Goal: Communication & Community: Answer question/provide support

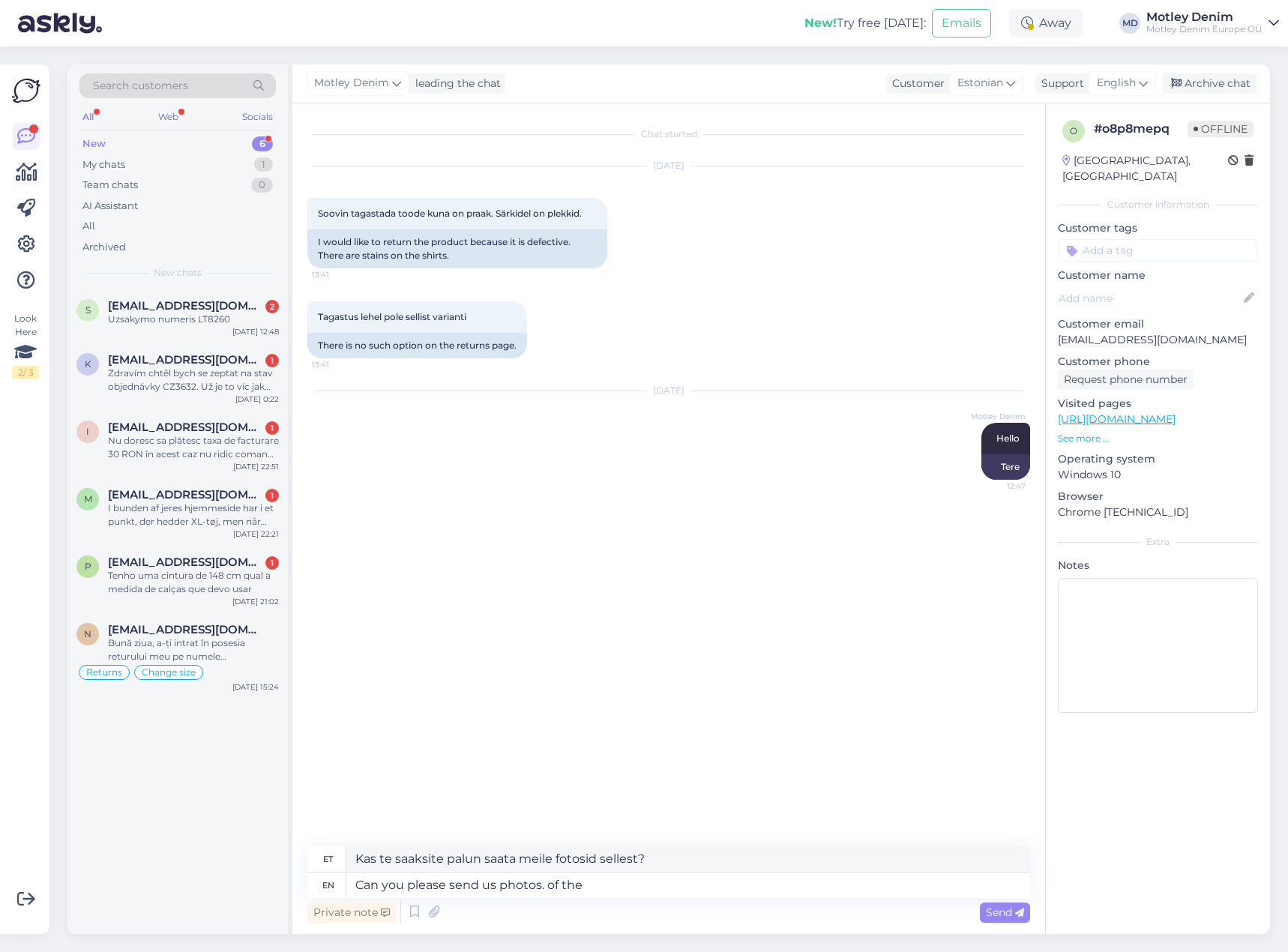
click at [430, 575] on div "Chat started [DATE] Soovin tagastada toode kuna on praak. Särkidel on plekkid. …" at bounding box center [675, 475] width 736 height 714
click at [698, 274] on div "[DATE] Soovin tagastada toode kuna on praak. Särkidel on plekkid. 13:41 I would…" at bounding box center [668, 216] width 723 height 135
click at [583, 319] on div "Tagastus lehel pole sellist varianti 13:41 There is no such option on the retur…" at bounding box center [668, 329] width 723 height 89
click at [598, 307] on div "Tagastus lehel pole sellist varianti 13:41 There is no such option on the retur…" at bounding box center [668, 329] width 723 height 89
click at [619, 888] on textarea "Can you please send us photos. of the" at bounding box center [688, 885] width 684 height 26
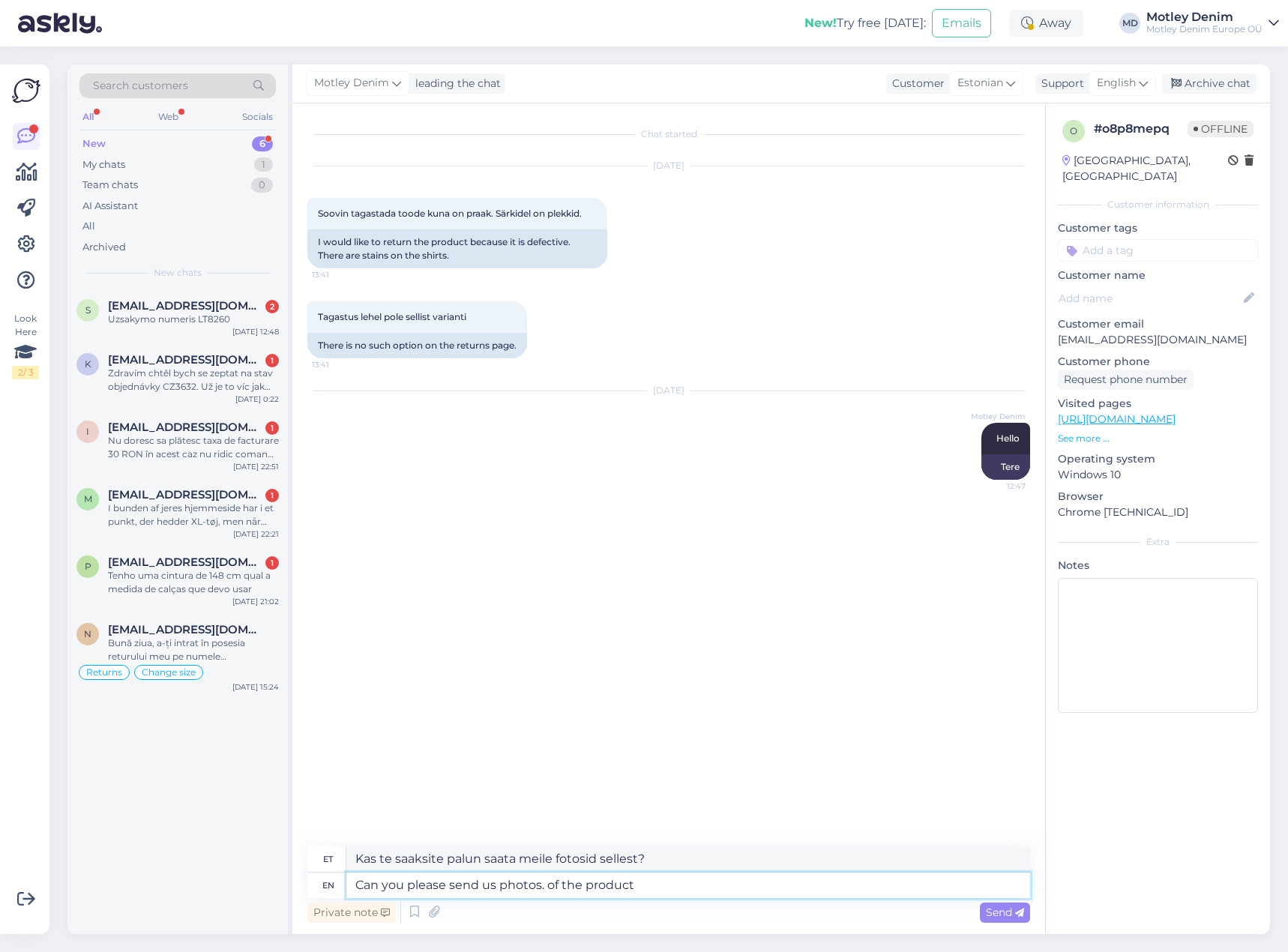
type textarea "Can you please send us photos. of the product?"
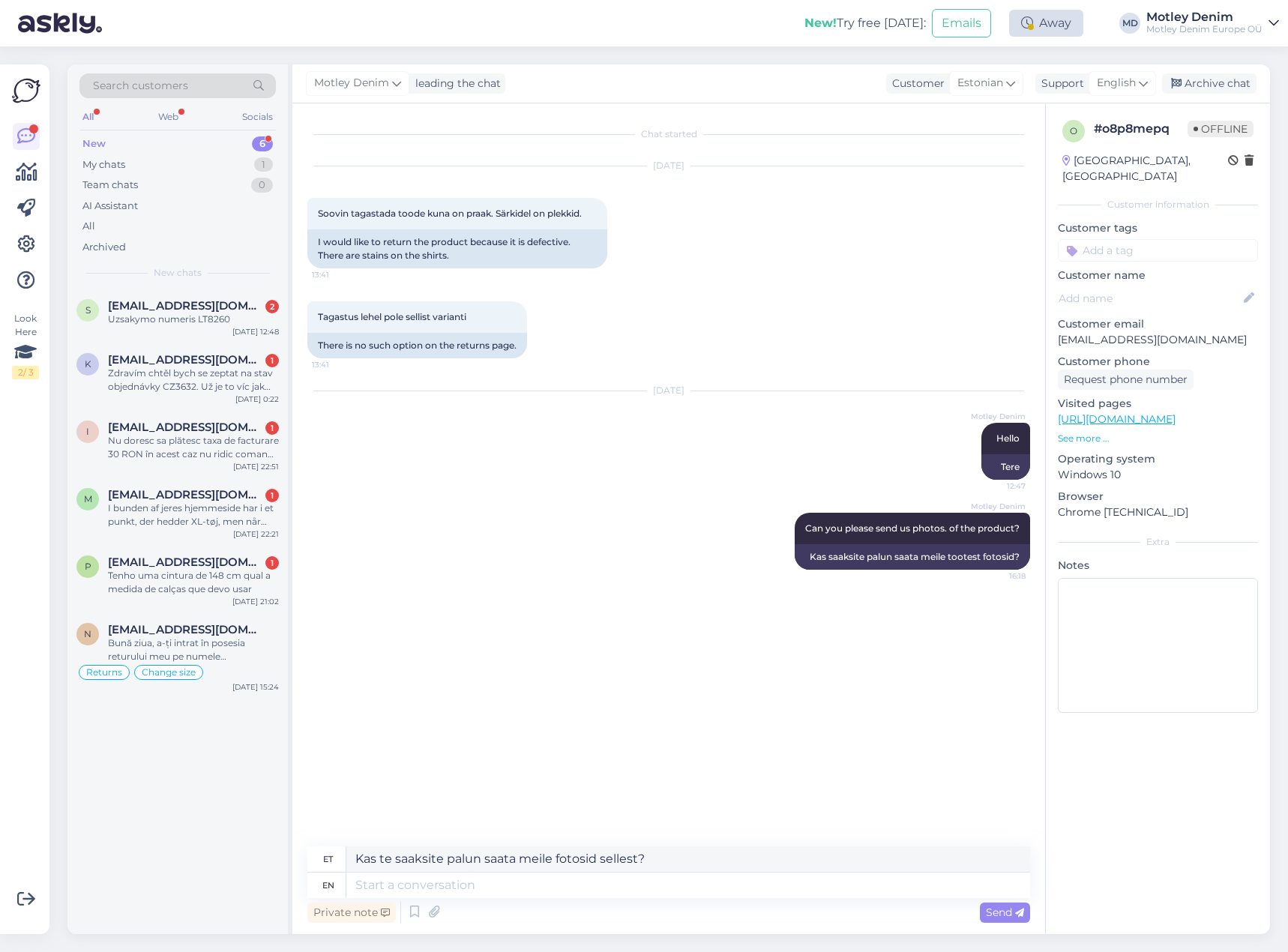
click at [1038, 21] on div "Away" at bounding box center [1046, 23] width 74 height 27
click at [1001, 209] on button "End break" at bounding box center [994, 205] width 65 height 17
click at [1013, 274] on div "[DATE] Soovin tagastada toode kuna on praak. Särkidel on plekkid. 13:41 I would…" at bounding box center [668, 216] width 723 height 135
click at [1122, 239] on input at bounding box center [1157, 250] width 200 height 23
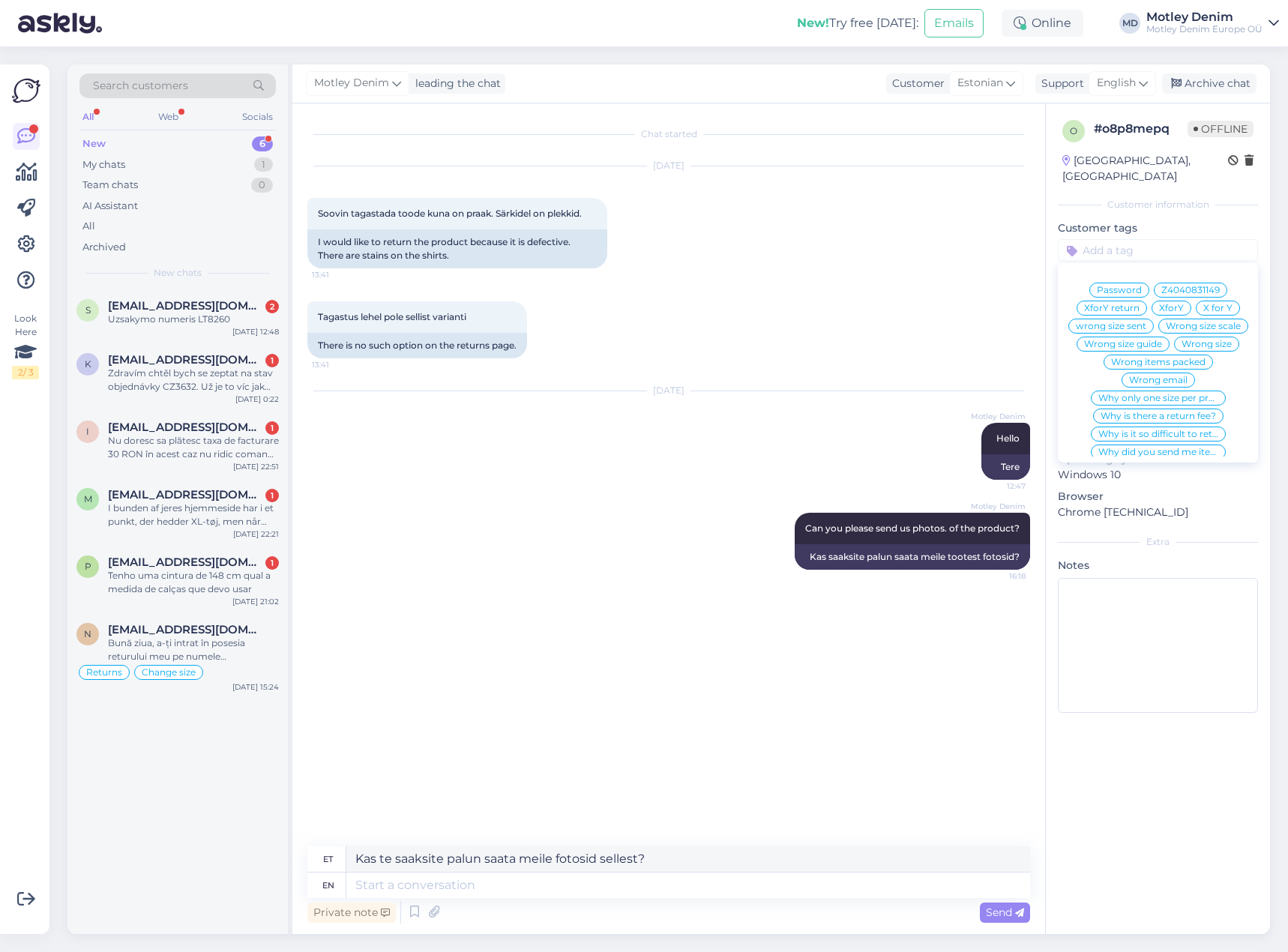
click at [1010, 237] on div "[DATE] Soovin tagastada toode kuna on praak. Särkidel on plekkid. 13:41 I would…" at bounding box center [668, 216] width 723 height 135
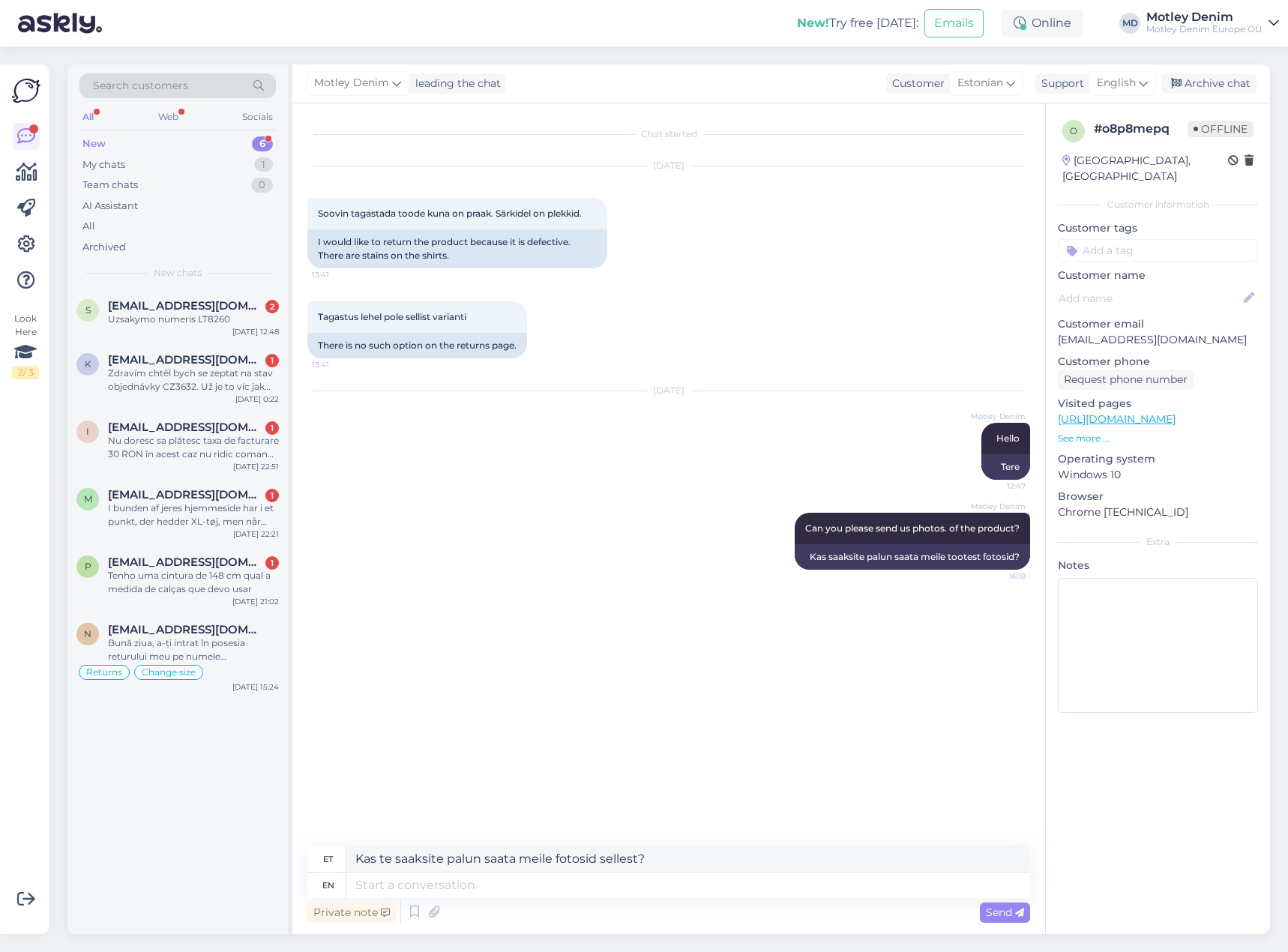
click at [656, 289] on div "Tagastus lehel pole sellist varianti 13:41 There is no such option on the retur…" at bounding box center [668, 329] width 723 height 89
click at [616, 891] on textarea at bounding box center [688, 885] width 684 height 26
type textarea "In such cases we provide the shipping label"
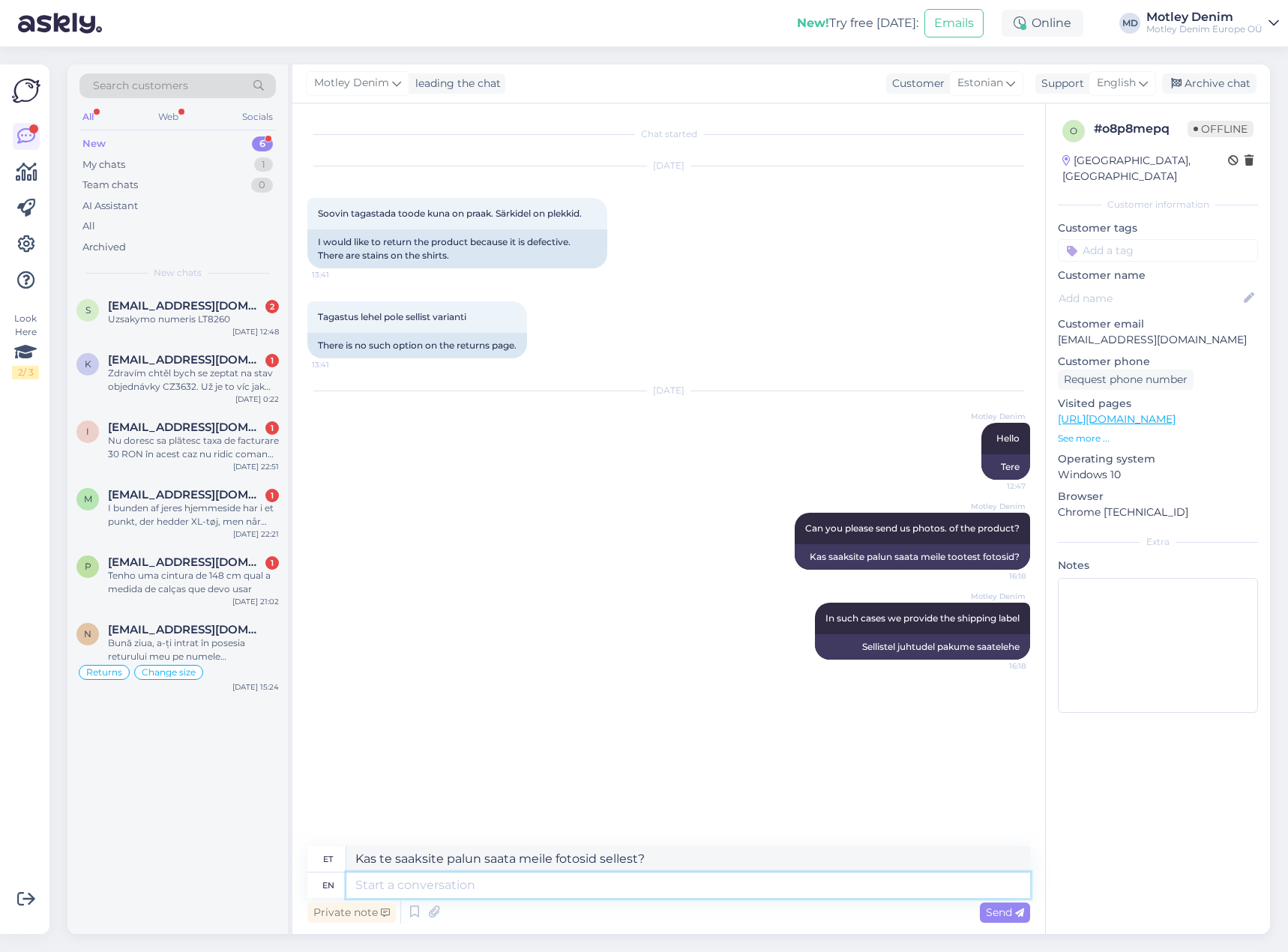
click at [767, 890] on textarea at bounding box center [688, 885] width 684 height 26
type textarea "This means free shipping for you."
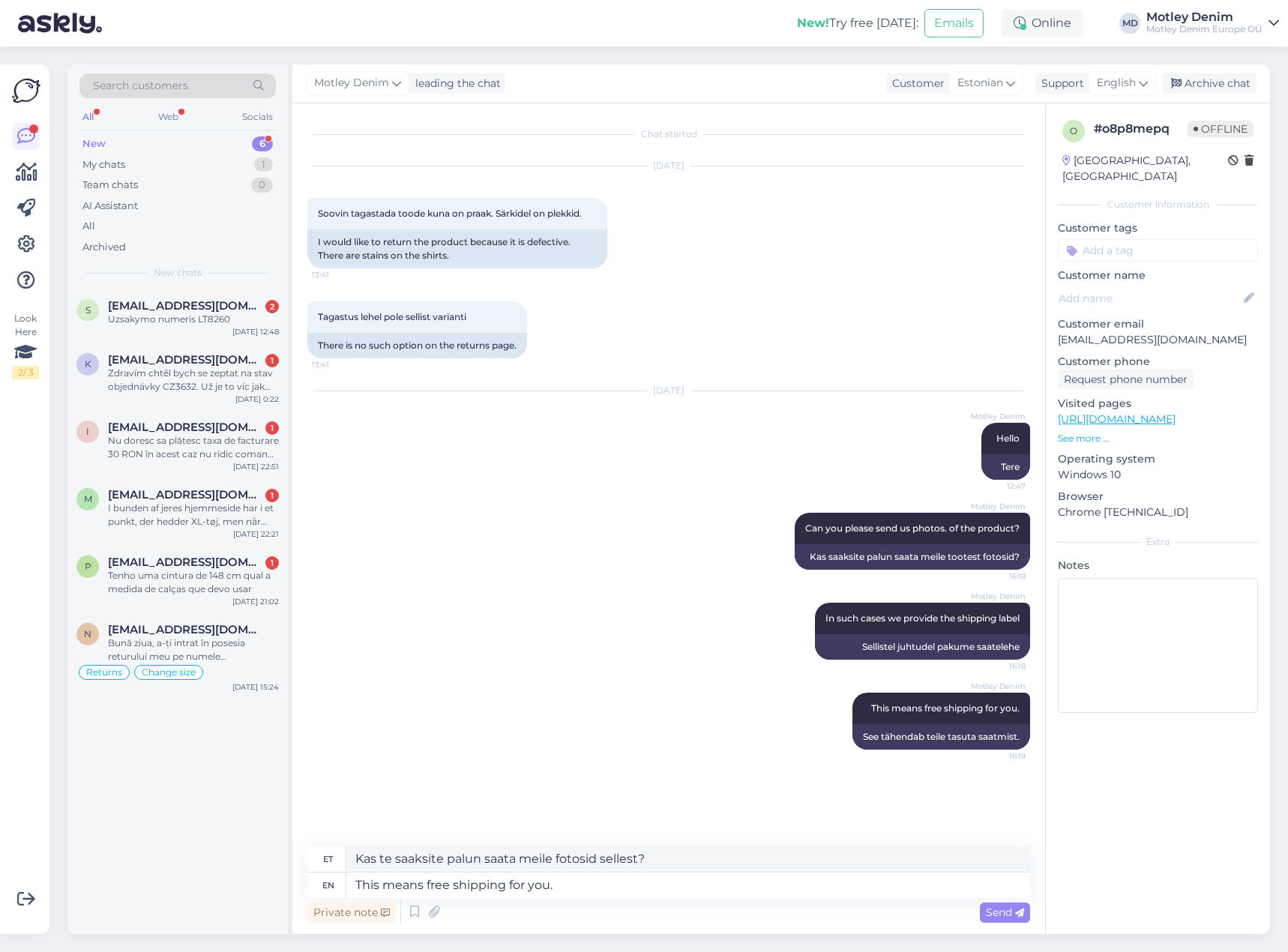
click at [1111, 239] on input at bounding box center [1157, 250] width 200 height 23
type input "Returns"
click at [1136, 285] on span "Returns" at bounding box center [1132, 289] width 36 height 9
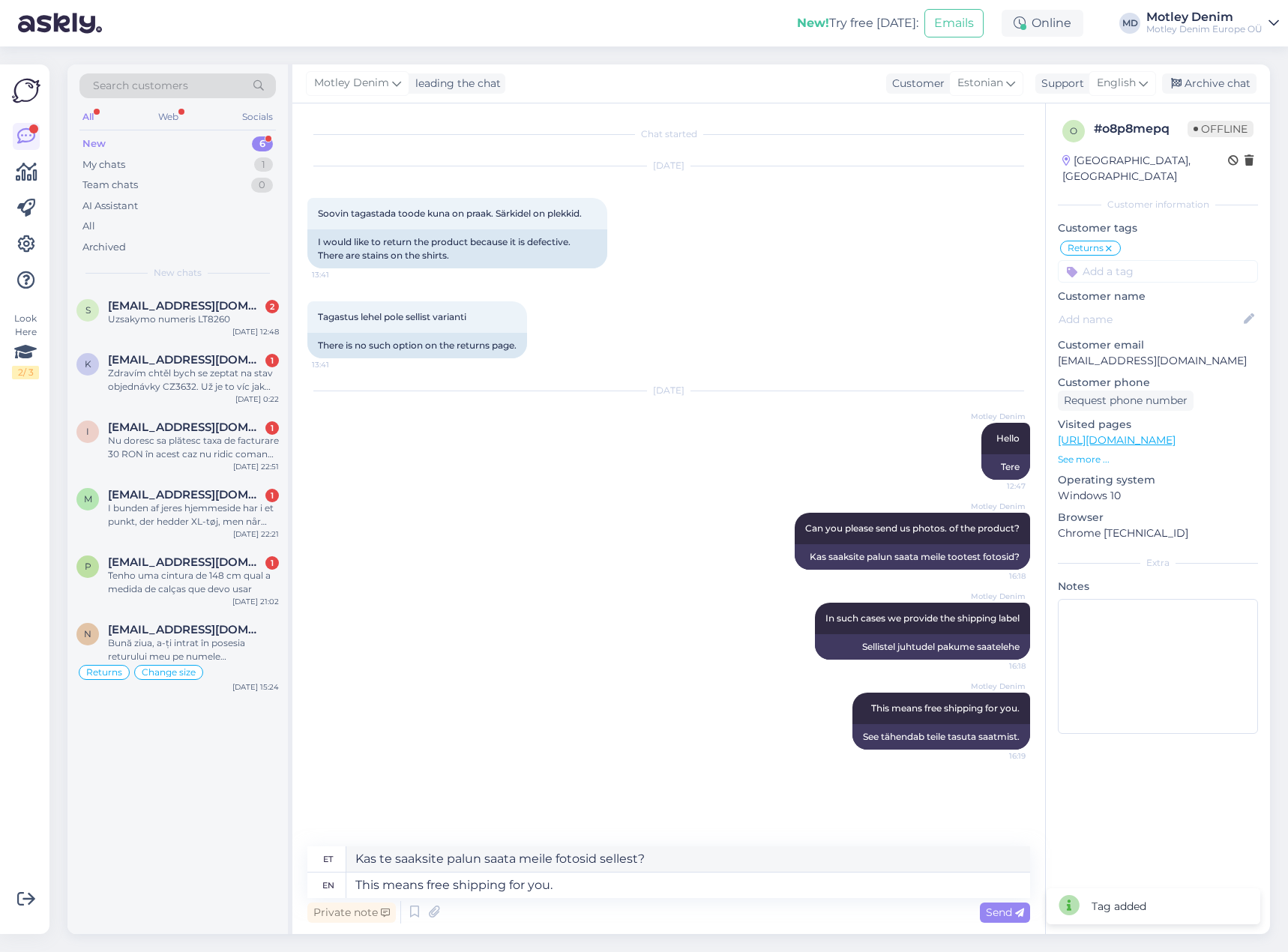
click at [1133, 260] on input at bounding box center [1157, 270] width 200 height 23
type input "defe"
click at [1174, 322] on div "Defect product" at bounding box center [1158, 328] width 84 height 15
click at [1214, 84] on div "Archive chat" at bounding box center [1209, 84] width 94 height 21
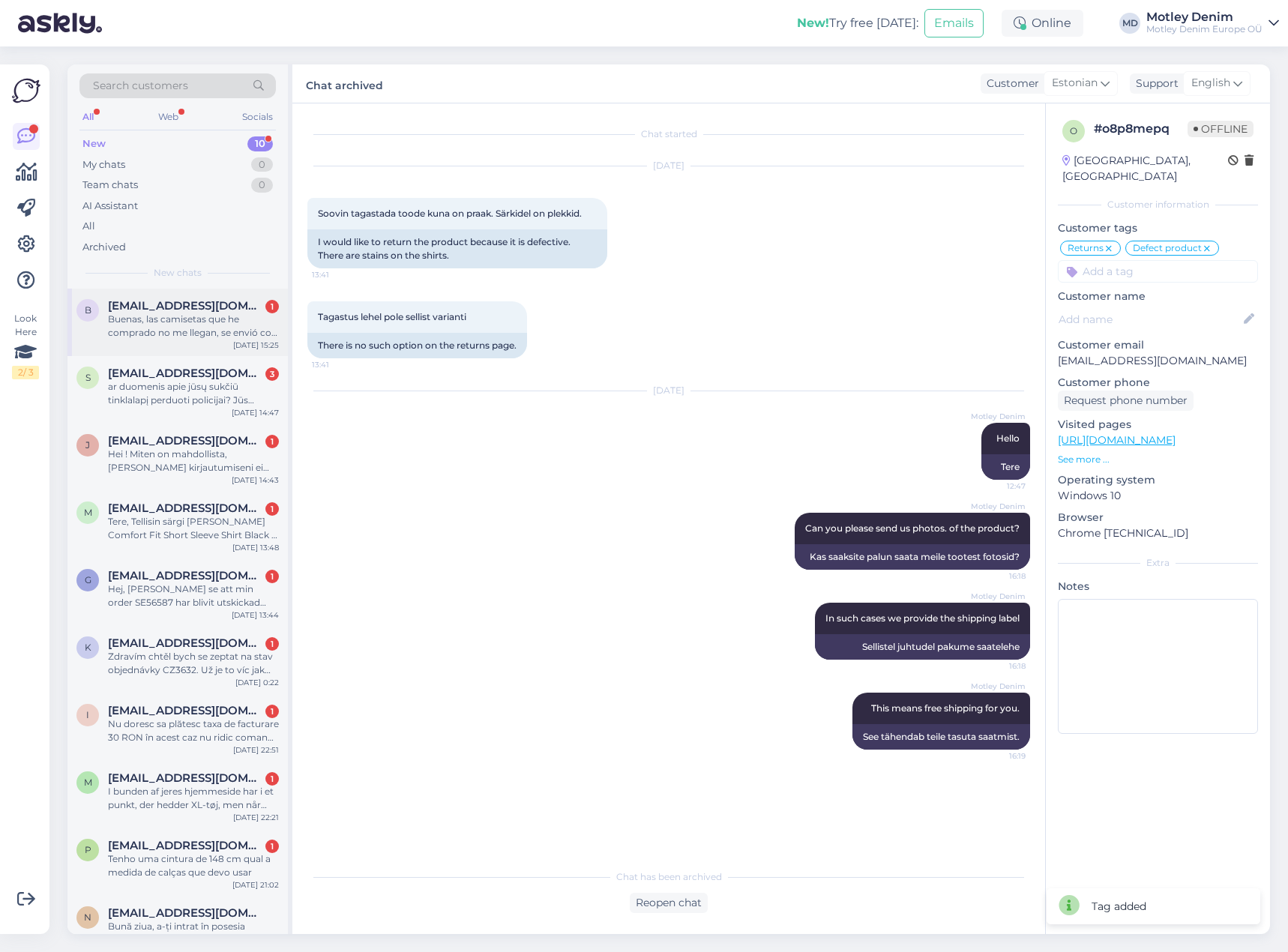
click at [201, 351] on div "B [EMAIL_ADDRESS][DOMAIN_NAME] 1 Buenas, las camisetas que he comprado no me ll…" at bounding box center [178, 322] width 220 height 68
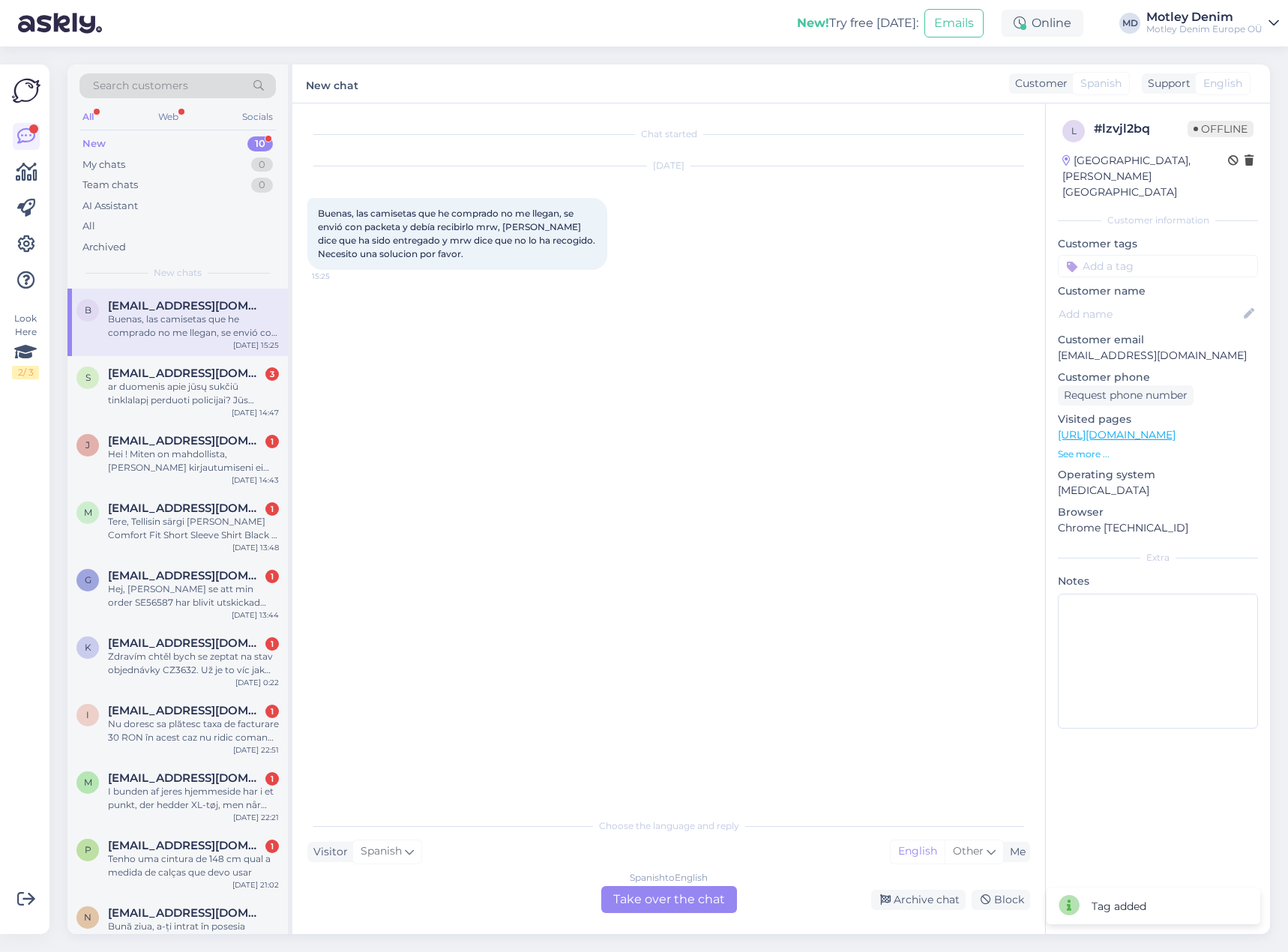
click at [680, 907] on div "Spanish to English Take over the chat" at bounding box center [669, 899] width 136 height 27
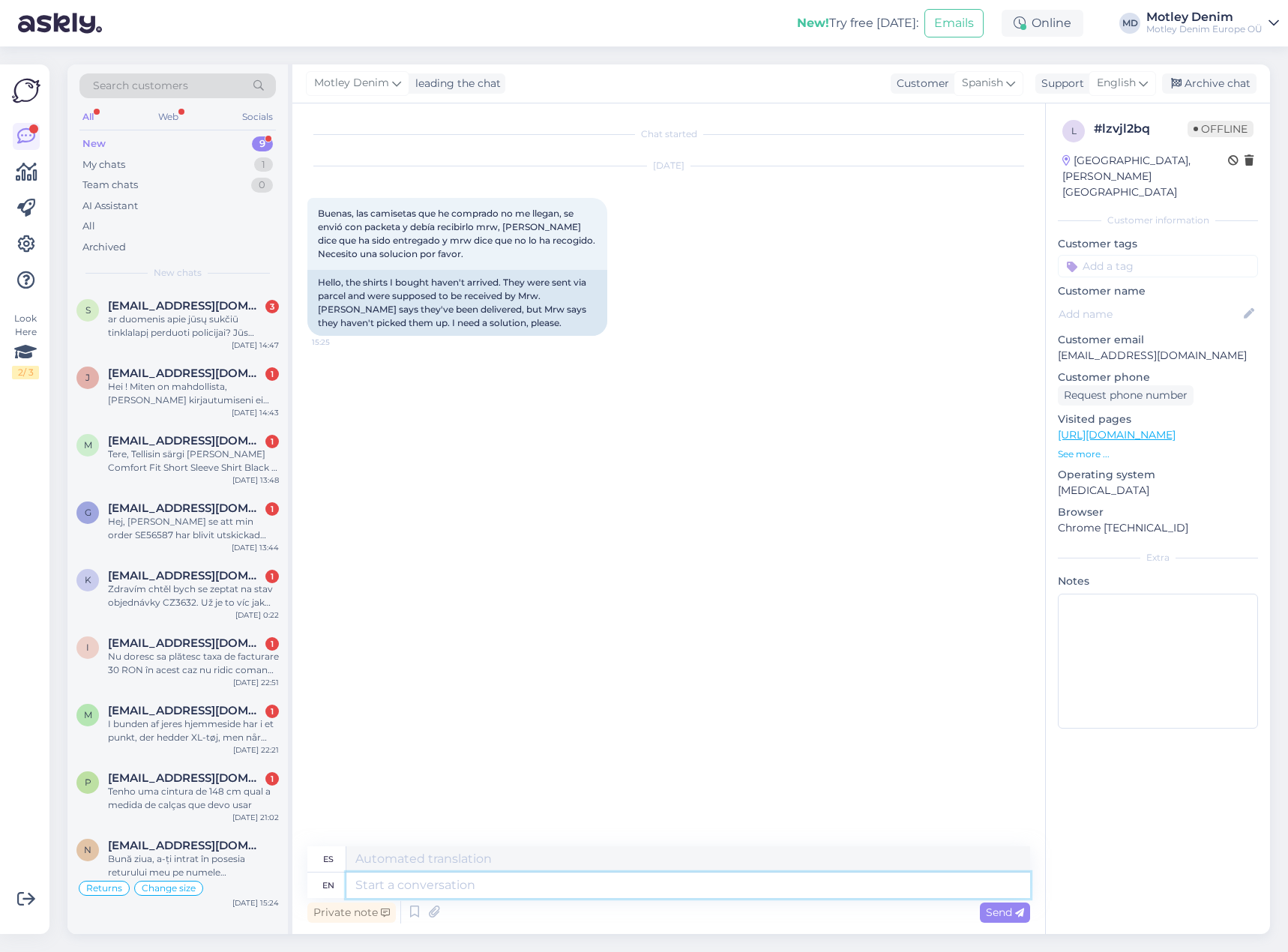
click at [464, 893] on textarea at bounding box center [688, 885] width 684 height 26
click at [417, 914] on icon at bounding box center [414, 912] width 18 height 23
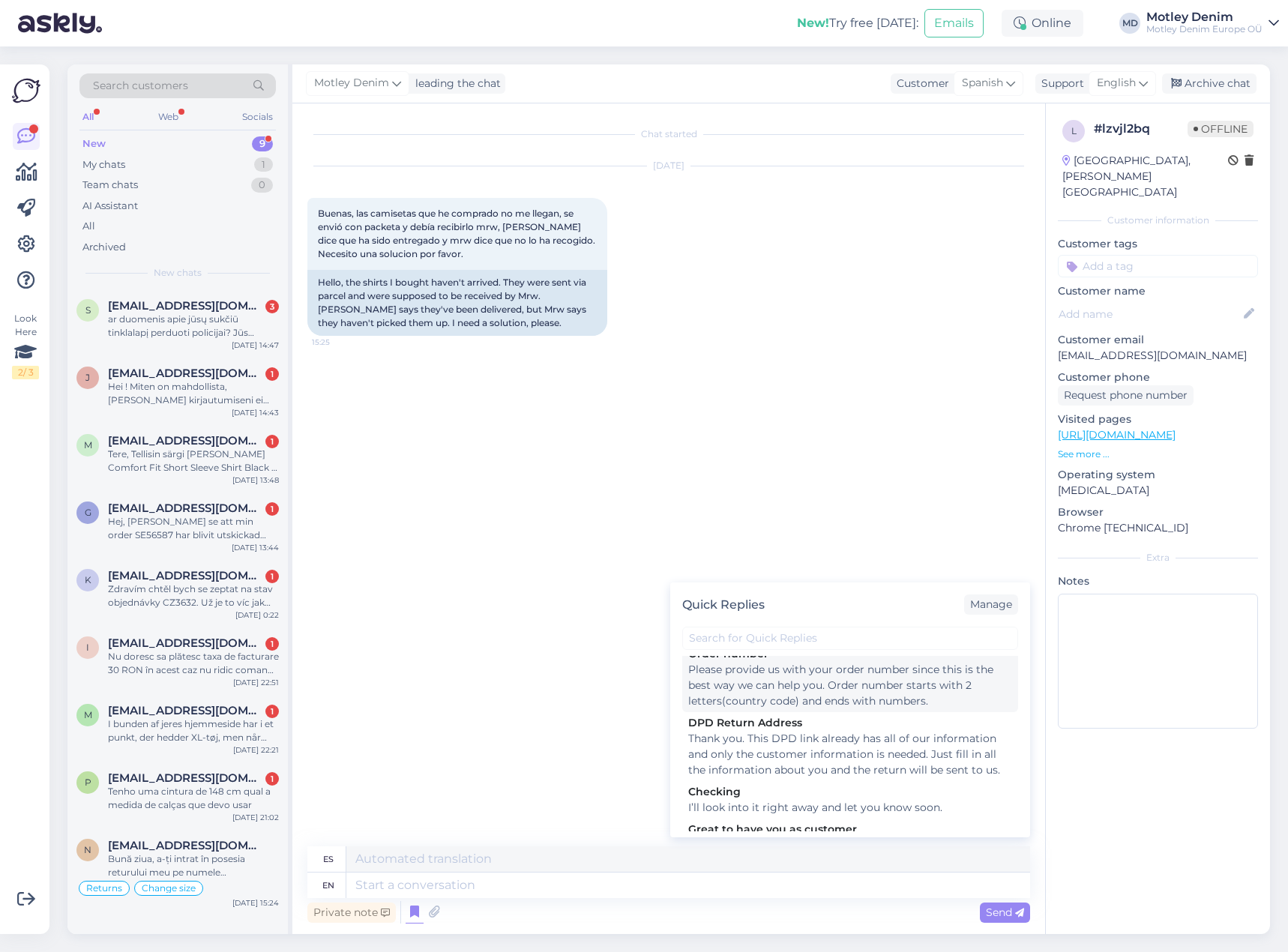
scroll to position [225, 0]
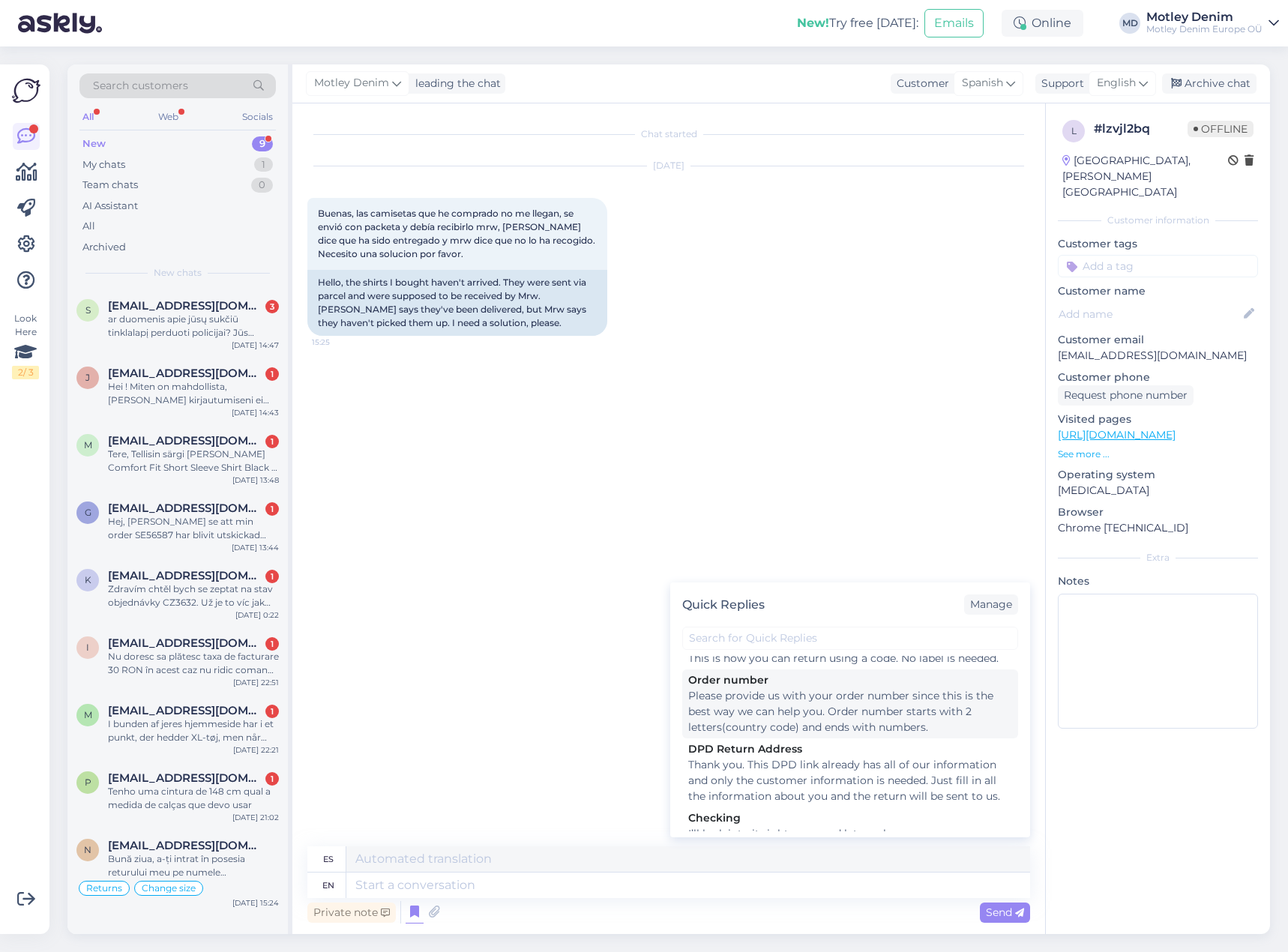
click at [790, 736] on div "Please provide us with your order number since this is the best way we can help…" at bounding box center [849, 711] width 324 height 47
type textarea "Por favor, proporciónenos su número de pedido, ya que es la mejor manera de ayu…"
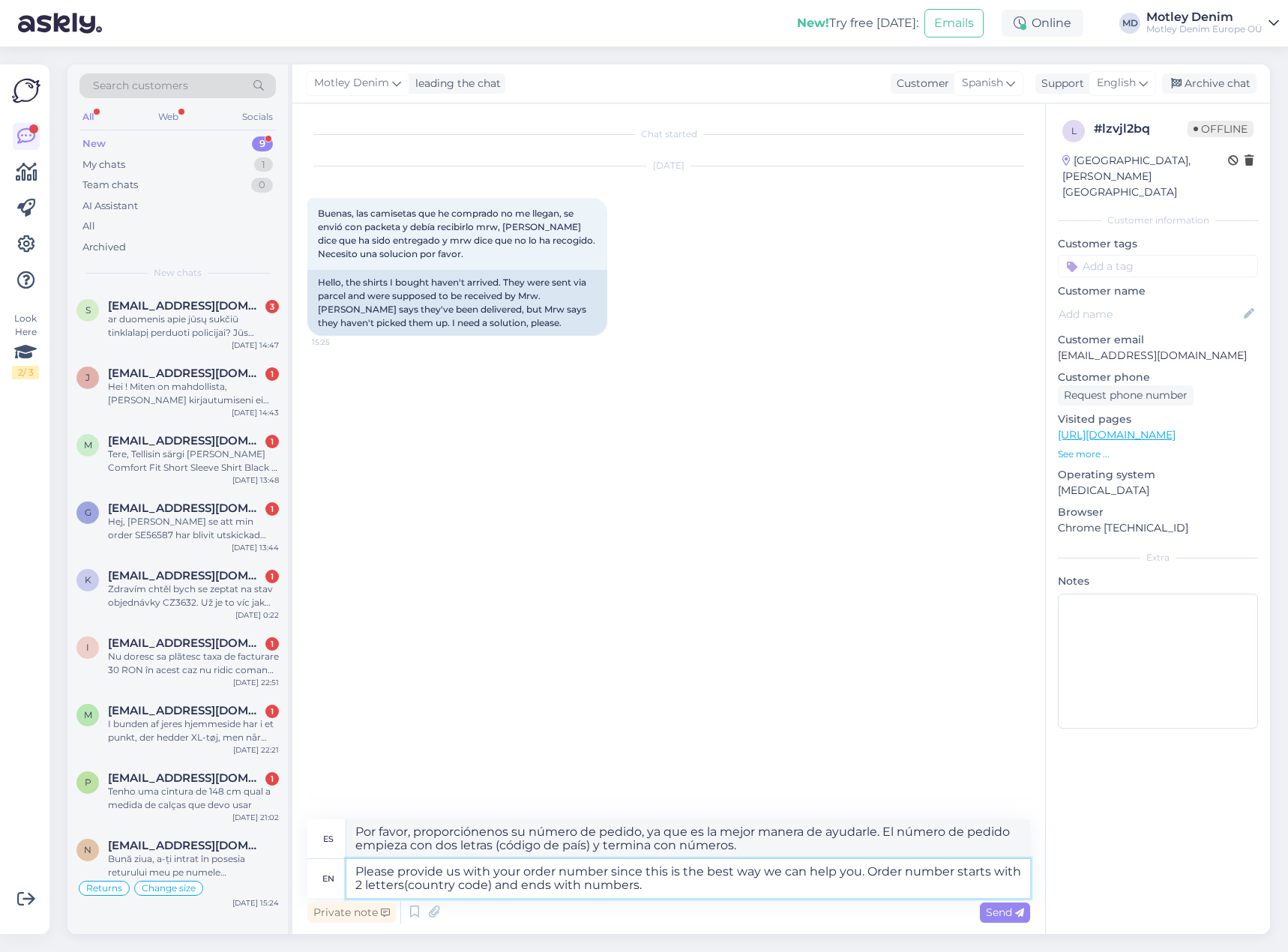
click at [358, 874] on textarea "Please provide us with your order number since this is the best way we can help…" at bounding box center [688, 878] width 684 height 39
type textarea "Hello! Please provide us with your order number since this is the best way we c…"
type textarea "¡Hola! Por favor, proporciónenos su número de pedido, ya que es la mejor manera…"
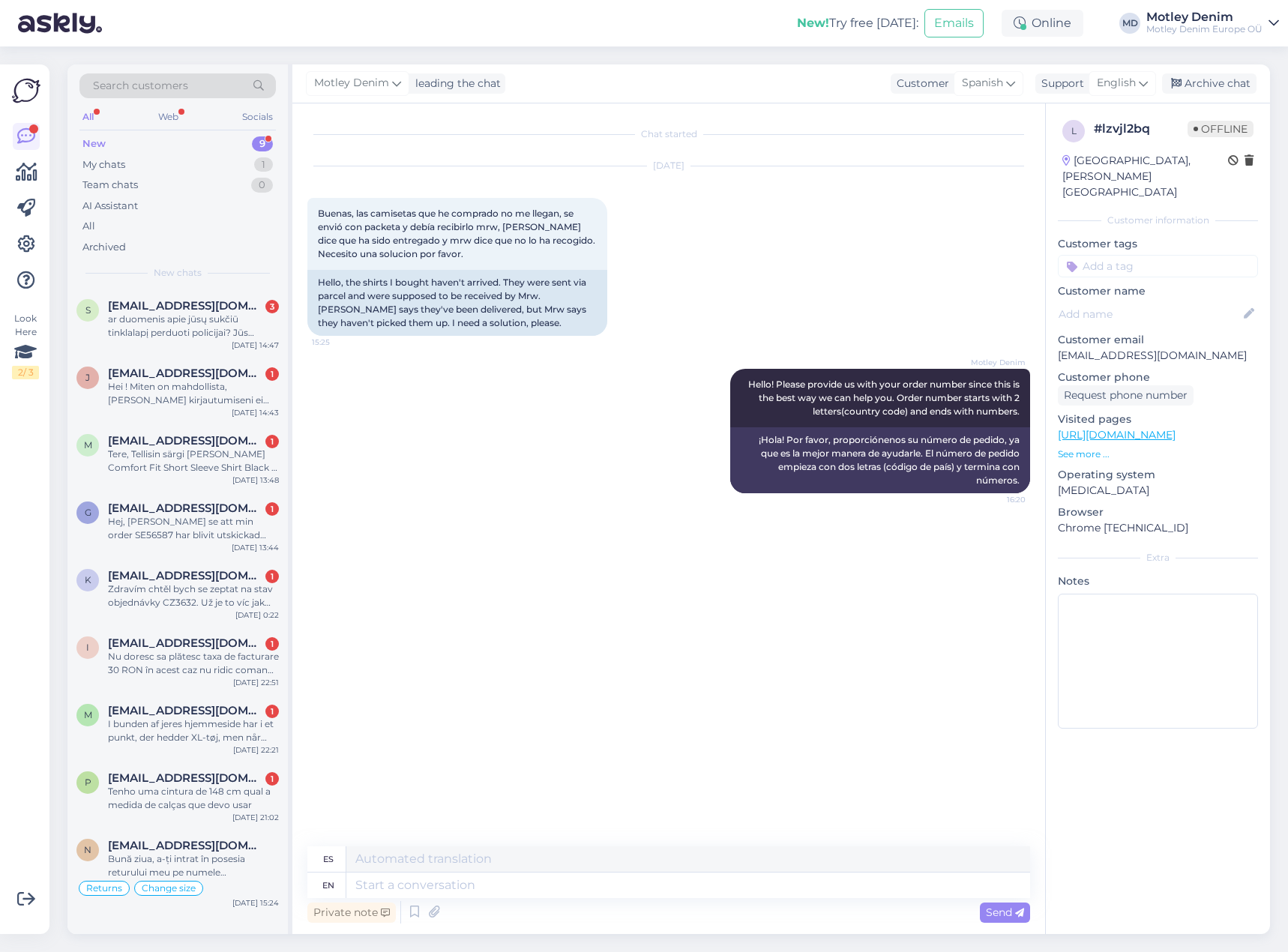
click at [705, 553] on div "Chat started [DATE] Buenas, las camisetas que he comprado no me llegan, se envi…" at bounding box center [675, 475] width 736 height 714
click at [1111, 255] on input at bounding box center [1157, 266] width 200 height 23
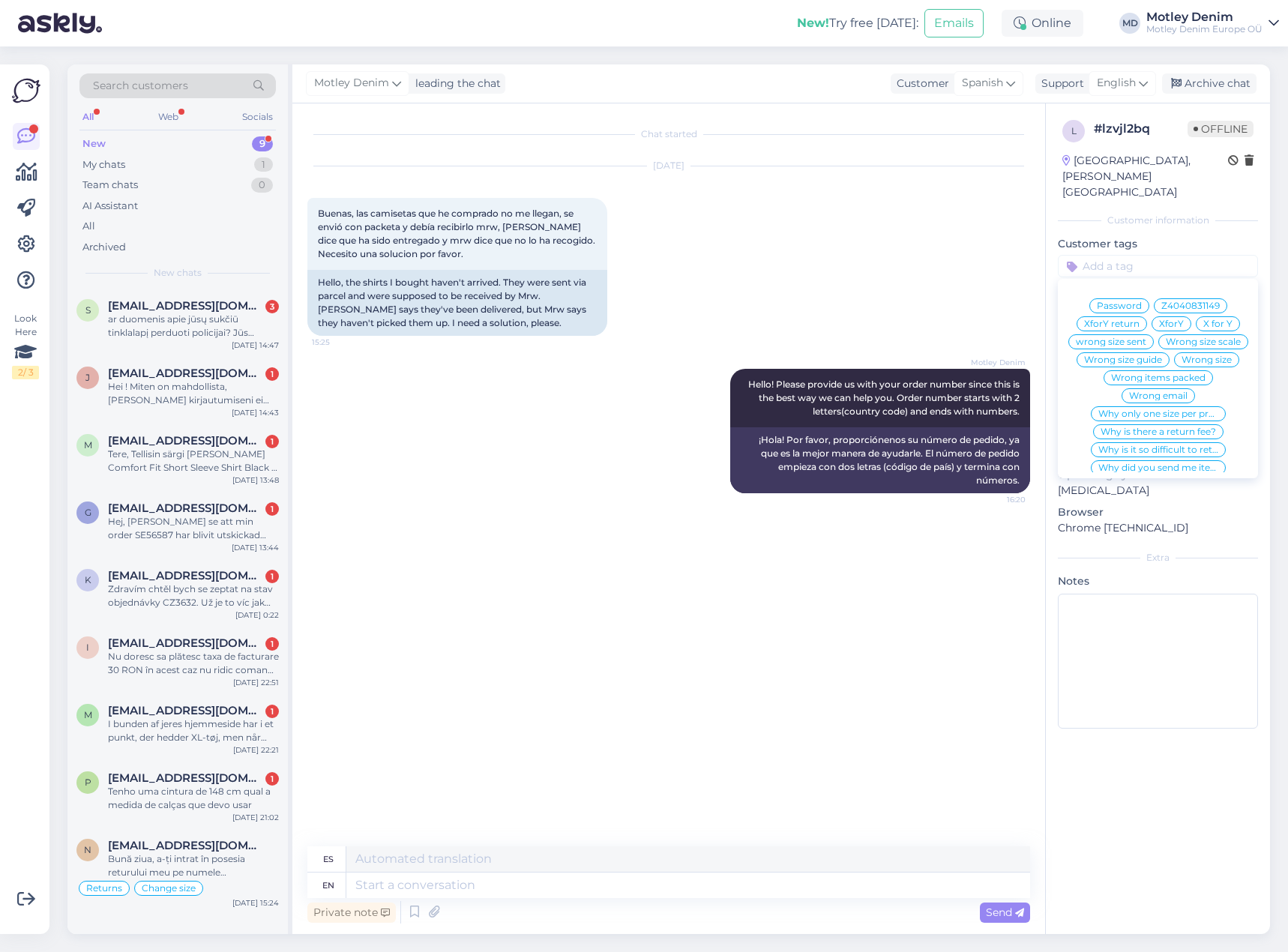
click at [986, 232] on div "[DATE] Buenas, las camisetas que he comprado no me llegan, se envió con packeta…" at bounding box center [668, 251] width 723 height 203
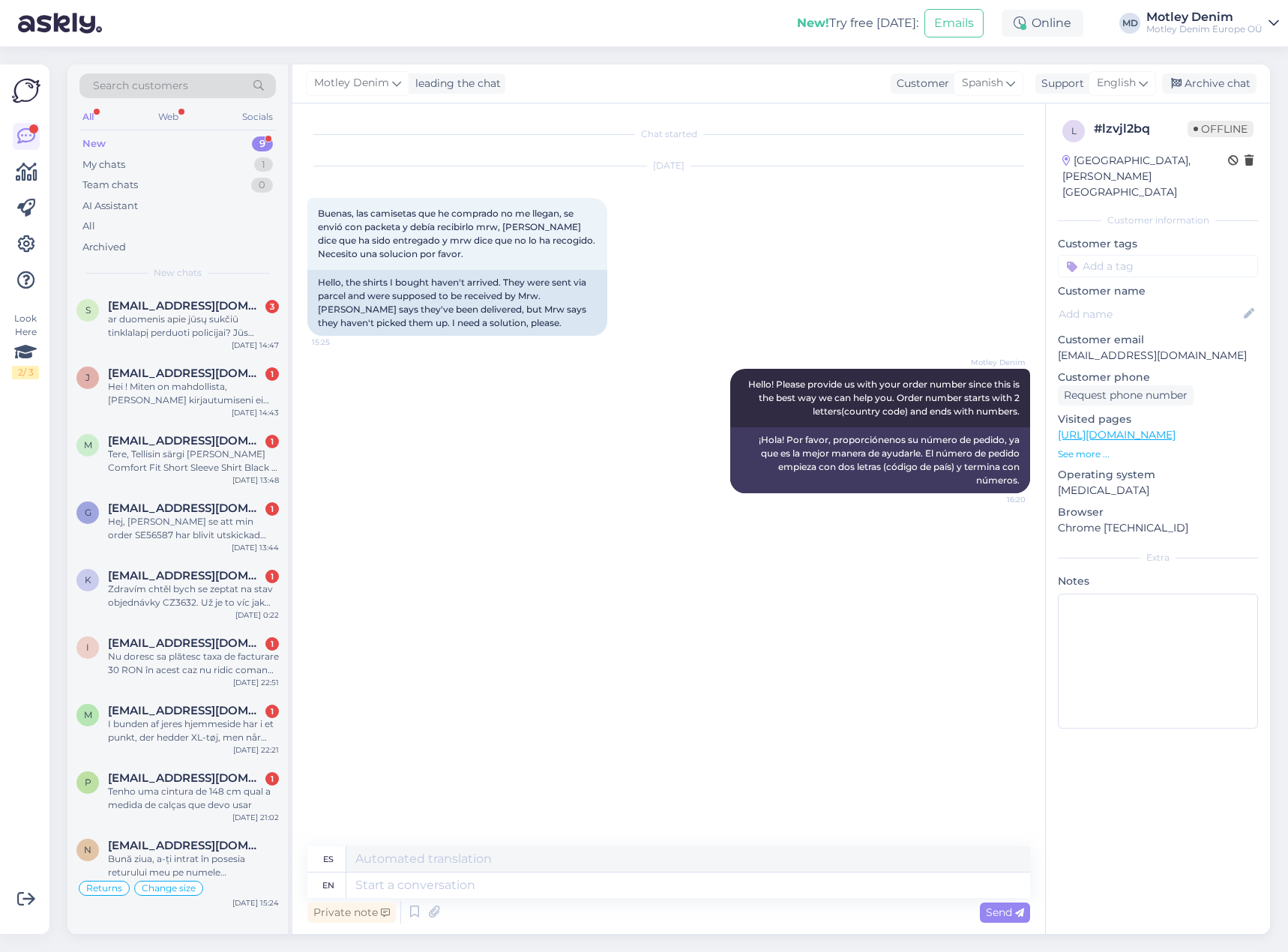
click at [1095, 255] on input at bounding box center [1157, 266] width 200 height 23
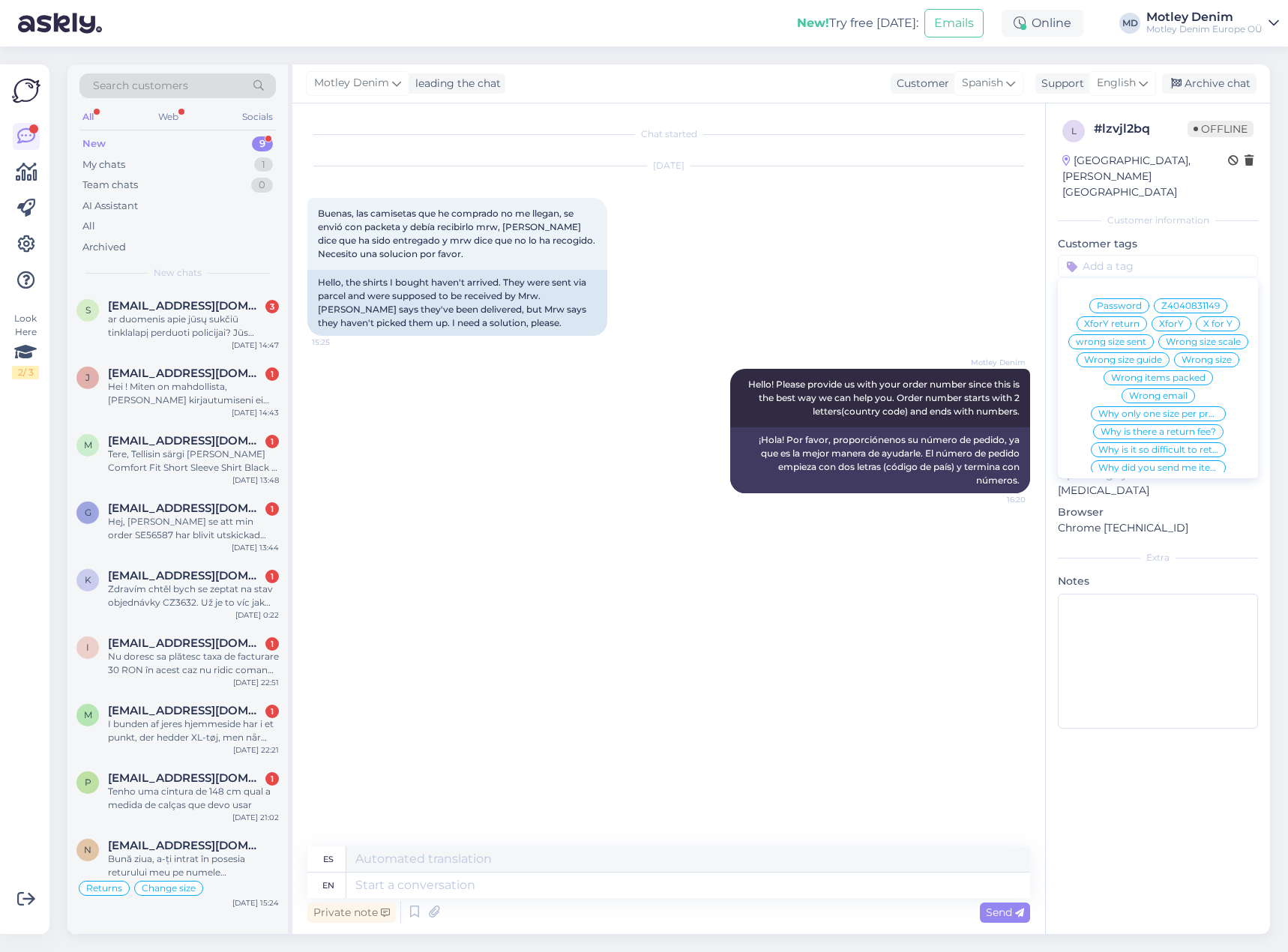
click at [992, 229] on div "[DATE] Buenas, las camisetas que he comprado no me llegan, se envió con packeta…" at bounding box center [668, 251] width 723 height 203
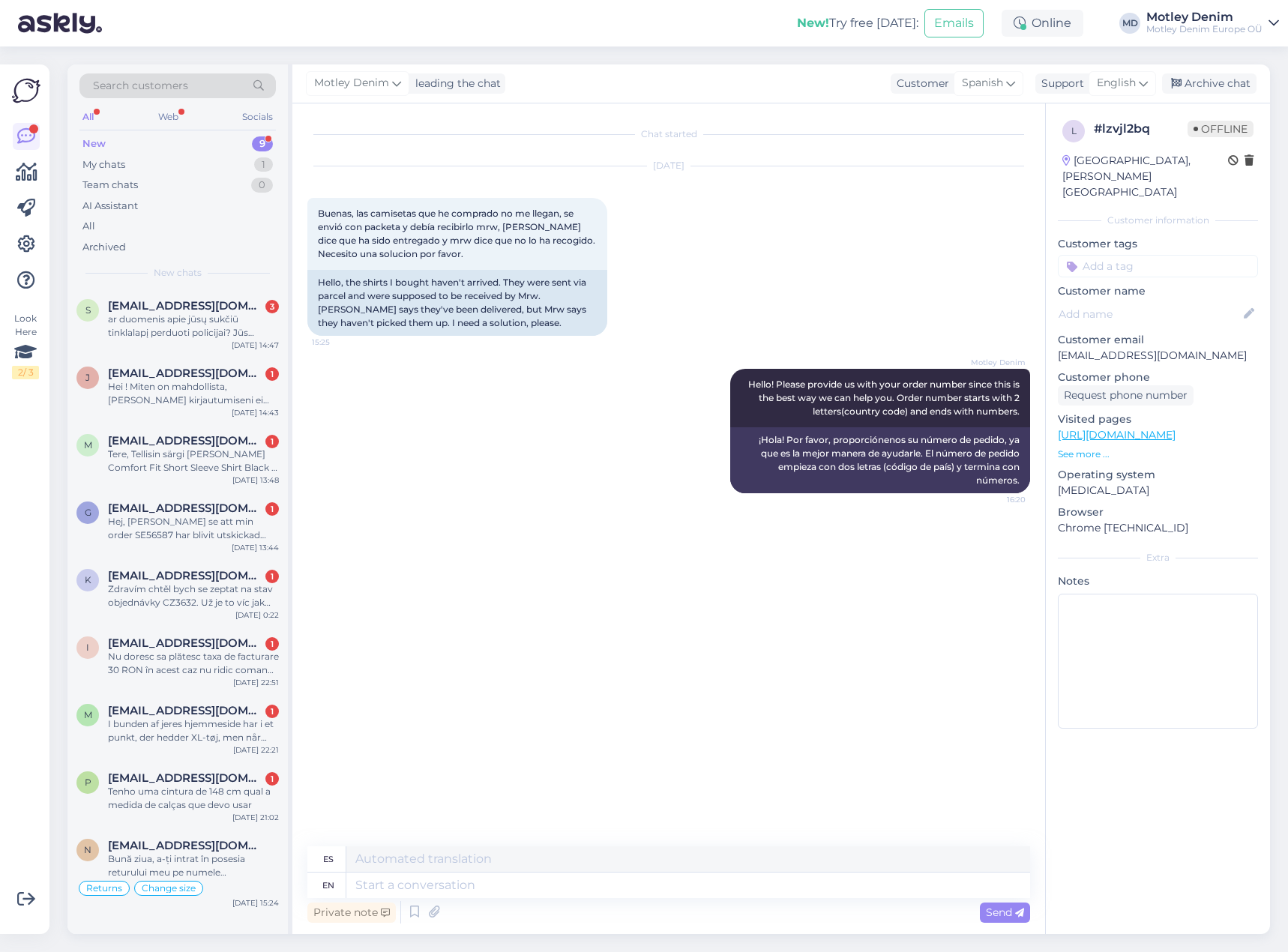
click at [1113, 255] on input at bounding box center [1157, 266] width 200 height 23
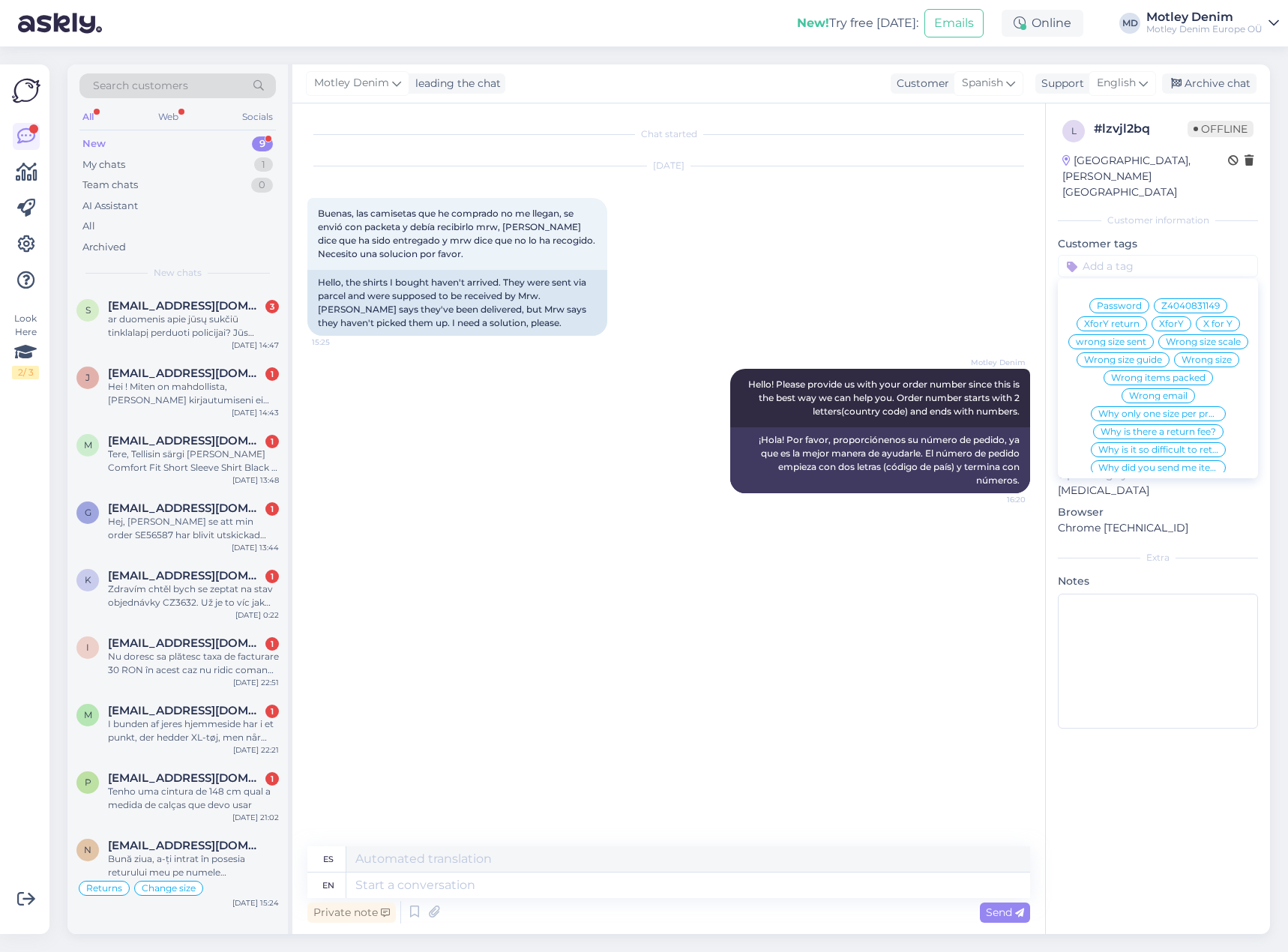
click at [1004, 230] on div "[DATE] Buenas, las camisetas que he comprado no me llegan, se envió con packeta…" at bounding box center [668, 251] width 723 height 203
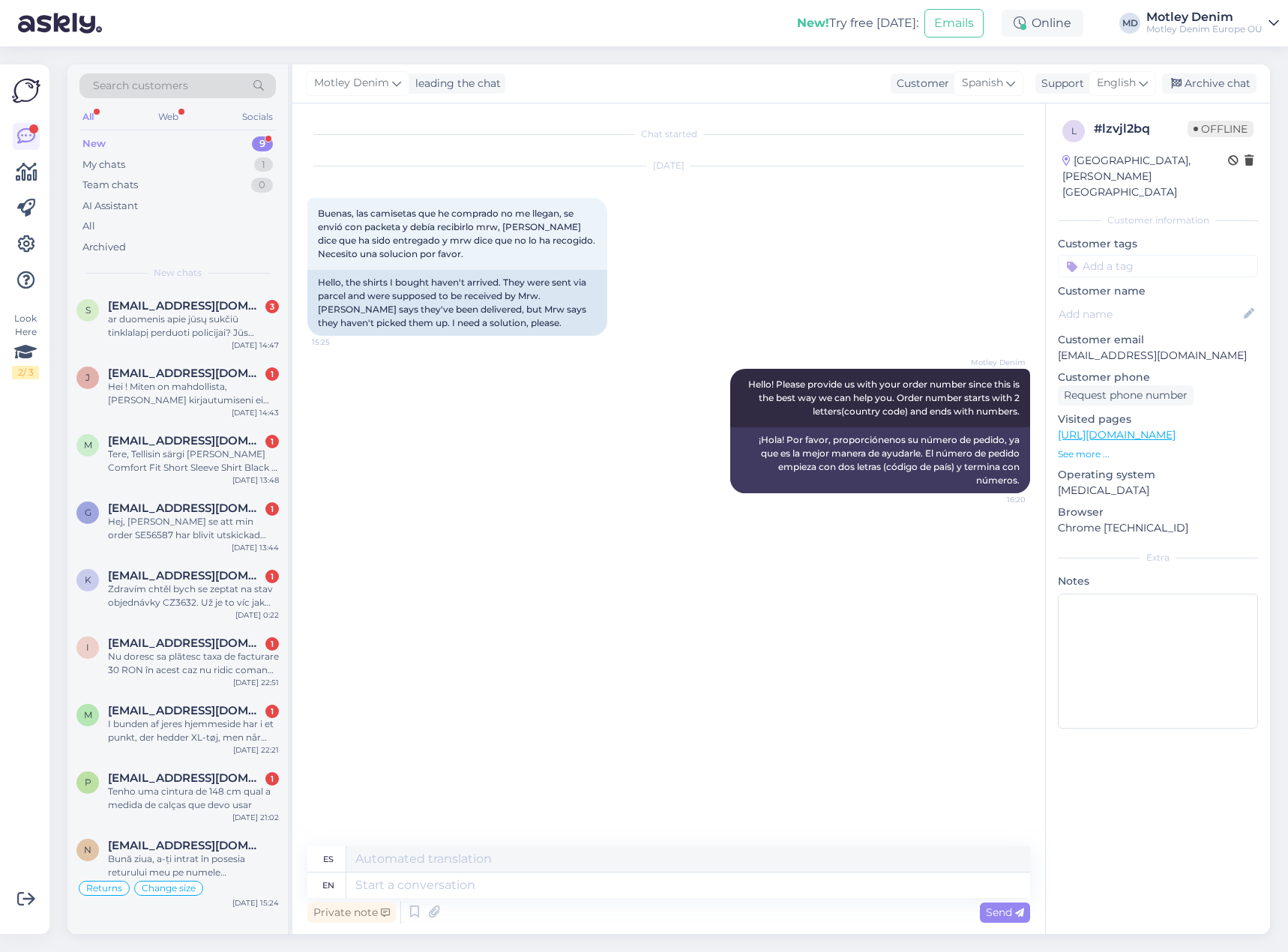
click at [770, 231] on div "[DATE] Buenas, las camisetas que he comprado no me llegan, se envió con packeta…" at bounding box center [668, 251] width 723 height 203
click at [1132, 255] on input at bounding box center [1157, 266] width 200 height 23
type input "Missin"
click at [1148, 301] on span "missing parcel" at bounding box center [1158, 305] width 65 height 9
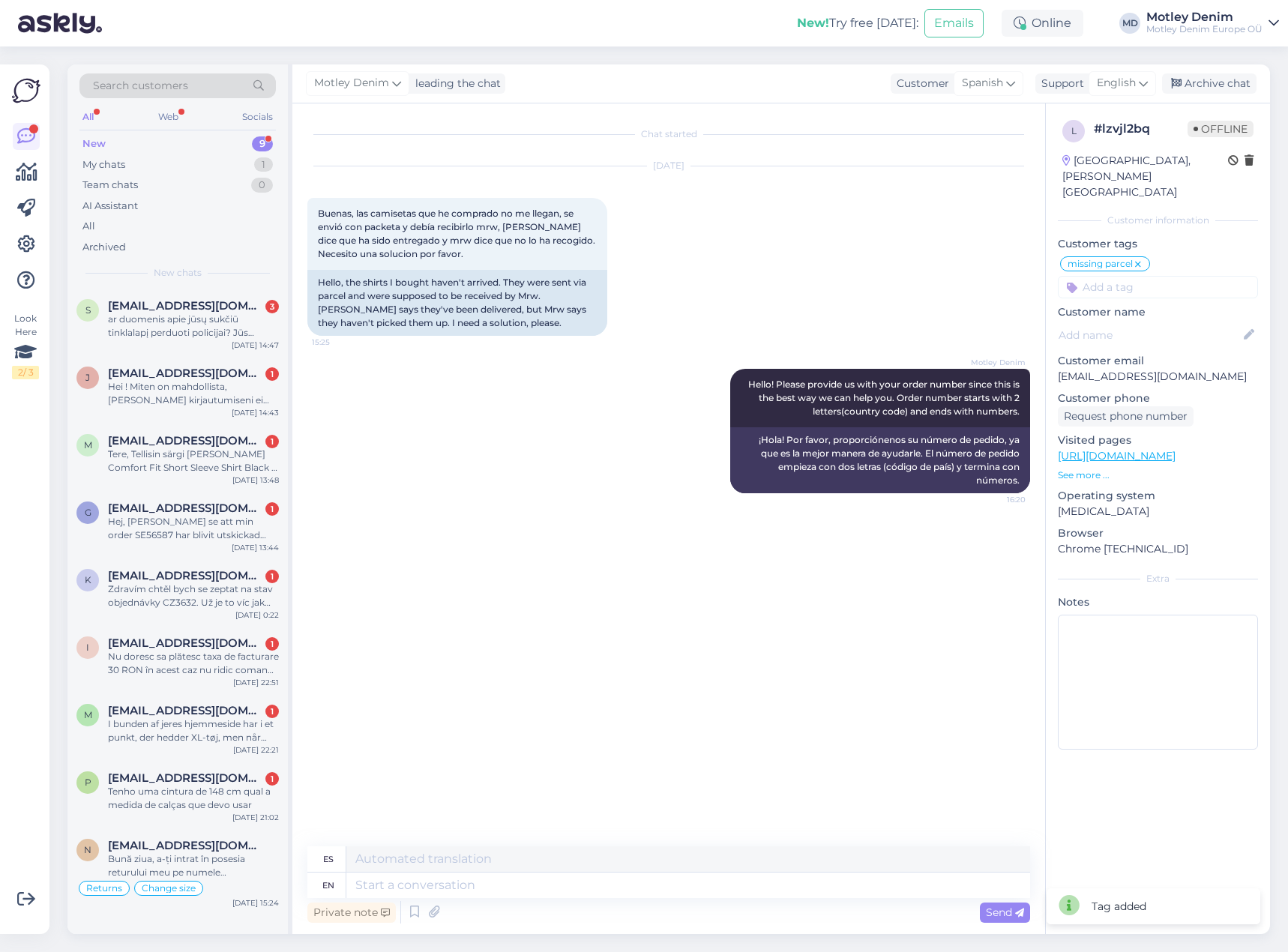
click at [1153, 275] on input at bounding box center [1157, 286] width 200 height 23
type input "Packeta"
click at [1217, 323] on span "Packeta" at bounding box center [1218, 327] width 36 height 9
click at [979, 272] on div "[DATE] Buenas, las camisetas que he comprado no me llegan, se envió con packeta…" at bounding box center [668, 251] width 723 height 203
click at [1201, 87] on div "Archive chat" at bounding box center [1209, 84] width 94 height 21
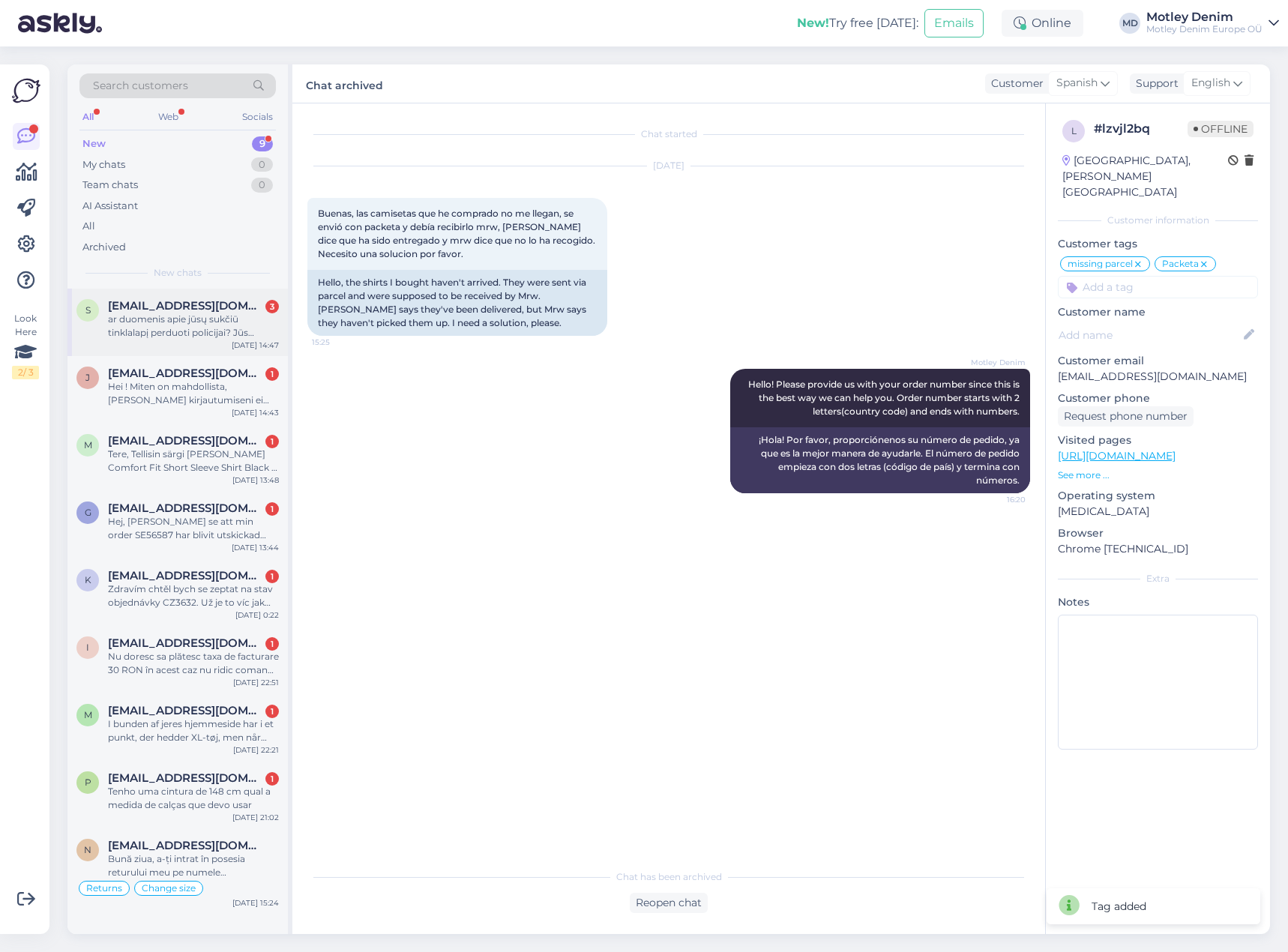
click at [262, 307] on span "[EMAIL_ADDRESS][DOMAIN_NAME]" at bounding box center [186, 306] width 155 height 14
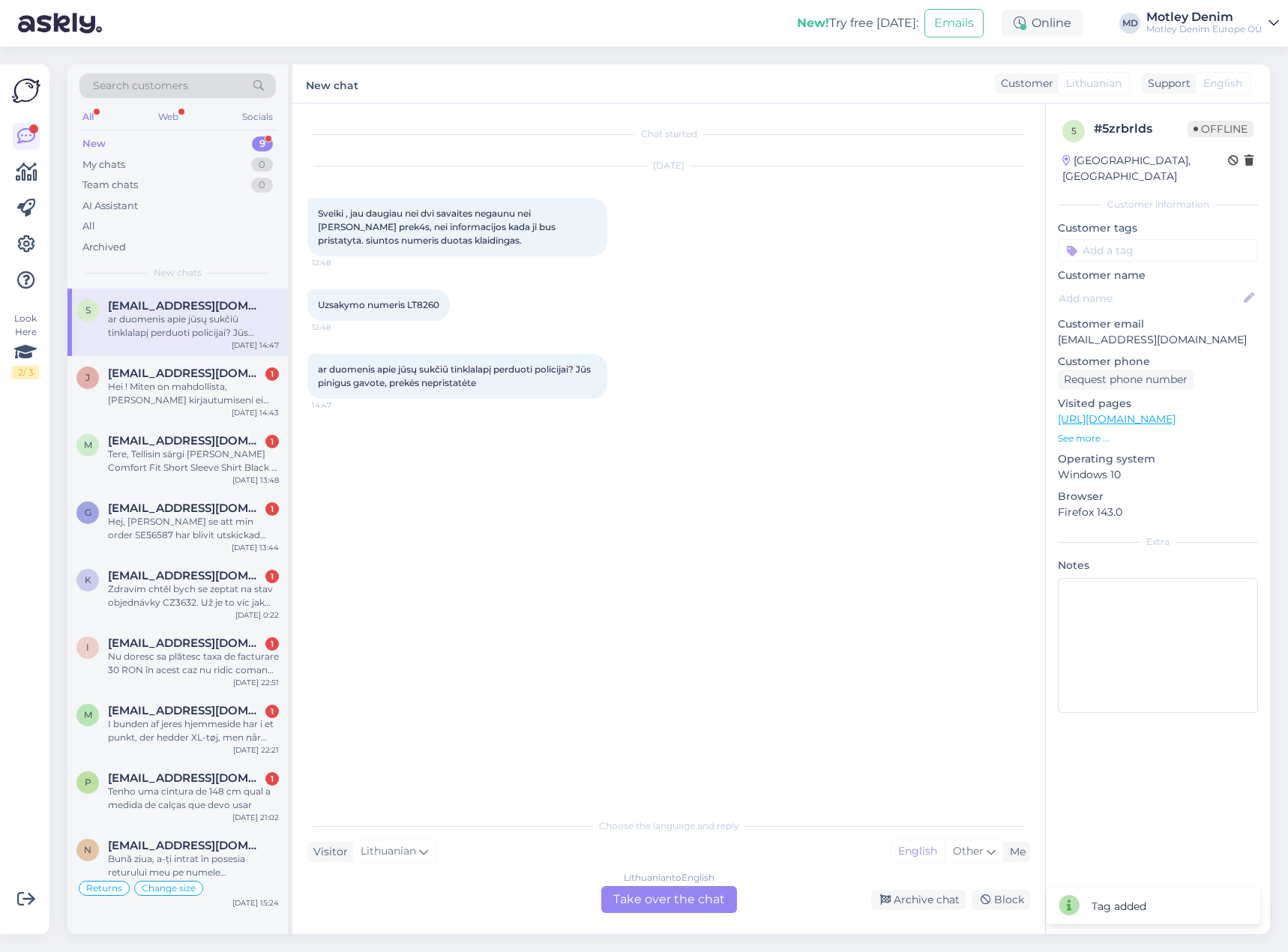
click at [707, 912] on div "Lithuanian to English Take over the chat" at bounding box center [669, 899] width 136 height 27
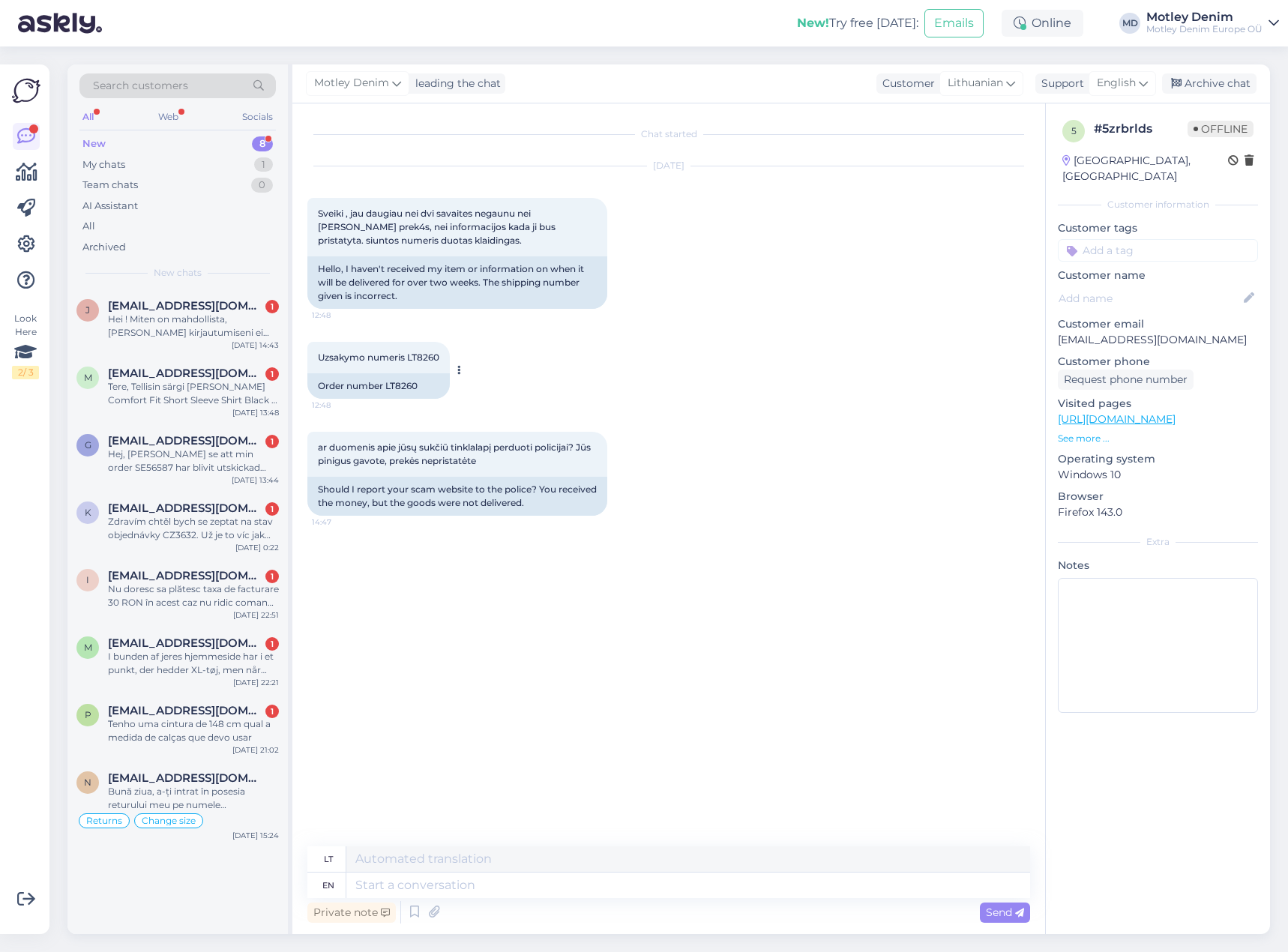
click at [404, 387] on div "Order number LT8260" at bounding box center [378, 386] width 143 height 26
copy div "LT8260"
click at [555, 875] on textarea at bounding box center [688, 885] width 684 height 26
type textarea "Hello"
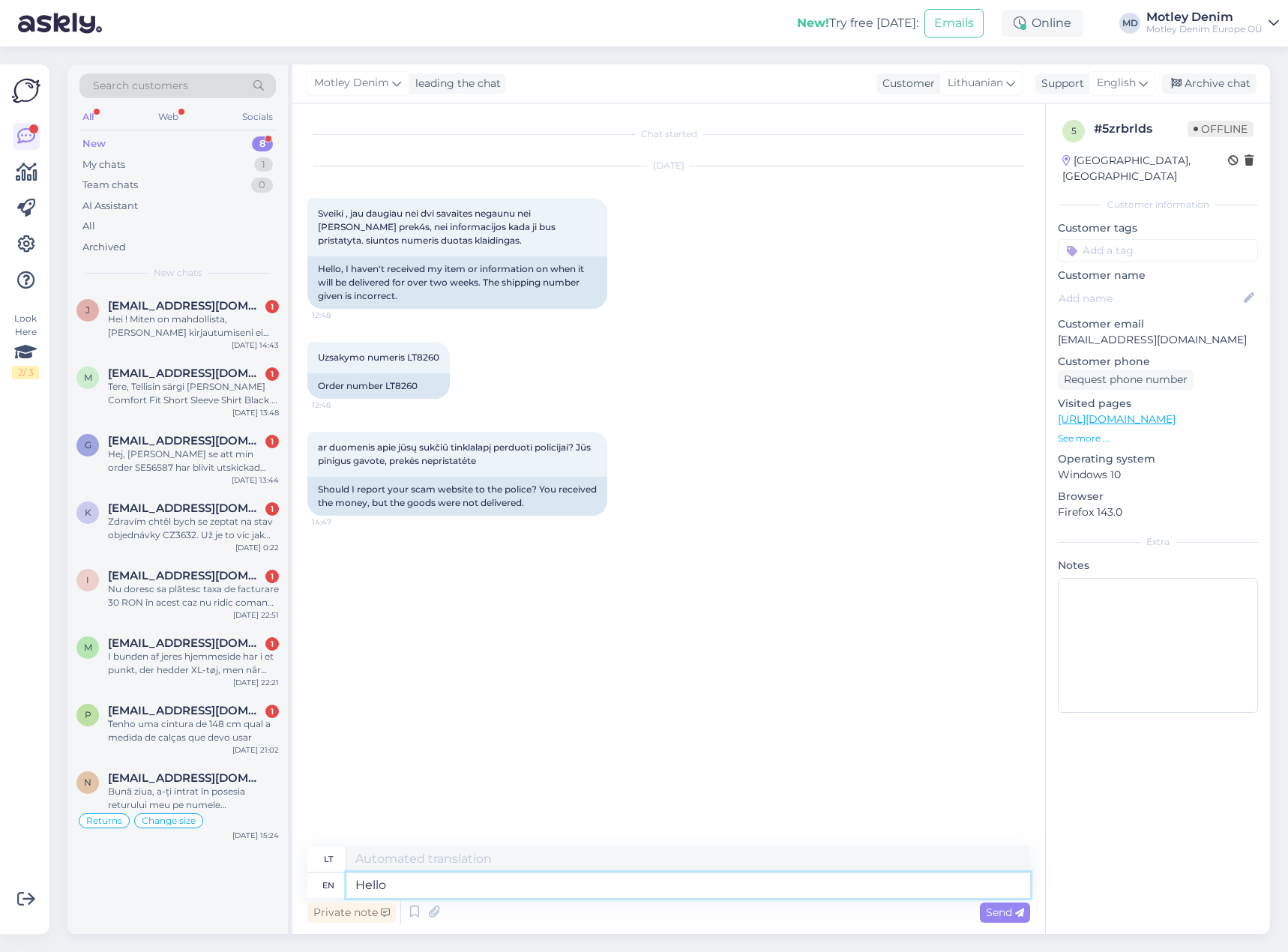
type textarea "Sveiki"
type textarea "We"
type textarea "Mes"
type textarea "We apologize fo"
type textarea "Atsiprašome"
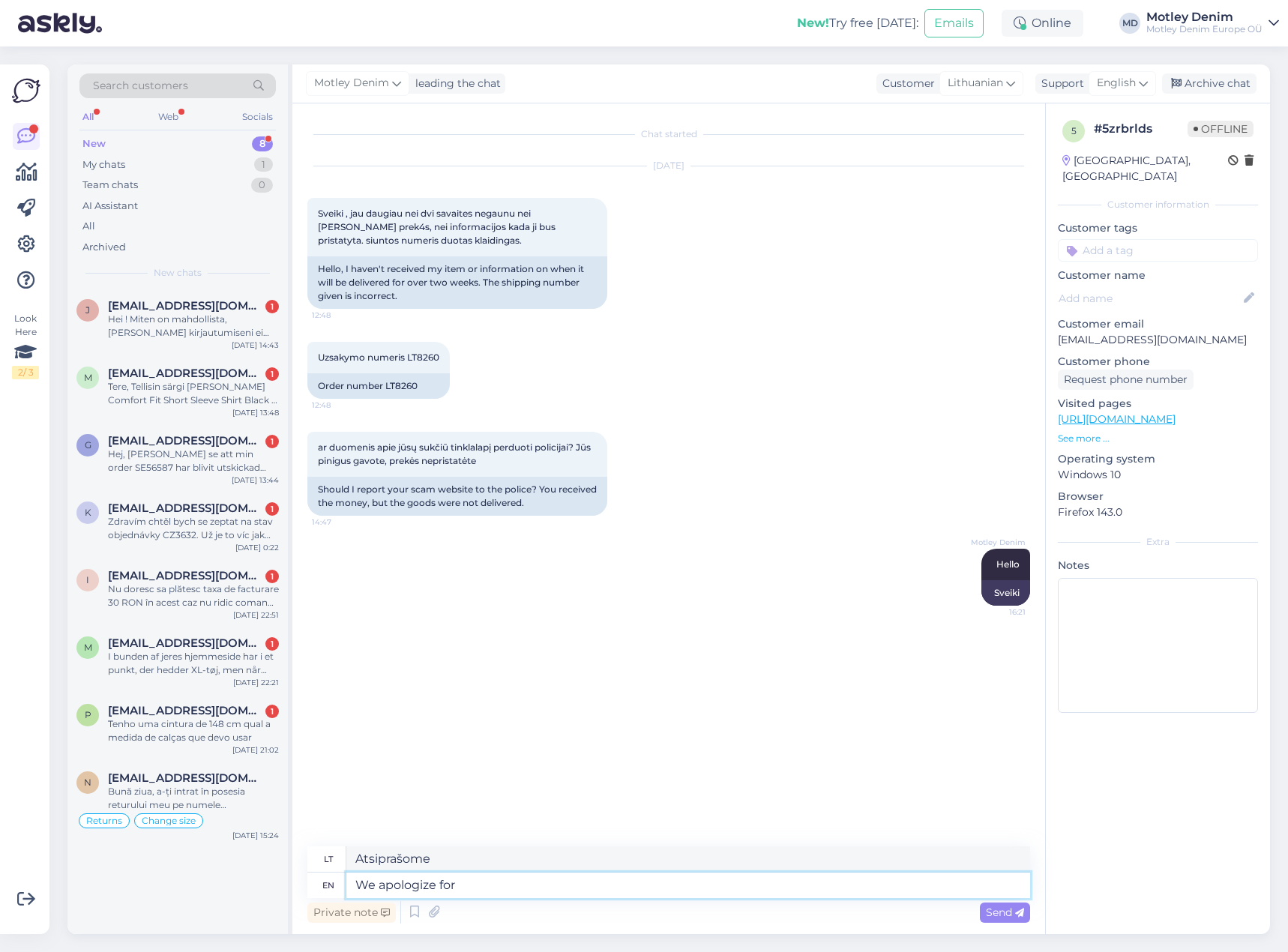
type textarea "We apologize for"
type textarea "Atsiprašome už"
type textarea "We apologize for delay."
type textarea "Atsiprašome už vėlavimą."
type textarea "We apologize for delay."
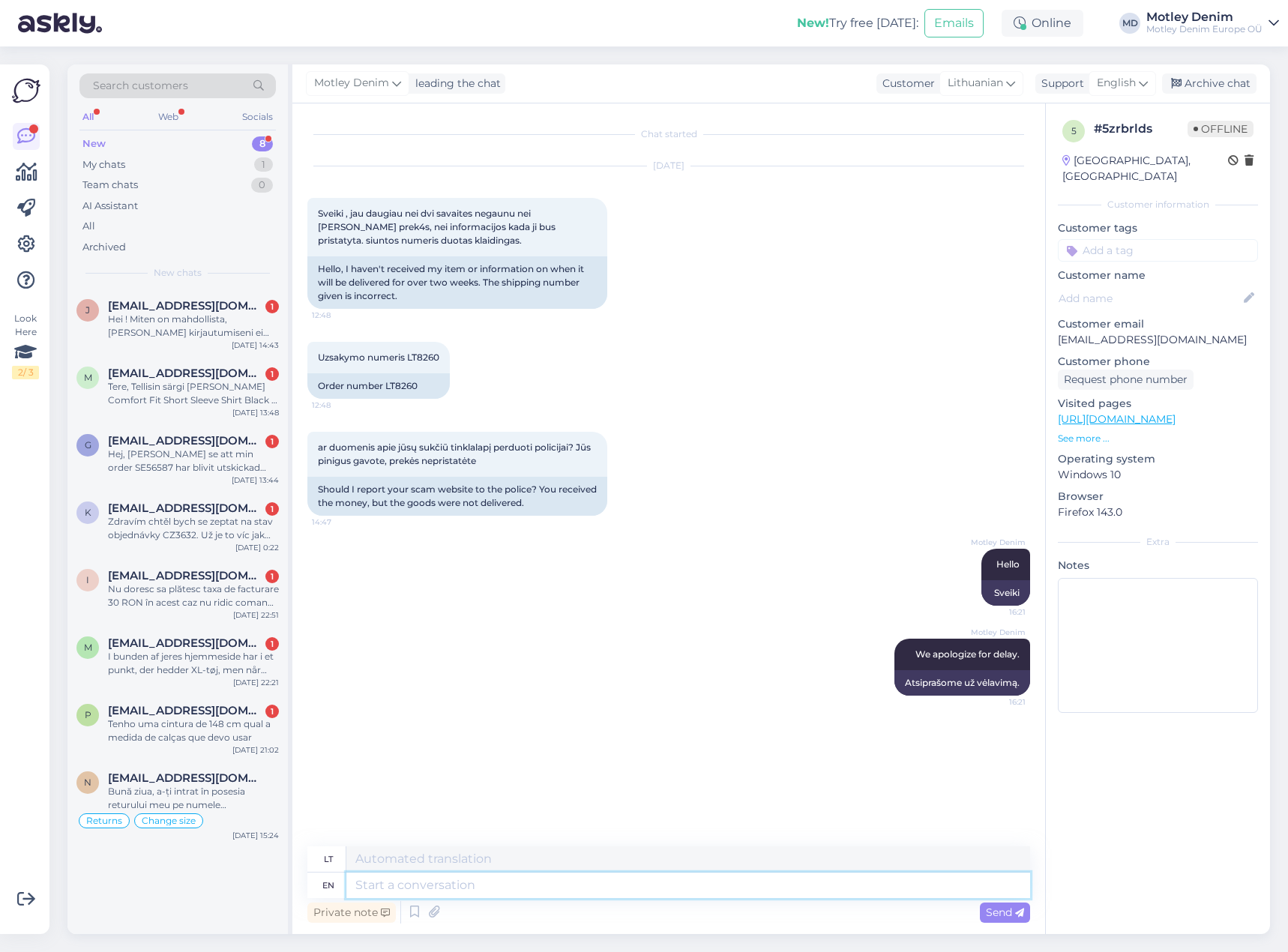
type textarea "Y"
type textarea "Taip"
type textarea "Your i"
type textarea "Jūsų"
type textarea "Your item"
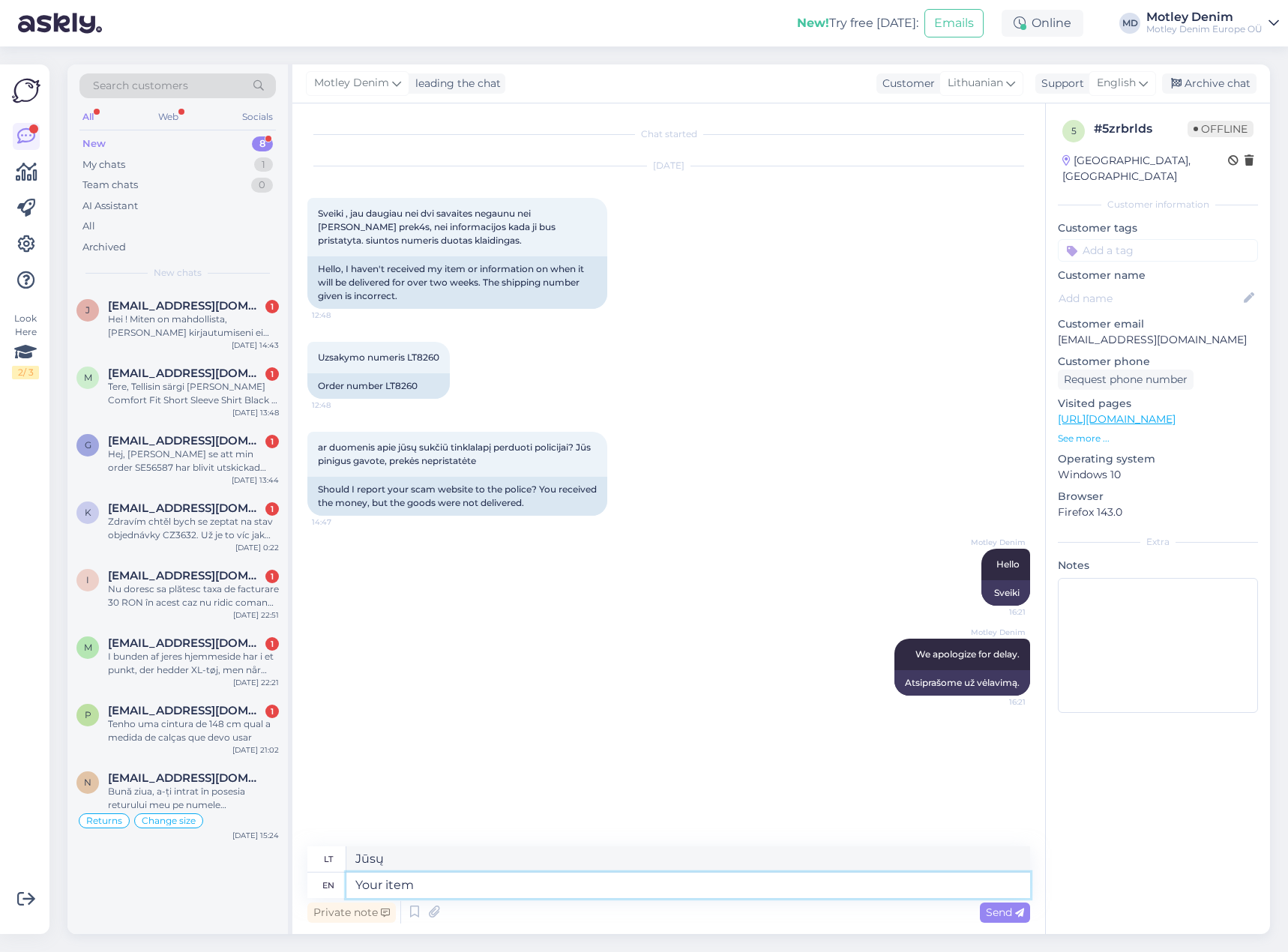
type textarea "[PERSON_NAME]"
type textarea "Your item is"
type textarea "[PERSON_NAME] yra"
type textarea "Your item is still wa"
type textarea "[PERSON_NAME] vis dar yra"
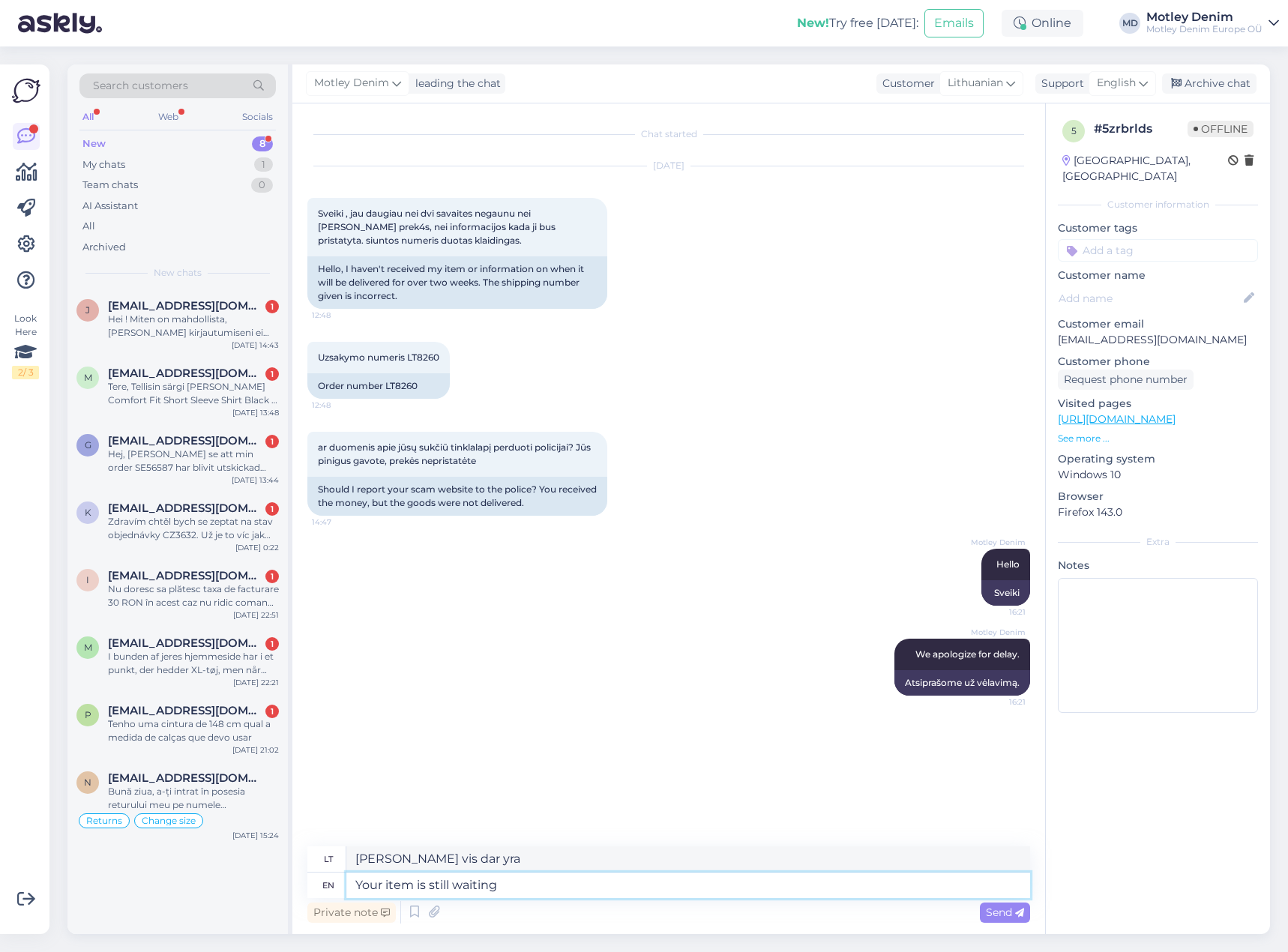
type textarea "Your item is still waiting o"
type textarea "[PERSON_NAME] vis dar laukia"
type textarea "Your item is still waiting o+"
type textarea "[PERSON_NAME] vis dar laukia o+"
type textarea "Your item is still waiting on"
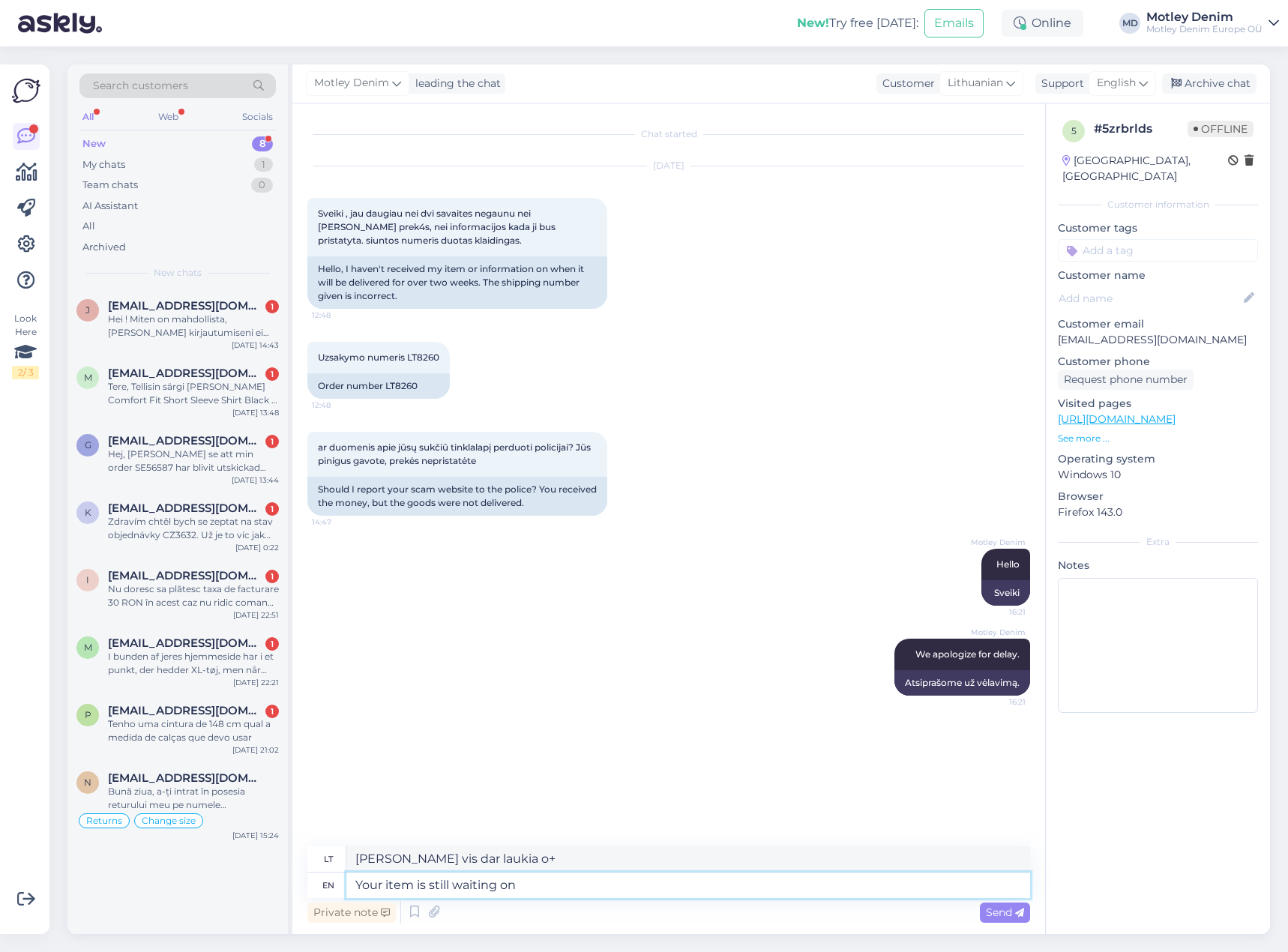
type textarea "[PERSON_NAME] vis dar laukia"
type textarea "Your item is still waiting on"
click at [469, 885] on textarea at bounding box center [688, 885] width 684 height 26
type textarea "Your i"
type textarea "Jūsų"
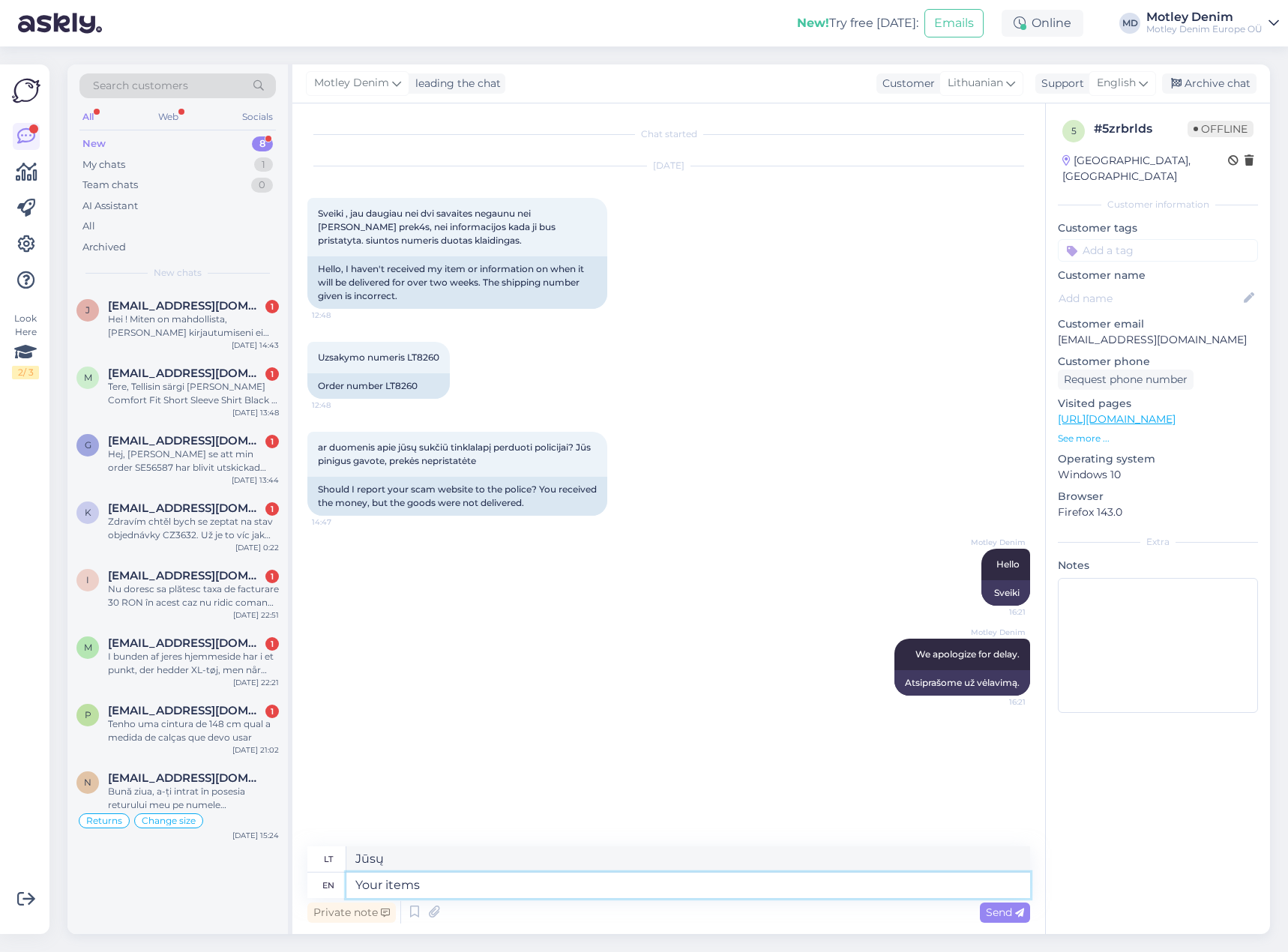
type textarea "Your items w"
type textarea "Jūsų daiktai"
type textarea "Your items was"
type textarea "Jūsų prekės buvo"
type textarea "Your items was coming f"
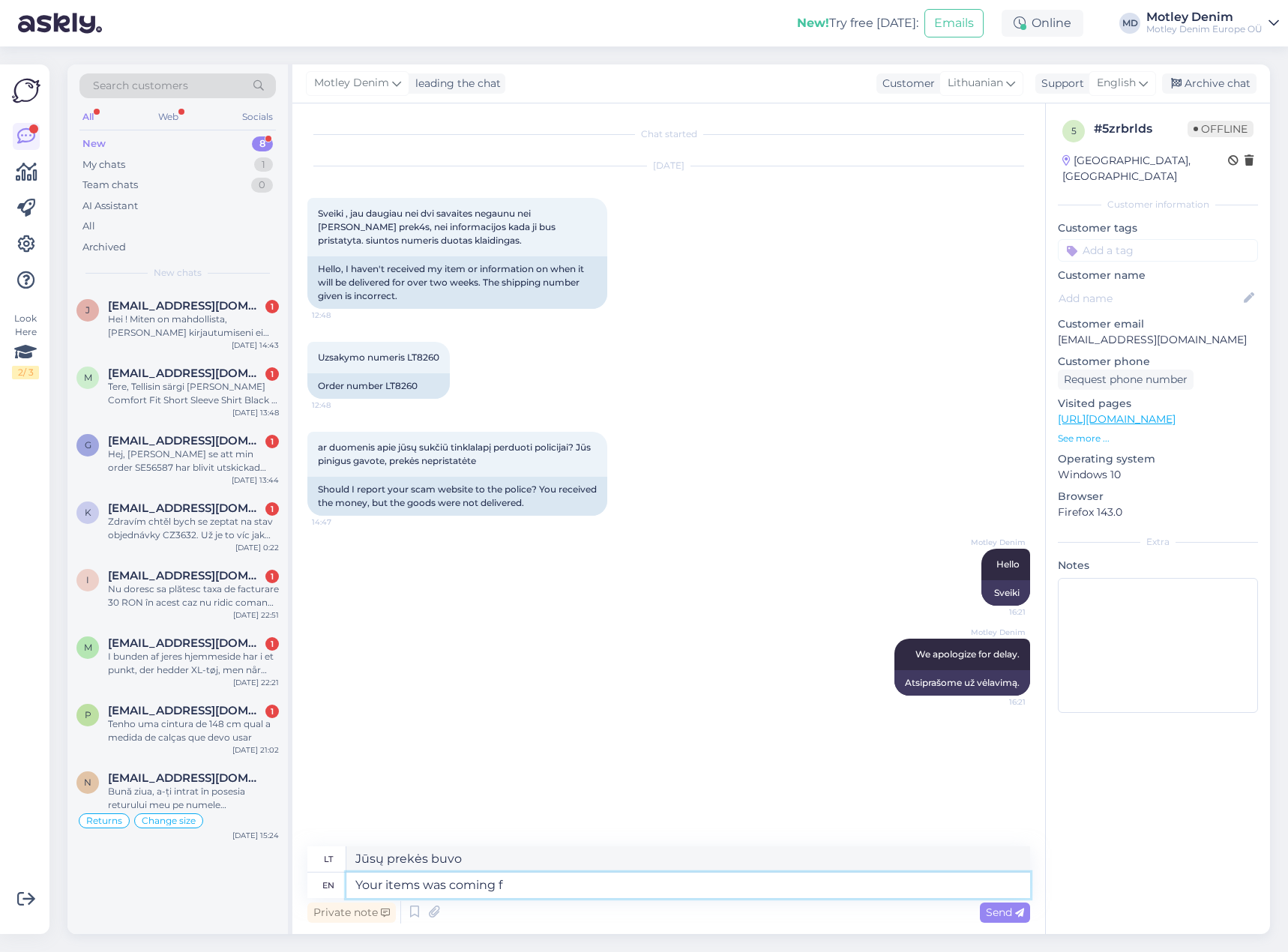
type textarea "Jūsų prekės buvo atkeliavusios"
type textarea "Your items was coming from"
type textarea "Jūsų prekės buvo atkeliavusios iš"
type textarea "Your items was coming from our su"
type textarea "Jūsų prekės buvo atkeliavusios iš mūsų"
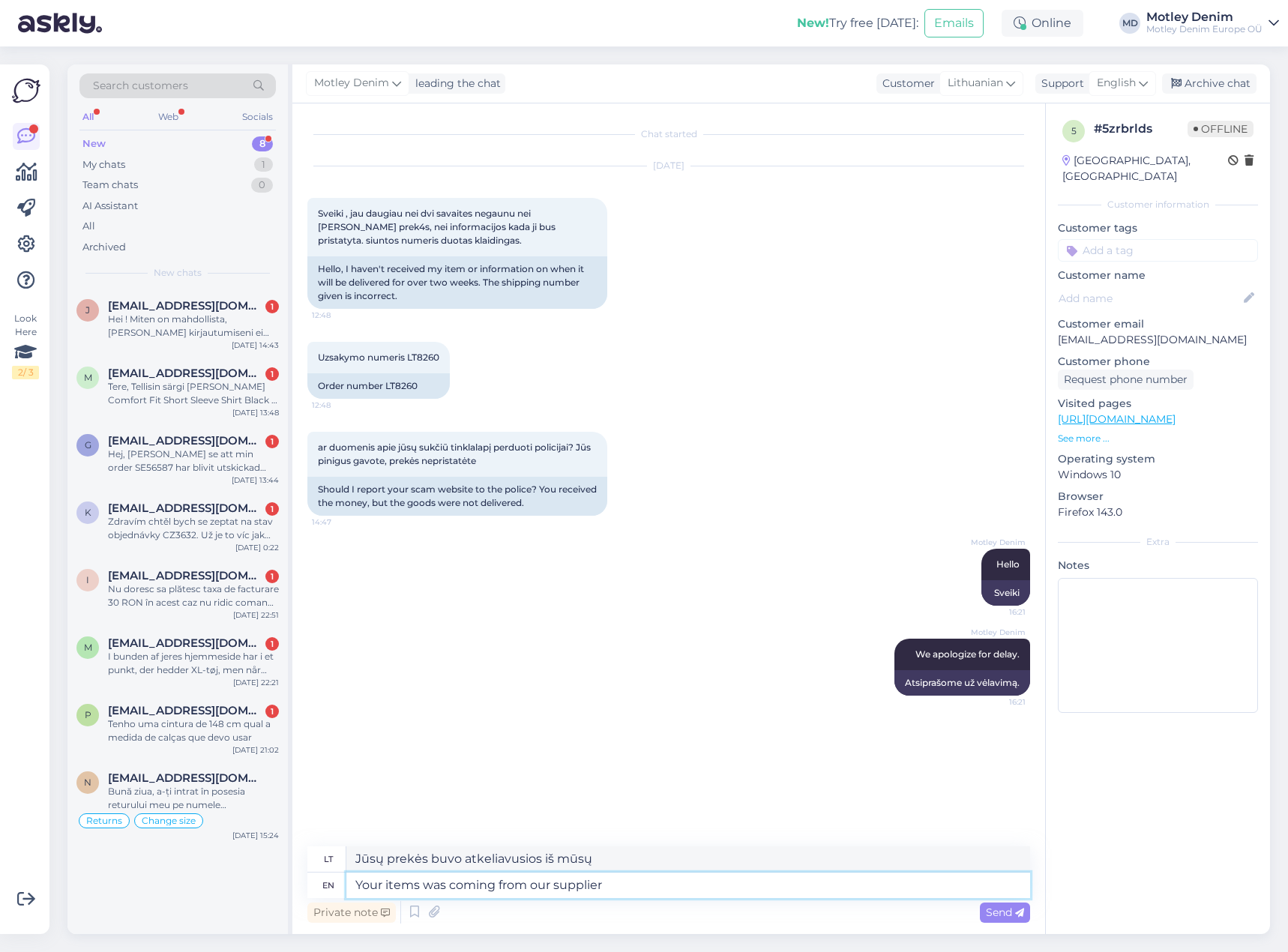
type textarea "Your items was coming from our supplier s"
type textarea "Jūsų prekės buvo atkeliavusios iš mūsų tiekėjo"
type textarea "Your items was coming from our supplier stock"
type textarea "Jūsų prekės buvo iš mūsų tiekėjo atsargų"
type textarea "Your items was coming from our supplier stock, b"
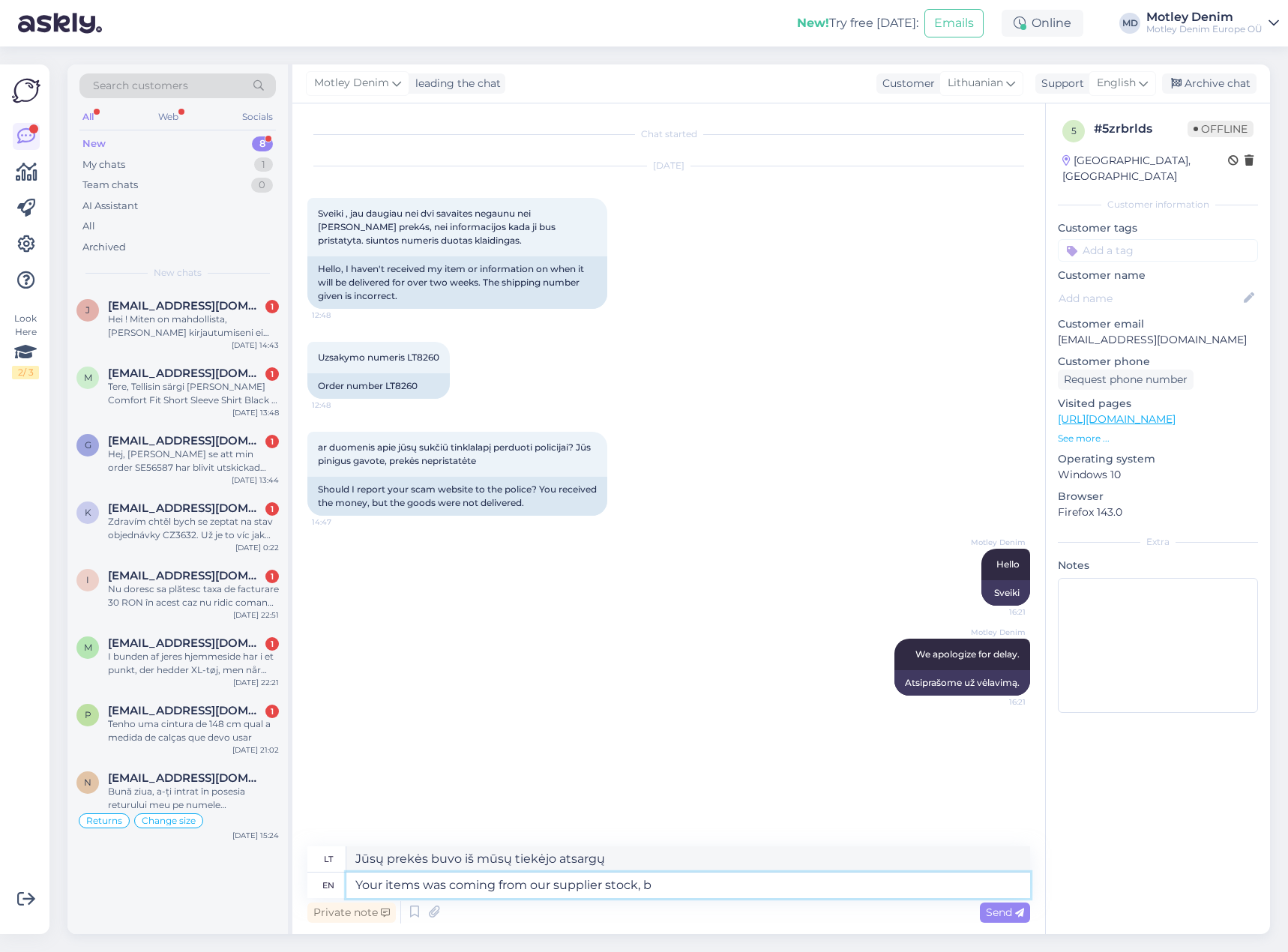
type textarea "Jūsų prekės buvo iš mūsų tiekėjo atsargų,"
type textarea "Your items was coming from our supplier stock, but t"
type textarea "Jūsų prekės buvo iš mūsų tiekėjo atsargų, bet"
type textarea "Your items was coming from our supplier stock, but they hav"
type textarea "Jūsų prekės buvo iš mūsų tiekėjo atsargų, bet [PERSON_NAME]..."
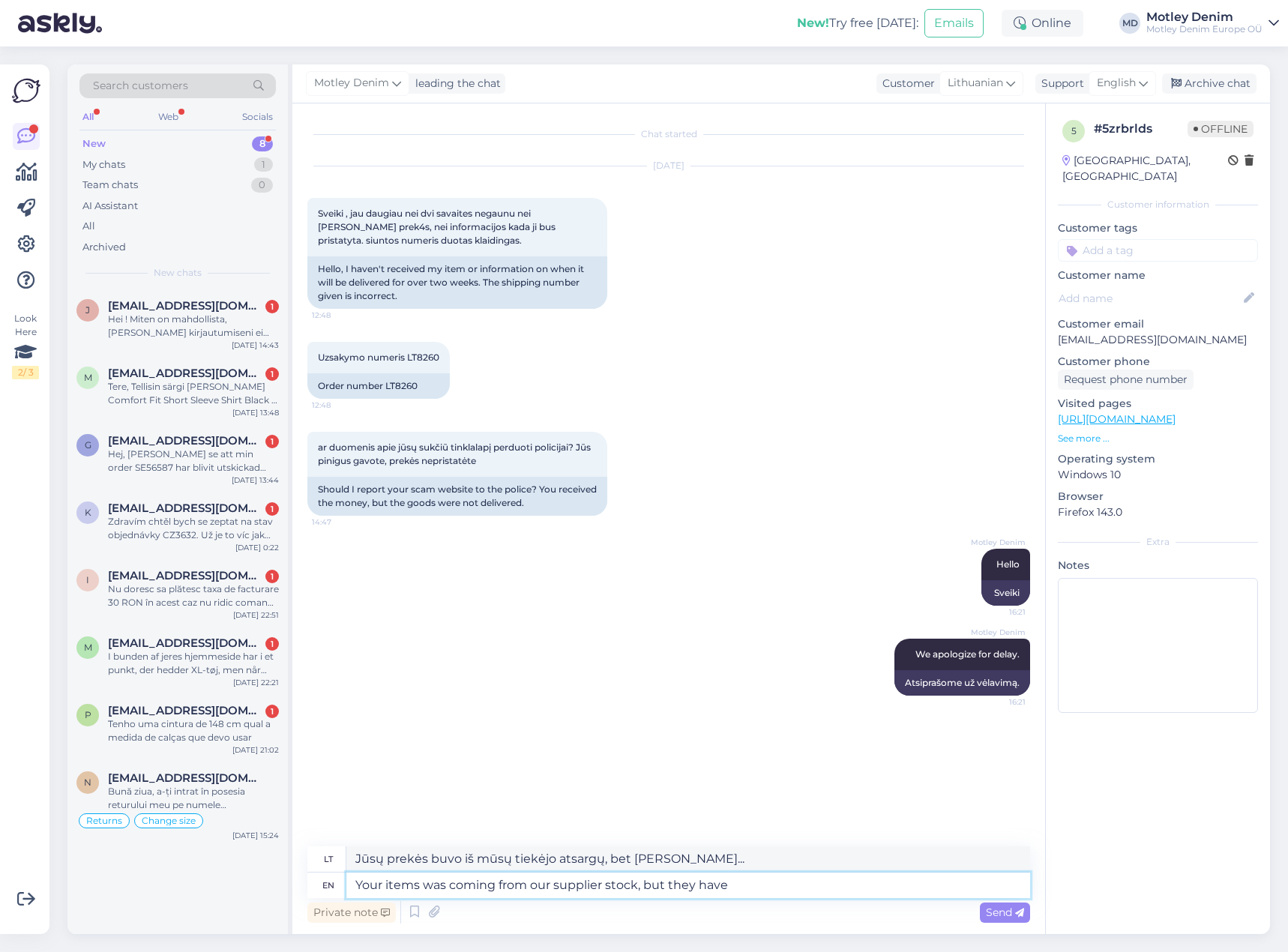
type textarea "Your items was coming from our supplier stock, but they have e"
type textarea "Jūsų prekės buvo iš mūsų tiekėjo atsargų, bet [PERSON_NAME]"
type textarea "Your items was coming from our supplier stock, but they have experienced"
type textarea "Jūsų prekės buvo iš mūsų tiekėjo atsargų, bet [PERSON_NAME] patyrė"
type textarea "Your items was coming from our supplier stock, but they have experienced huge de"
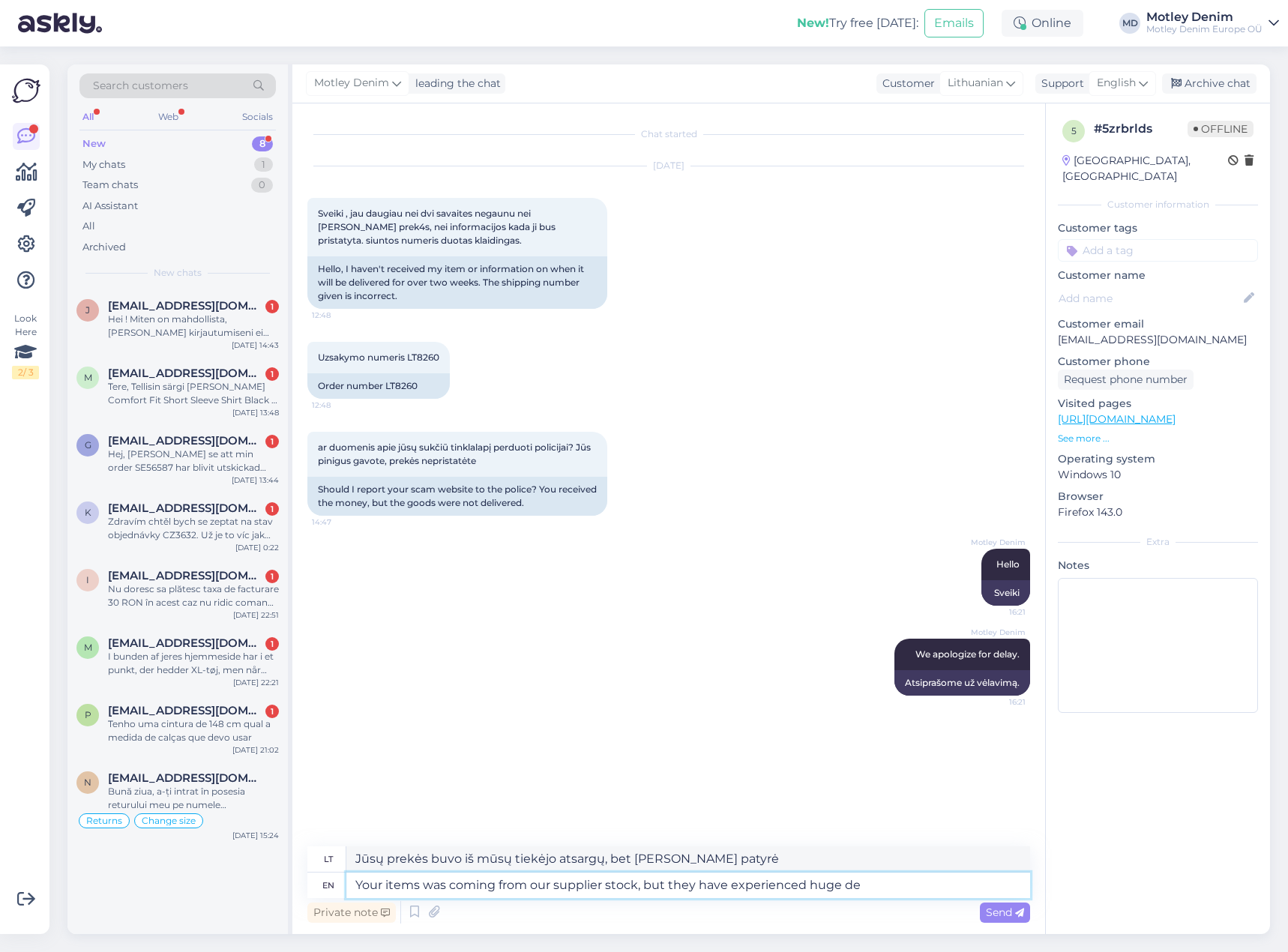
type textarea "Jūsų prekės buvo iš mūsų tiekėjo atsargų, tačiau [PERSON_NAME] patyrė didžiulį …"
type textarea "Your items was coming from our supplier stock, but they have experienced huge d…"
type textarea "Jūsų prekės buvo atkeliaujamos iš mūsų tiekėjo atsargų, tačiau [PERSON_NAME] la…"
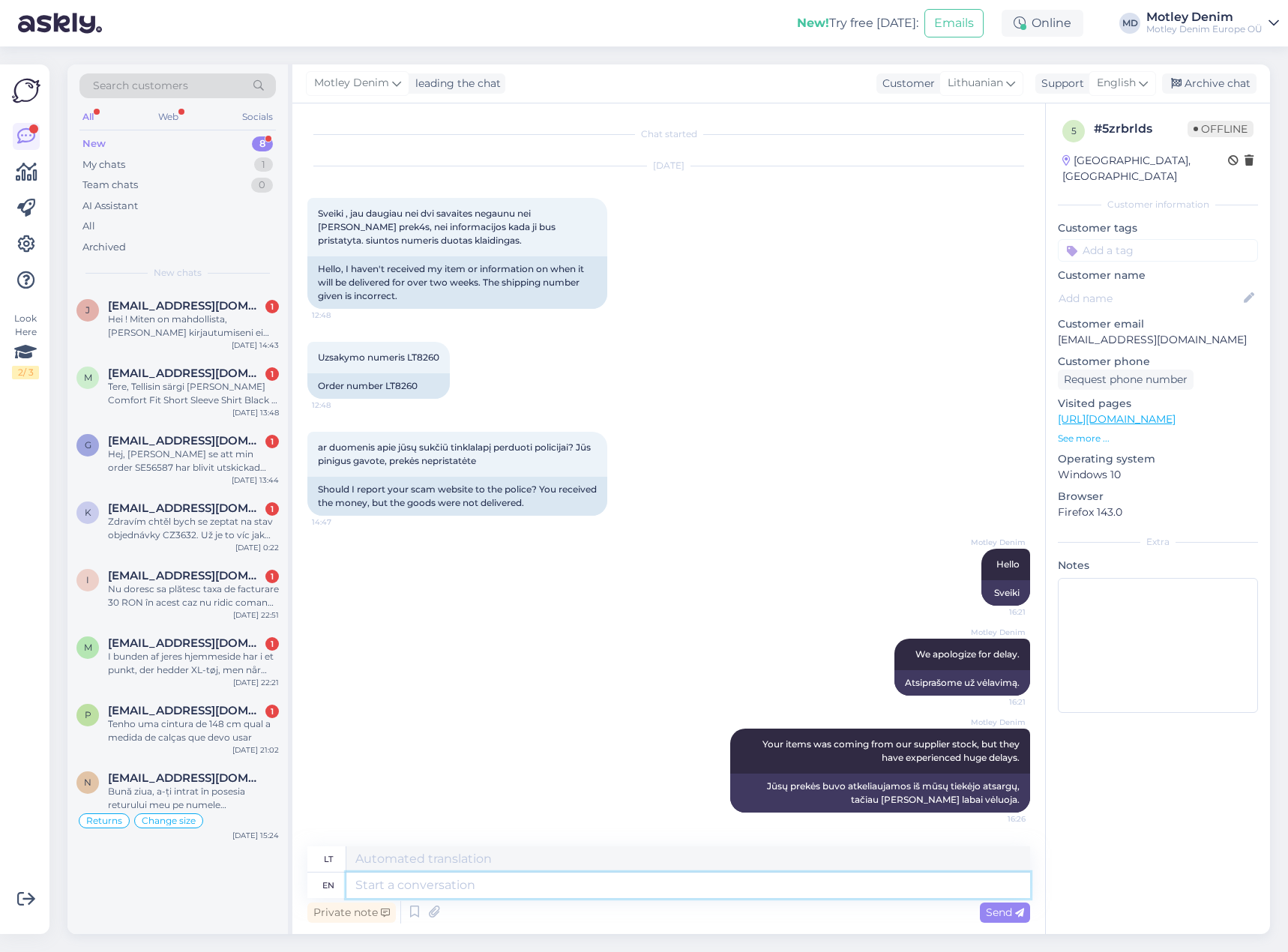
click at [587, 890] on textarea at bounding box center [688, 885] width 684 height 26
type textarea "We"
type textarea "Mes"
type textarea "We have"
type textarea "Mes turime"
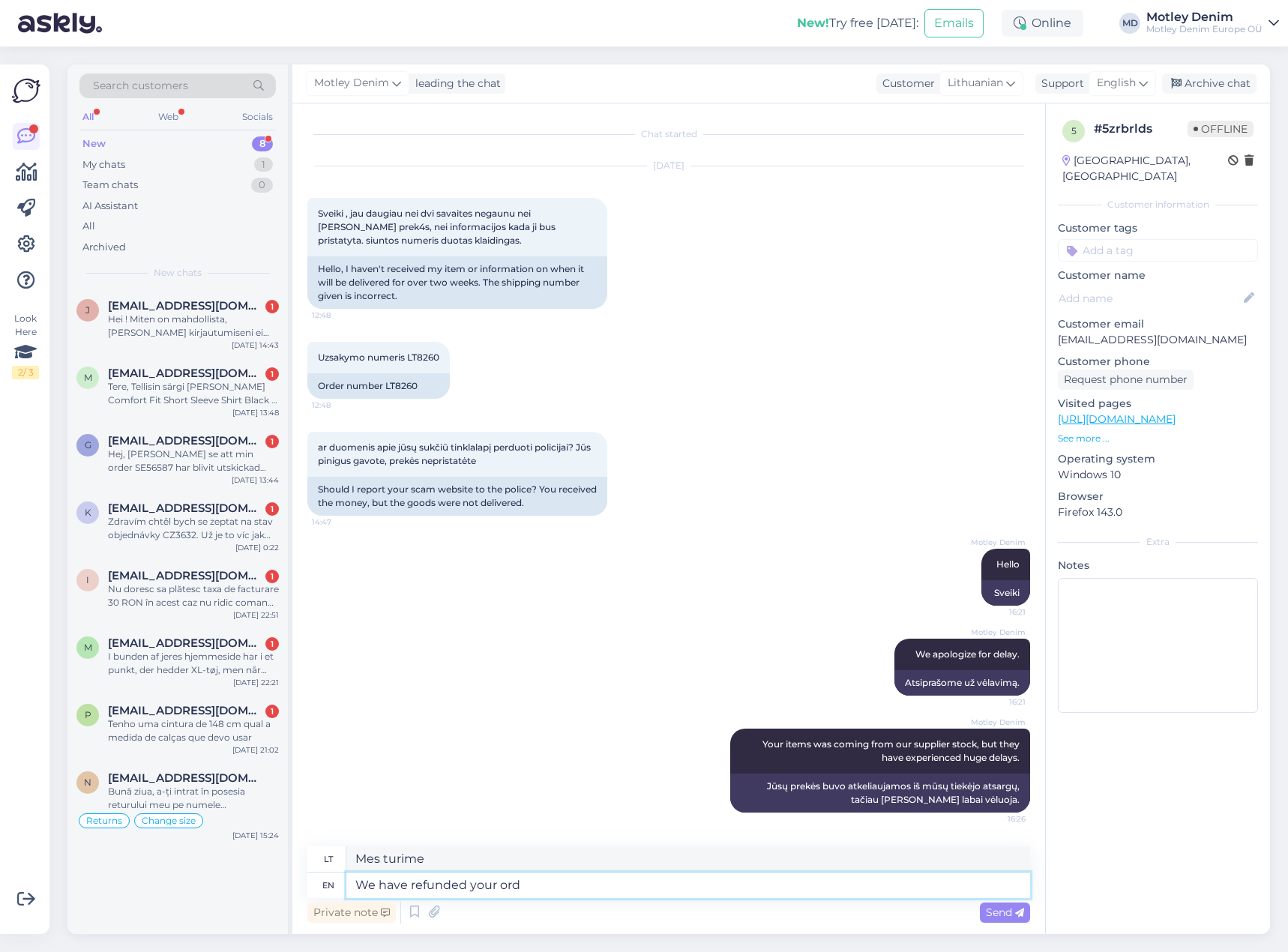
type textarea "We have refunded your orde"
type textarea "Mes grąžinome"
type textarea "We have refunded your order"
type textarea "Grąžinome pinigus už jūsų užsakymą"
type textarea "We have refunded your order in to"
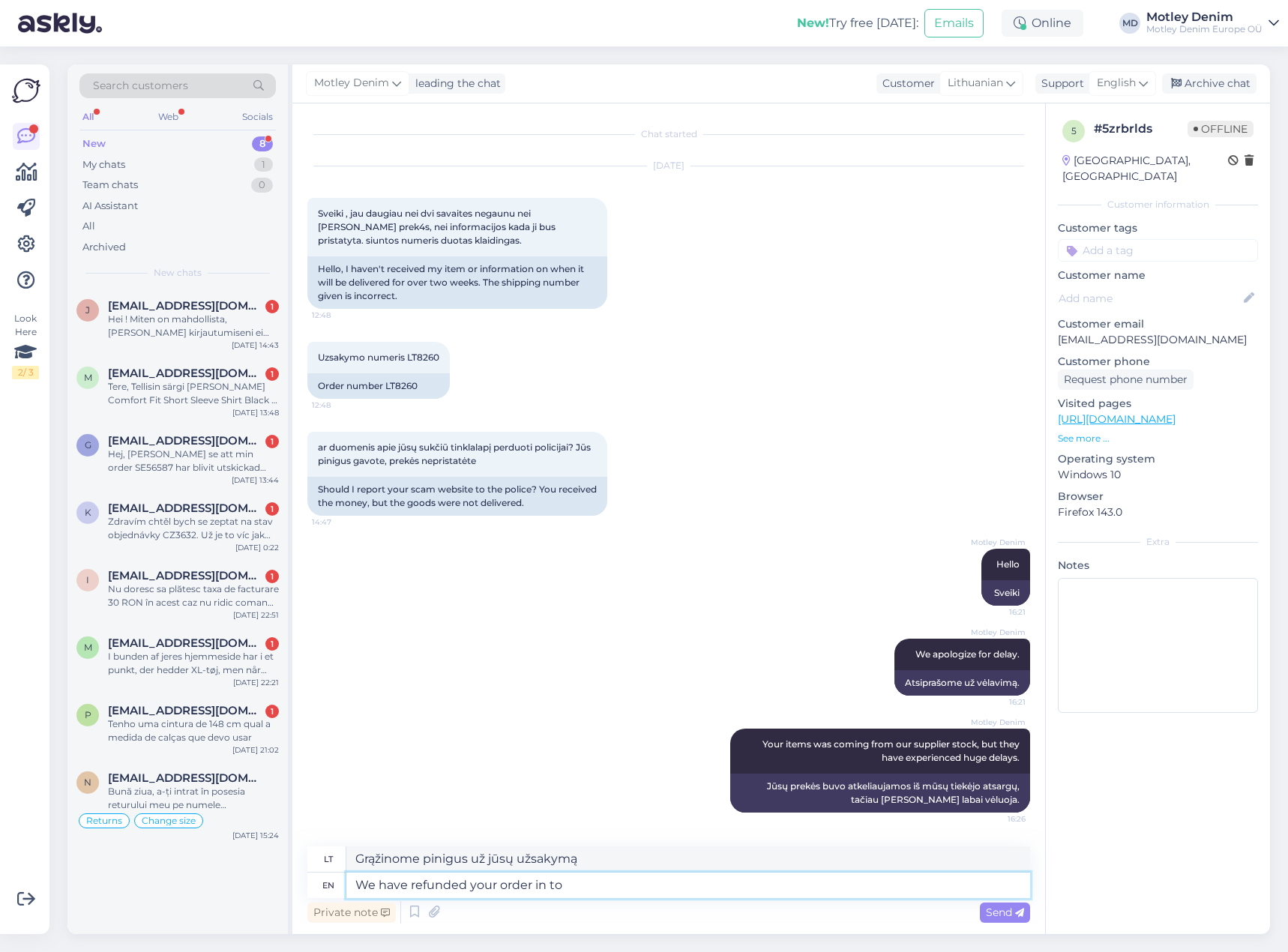
type textarea "Grąžinome pinigus už jūsų užsakymą per"
type textarea "We have refunded your order in total."
type textarea "Mes grąžinome visą jūsų užsakymo sumą."
type textarea "We have refunded your order in total. PLease"
type textarea "Mes grąžinome visą jūsų užsakymo sumą. Prašome"
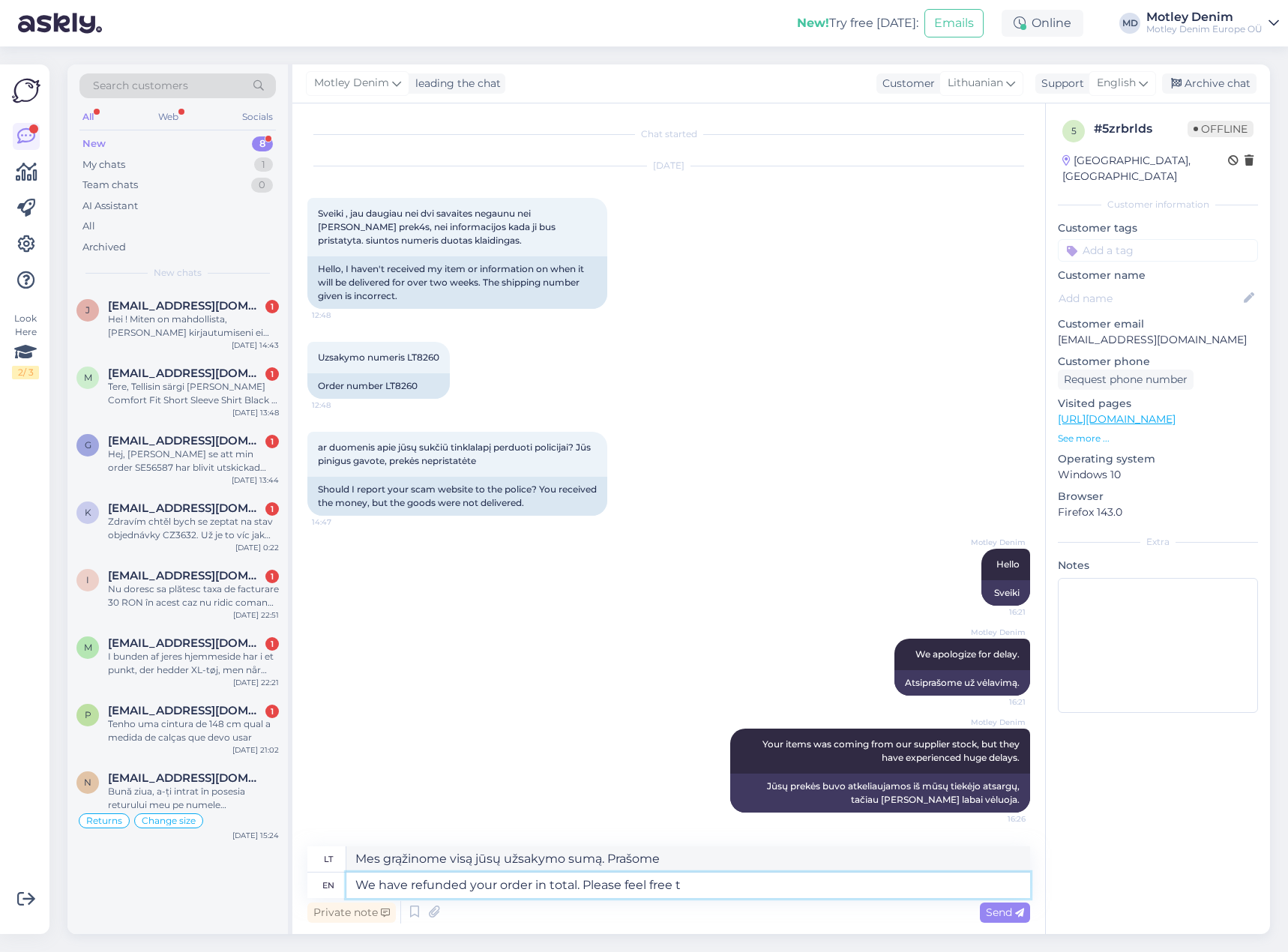
type textarea "We have refunded your order in total. Please feel free to"
type textarea "Mes grąžinome visą jūsų užsakymo sumą. Nedvejodami."
type textarea "We have refunded your order in total. Please feel free to m"
type textarea "Mes grąžinome visą jūsų užsakymo sumą. Nedvejodami"
type textarea "We have refunded your order in total. Please feel free to make a"
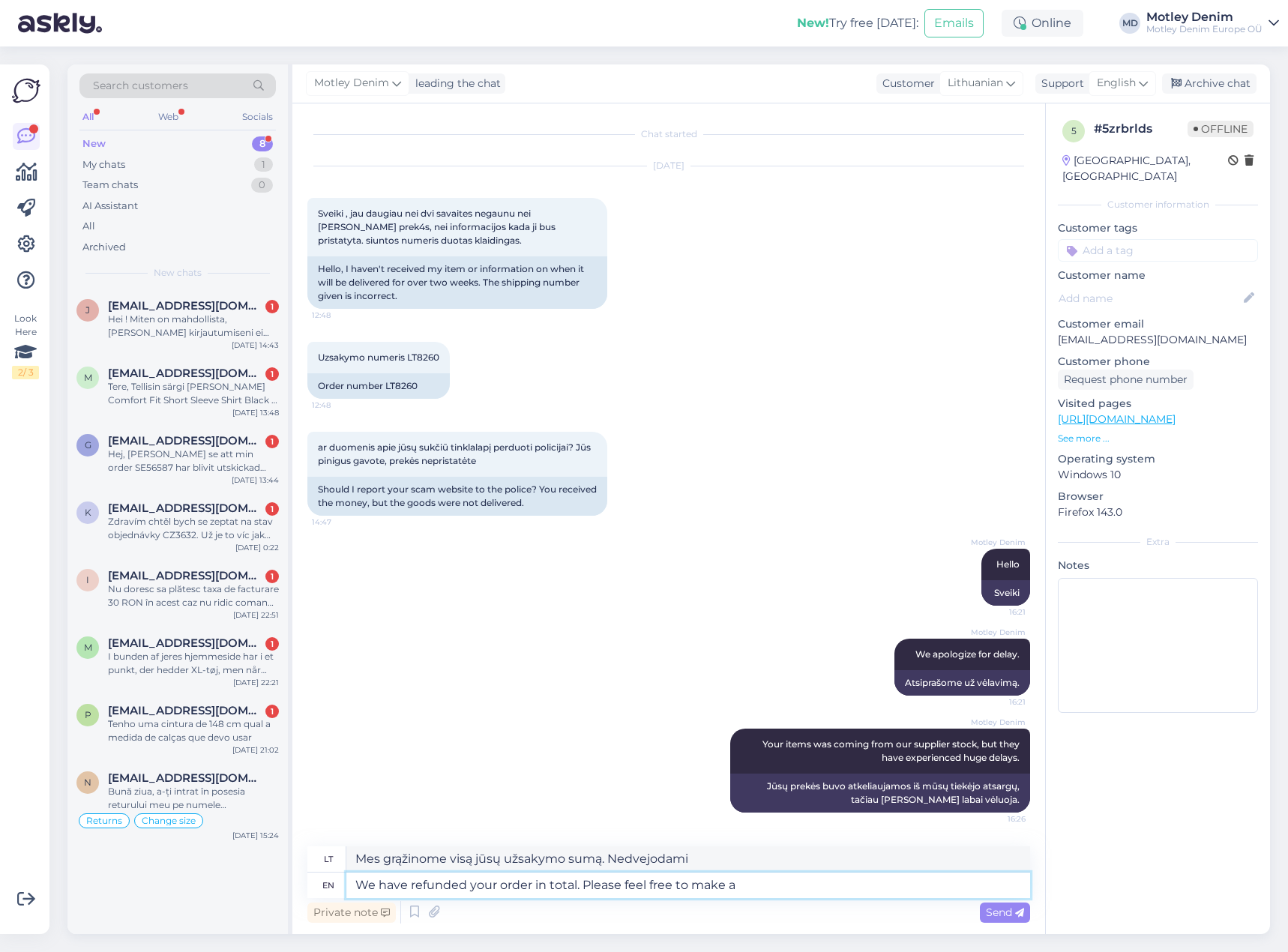
type textarea "Mes grąžinome visą jūsų užsakymo sumą. Nedvejodami grąžinkite"
type textarea "We have refunded your order in total. Please feel free to make a"
type textarea "Mes grąžinome visą jūsų užsakymo sumą. Nedvejodami pateikite"
type textarea "We have refunded your order in total. Please feel free to make a new"
type textarea "Mes grąžinome visą jūsų užsakymo sumą. Nedvejodami pateikite naują"
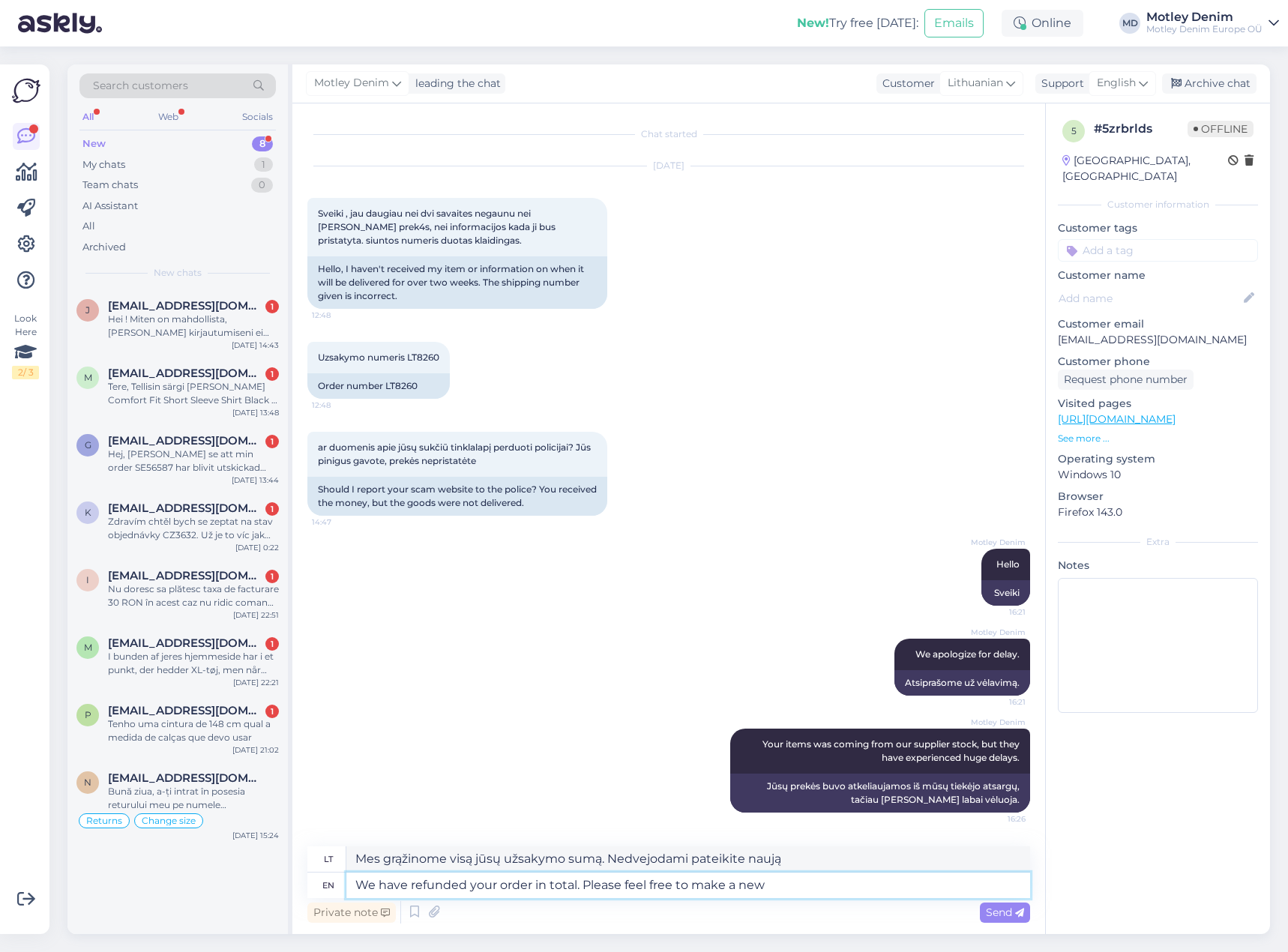
type textarea "We have refunded your order in total."
type textarea "Mes grąžinome visą jūsų užsakymo sumą."
type textarea "We have refunded your order in total."
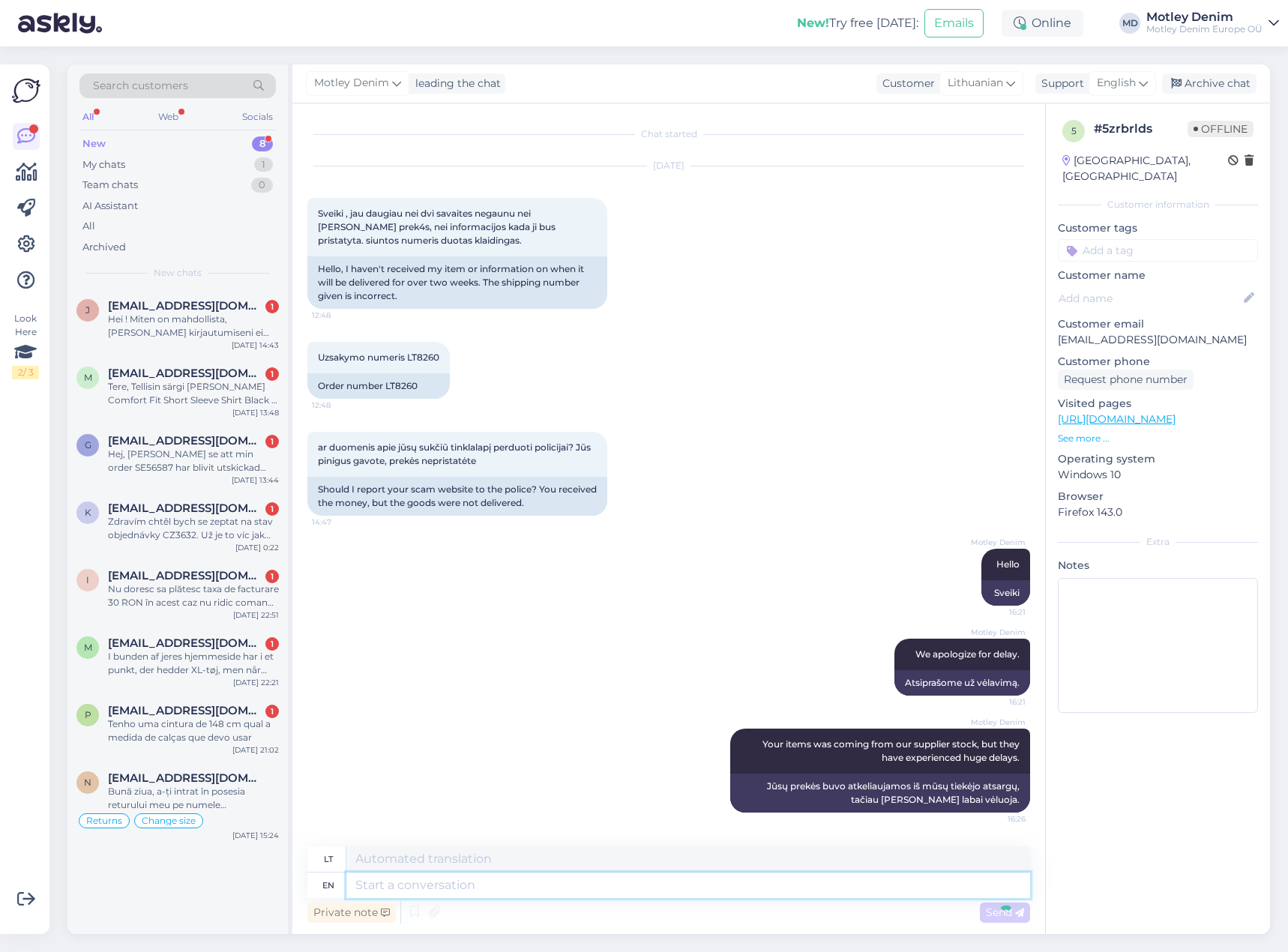
scroll to position [87, 0]
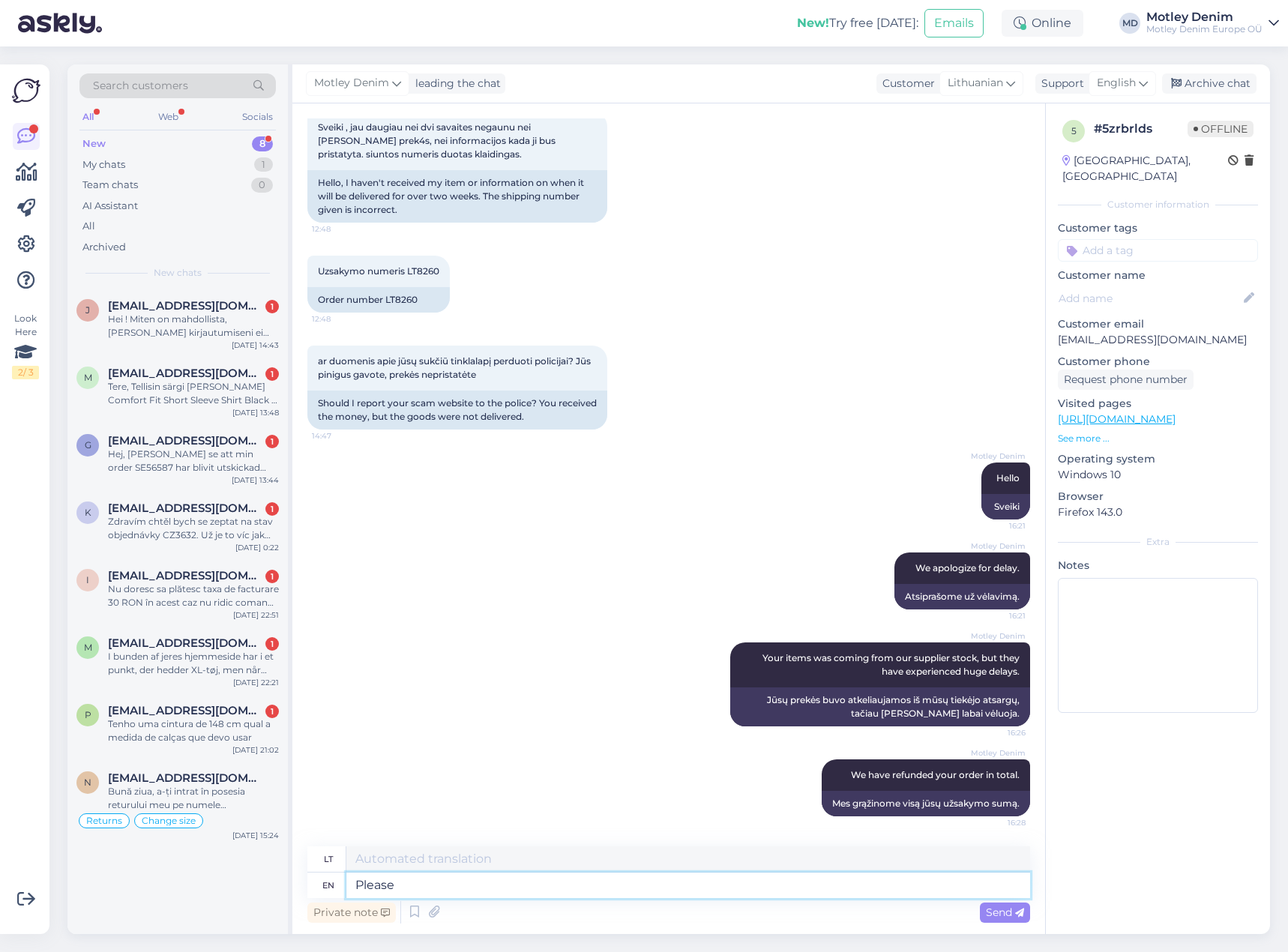
type textarea "Please"
type textarea "Prašau"
type textarea "If"
type textarea "Jei"
type textarea "If you"
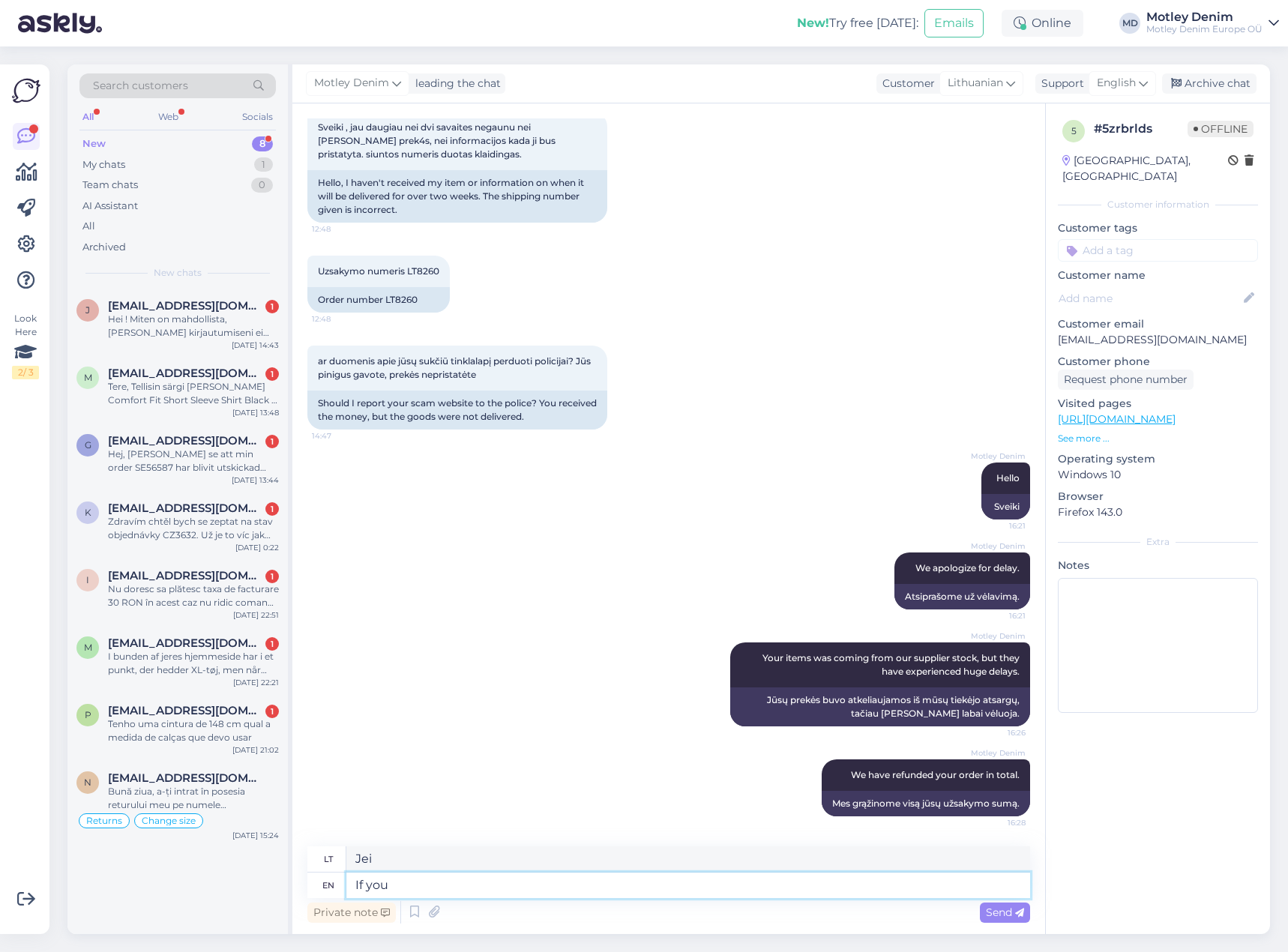
type textarea "[PERSON_NAME]"
type textarea "If you have"
type textarea "Jei turite"
type textarea "If you have any"
type textarea "[DEMOGRAPHIC_DATA] turite kokių nors"
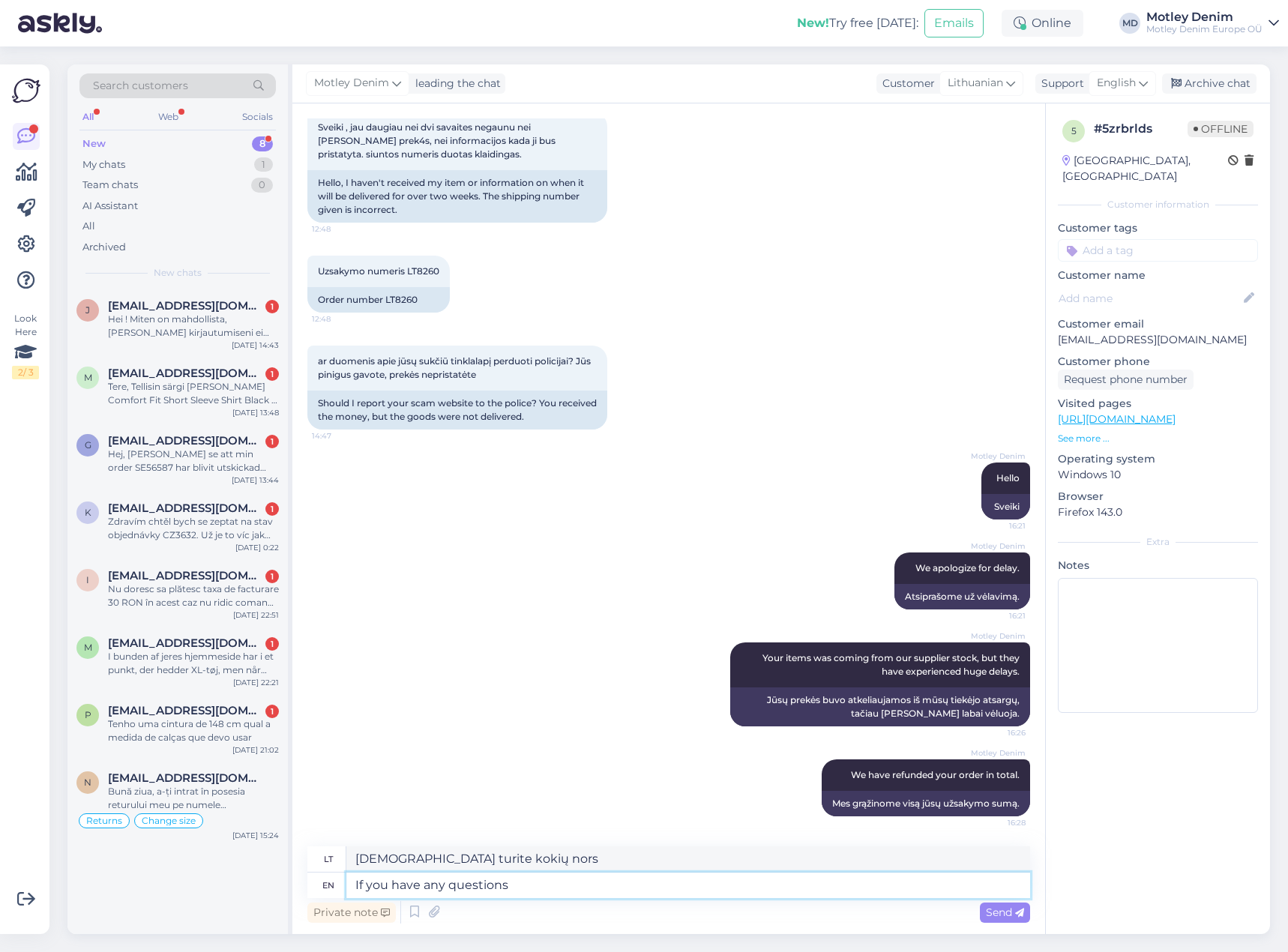
type textarea "If you have any questions o"
type textarea "Jei turite klausimų"
type textarea "If you have any questions or n"
type textarea "Jei turite klausimų arba"
type textarea "If you have any questions or need"
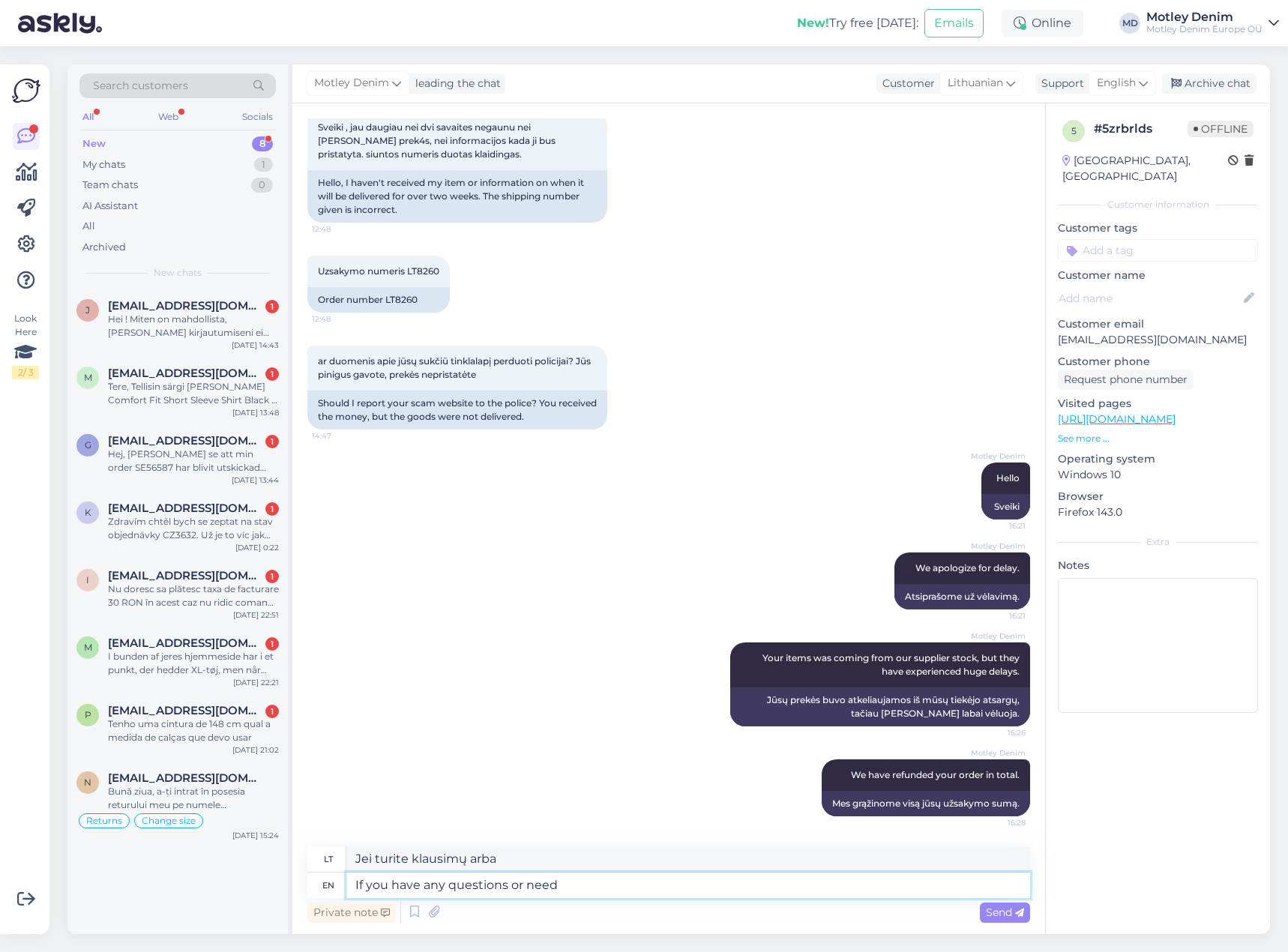
type textarea "Jei turite klausimų ar reikia"
type textarea "If you have any questions or need help wi"
type textarea "Jei turite klausimų arba jums reikia pagalbos"
type textarea "If you have any questions or need help with anything"
type textarea "We a"
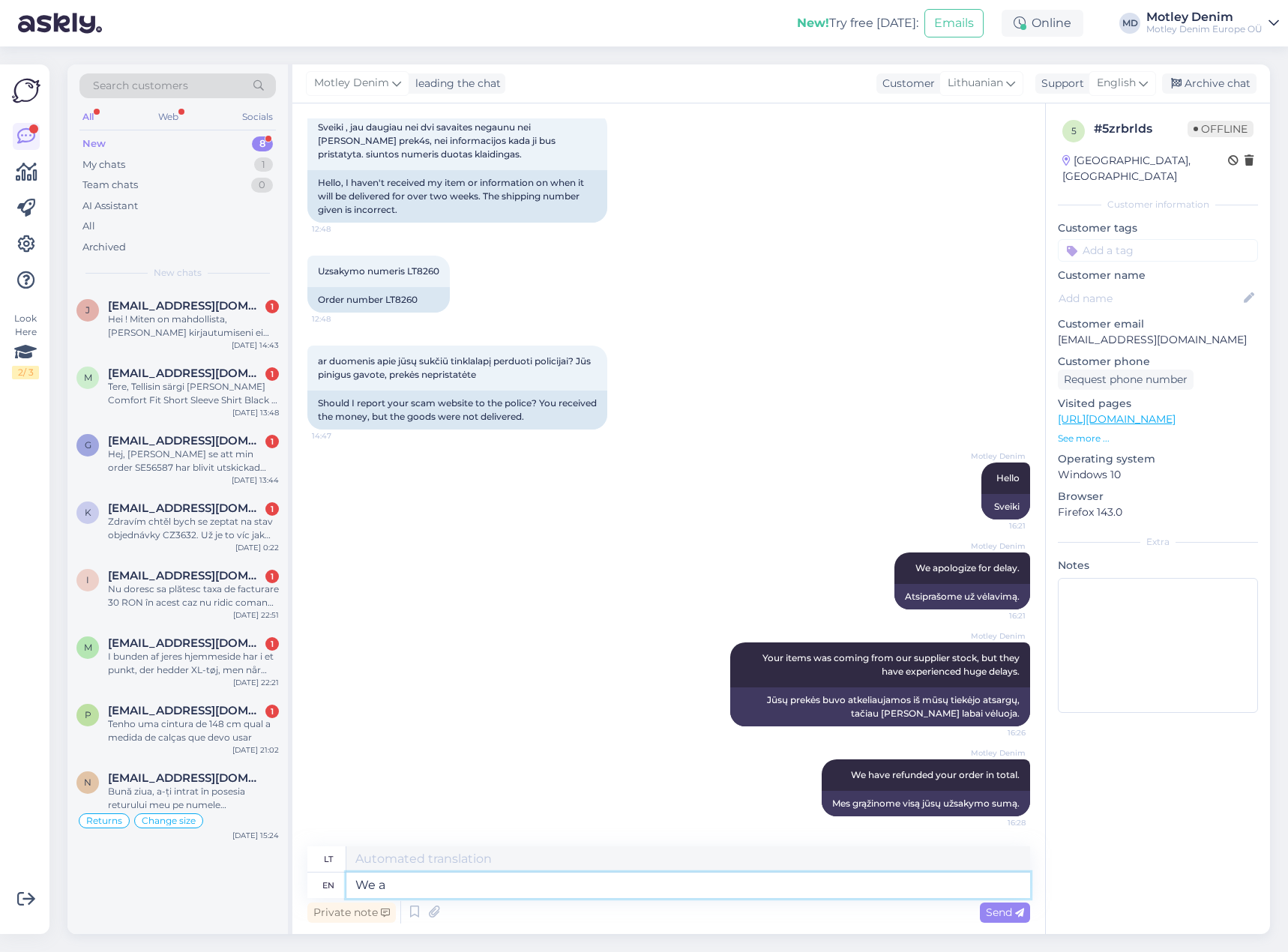
type textarea "Mes"
type textarea "We are"
type textarea "Mes esame"
type textarea "We are really"
type textarea "Mes tikrai esame"
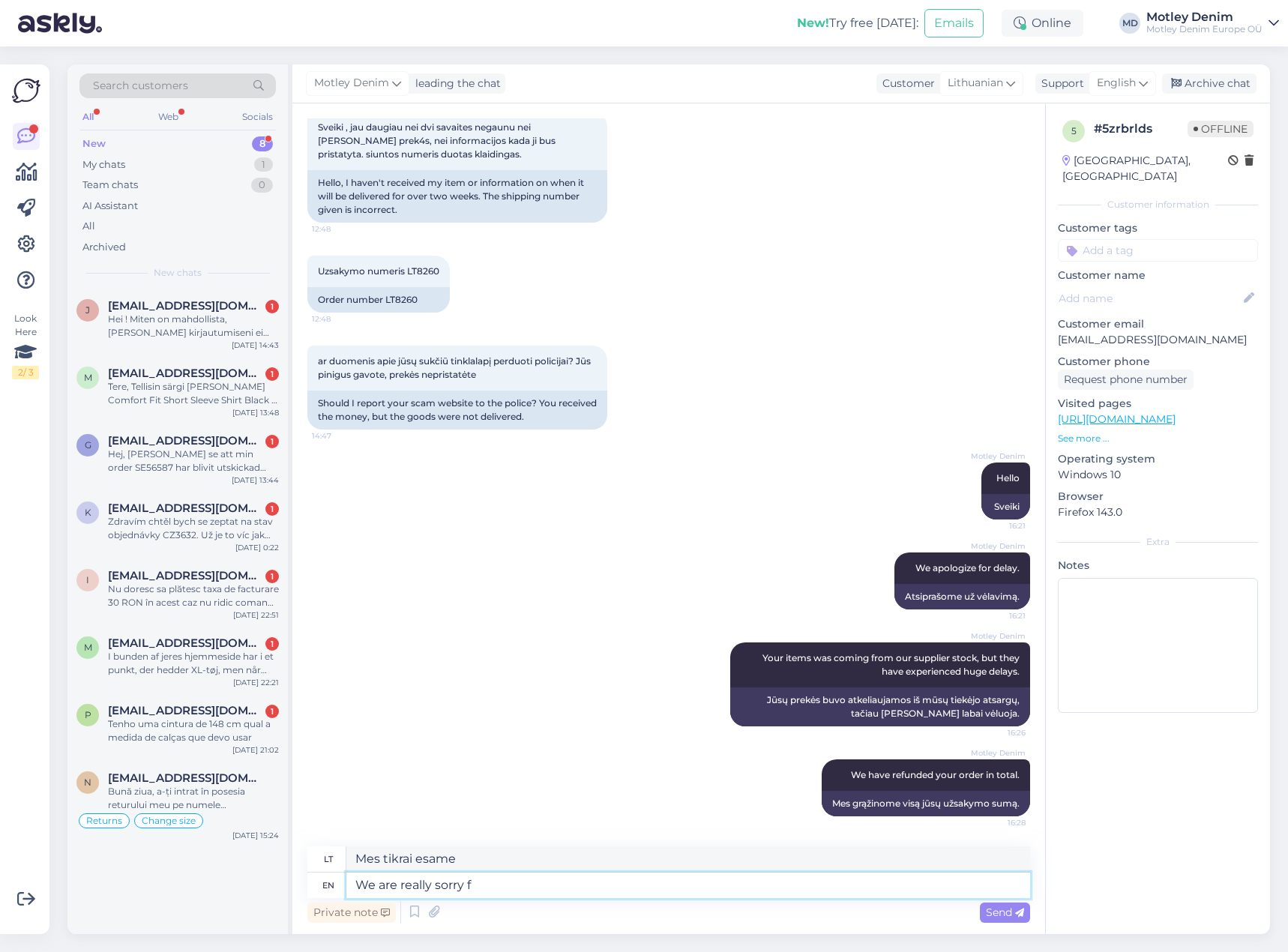
type textarea "We are really sorry fo"
type textarea "Labai atsiprašome"
type textarea "We are really sorry for this s"
type textarea "Labai atsiprašome už tai"
type textarea "We are really sorry for this situation."
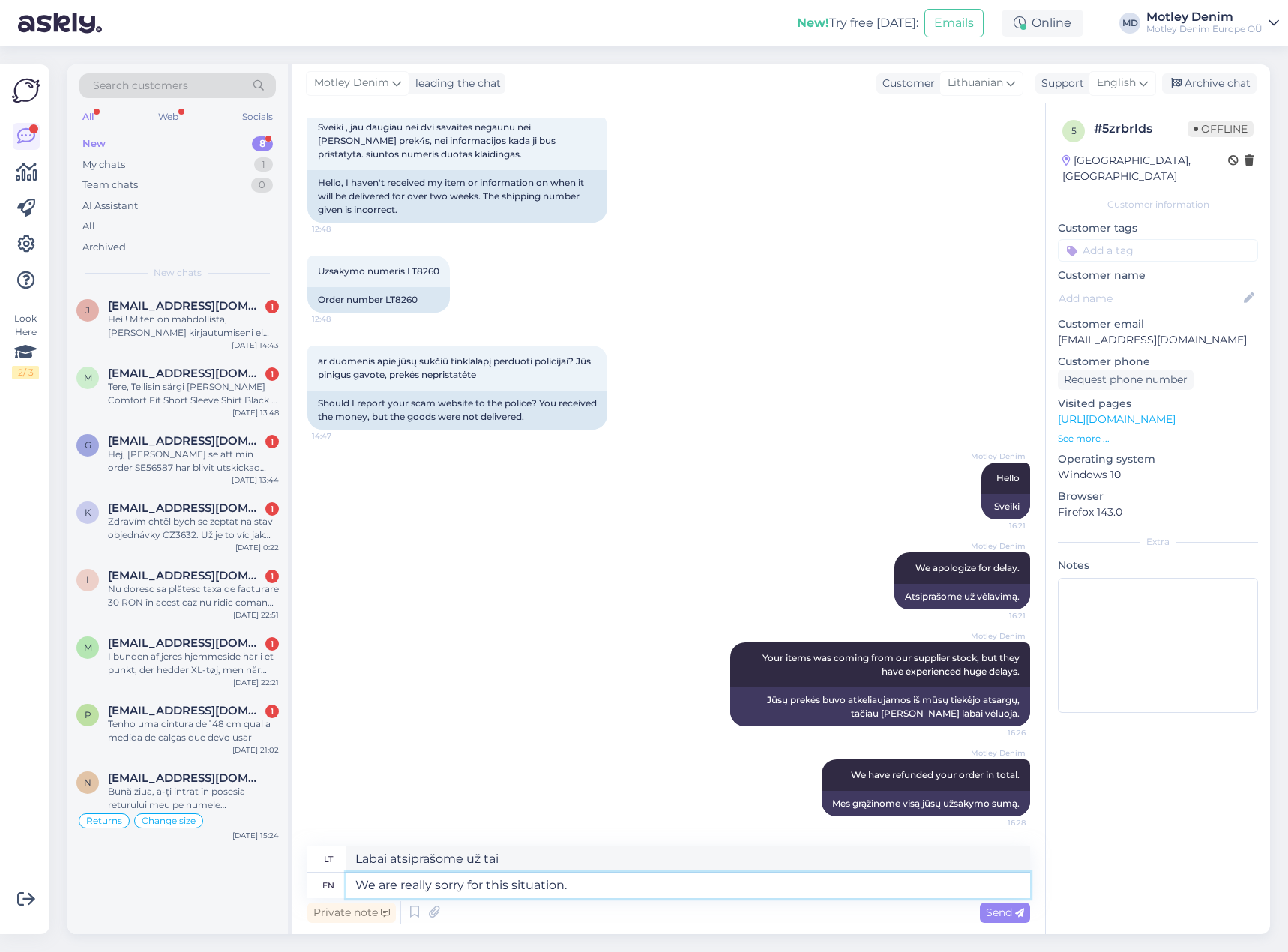
type textarea "Labai apgailestaujame dėl šios situacijos."
click at [809, 871] on div "lt" at bounding box center [668, 859] width 723 height 27
click at [808, 877] on textarea at bounding box center [688, 885] width 684 height 26
type textarea "Please a"
type textarea "Prašau"
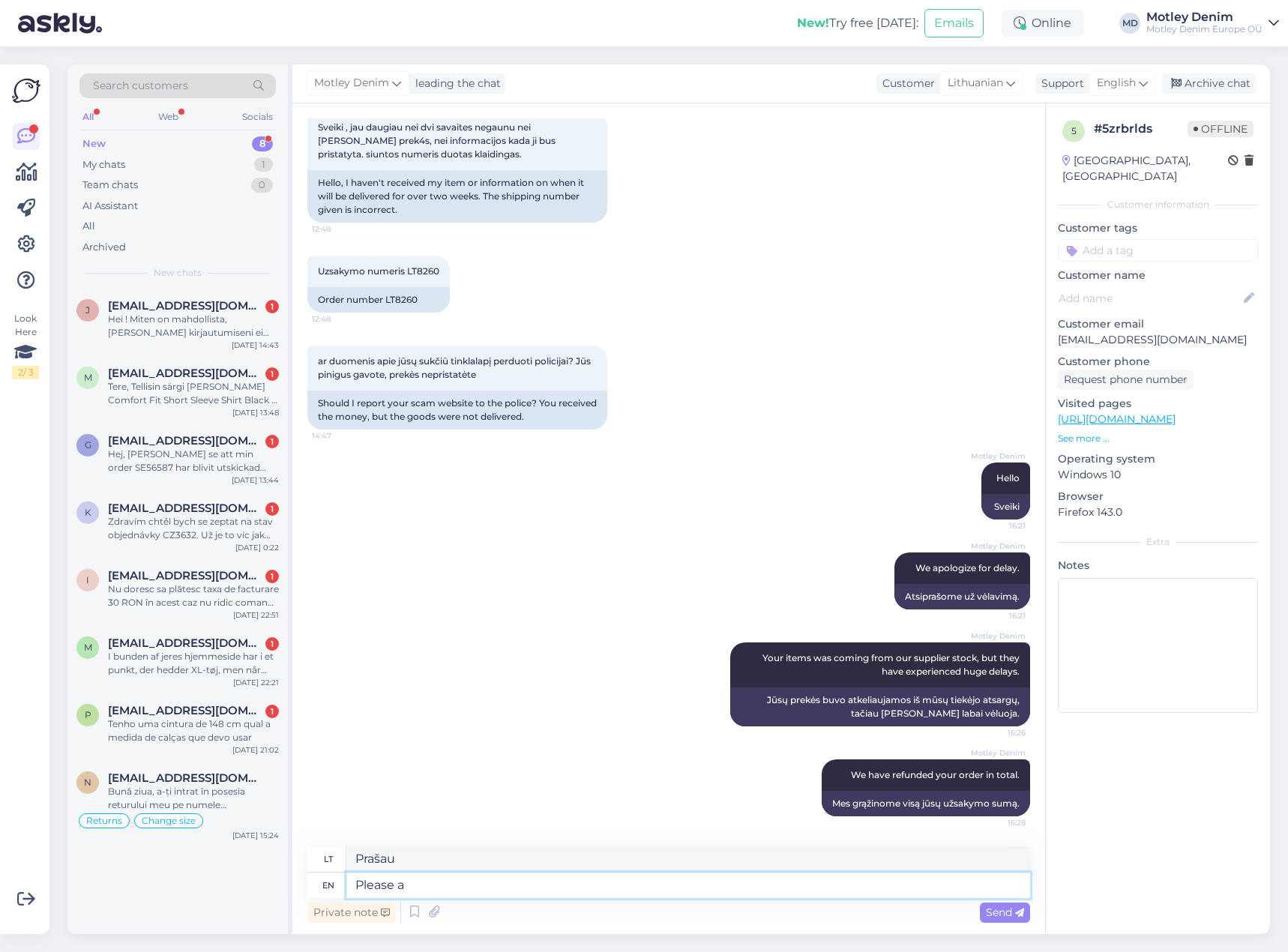
type textarea "Please al"
type textarea "Prašome"
type textarea "Please allow"
type textarea "Prašome leisti"
type textarea "Please allow at"
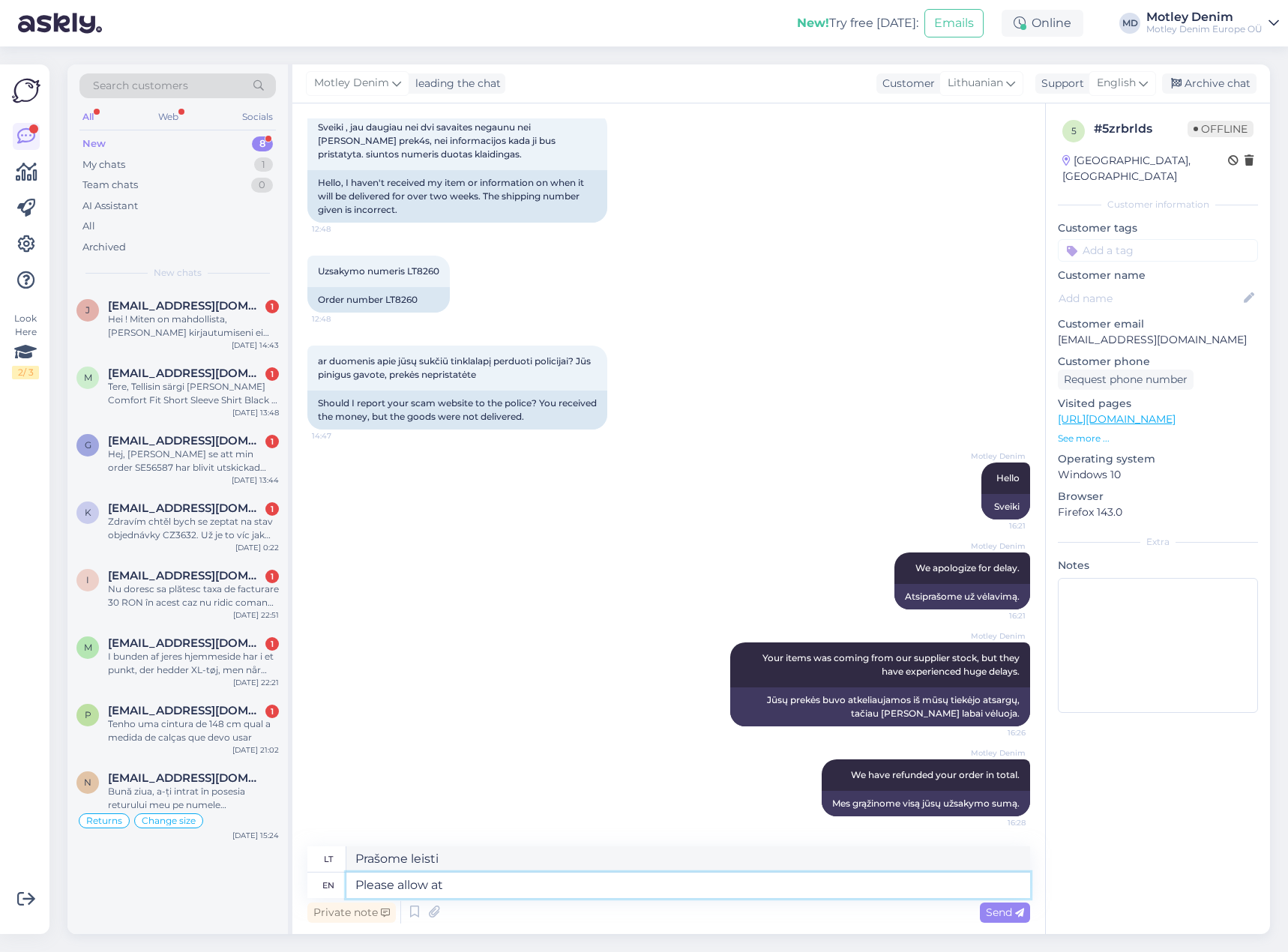
type textarea "Prašome leisti ties"
type textarea "Please allow"
type textarea "Prašome leisti"
type textarea "Please"
type textarea "Prašau"
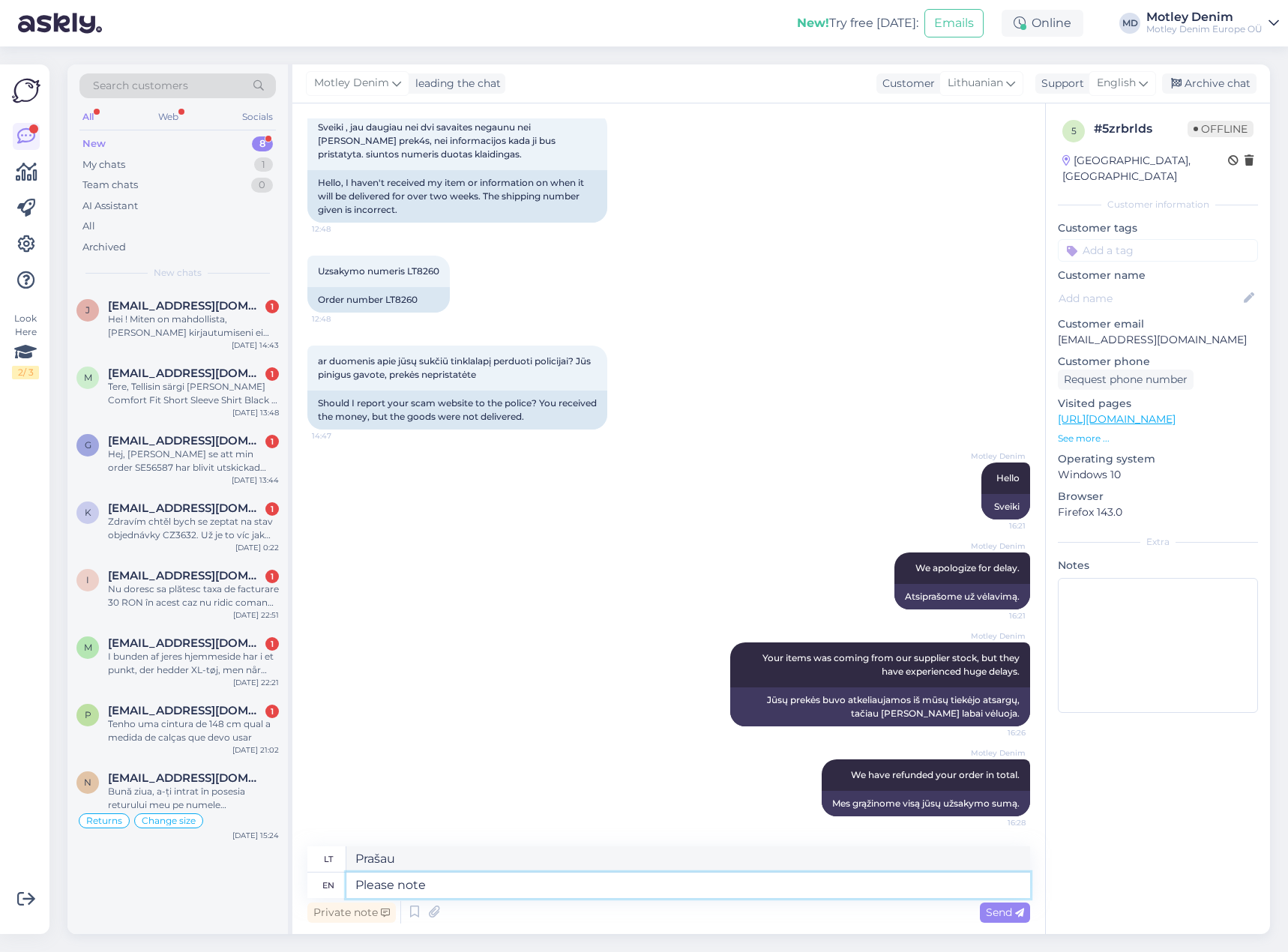
type textarea "Please note"
type textarea "Atkreipkite dėmesį"
type textarea "Please note that i"
type textarea "Atkreipkite dėmesį, kad"
type textarea "Please note that it might t"
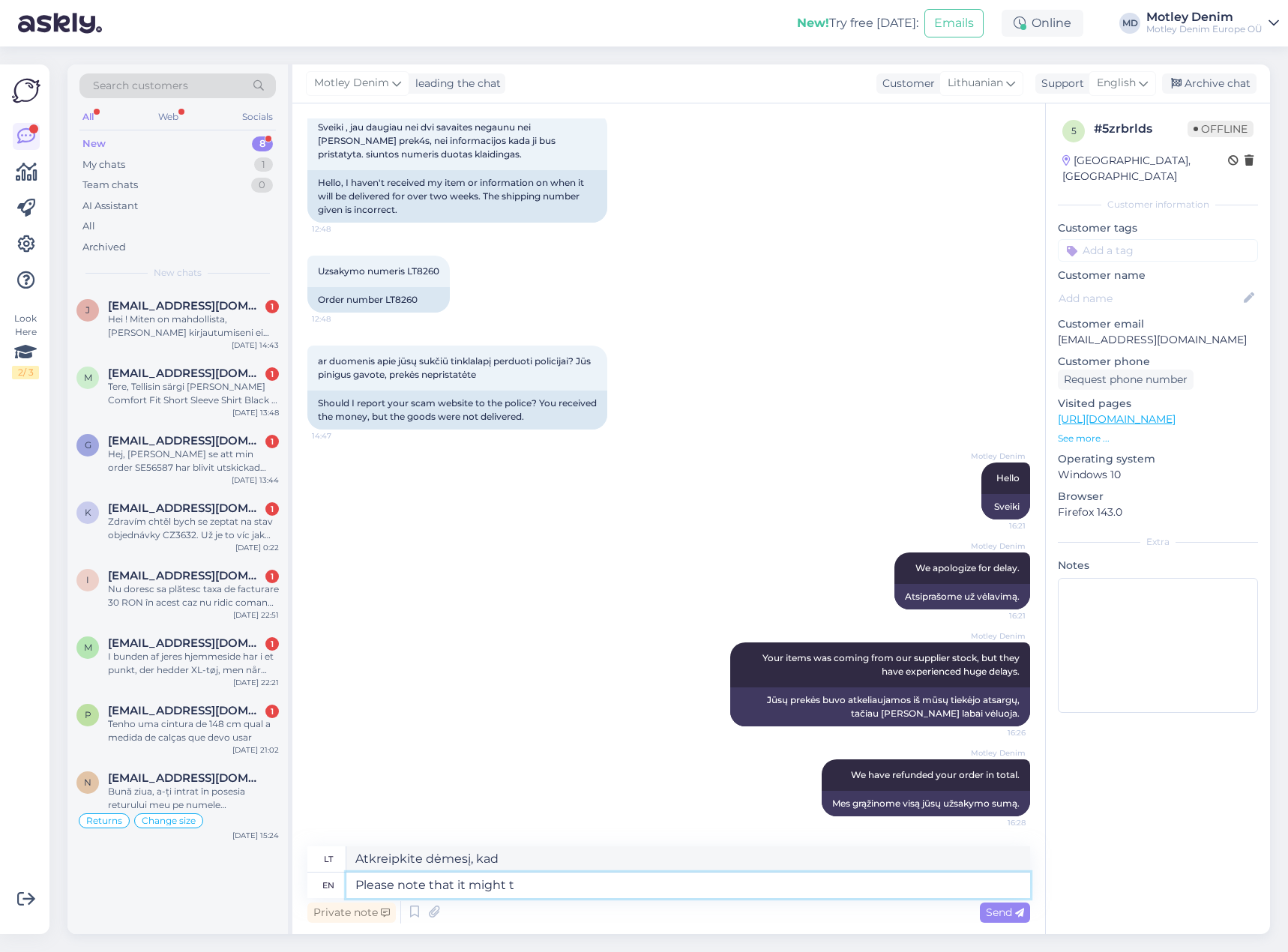
type textarea "Atkreipkite dėmesį, kad tai gali"
type textarea "Please note that it might take"
type textarea "Atkreipkite dėmesį, kad tai gali užtrukti"
type textarea "Please note that it might take up to f"
type textarea "Atkreipkite dėmesį, kad tai gali užtrukti iki"
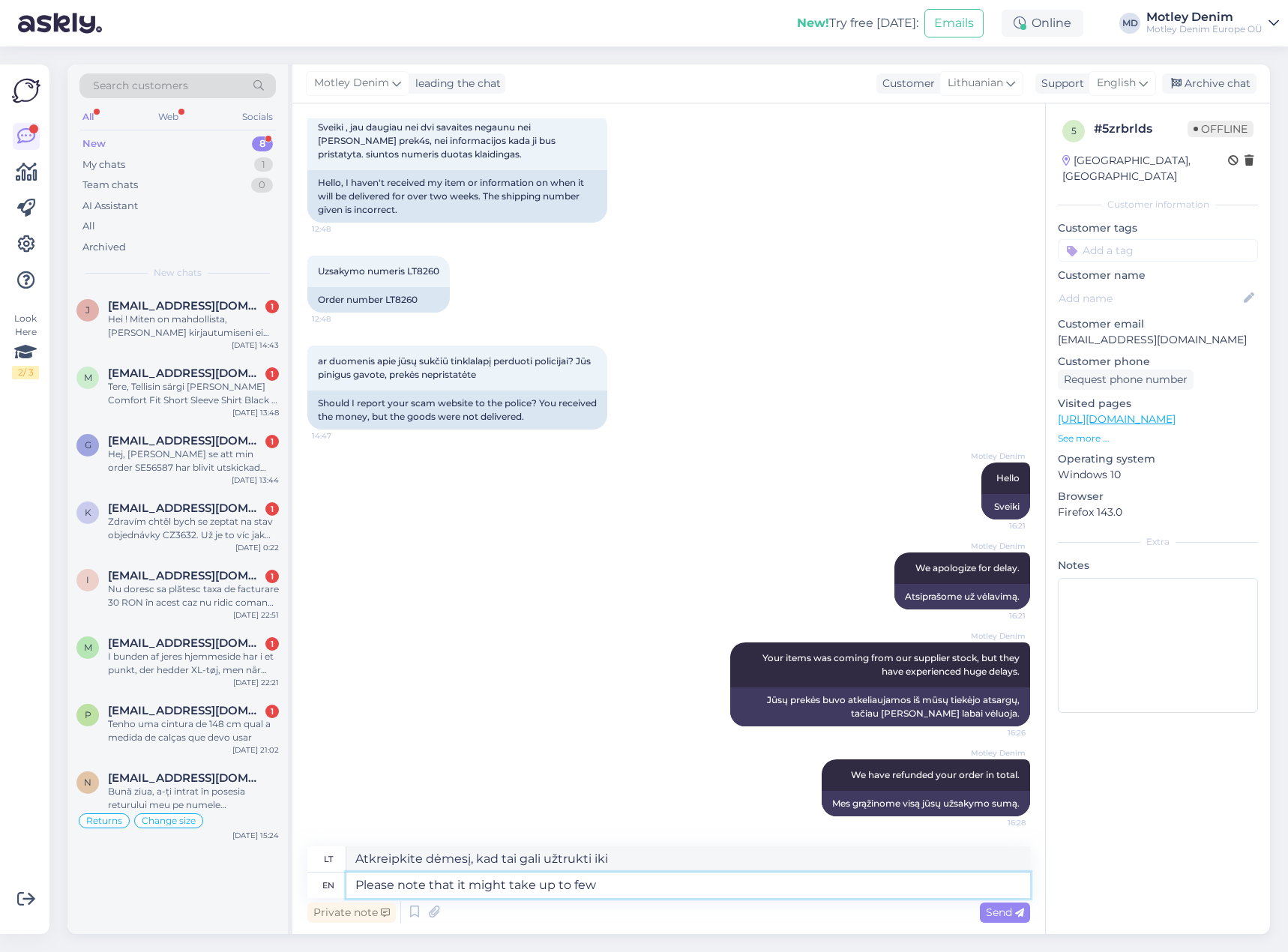
type textarea "Please note that it might take up to few"
type textarea "Atkreipkite dėmesį, kad tai gali užtrukti iki kelių"
type textarea "Please note that it might take up to few working da"
type textarea "Atkreipkite dėmesį, kad tai gali užtrukti iki kelių darbo valandų"
type textarea "Please note that it might take up to few working days ti"
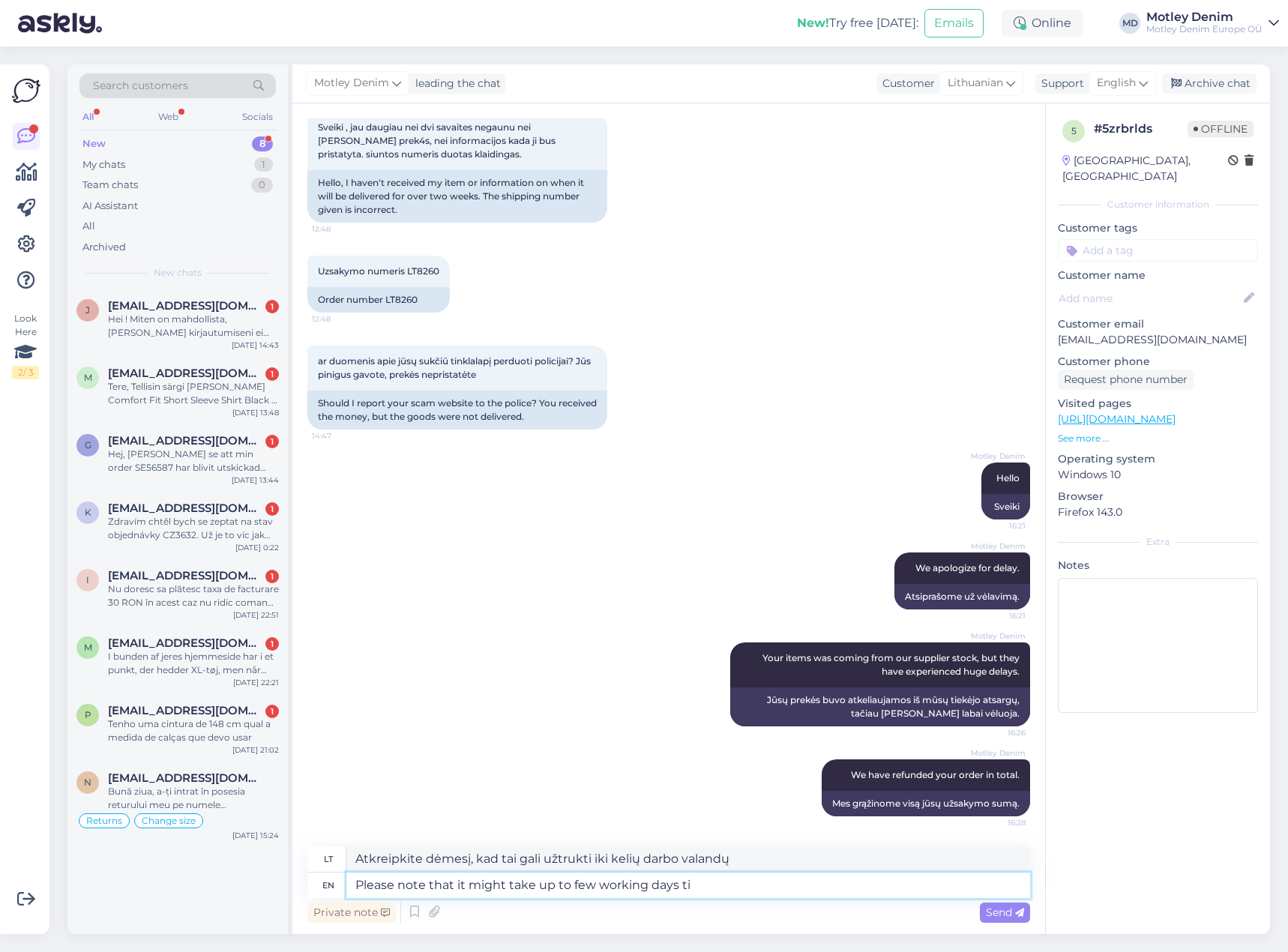
type textarea "Atkreipkite dėmesį, kad tai gali užtrukti iki kelių darbo dienų"
type textarea "Please note that it might take up to few working days till the"
type textarea "Atkreipkite dėmesį, kad gali užtrukti iki kelių darbo dienų, kol"
type textarea "Please note that it might take up to few working days till the moeny"
type textarea "Atkreipkite dėmesį, kad pinigų gavimas gali užtrukti iki kelių darbo dienų"
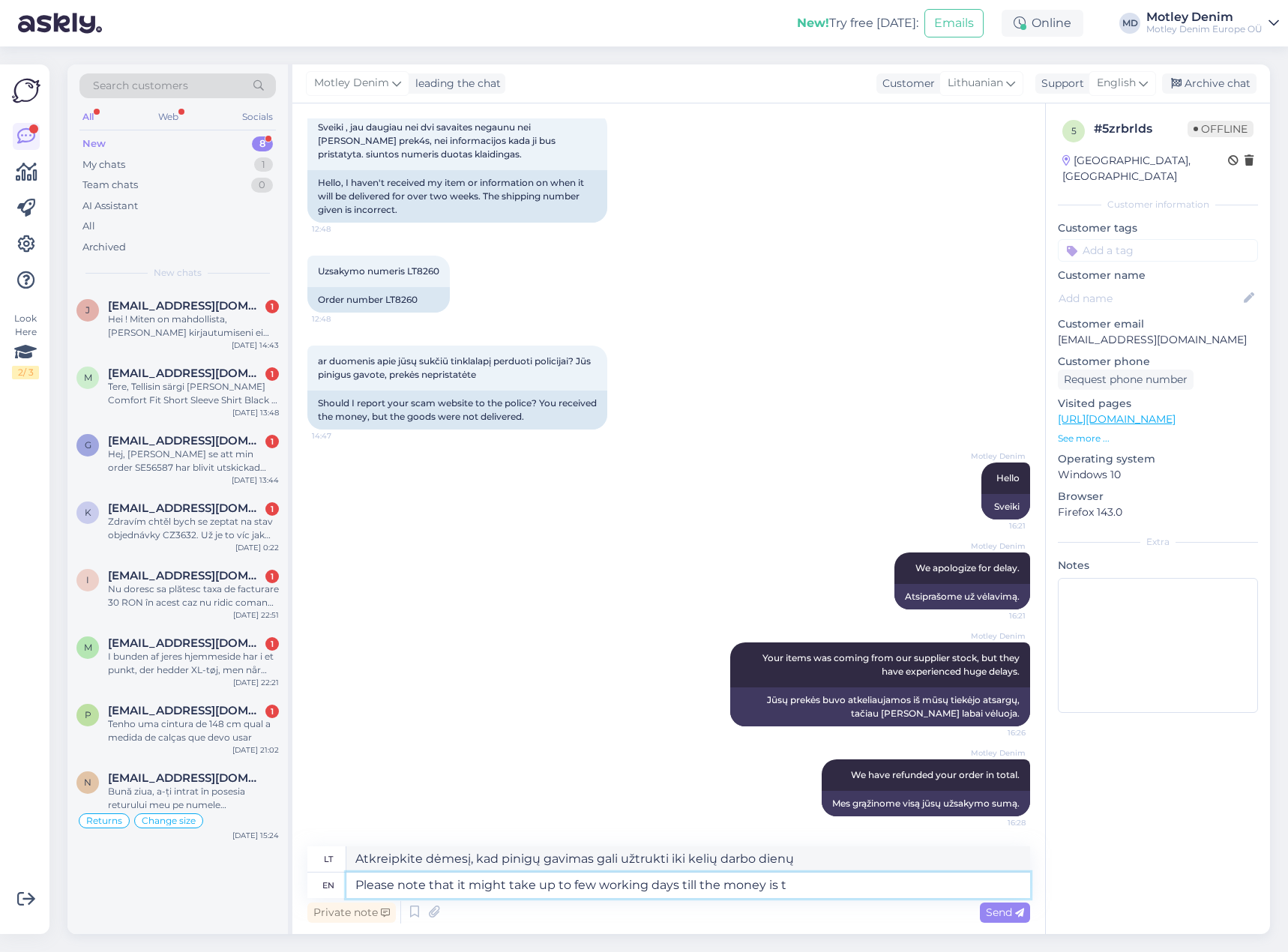
type textarea "Please note that it might take up to few working days till the money is tr"
type textarea "Atkreipkite dėmesį, kad gali užtrukti iki kelių darbo dienų, kol pinigai bus ga…"
type textarea "Please note that it might take up to few working days till the money is transfe…"
type textarea "Atkreipkite dėmesį, kad pinigų pervedimas gali užtrukti iki kelių darbo dienų."
type textarea "Please note that it might take up to few working days till the money is transfe…"
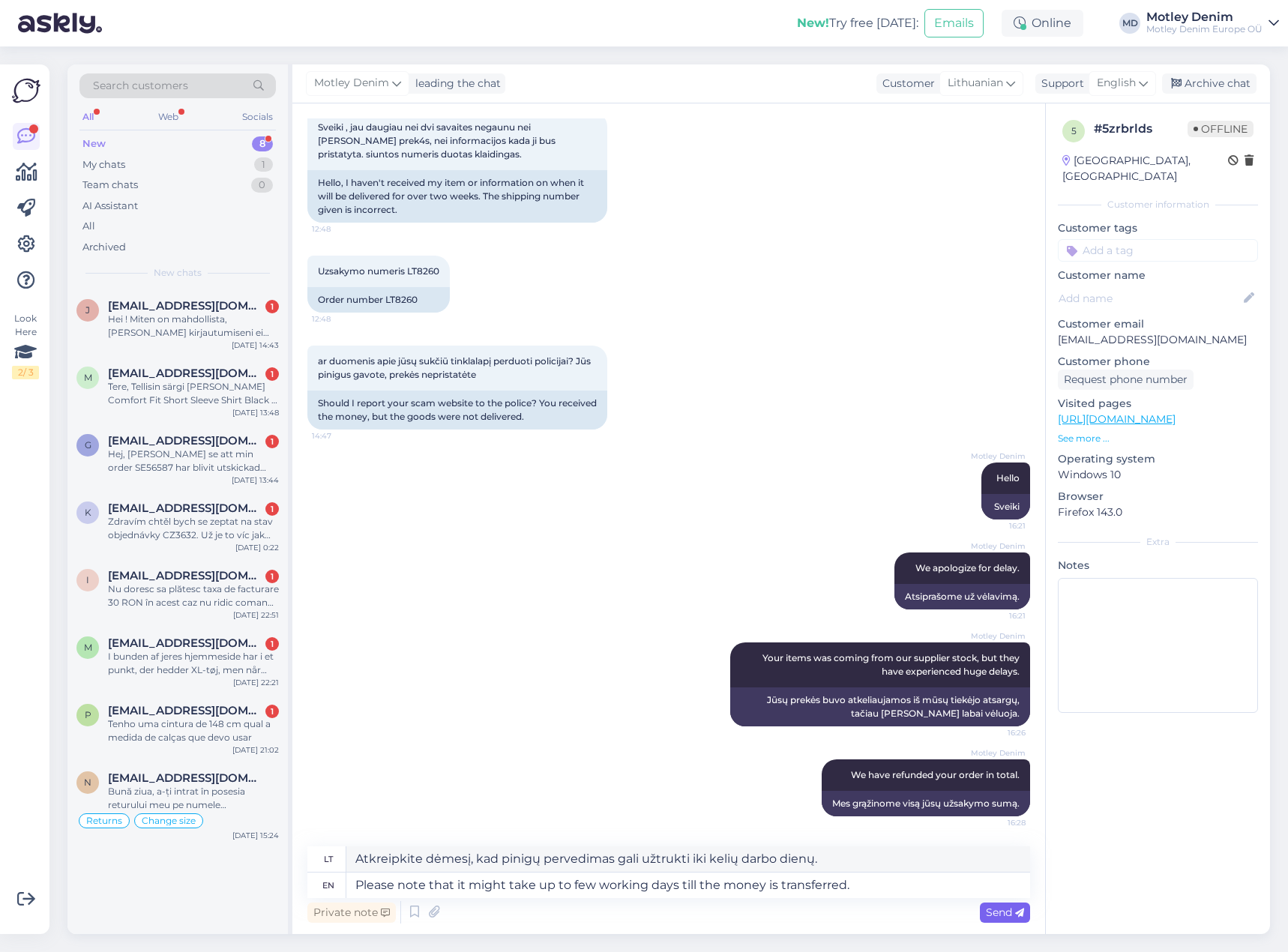
click at [1007, 918] on span "Send" at bounding box center [1005, 912] width 38 height 14
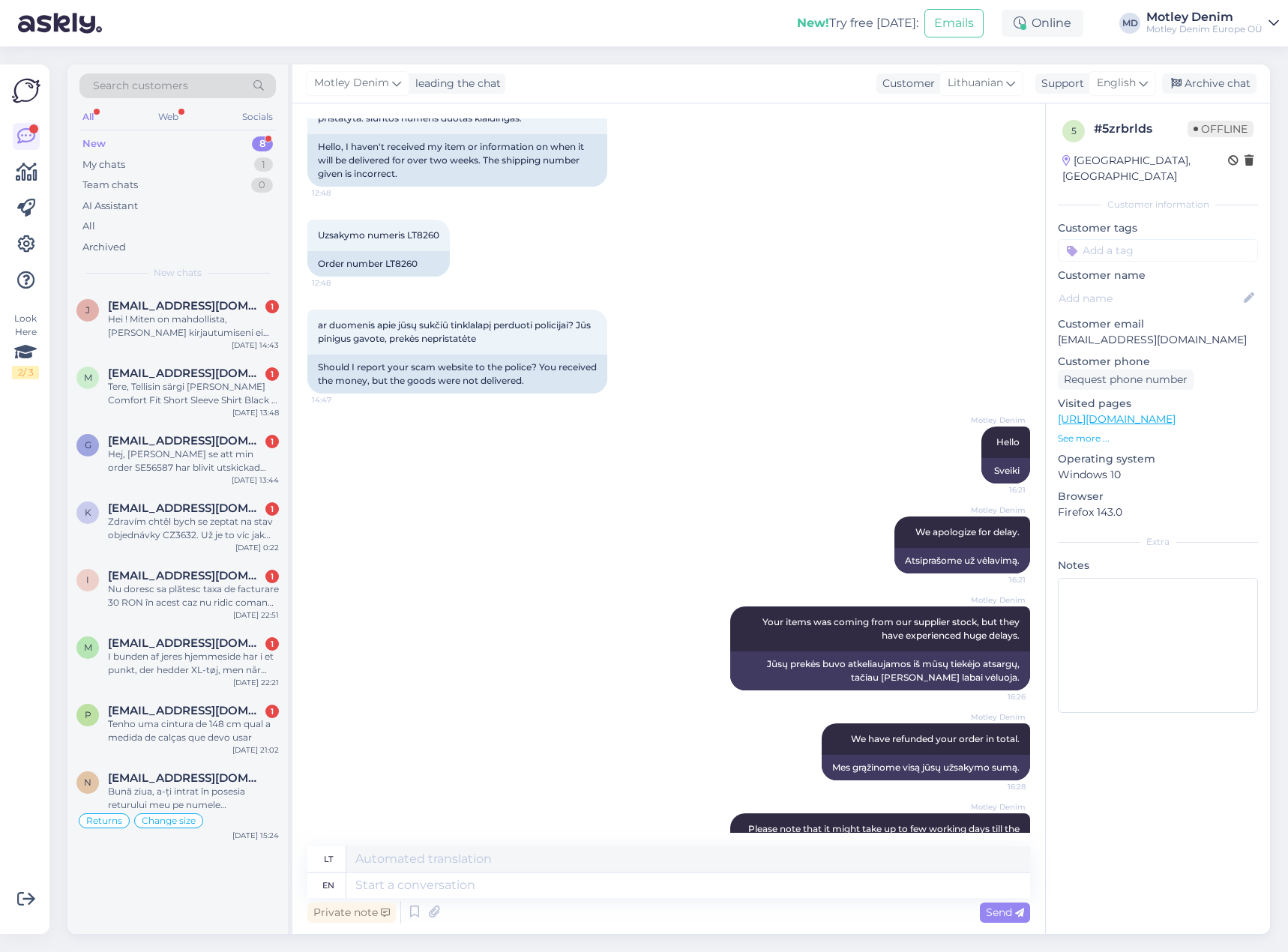
scroll to position [203, 0]
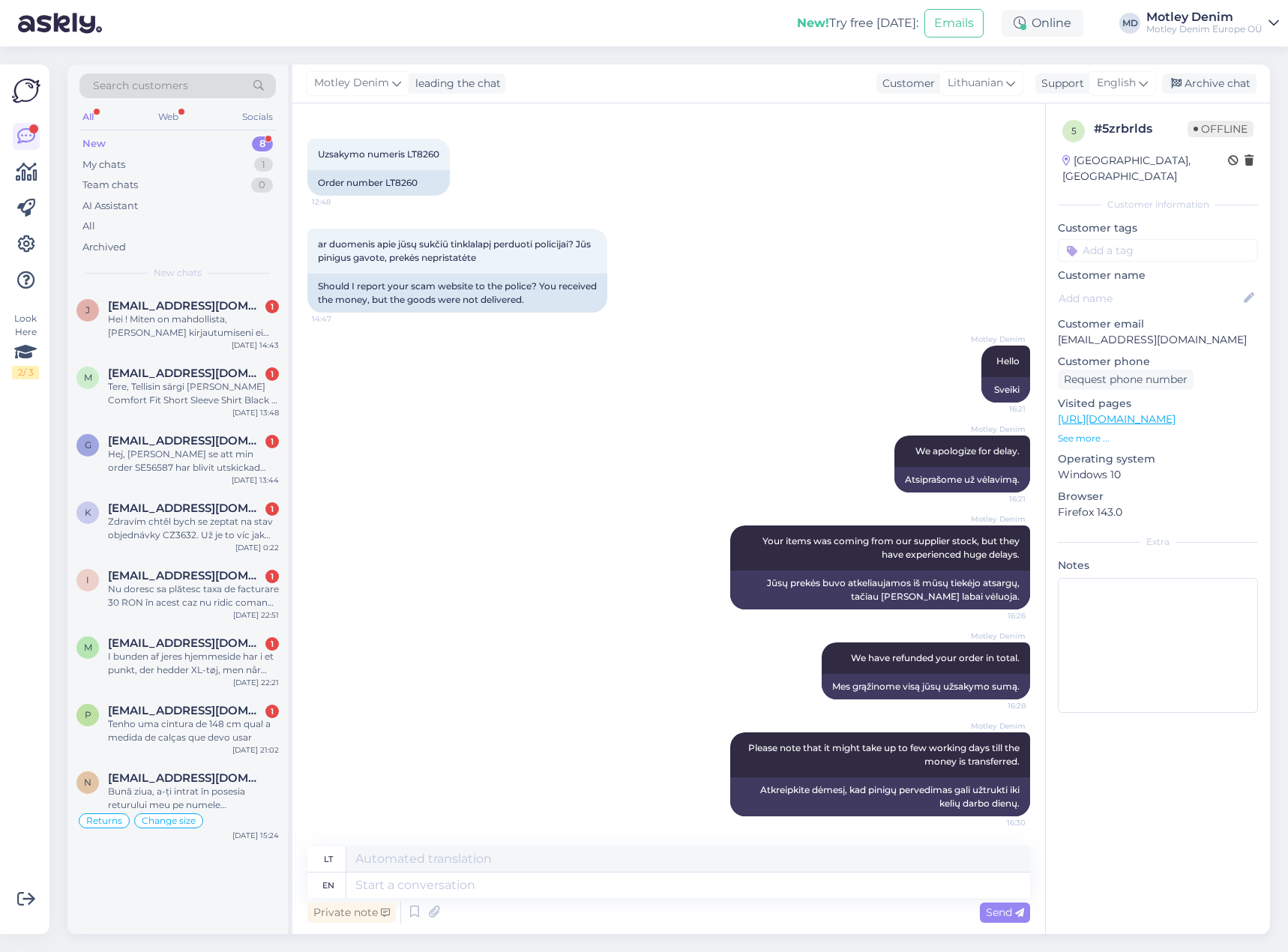
click at [1133, 239] on input at bounding box center [1157, 250] width 200 height 23
type input "Waiting"
click at [1169, 285] on span "Waiting for NOS" at bounding box center [1158, 289] width 72 height 9
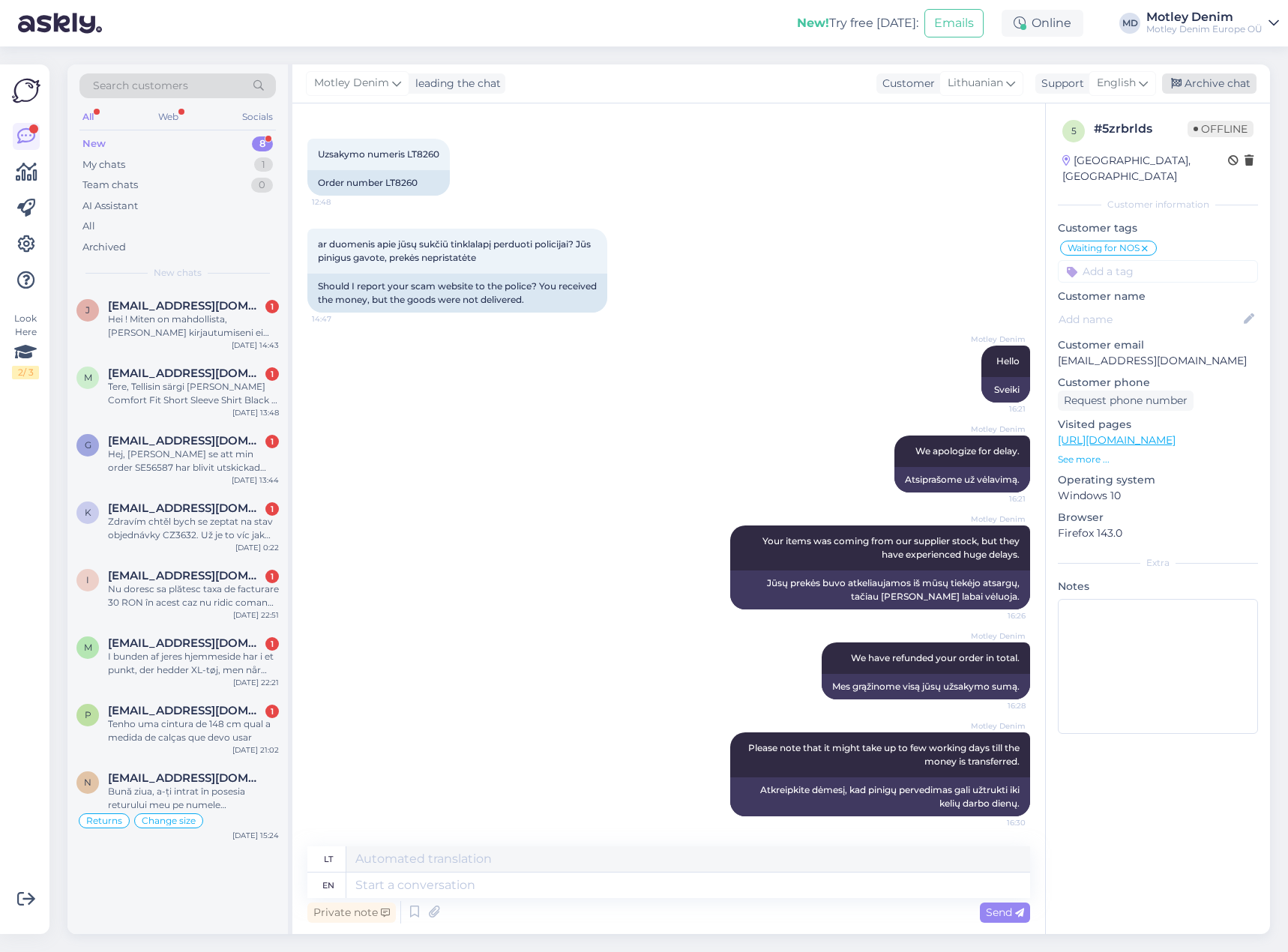
click at [1201, 88] on div "Archive chat" at bounding box center [1209, 84] width 94 height 21
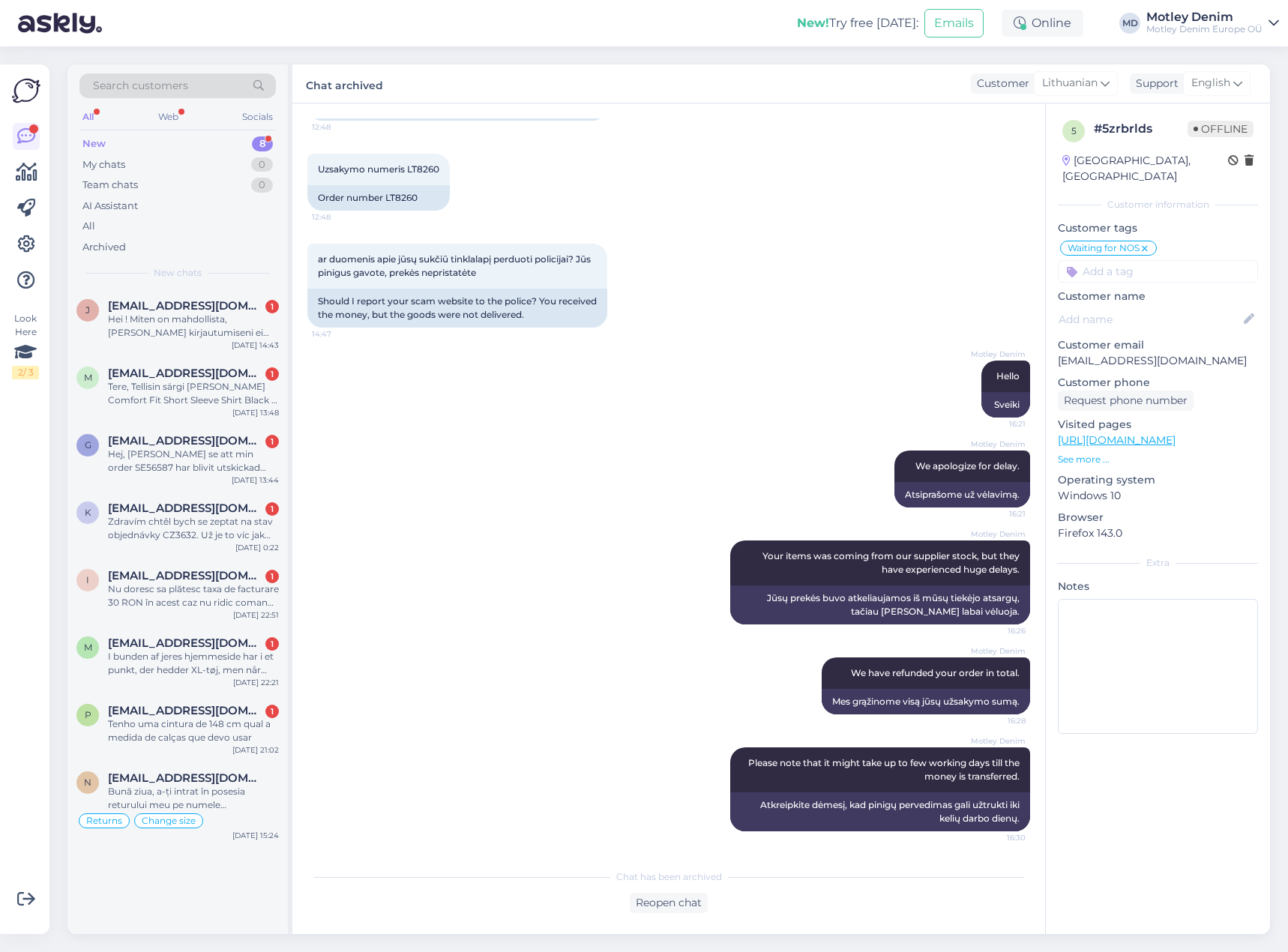
scroll to position [188, 0]
click at [220, 329] on div "Hei ! Miten on mahdollista, [PERSON_NAME] kirjautumiseni ei TAASKAAN onnistu ? …" at bounding box center [194, 326] width 171 height 27
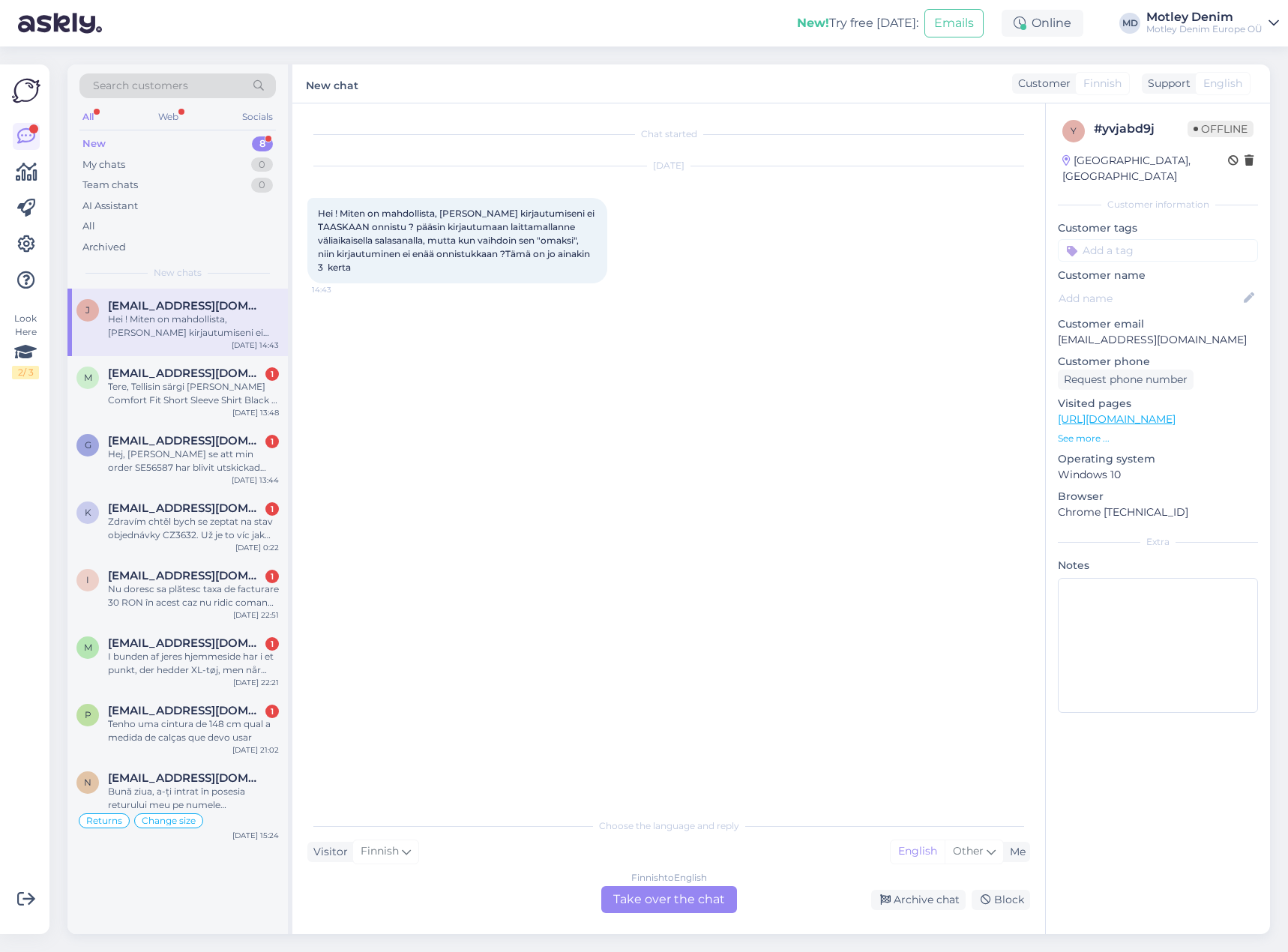
click at [683, 895] on div "Finnish to English Take over the chat" at bounding box center [669, 899] width 136 height 27
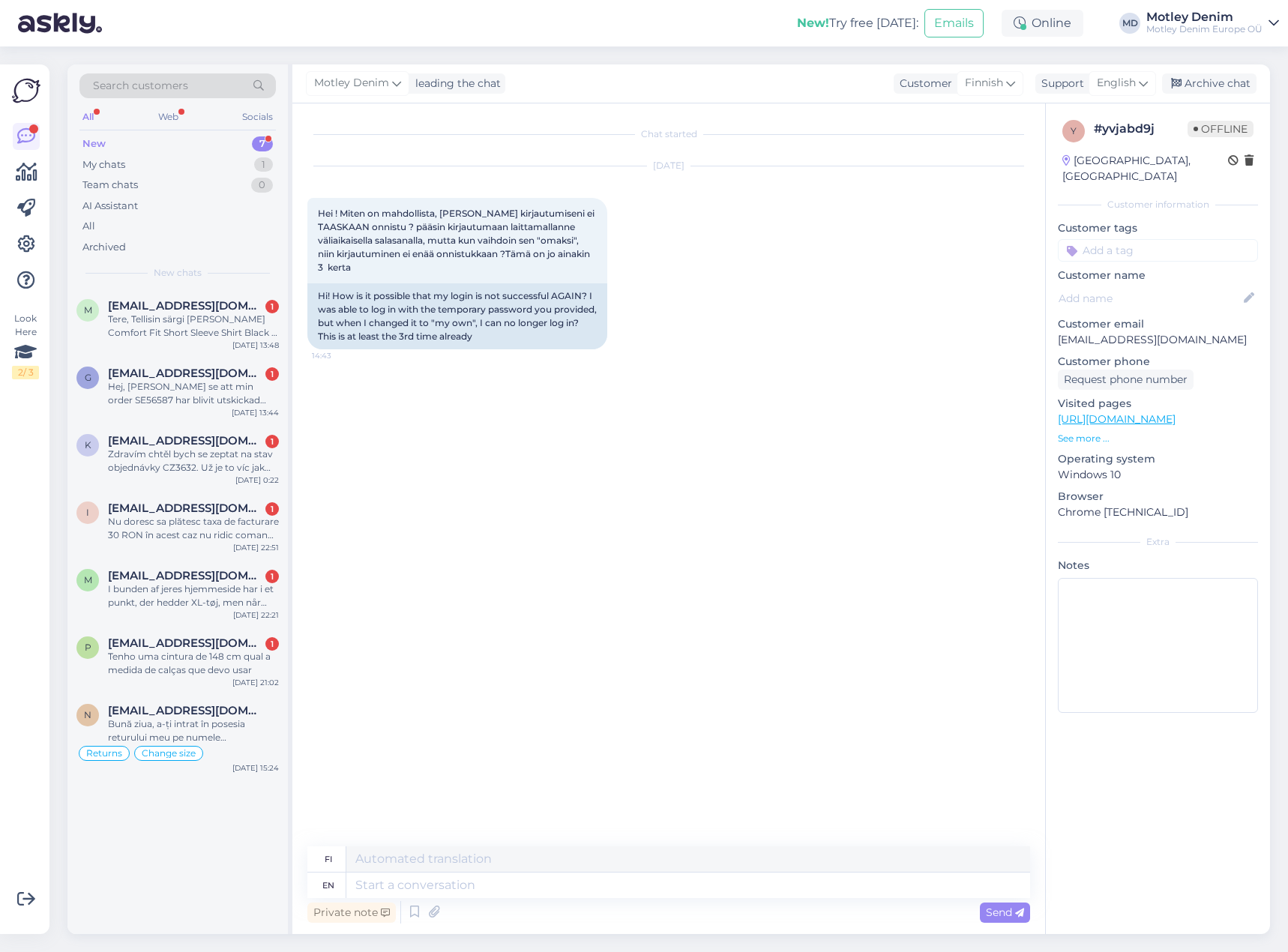
click at [600, 432] on div "Chat started [DATE] Hei ! Miten on mahdollista, [PERSON_NAME] kirjautumiseni ei…" at bounding box center [675, 475] width 736 height 714
click at [584, 893] on textarea at bounding box center [688, 885] width 684 height 26
click at [579, 883] on textarea at bounding box center [688, 885] width 684 height 26
click at [608, 889] on textarea at bounding box center [688, 885] width 684 height 26
type textarea "Hello!"
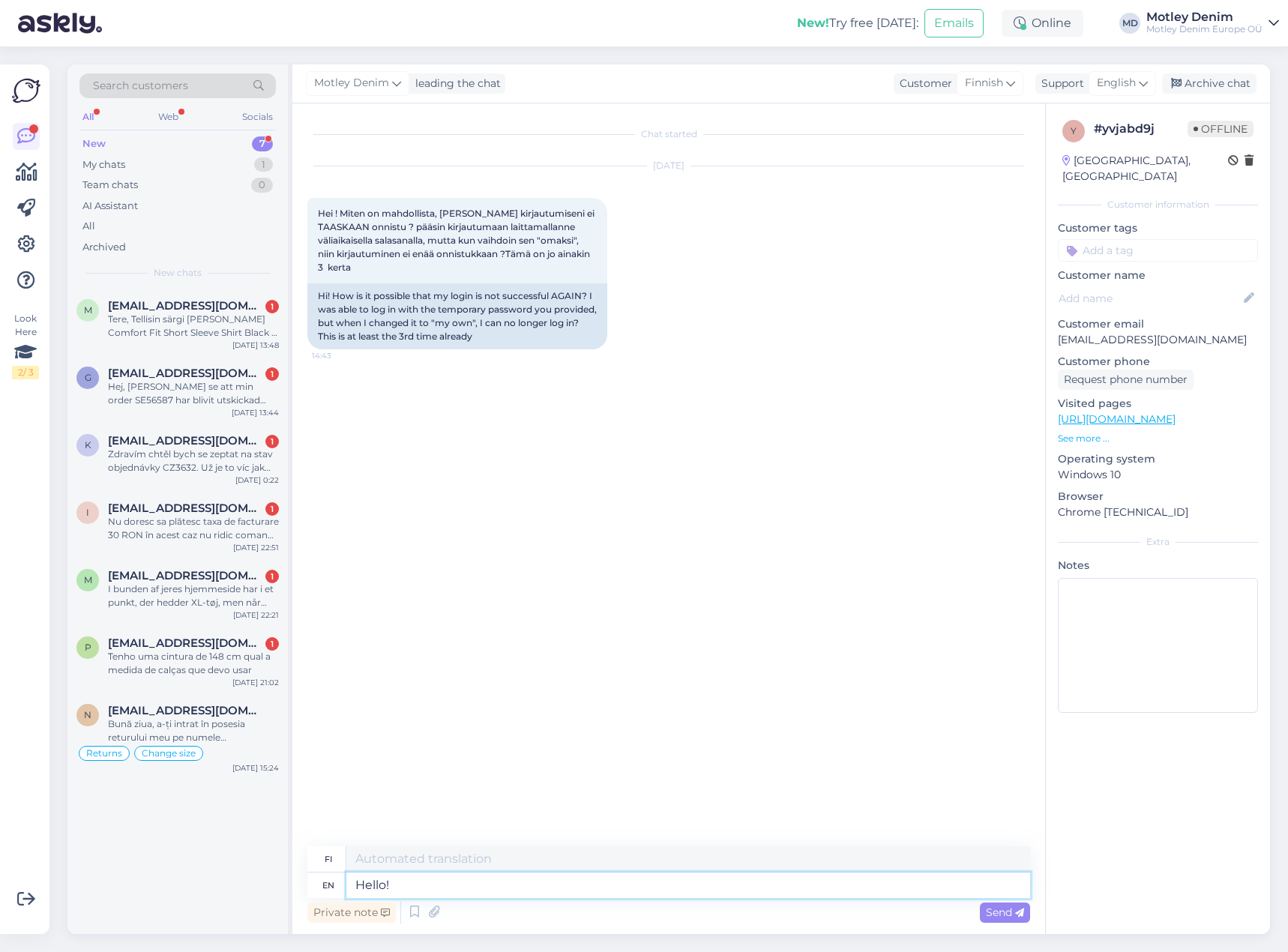
type textarea "Hei!"
type textarea "Hello! Have y"
type textarea "Hei! Onko"
type textarea "Hello! Have you m"
type textarea "Hei! Oletko"
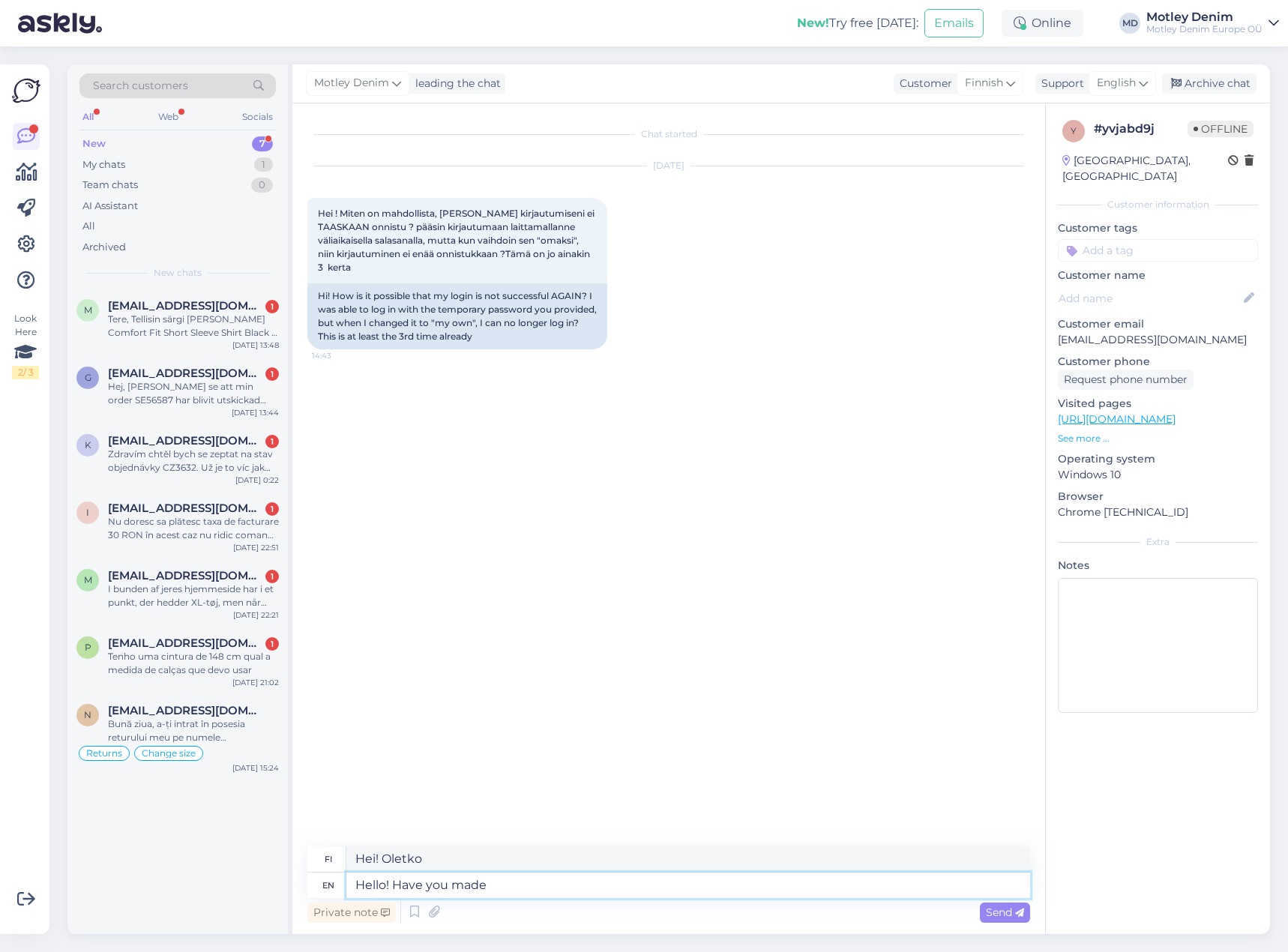
type textarea "Hello! Have you made s"
type textarea "Hei! [PERSON_NAME] tehnyt"
type textarea "Hello! Have you made sure tha"
type textarea "Hei! Oletko varmistanut"
type textarea "Hello! Have you made sure that t"
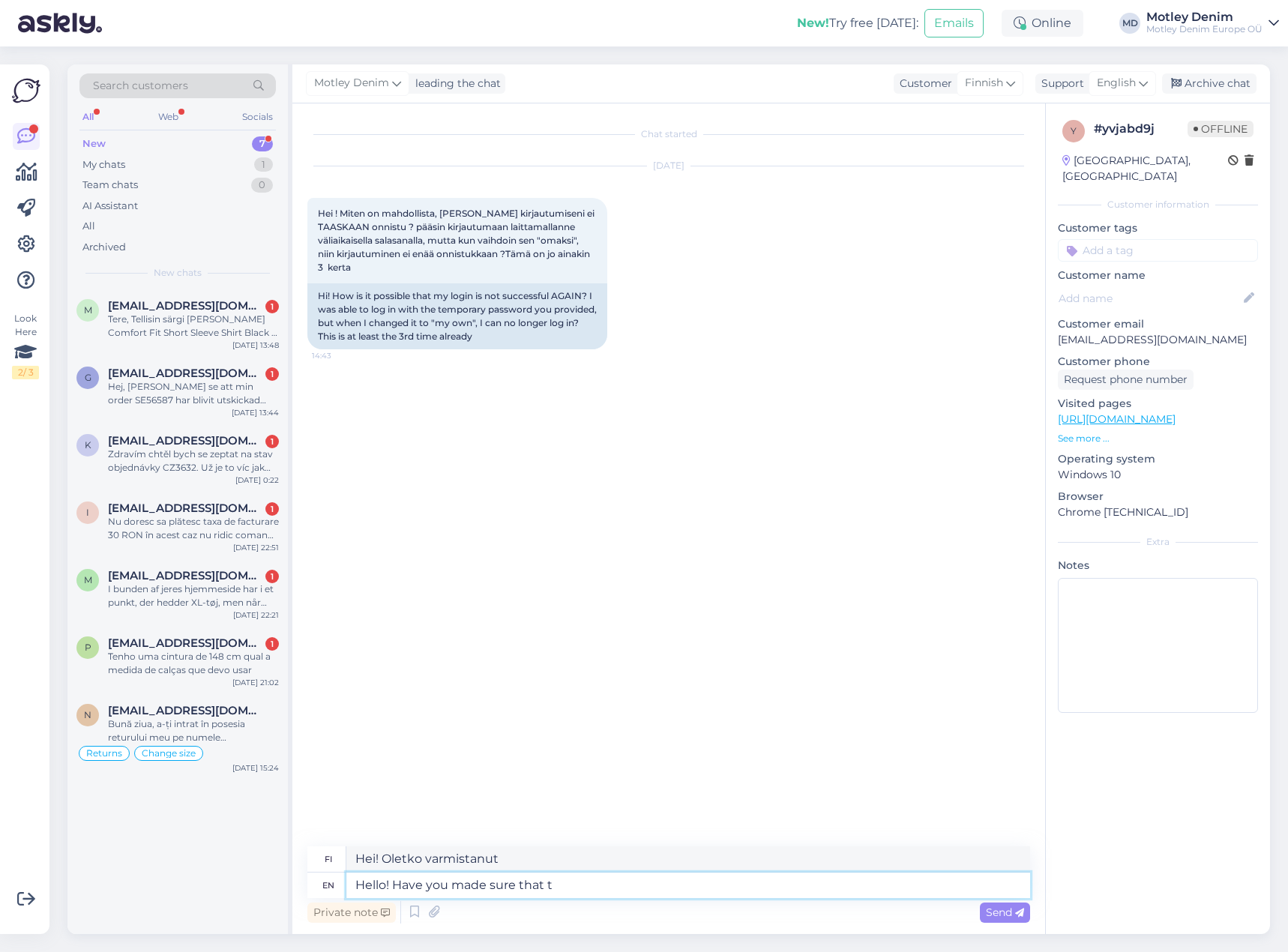
type textarea "Hei! [PERSON_NAME] varmistanut, [PERSON_NAME]"
type textarea "Hello! Have you made sure that thre"
type textarea "Hei! [PERSON_NAME] varmistanut, [PERSON_NAME] kolme"
type textarea "Hello! Have you made sure that threre are no"
type textarea "Hei! [PERSON_NAME] varmistanut, [PERSON_NAME] kolme on"
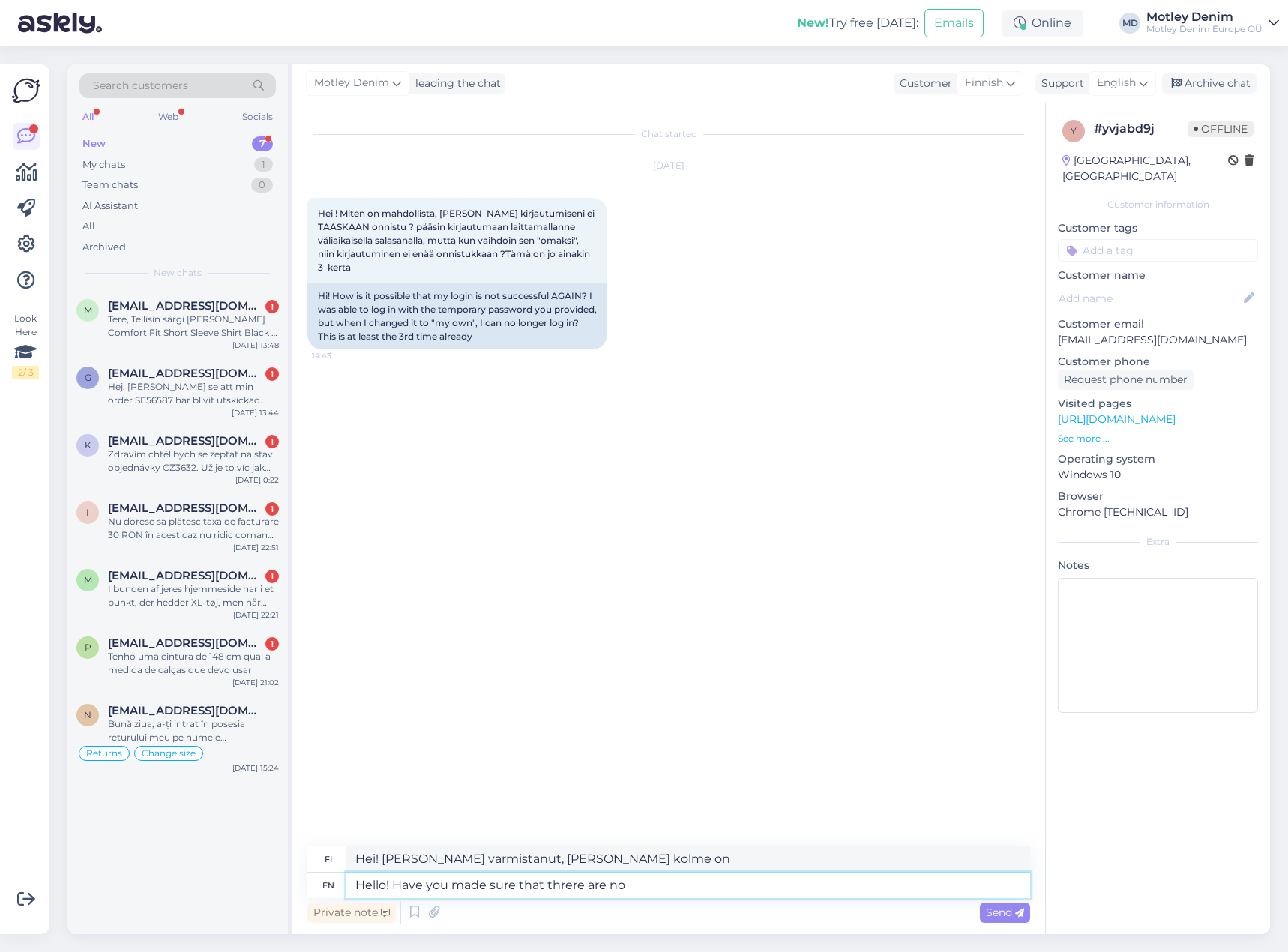
type textarea "Hello! Have you made sure that threre are no t"
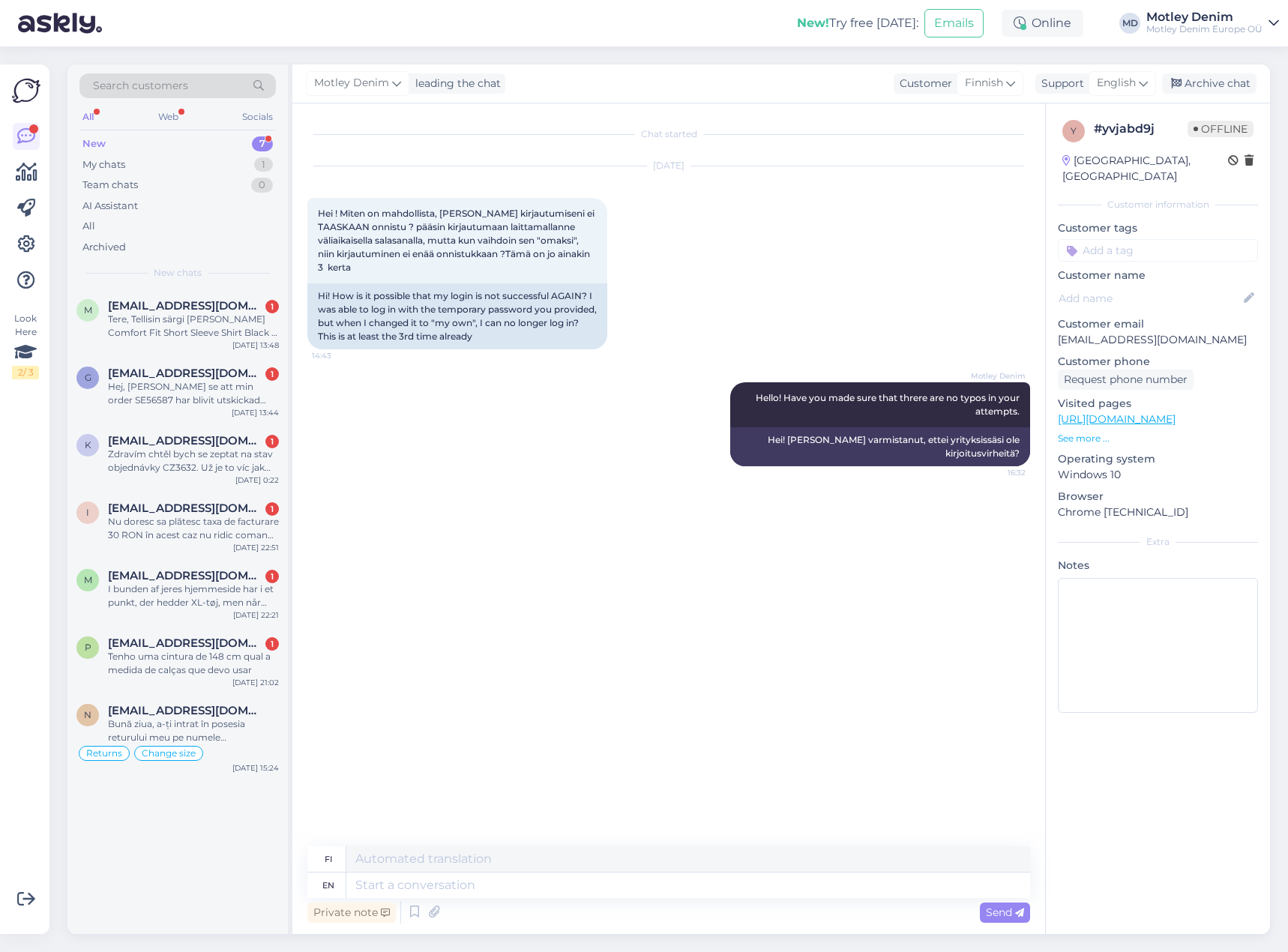
click at [671, 378] on div "Motley Denim Hello! Have you made sure that threre are no typos in your attempt…" at bounding box center [668, 424] width 723 height 117
click at [468, 440] on div "Motley Denim Hello! Have you made sure that threre are no typos in your attempt…" at bounding box center [668, 424] width 723 height 117
click at [411, 370] on div "Motley Denim Hello! Have you made sure that threre are no typos in your attempt…" at bounding box center [668, 424] width 723 height 117
click at [459, 367] on div "Motley Denim Hello! Have you made sure that threre are no typos in your attempt…" at bounding box center [668, 424] width 723 height 117
click at [596, 375] on div "Motley Denim Hello! Have you made sure that threre are no typos in your attempt…" at bounding box center [668, 424] width 723 height 117
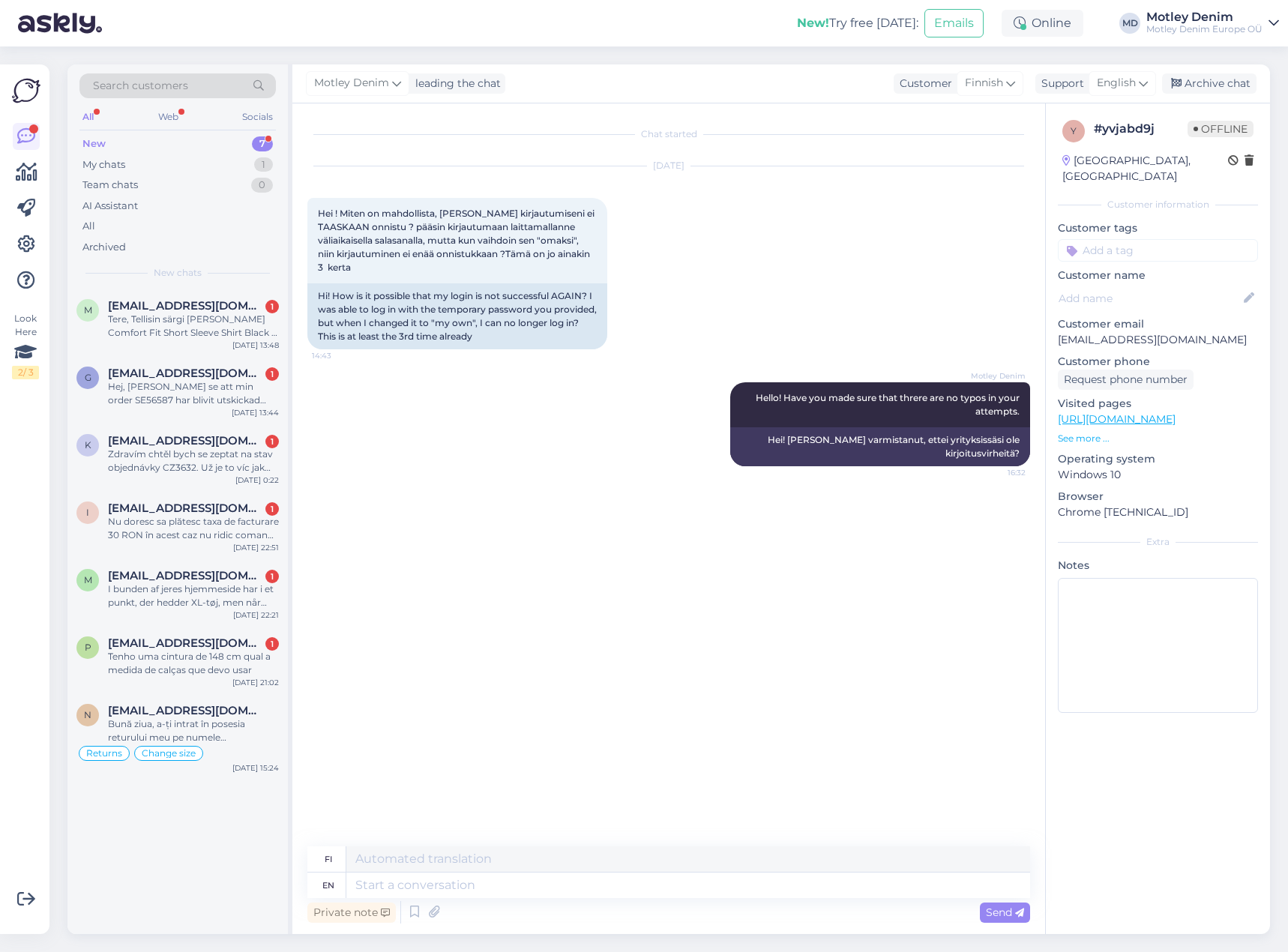
click at [896, 311] on div "[DATE] Hei ! Miten on mahdollista, [PERSON_NAME] kirjautumiseni ei TAASKAAN onn…" at bounding box center [668, 257] width 723 height 215
click at [647, 323] on div "[DATE] Hei ! Miten on mahdollista, [PERSON_NAME] kirjautumiseni ei TAASKAAN onn…" at bounding box center [668, 257] width 723 height 215
click at [1120, 239] on input at bounding box center [1157, 250] width 200 height 23
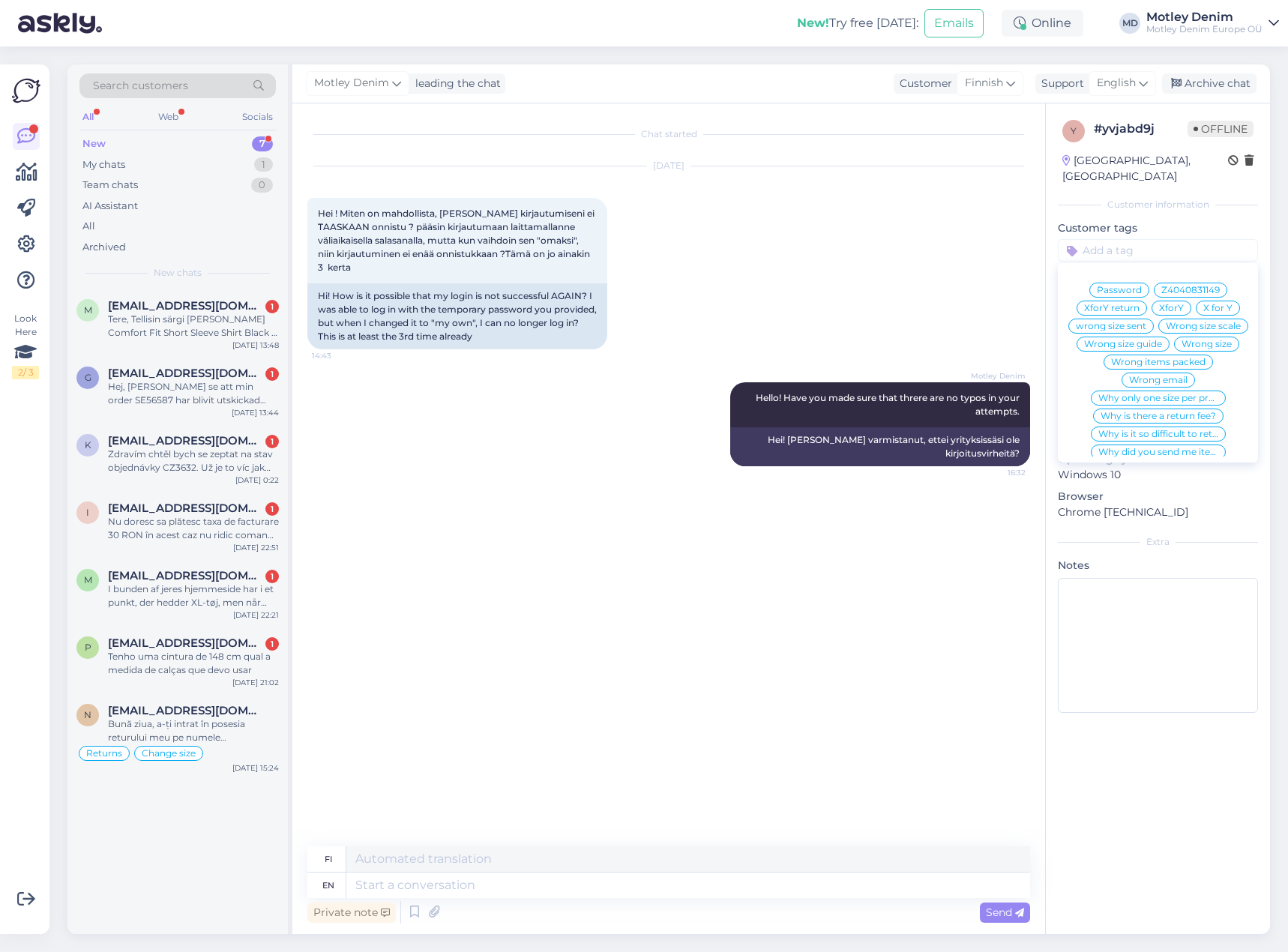
click at [1147, 239] on input at bounding box center [1157, 250] width 200 height 23
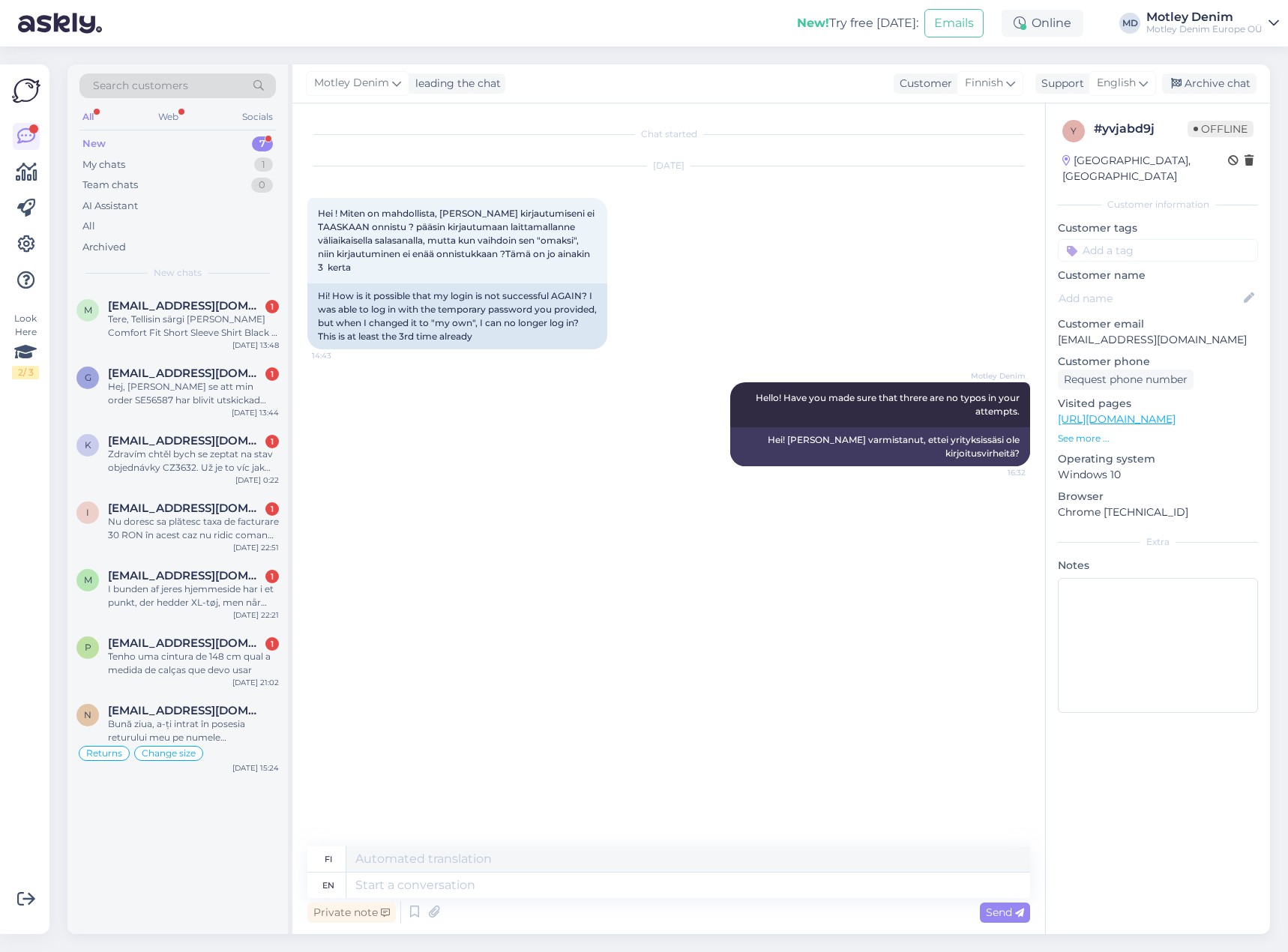
click at [902, 255] on div "[DATE] Hei ! Miten on mahdollista, [PERSON_NAME] kirjautumiseni ei TAASKAAN onn…" at bounding box center [668, 257] width 723 height 215
click at [587, 883] on textarea at bounding box center [688, 885] width 684 height 26
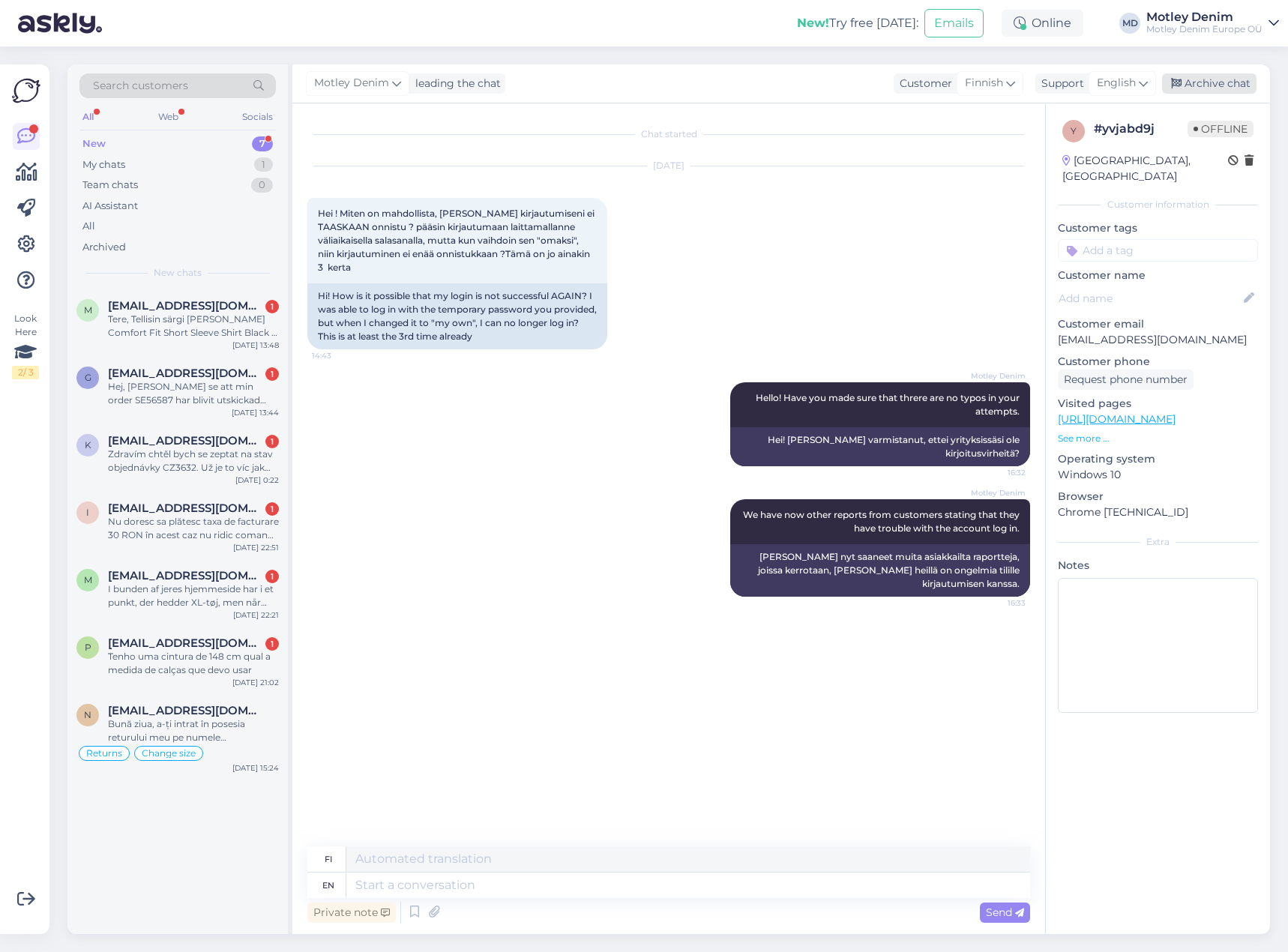
click at [1229, 81] on div "Archive chat" at bounding box center [1209, 84] width 94 height 21
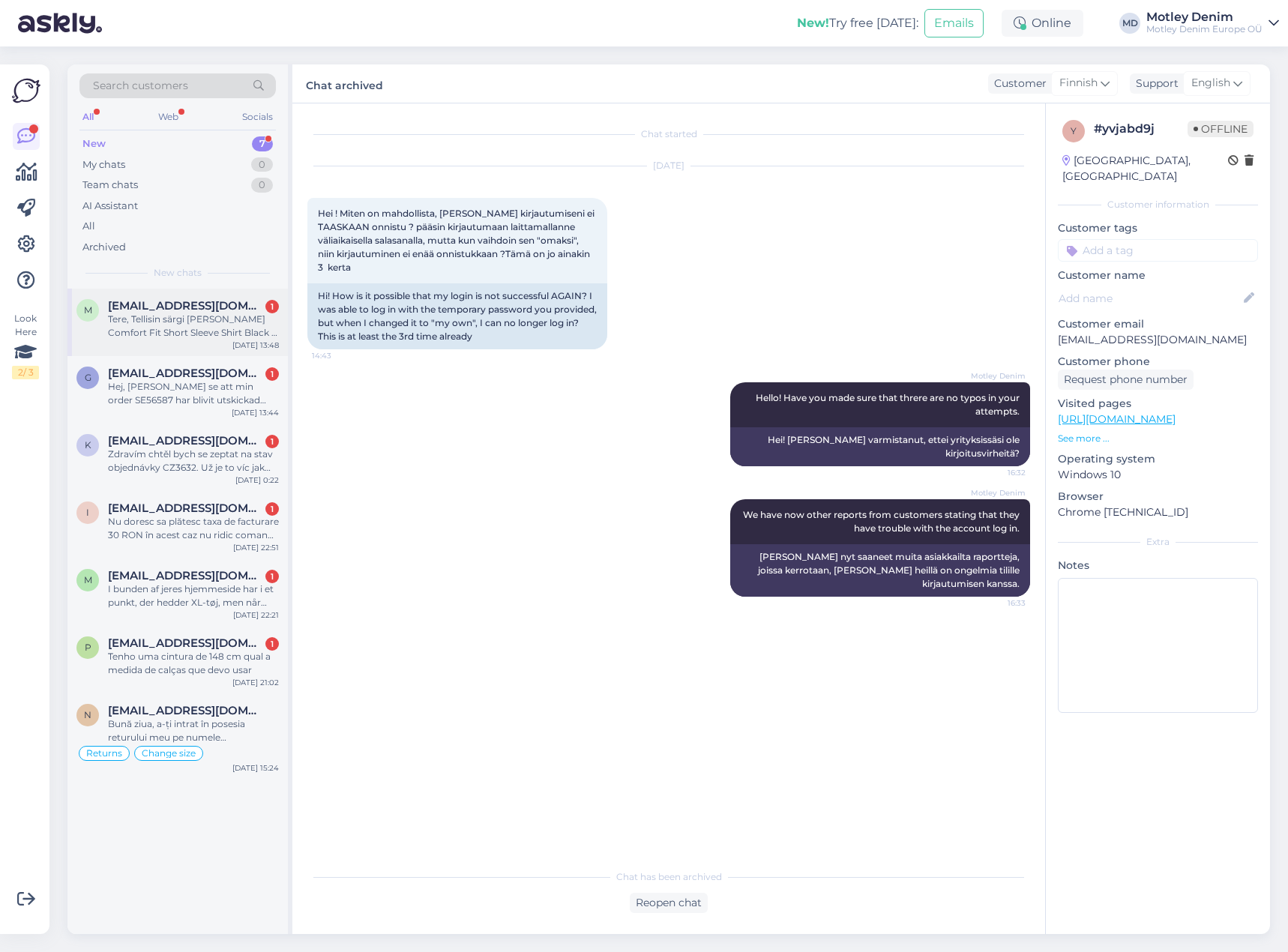
click at [206, 338] on div "Tere, Tellisin särgi [PERSON_NAME] Comfort Fit Short Sleeve Shirt Black - 3XL a…" at bounding box center [194, 326] width 171 height 27
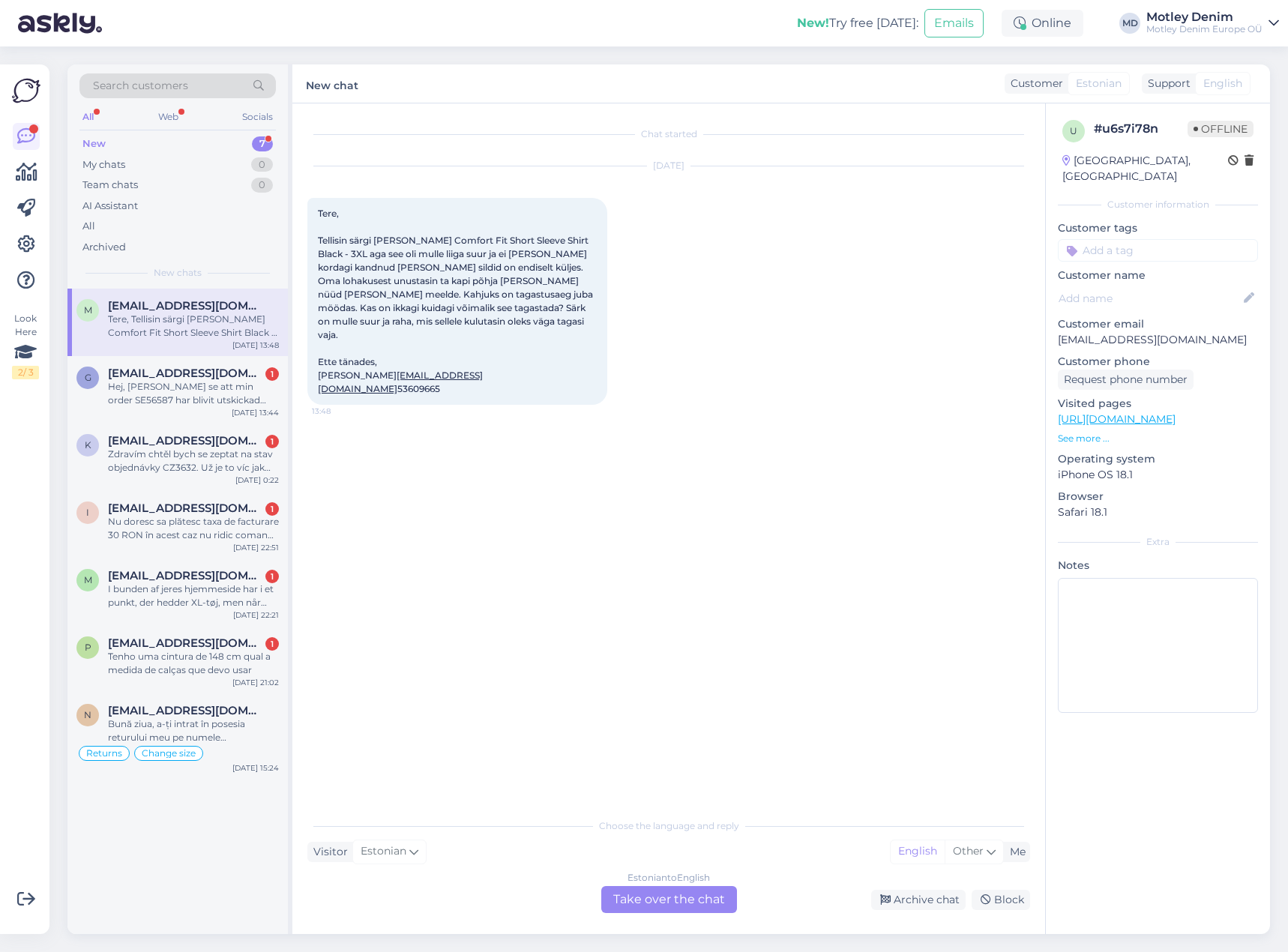
click at [684, 906] on div "Estonian to English Take over the chat" at bounding box center [669, 899] width 136 height 27
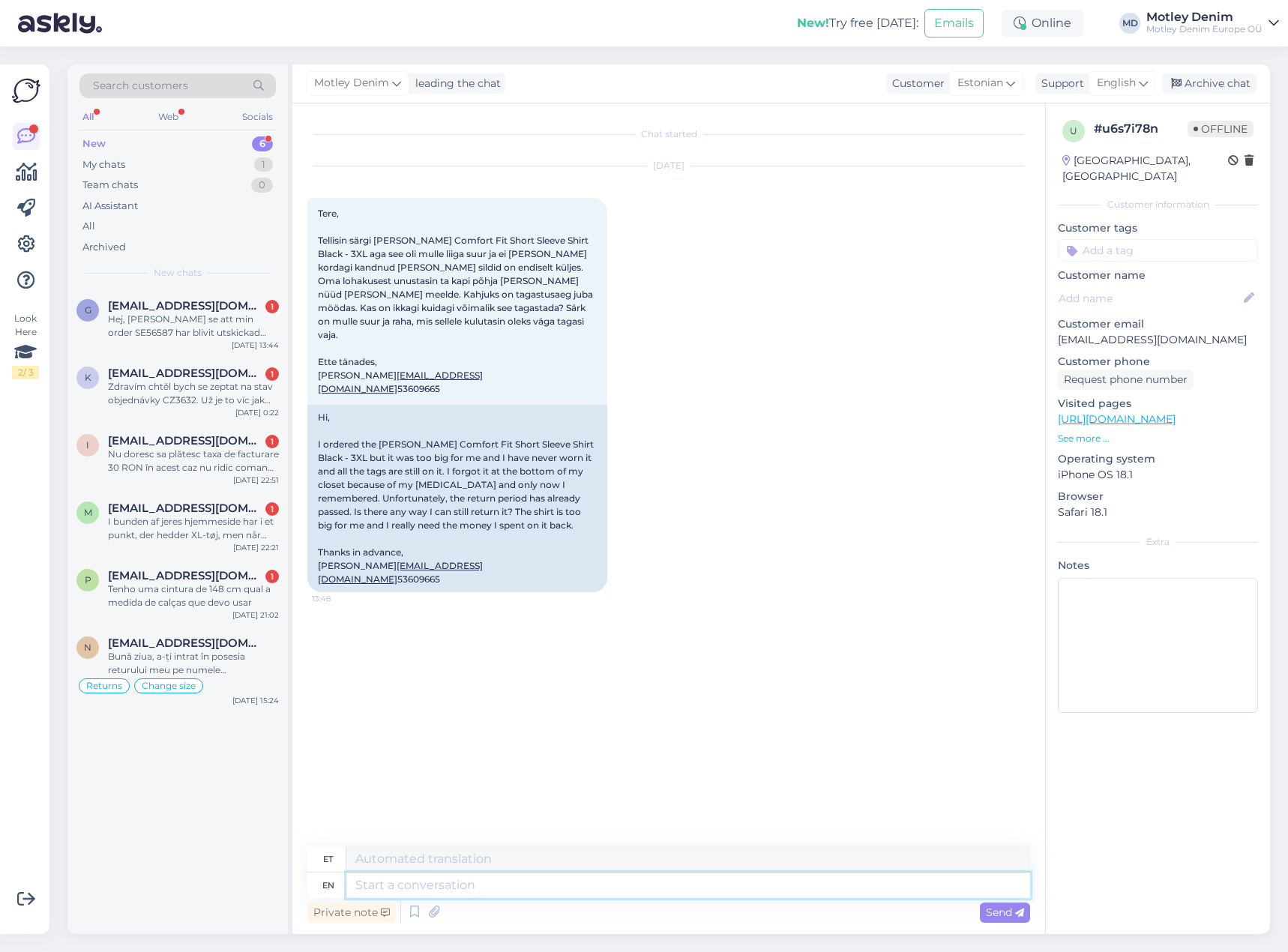
click at [500, 889] on textarea at bounding box center [688, 885] width 684 height 26
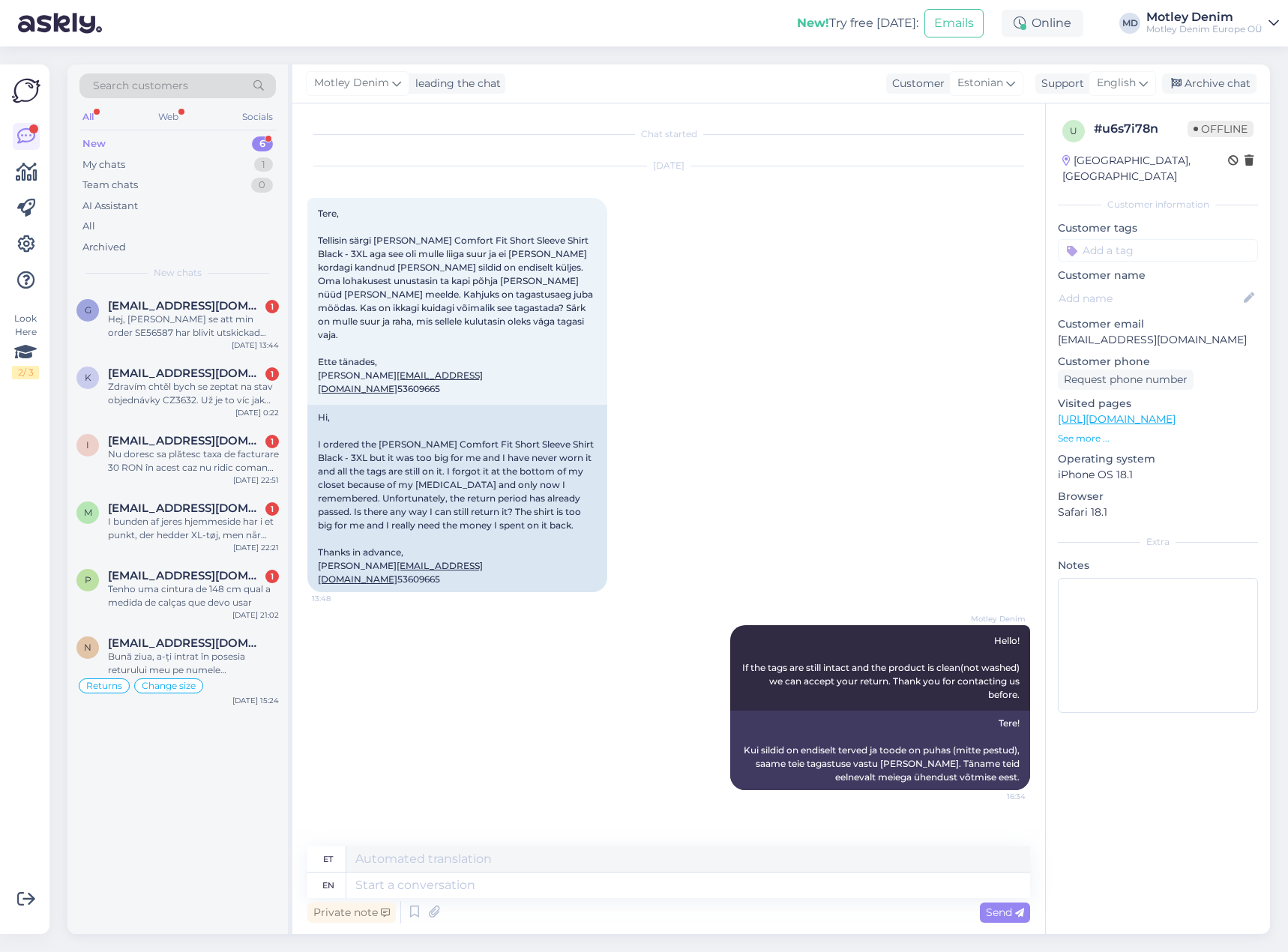
click at [1149, 239] on input at bounding box center [1157, 250] width 200 height 23
click at [1130, 285] on span "Returns" at bounding box center [1132, 289] width 36 height 9
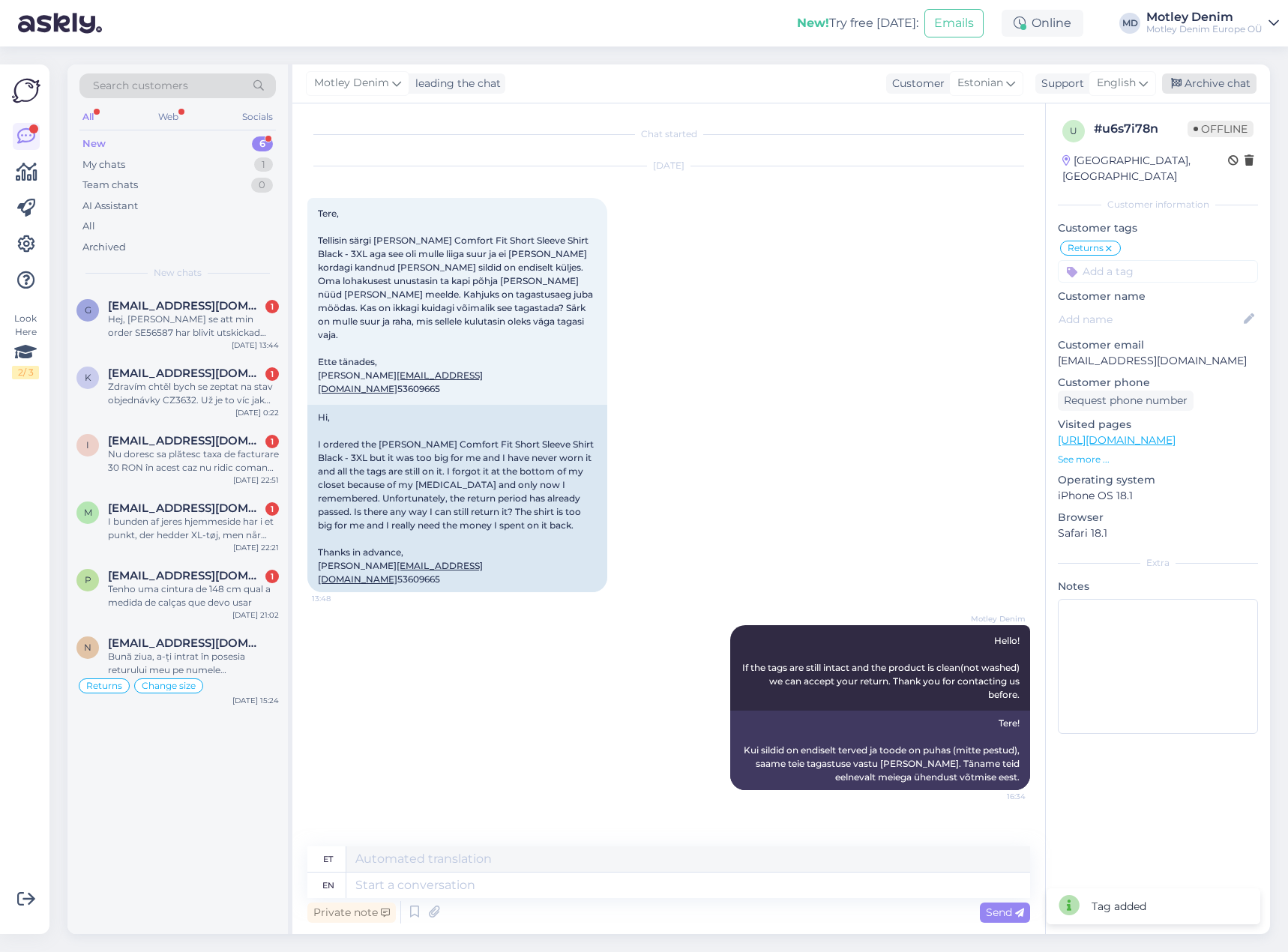
click at [1217, 81] on div "Archive chat" at bounding box center [1209, 84] width 94 height 21
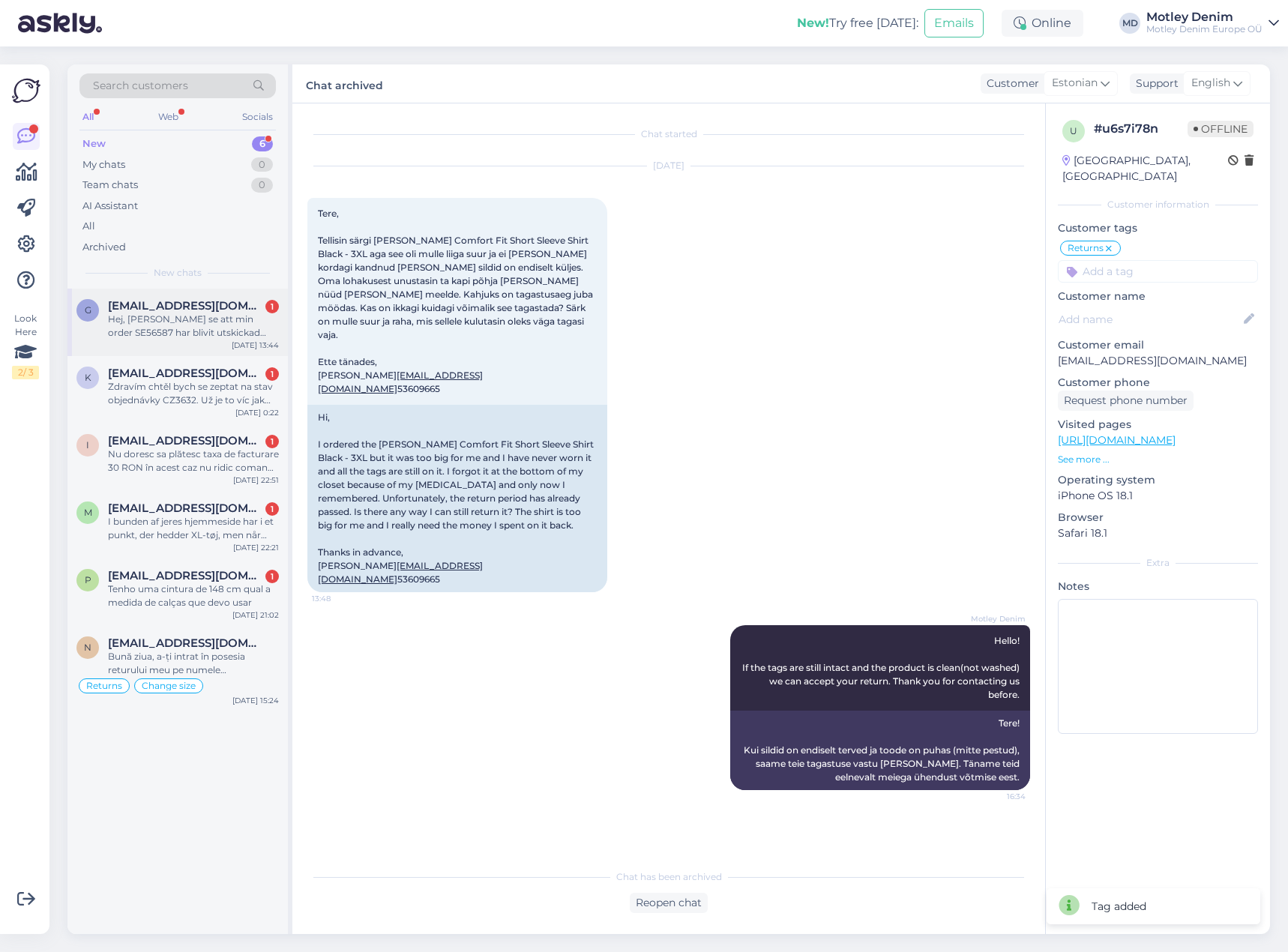
click at [175, 331] on div "Hej, [PERSON_NAME] se att min order SE56587 har blivit utskickad idag av er och…" at bounding box center [194, 326] width 171 height 27
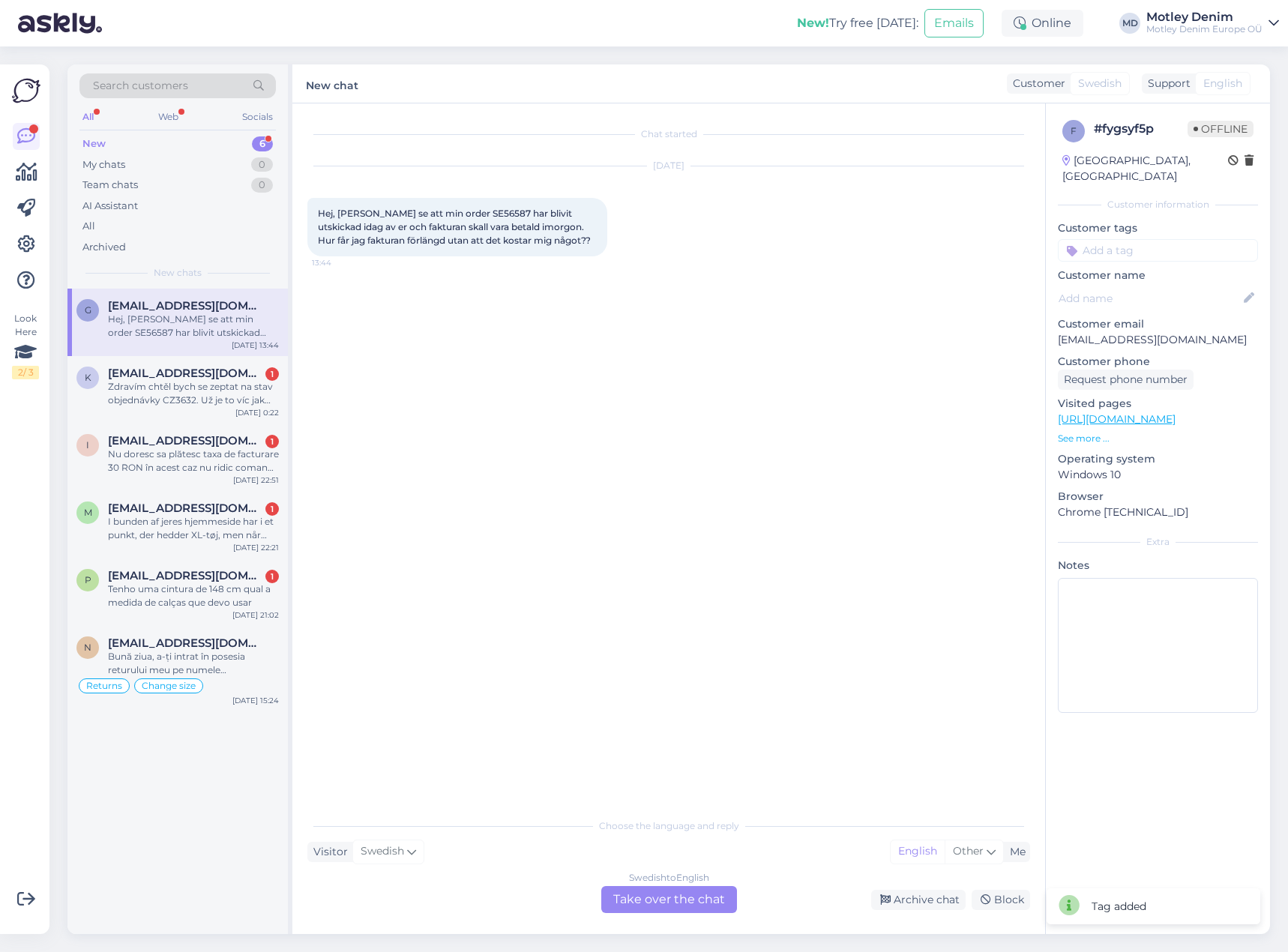
click at [681, 909] on div "Swedish to English Take over the chat" at bounding box center [669, 899] width 136 height 27
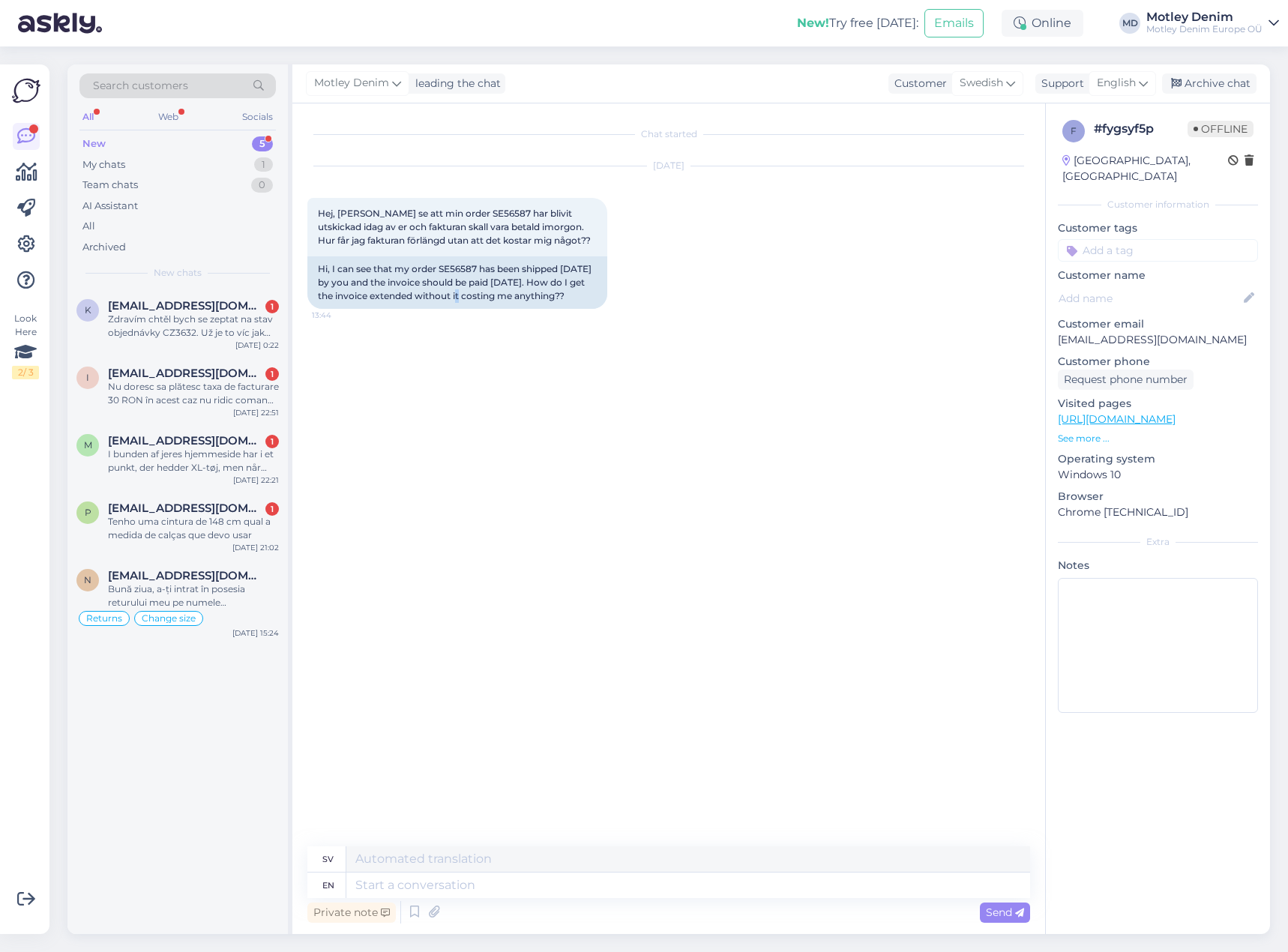
click at [474, 471] on div "Chat started [DATE] Hej, Kan se att min order SE56587 har blivit utskickad idag…" at bounding box center [675, 475] width 736 height 714
click at [429, 267] on div "Hi, I can see that my order SE56587 has been shipped [DATE] by you and the invo…" at bounding box center [457, 282] width 300 height 52
copy div "order"
click at [466, 269] on div "Hi, I can see that my order SE56587 has been shipped [DATE] by you and the invo…" at bounding box center [457, 282] width 300 height 52
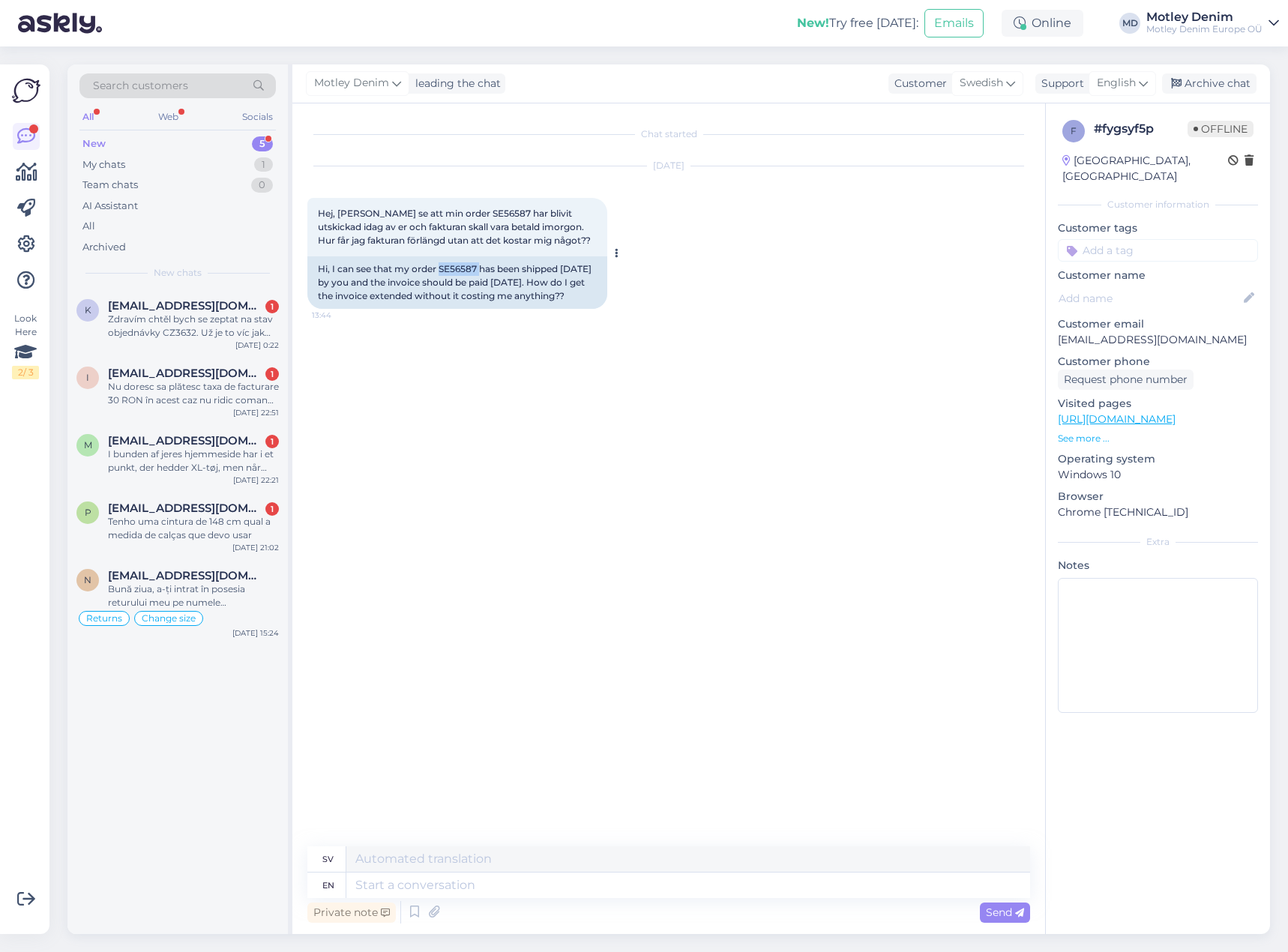
click at [465, 269] on div "Hi, I can see that my order SE56587 has been shipped [DATE] by you and the invo…" at bounding box center [457, 282] width 300 height 52
copy div "SE56587"
click at [643, 888] on textarea at bounding box center [688, 885] width 684 height 26
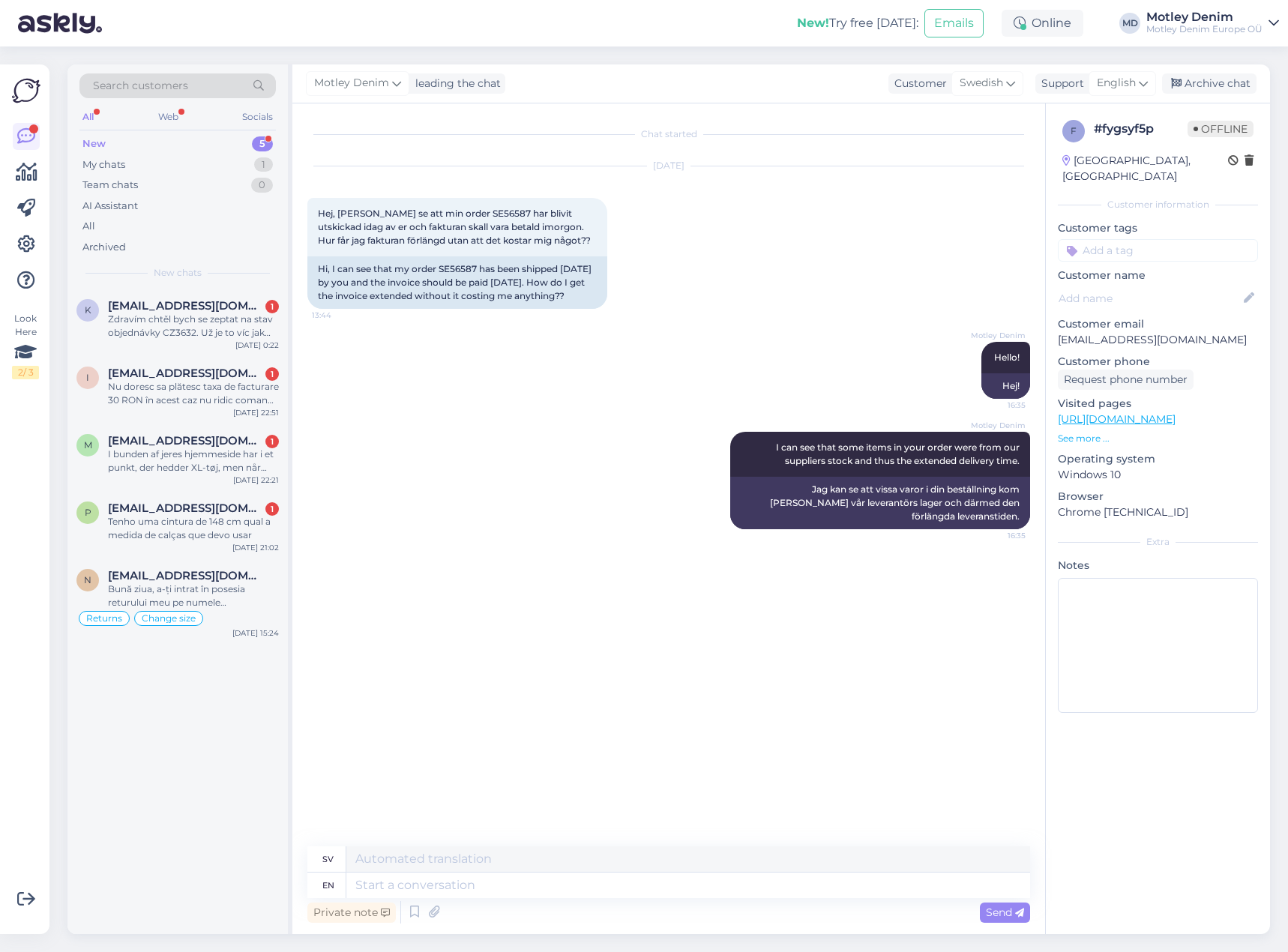
click at [934, 351] on div "Motley Denim Hello! 16:35 Hej!" at bounding box center [668, 370] width 723 height 89
click at [632, 331] on div "Motley Denim Hello! 16:35 Hej!" at bounding box center [668, 370] width 723 height 89
click at [756, 320] on div "[DATE] Hej, [PERSON_NAME] se att min order SE56587 har blivit utskickad idag av…" at bounding box center [668, 237] width 723 height 175
click at [1108, 239] on input at bounding box center [1157, 250] width 200 height 23
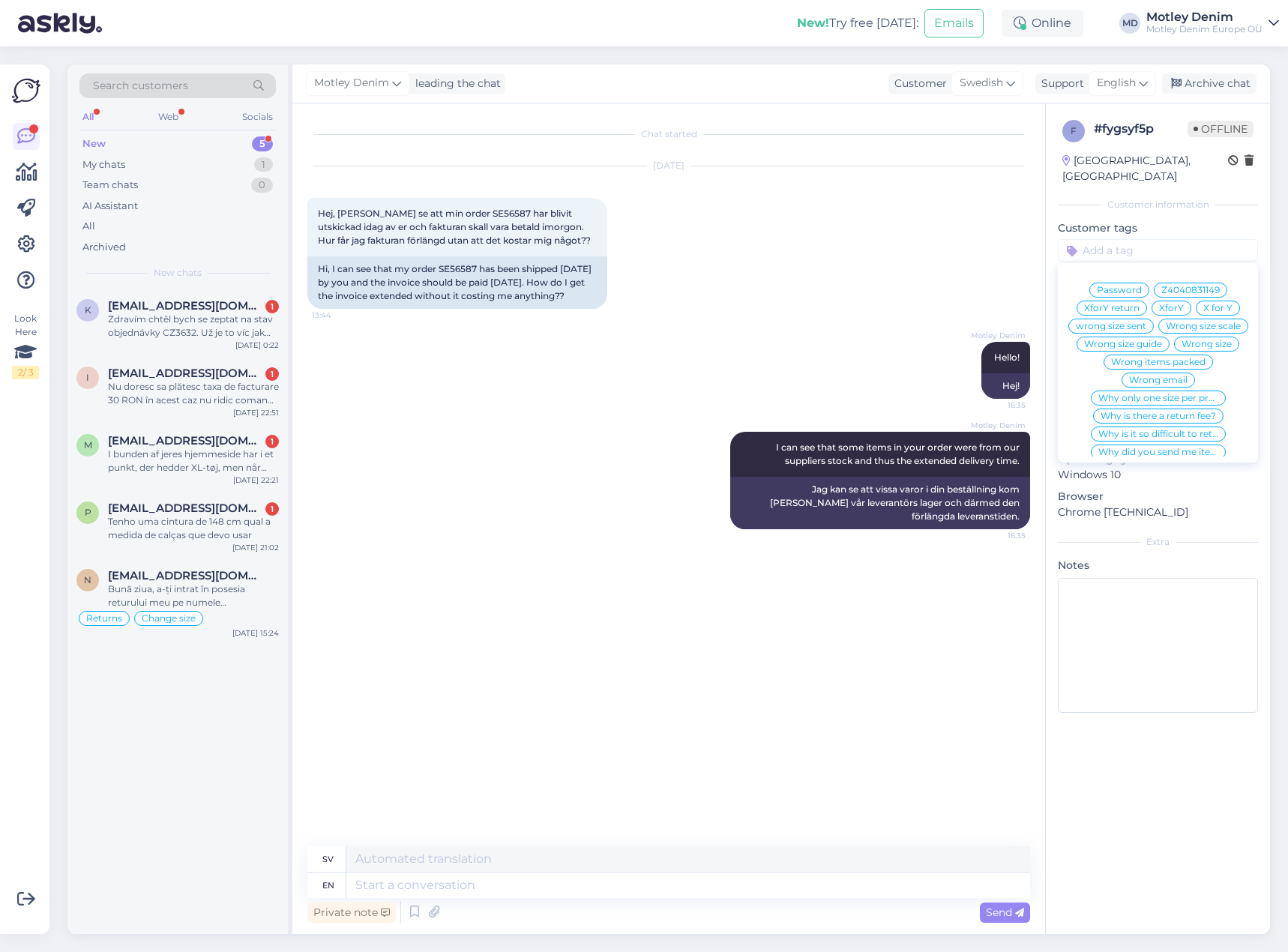
click at [1001, 267] on div "[DATE] Hej, [PERSON_NAME] se att min order SE56587 har blivit utskickad idag av…" at bounding box center [668, 237] width 723 height 175
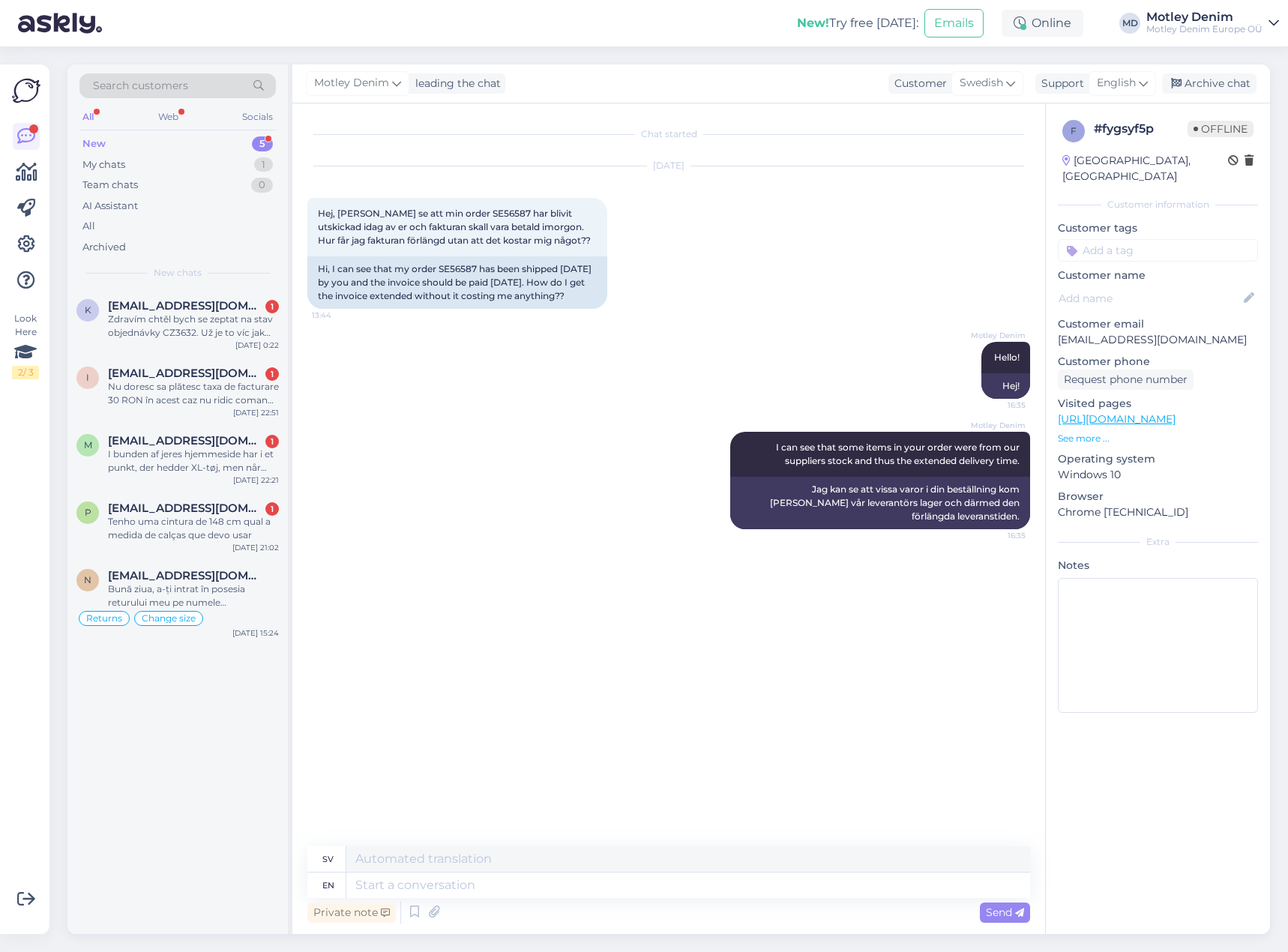
click at [882, 409] on div "Motley Denim Hello! 16:35 Hej!" at bounding box center [668, 370] width 723 height 89
click at [781, 469] on div "Motley Denim I can see that some items in your order were from our suppliers st…" at bounding box center [880, 454] width 300 height 45
click at [805, 450] on span "I can see that some items in your order were from our suppliers stock and thus …" at bounding box center [899, 453] width 246 height 25
click at [796, 389] on div "Motley Denim Hello! 16:35 Hej!" at bounding box center [668, 370] width 723 height 89
click at [1132, 239] on input at bounding box center [1157, 250] width 200 height 23
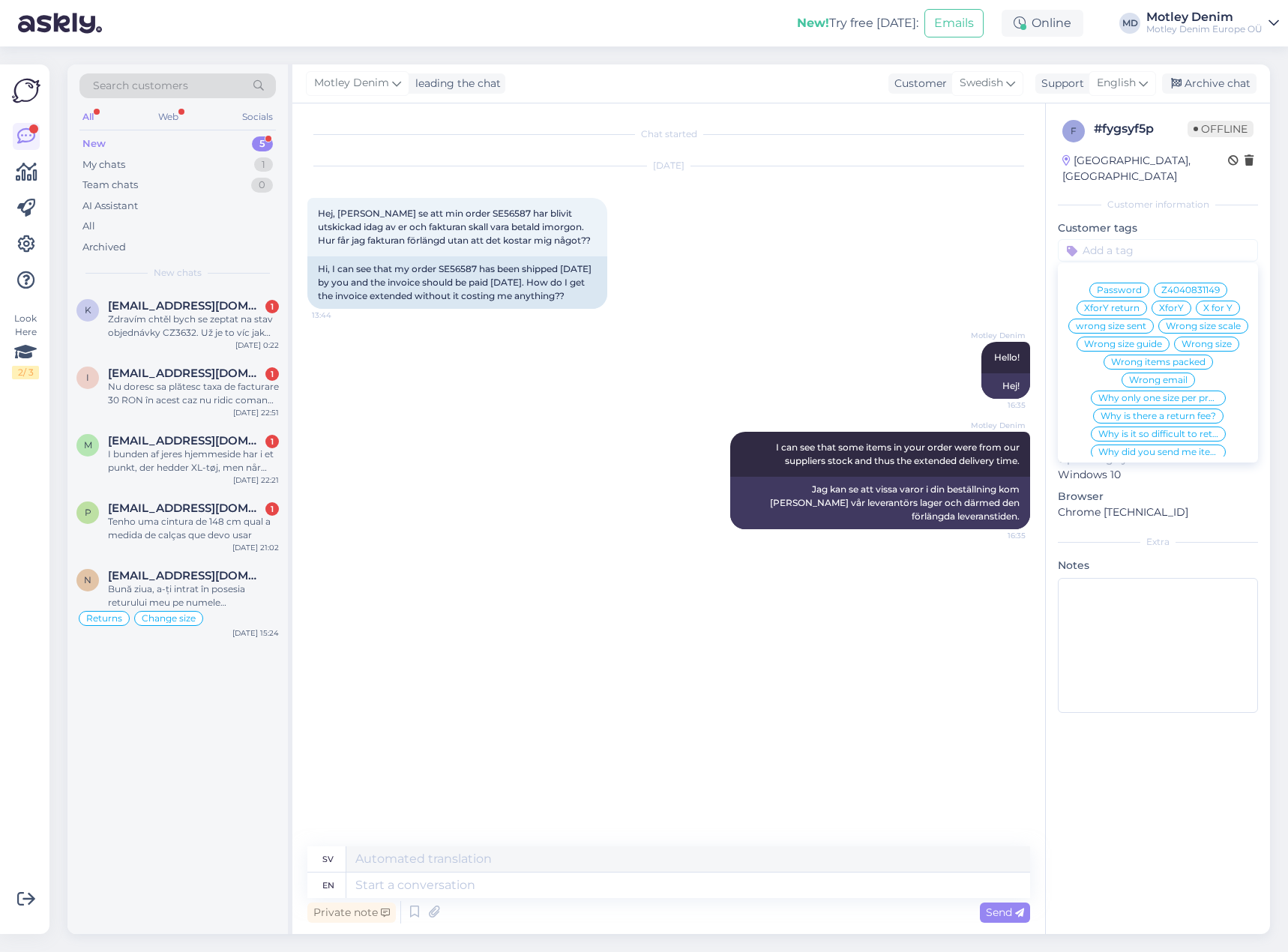
click at [1135, 239] on input at bounding box center [1157, 250] width 200 height 23
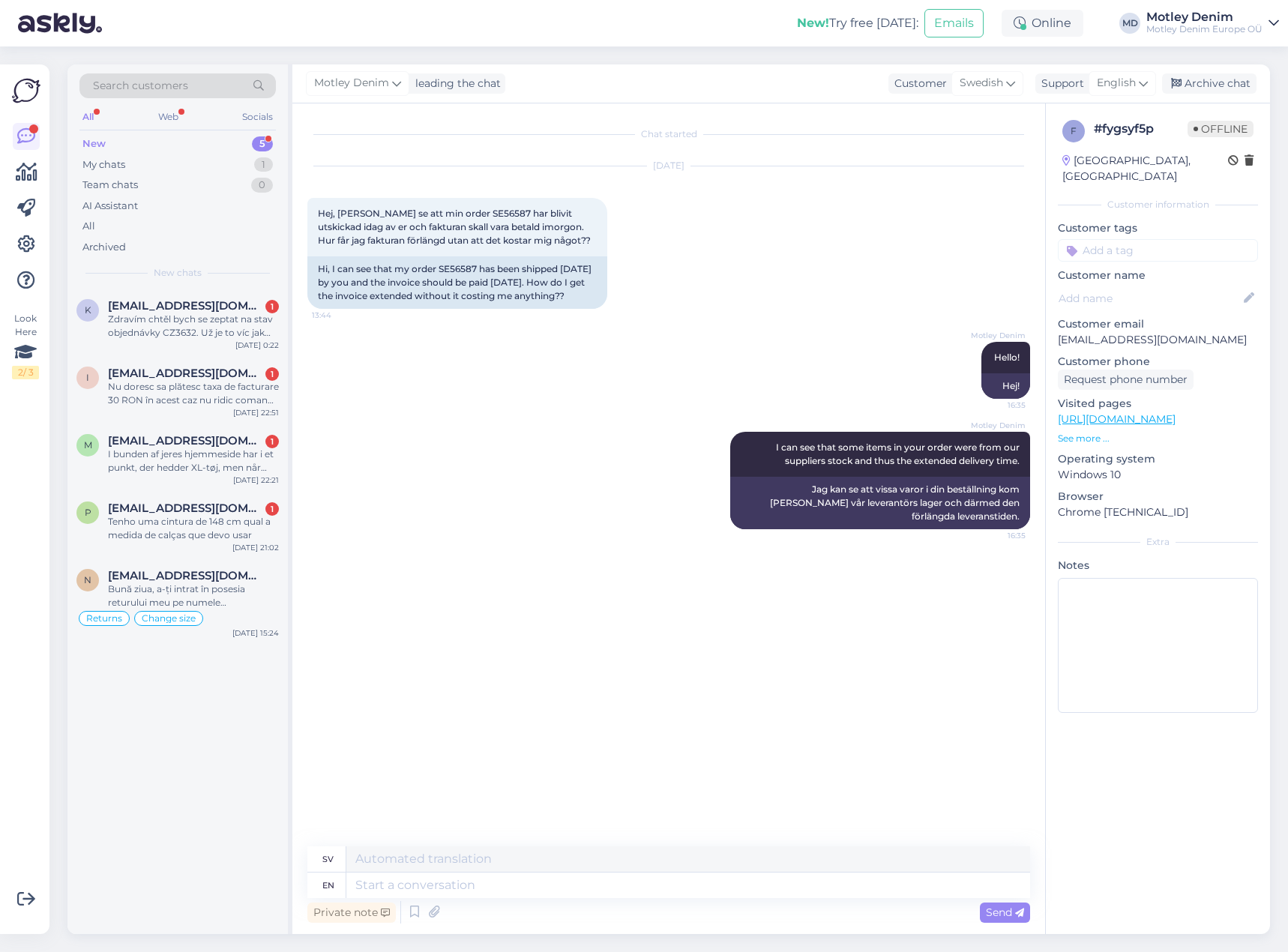
click at [1148, 239] on input at bounding box center [1157, 250] width 200 height 23
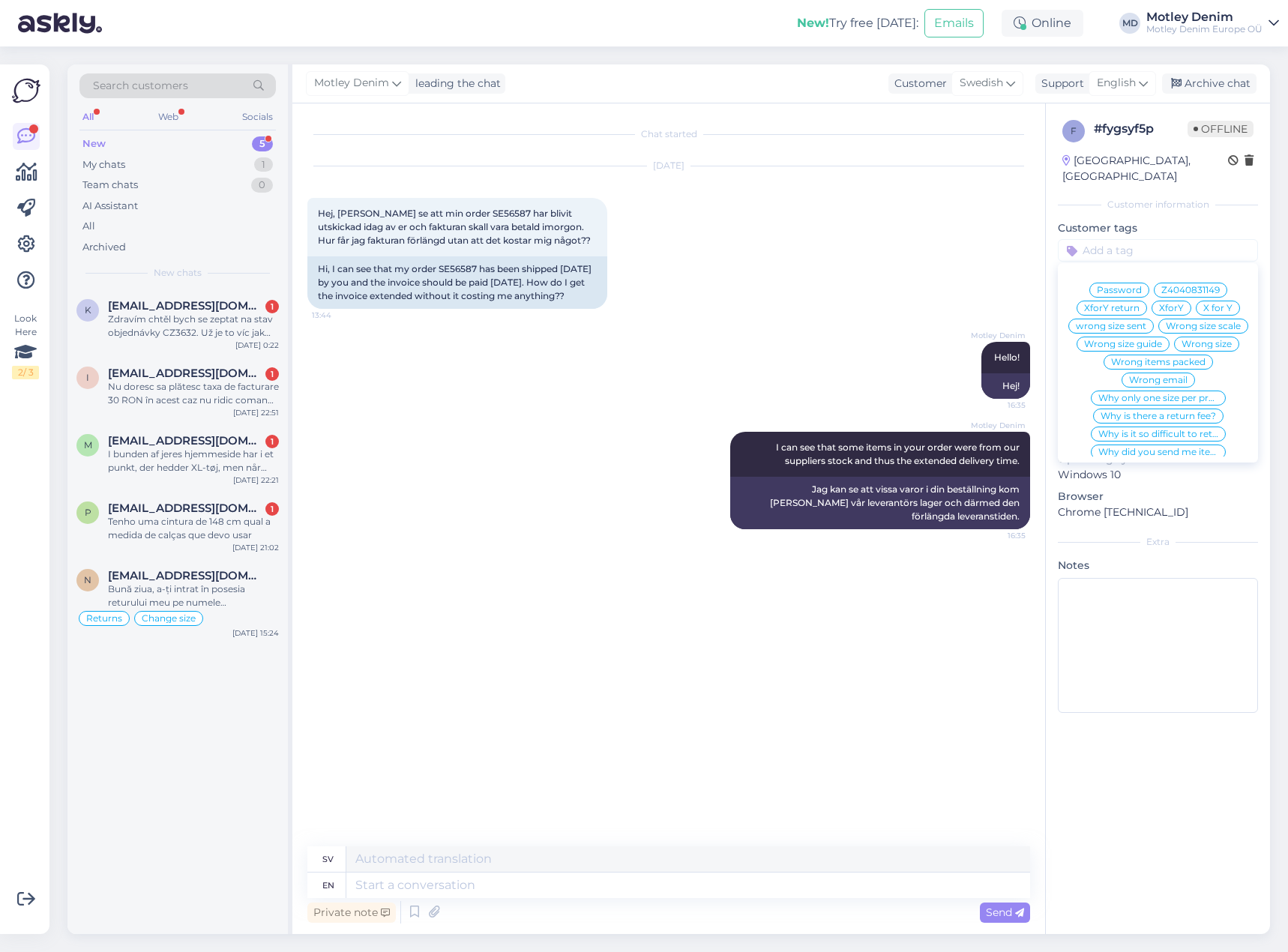
drag, startPoint x: 796, startPoint y: 363, endPoint x: 802, endPoint y: 383, distance: 20.9
click at [795, 364] on div "Motley Denim Hello! 16:35 Hej!" at bounding box center [668, 370] width 723 height 89
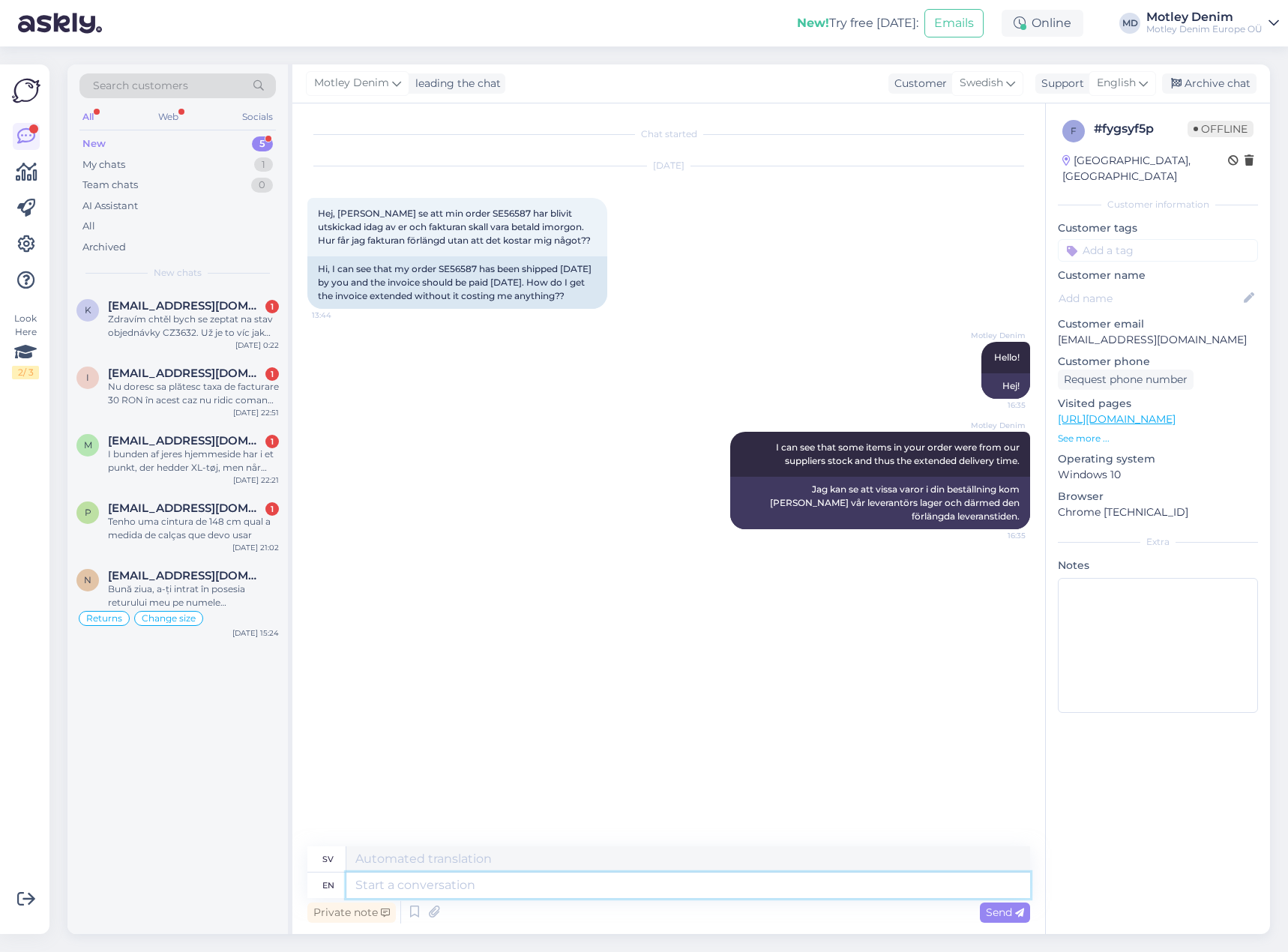
click at [603, 882] on textarea at bounding box center [688, 885] width 684 height 26
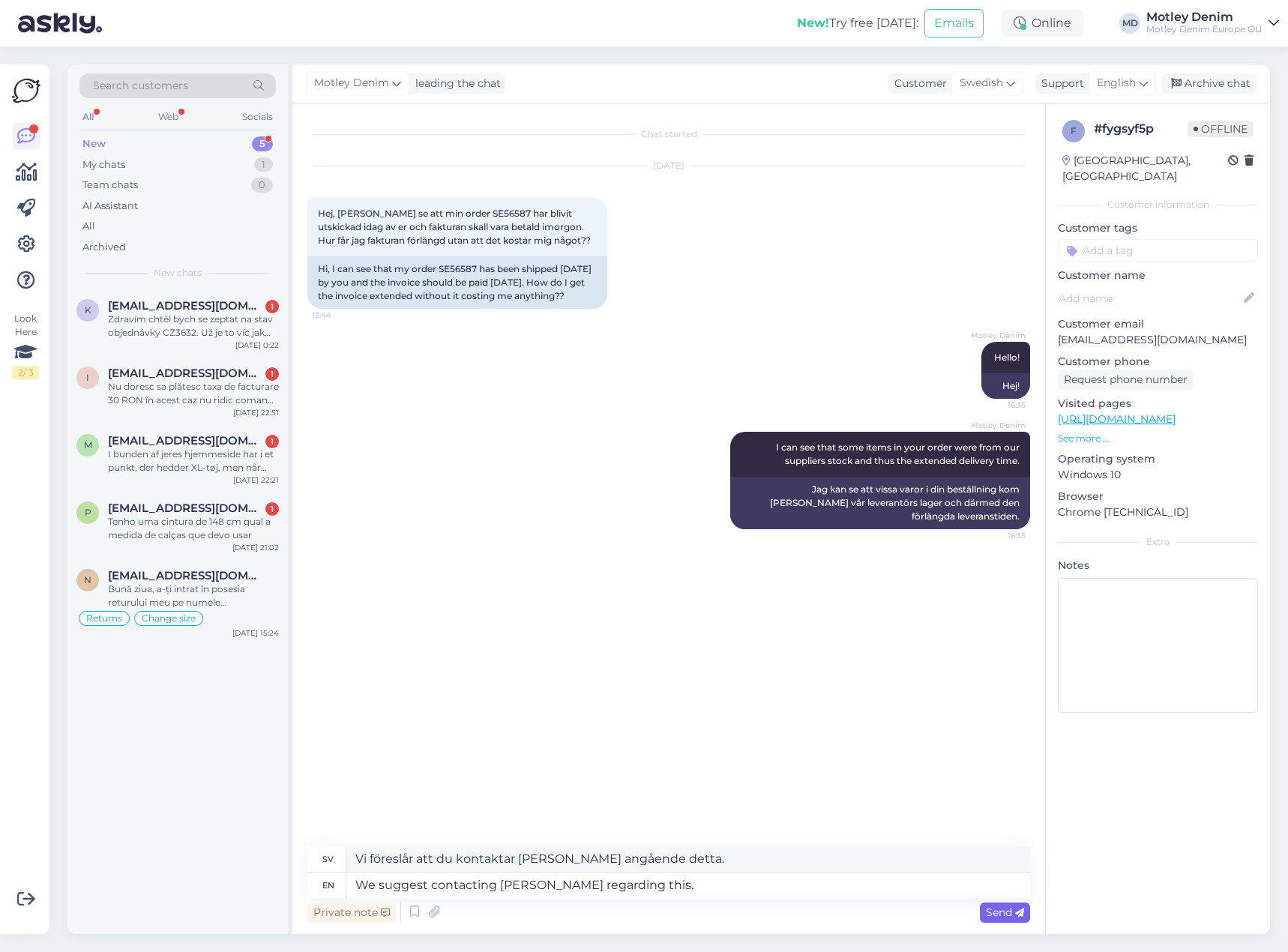
click at [984, 918] on div "Send" at bounding box center [1005, 912] width 50 height 21
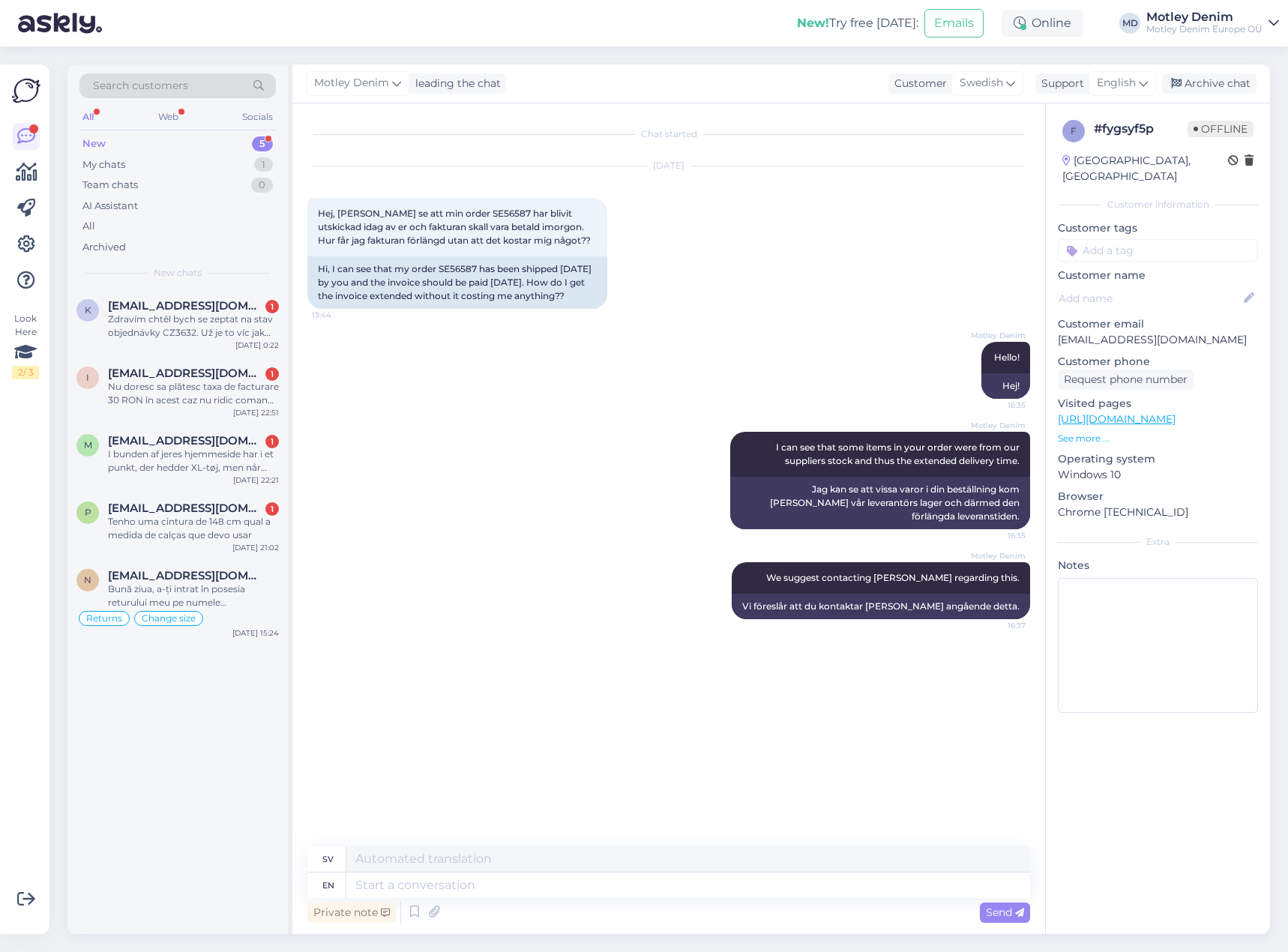
click at [652, 439] on div "Motley Denim I can see that some items in your order were from our suppliers st…" at bounding box center [668, 480] width 723 height 131
click at [324, 215] on span "Hej, [PERSON_NAME] se att min order SE56587 har blivit utskickad idag av er och…" at bounding box center [454, 226] width 273 height 38
drag, startPoint x: 324, startPoint y: 215, endPoint x: 569, endPoint y: 241, distance: 246.4
click at [569, 241] on div "Hej, [PERSON_NAME] se att min order SE56587 har blivit utskickad idag av er och…" at bounding box center [457, 226] width 300 height 58
copy div "Hej, [PERSON_NAME] se att min order SE56587 har blivit utskickad idag av er och…"
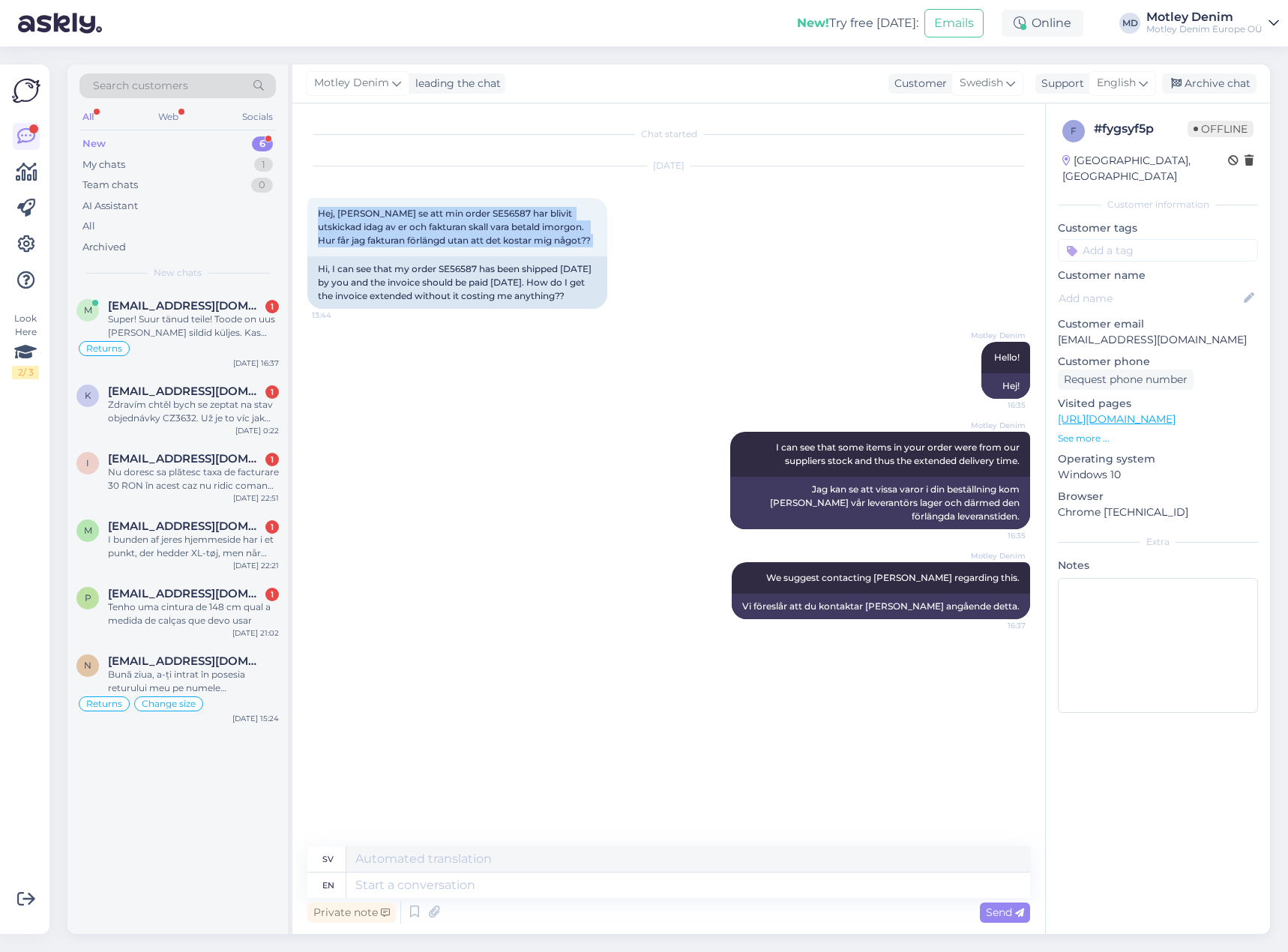
click at [208, 144] on div "New 6" at bounding box center [178, 144] width 197 height 21
click at [205, 295] on div "M [EMAIL_ADDRESS][DOMAIN_NAME] 1 Super! Suur tänud teile! Toode on uus [PERSON_…" at bounding box center [178, 330] width 220 height 86
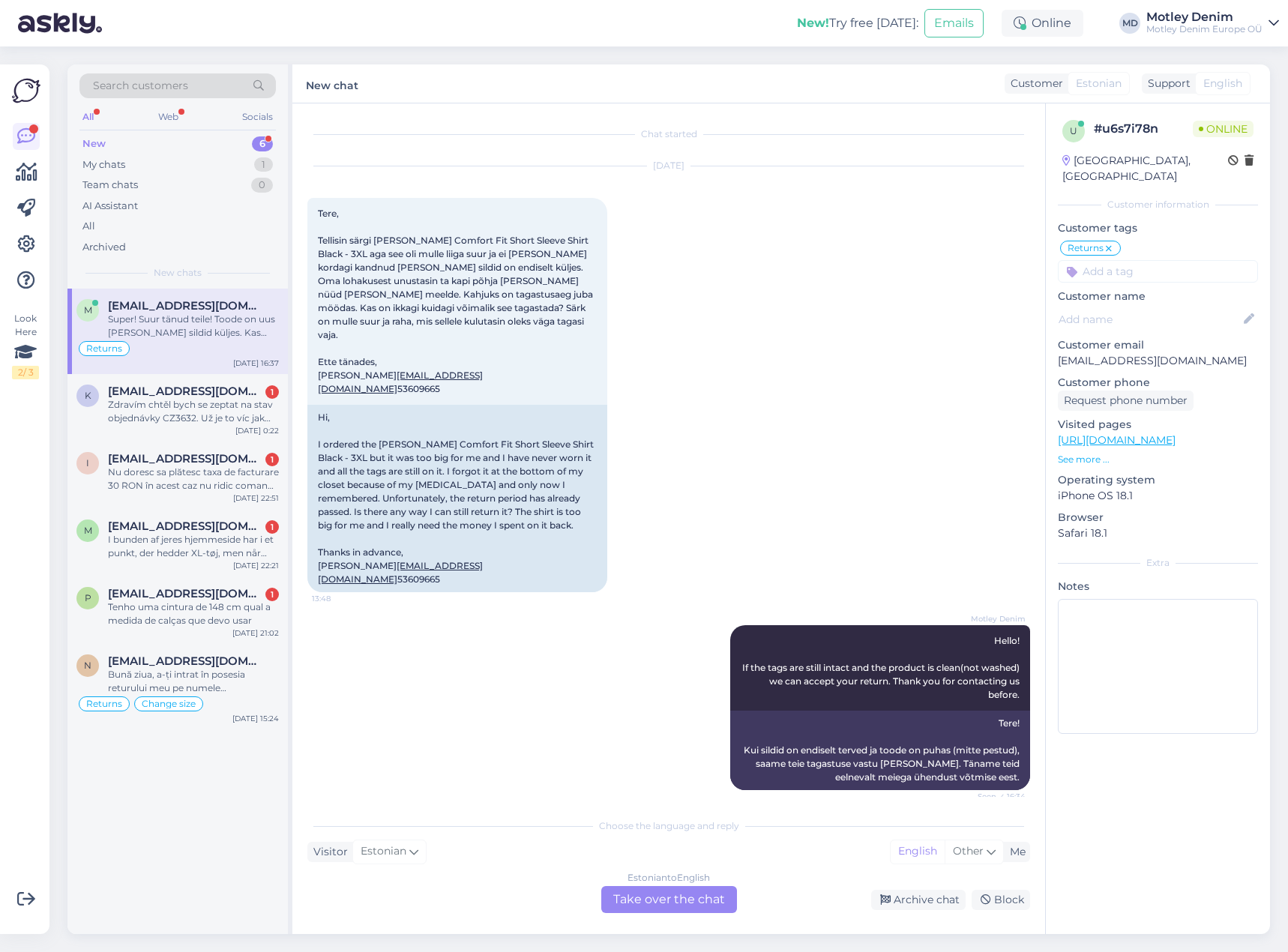
scroll to position [140, 0]
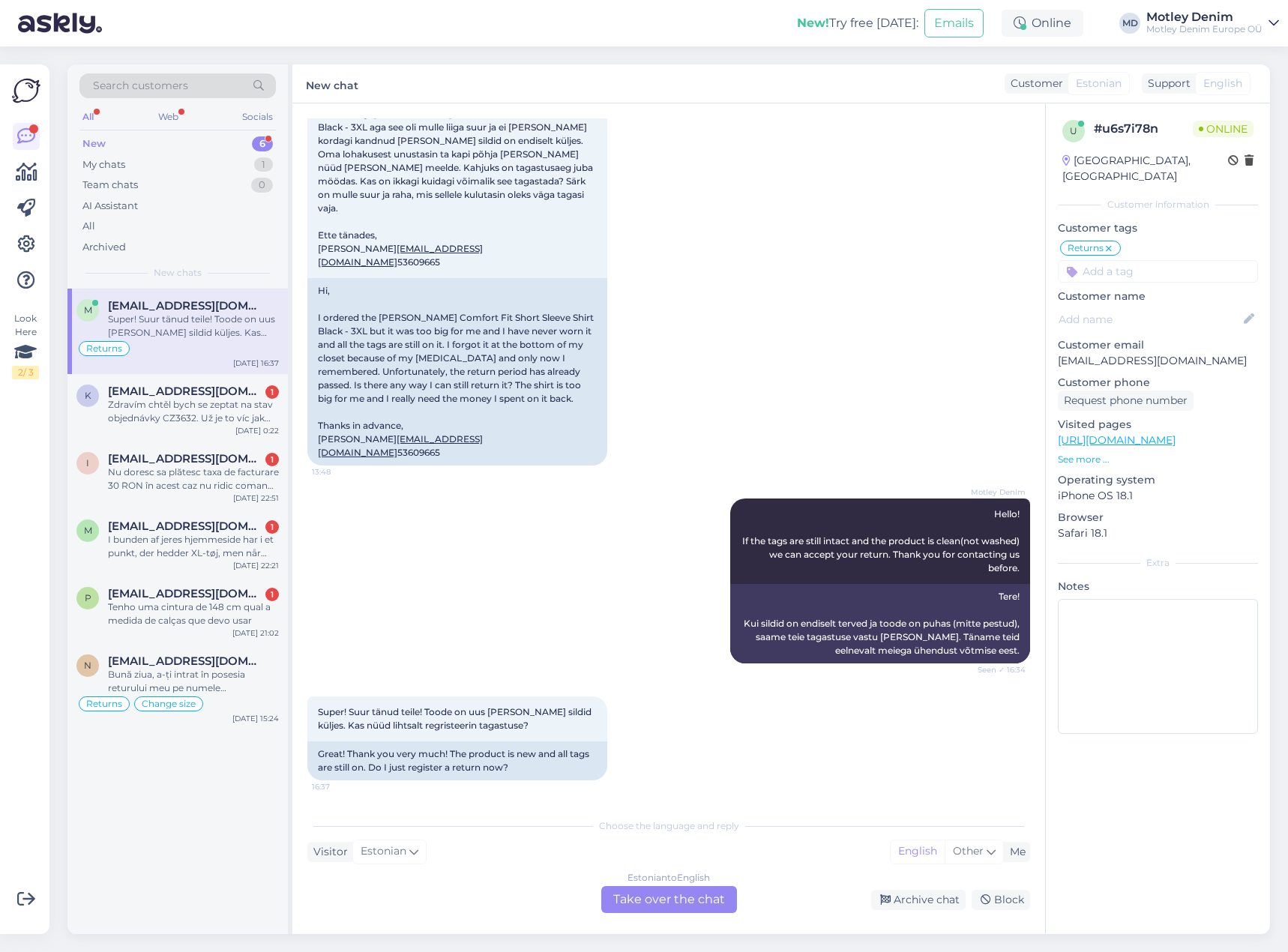
click at [679, 909] on div "Estonian to English Take over the chat" at bounding box center [669, 899] width 136 height 27
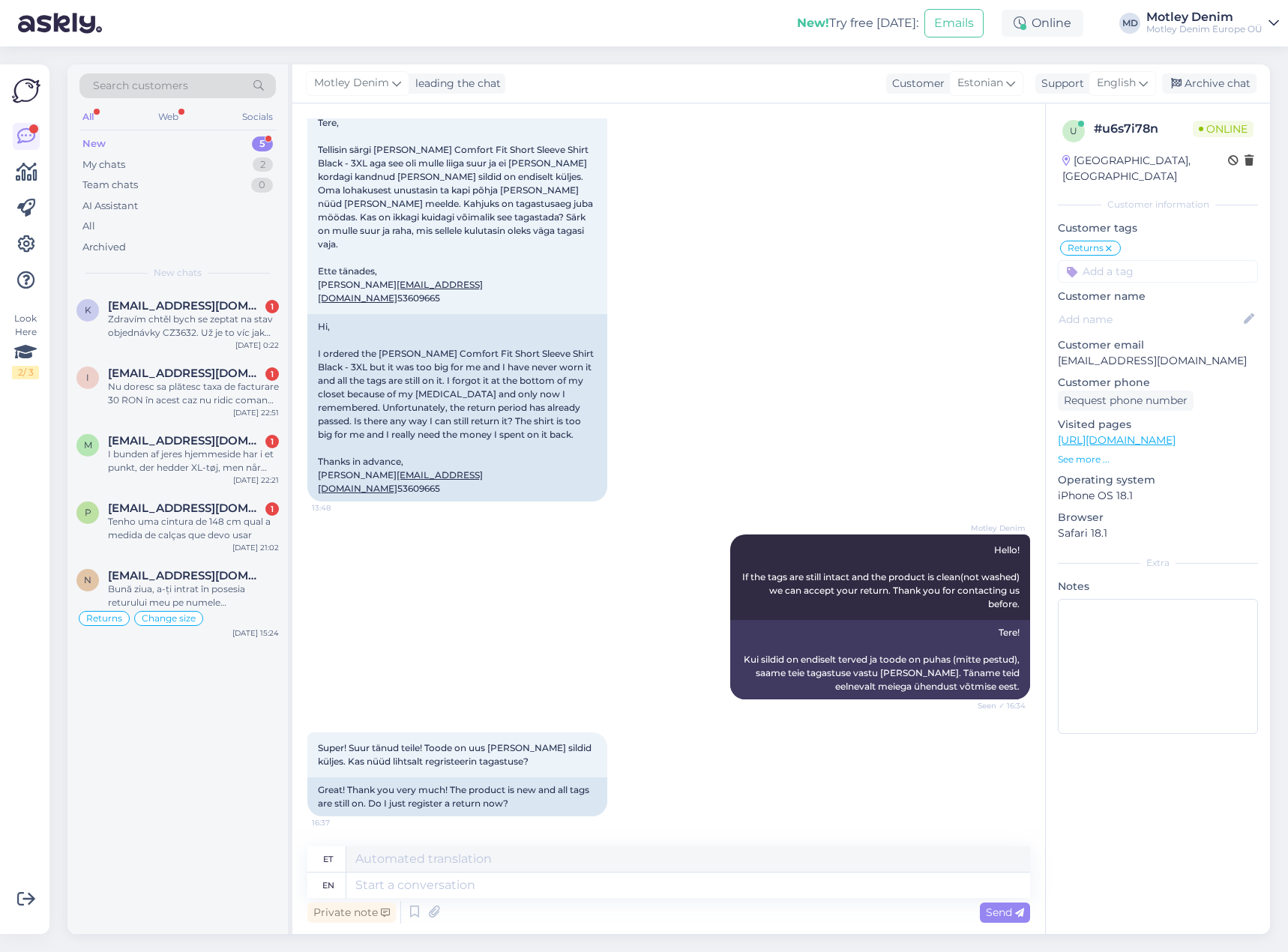
scroll to position [104, 0]
click at [744, 876] on textarea at bounding box center [688, 885] width 684 height 26
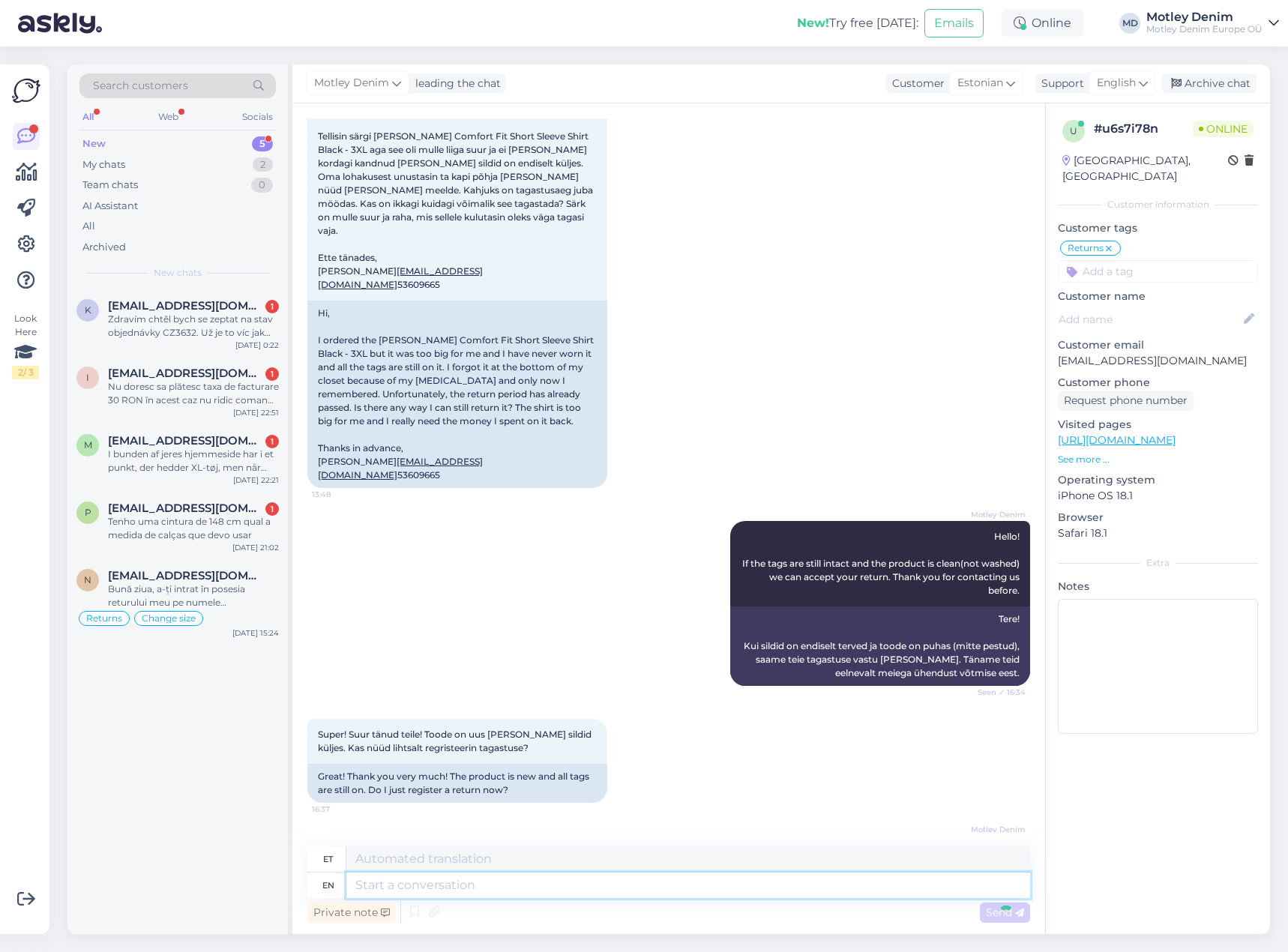
scroll to position [194, 0]
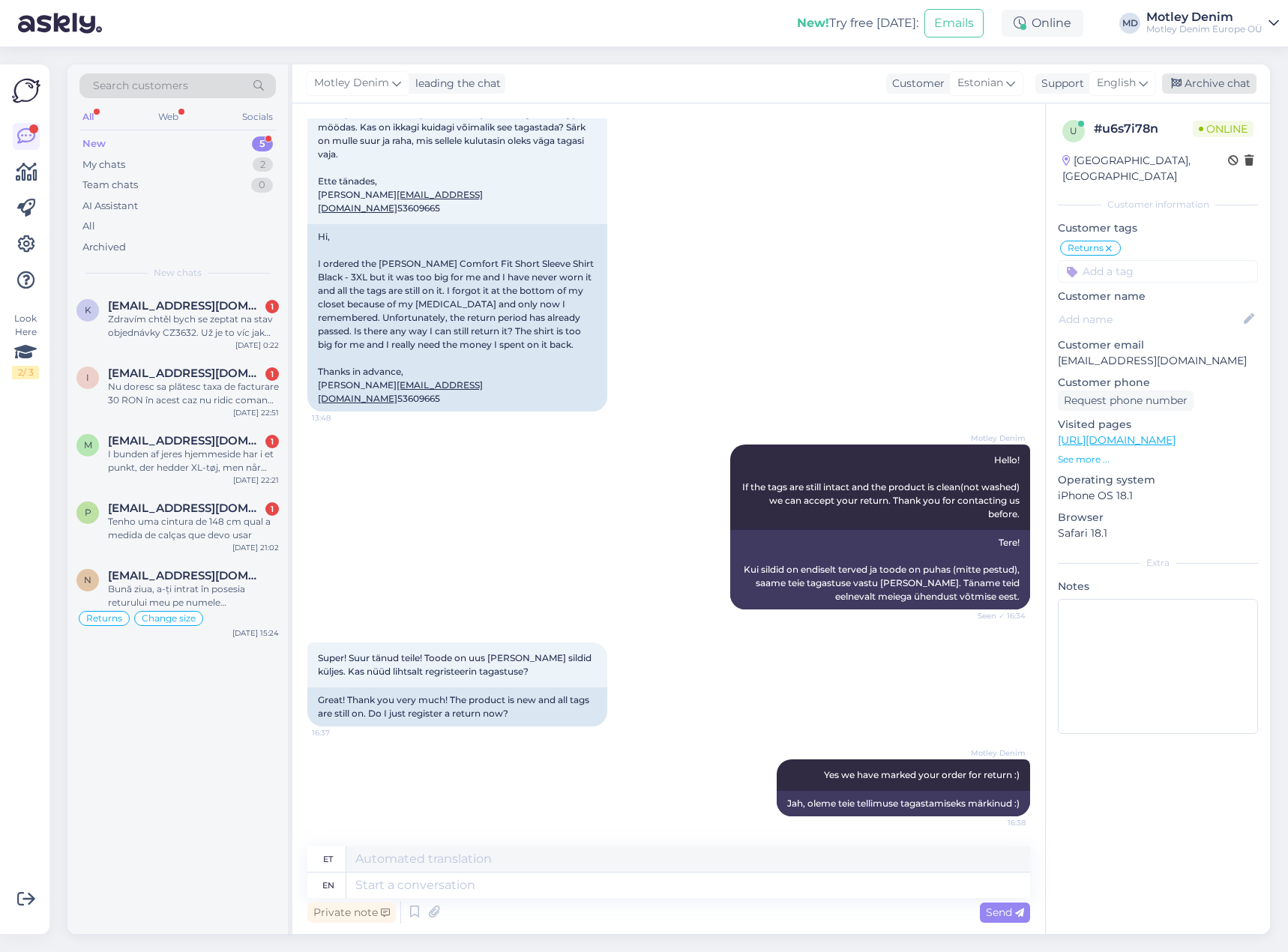
click at [1215, 81] on div "Archive chat" at bounding box center [1209, 84] width 94 height 21
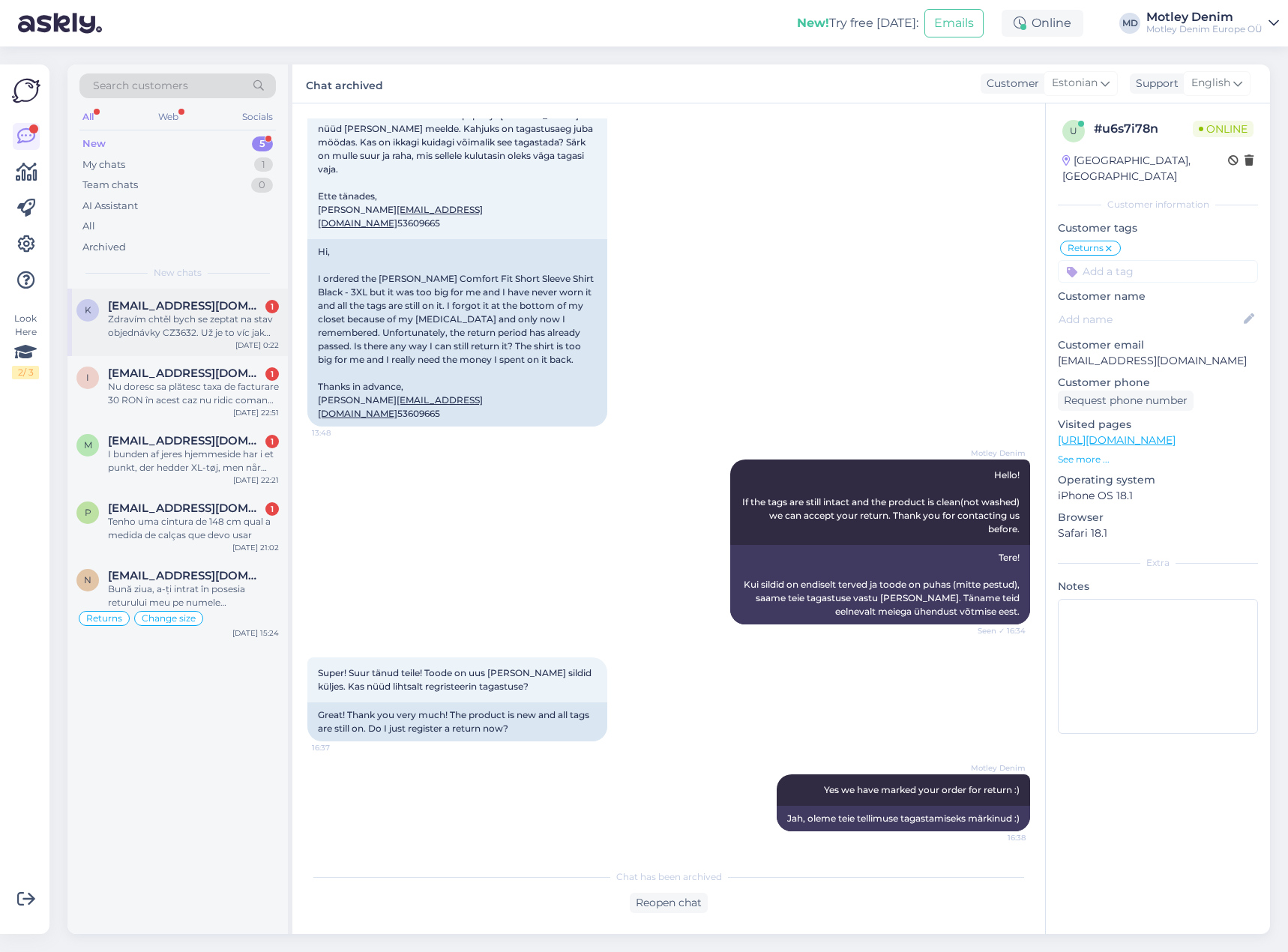
click at [183, 321] on div "Zdravím chtěl bych se zeptat na stav objednávky CZ3632. Už je to víc jak týden …" at bounding box center [194, 326] width 171 height 27
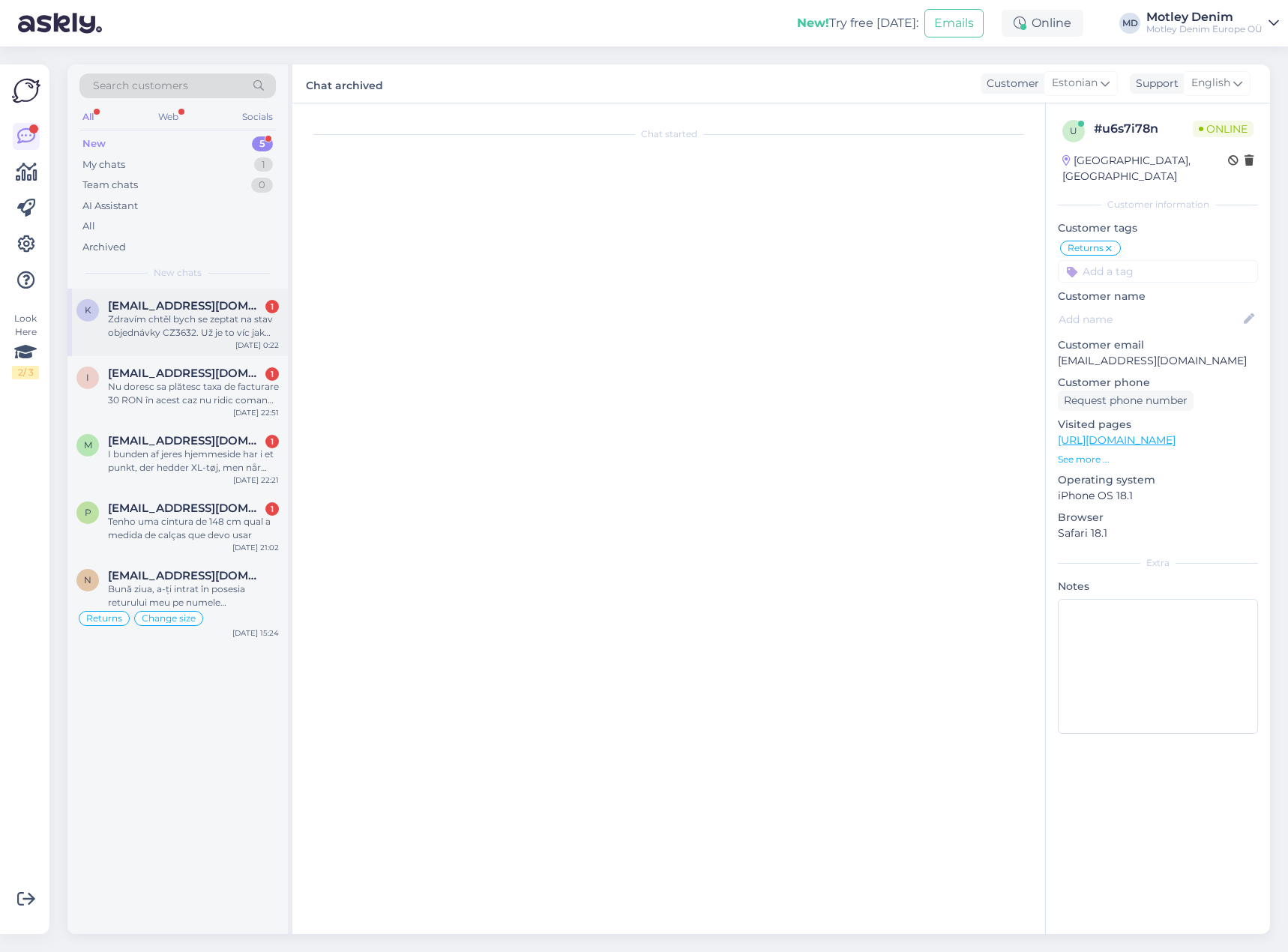
scroll to position [0, 0]
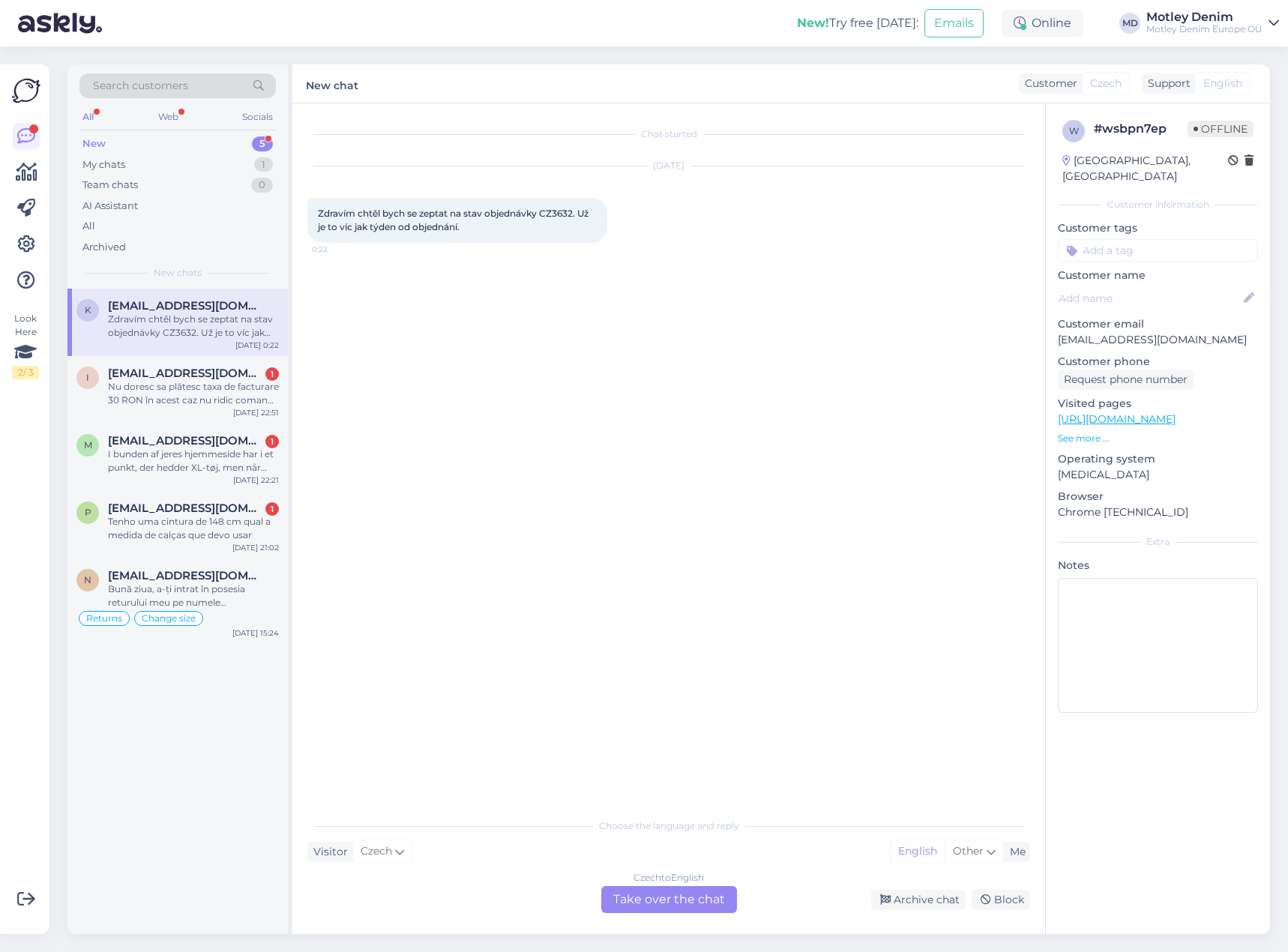
click at [681, 906] on div "Czech to English Take over the chat" at bounding box center [669, 899] width 136 height 27
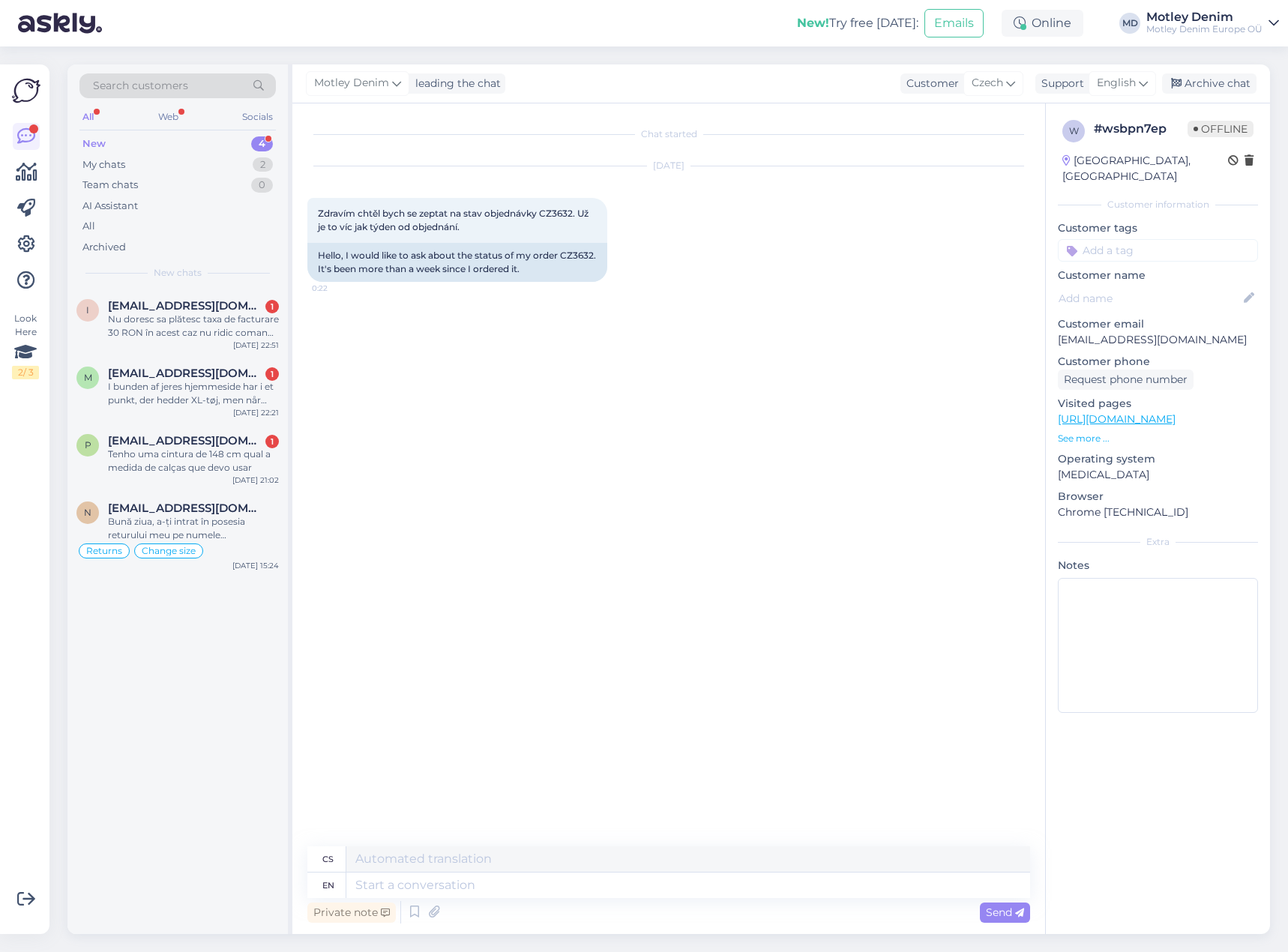
drag, startPoint x: 400, startPoint y: 420, endPoint x: 410, endPoint y: 414, distance: 11.7
click at [401, 420] on div "Chat started [DATE] Zdravím chtěl bych se zeptat na stav objednávky CZ3632. Už …" at bounding box center [675, 475] width 736 height 714
click at [338, 269] on div "Hello, I would like to ask about the status of my order CZ3632. It's been more …" at bounding box center [457, 263] width 300 height 39
drag, startPoint x: 338, startPoint y: 269, endPoint x: 308, endPoint y: 269, distance: 30.0
click at [338, 269] on div "Hello, I would like to ask about the status of my order CZ3632. It's been more …" at bounding box center [457, 263] width 300 height 39
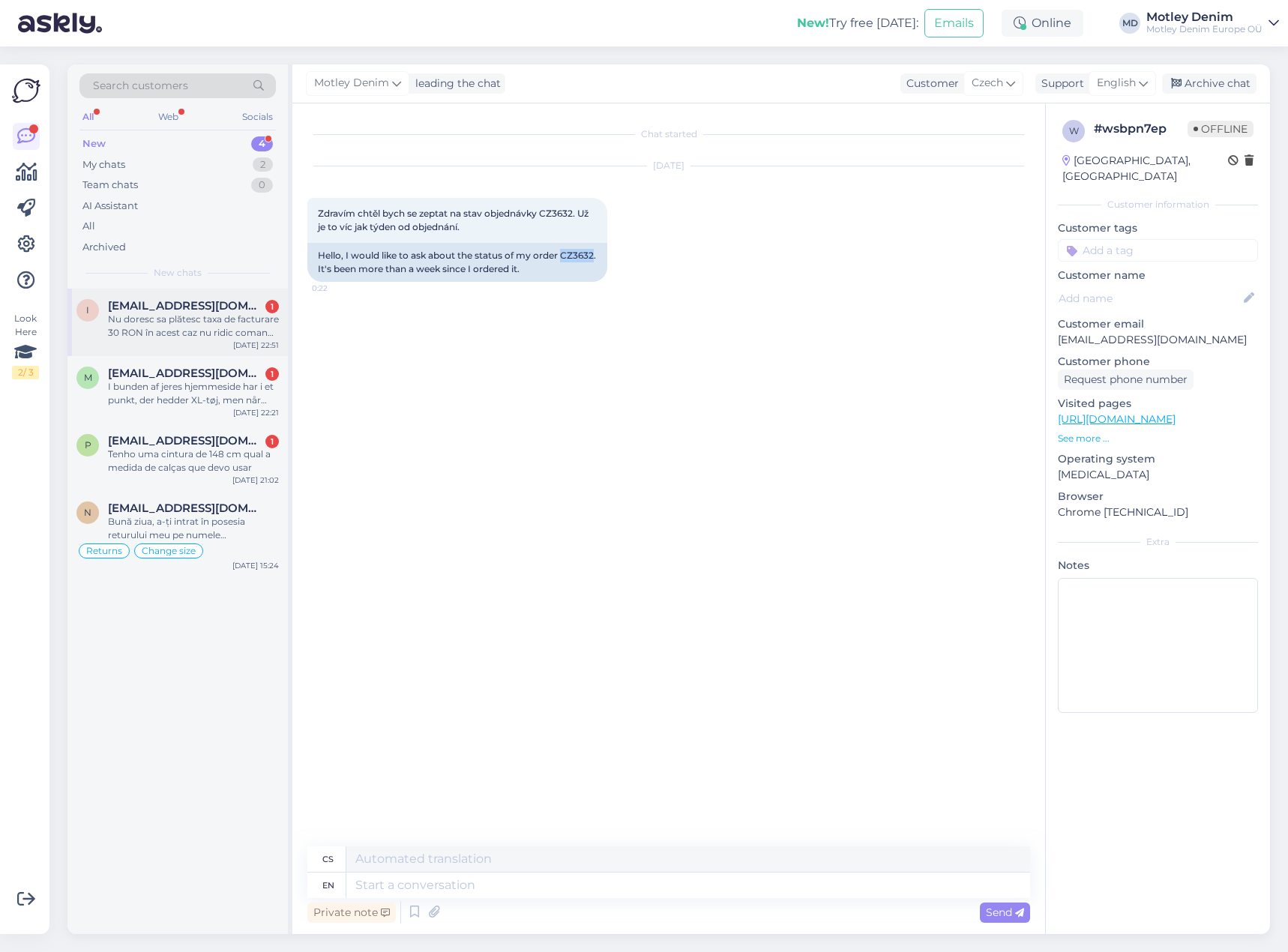
copy div "CZ3632"
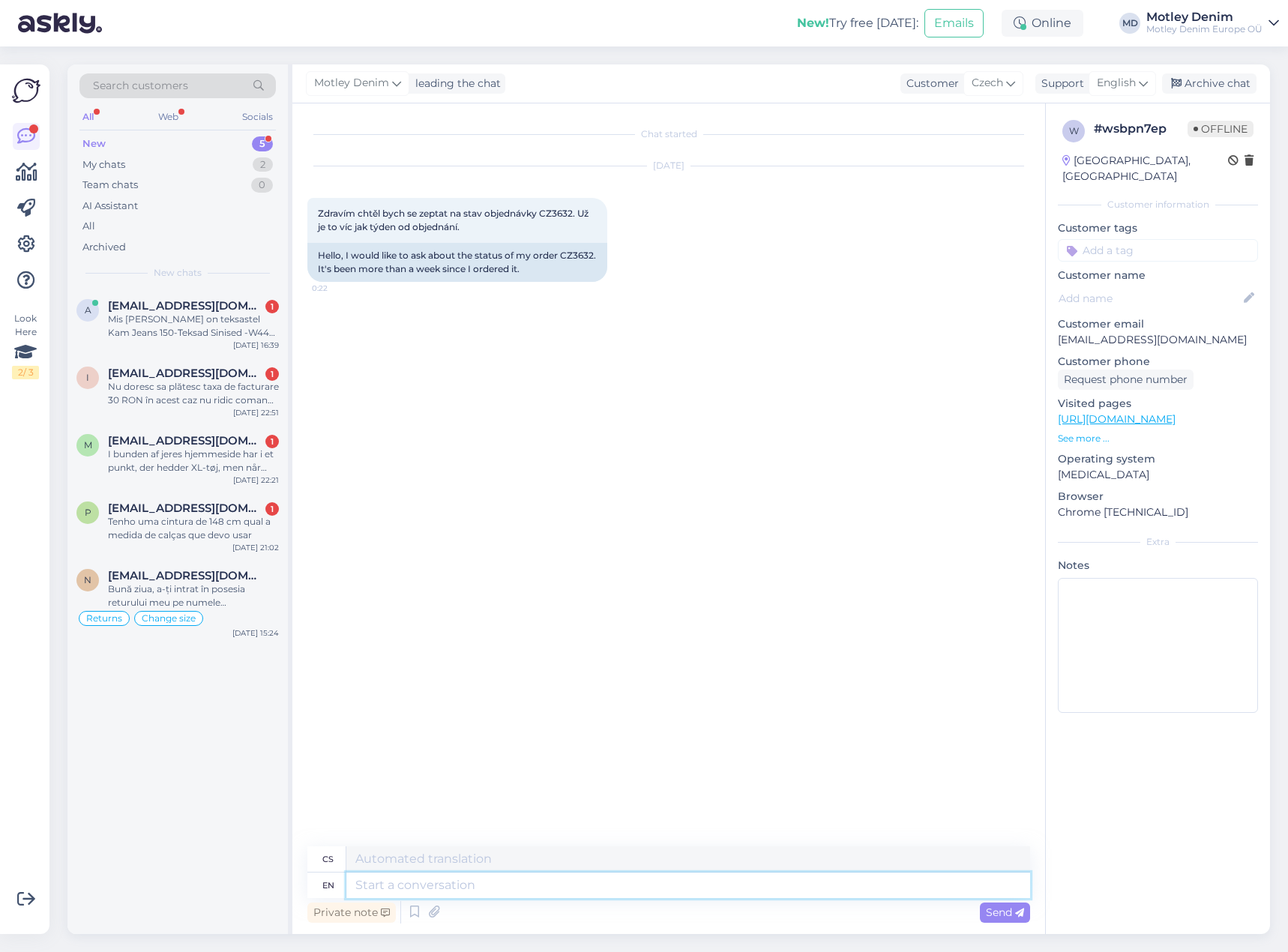
click at [515, 892] on textarea at bounding box center [688, 885] width 684 height 26
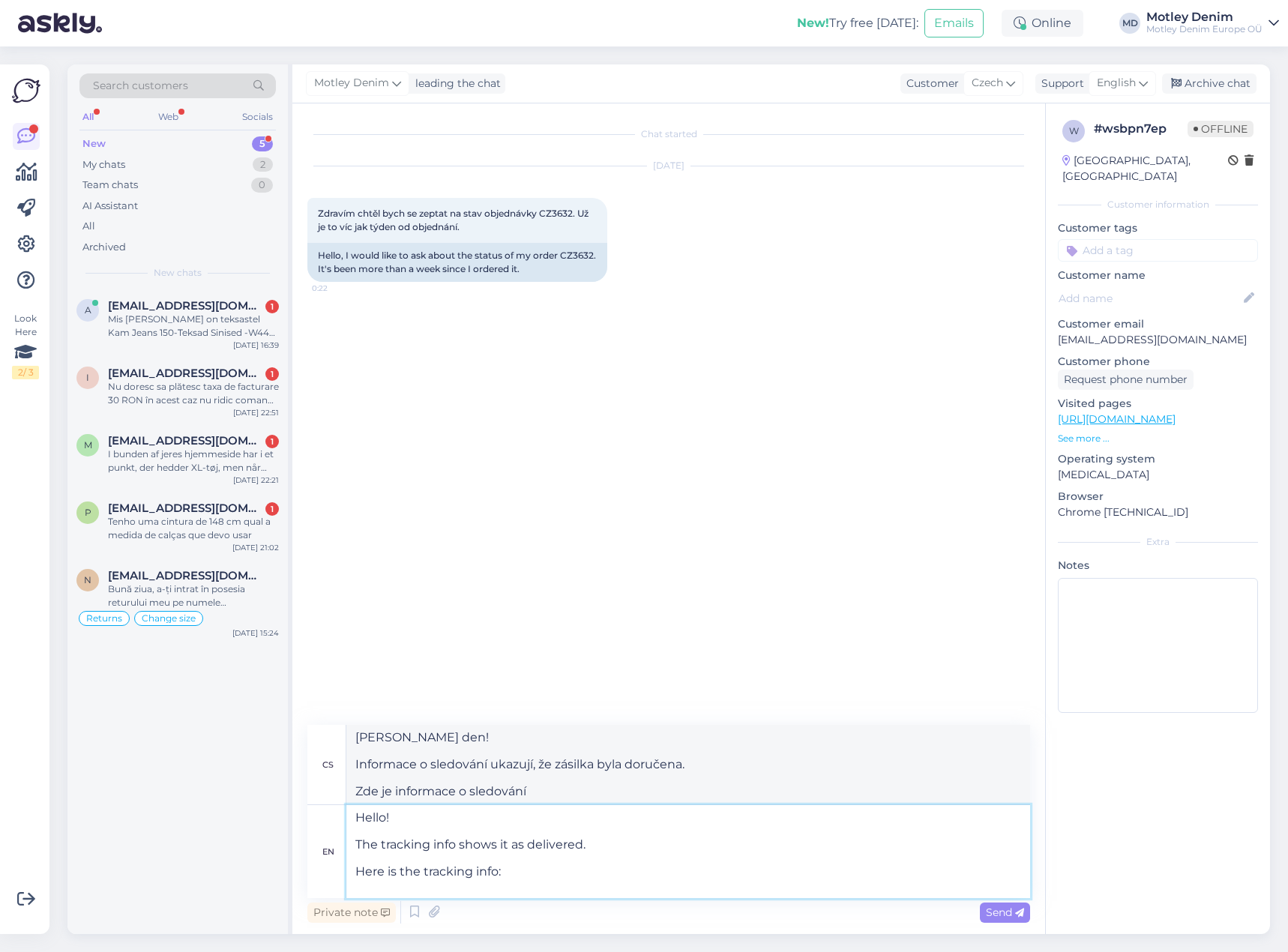
paste textarea "[URL][DOMAIN_NAME]"
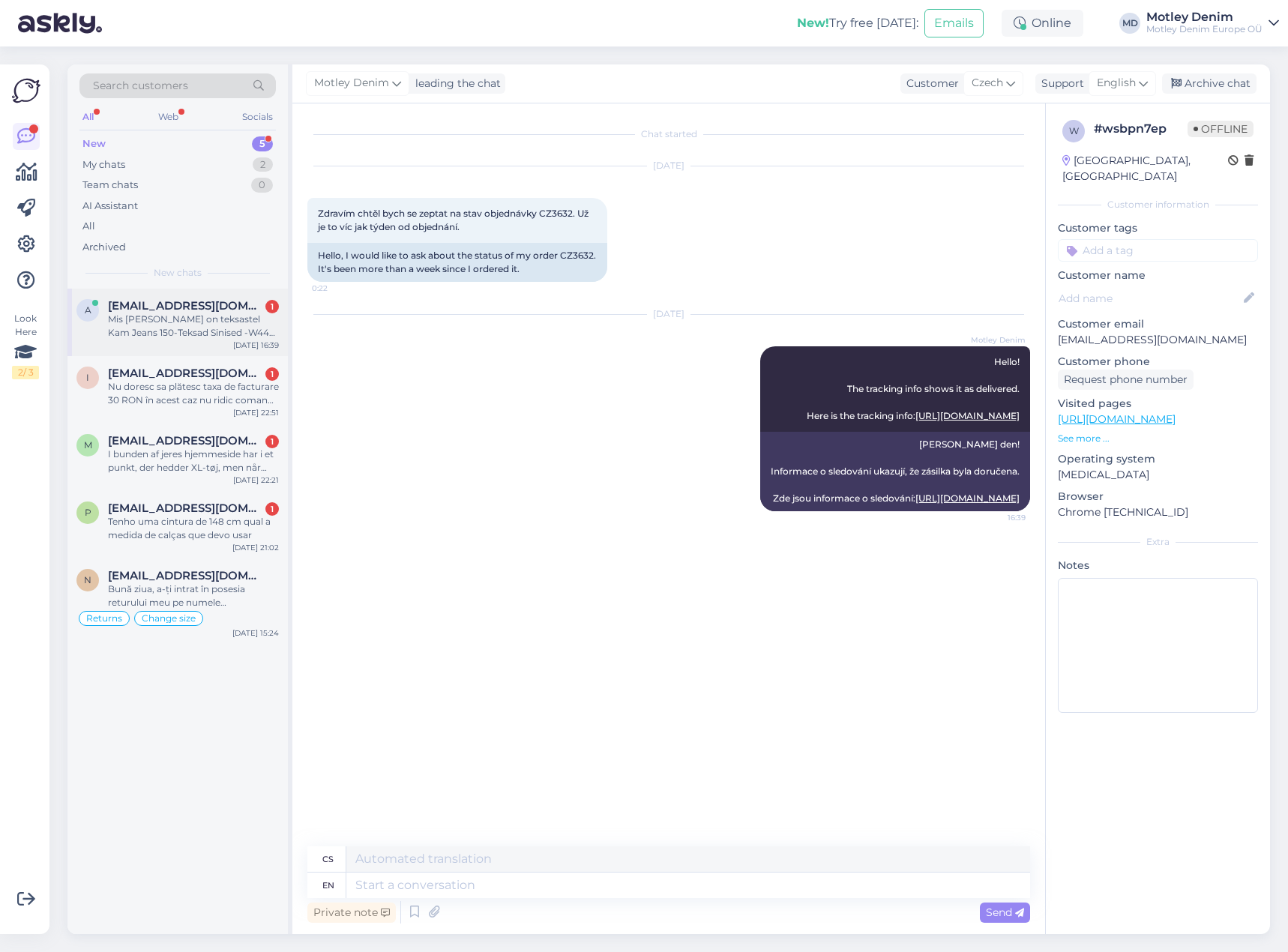
click at [206, 317] on div "Mis [PERSON_NAME] on teksastel Kam Jeans 150-Teksad Sinised -W44 L30 [PERSON_NA…" at bounding box center [194, 326] width 171 height 27
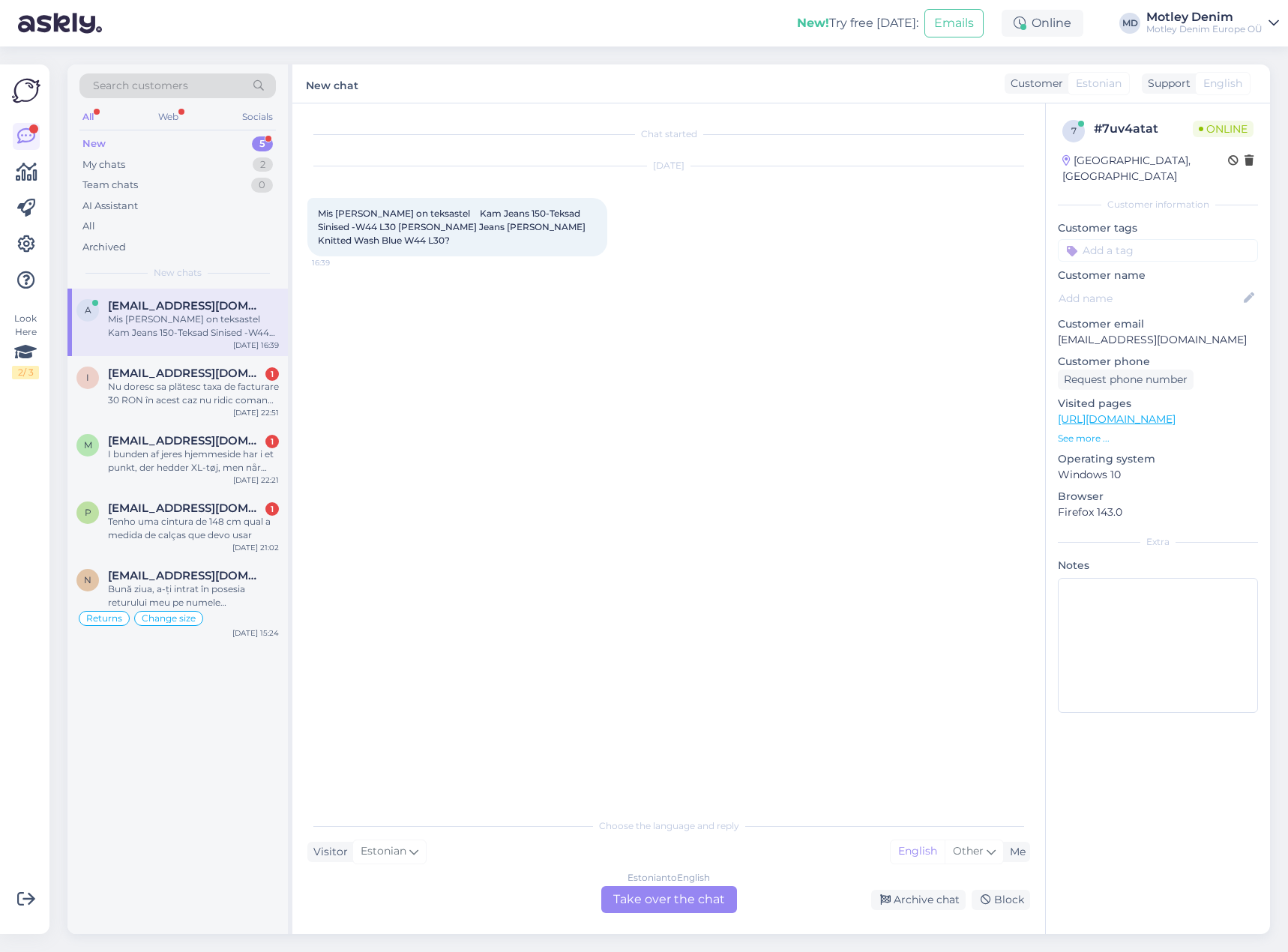
click at [684, 910] on div "Estonian to English Take over the chat" at bounding box center [669, 899] width 136 height 27
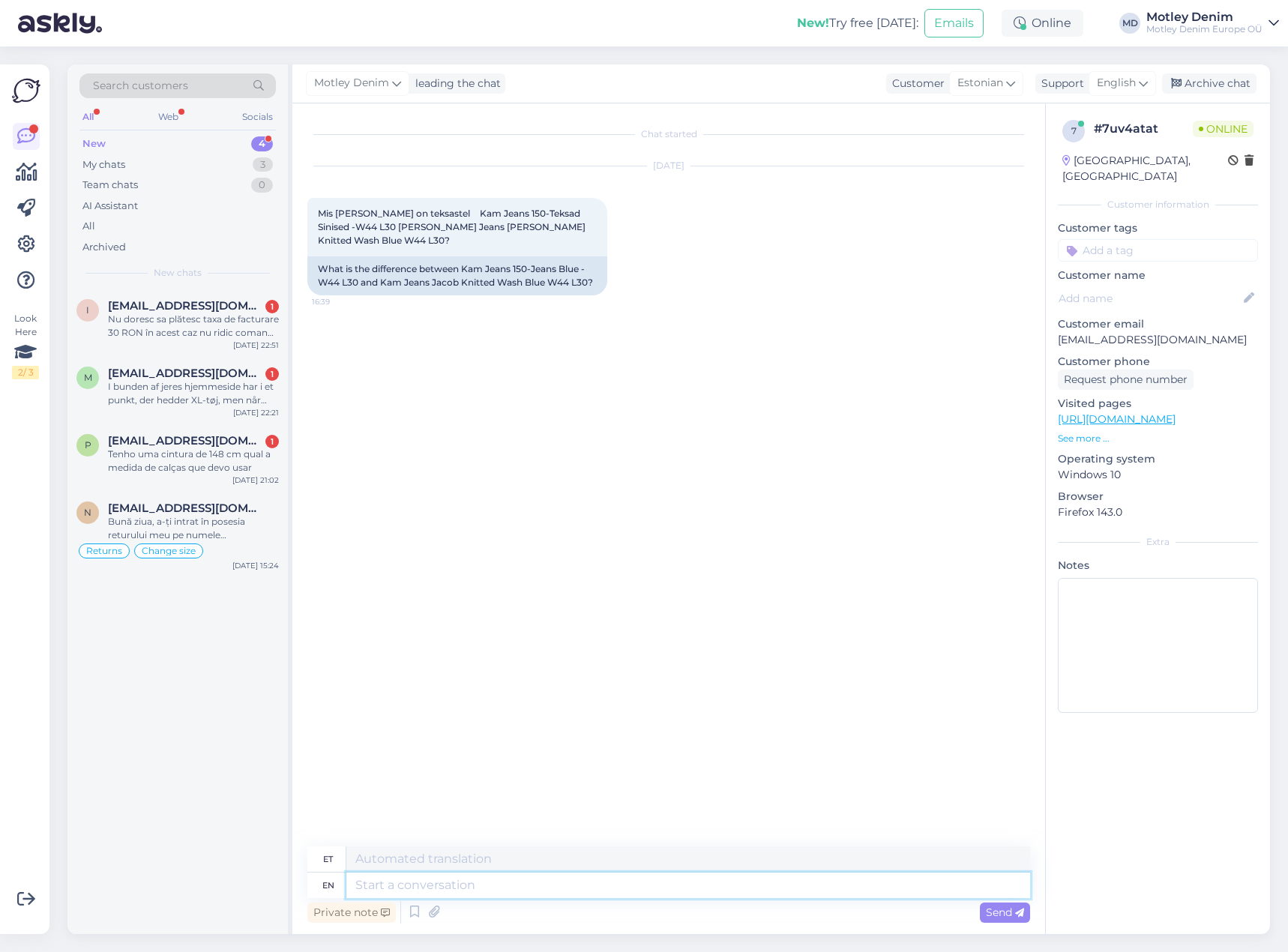
click at [560, 887] on textarea at bounding box center [688, 885] width 684 height 26
click at [437, 215] on span "Mis [PERSON_NAME] on teksastel Kam Jeans 150-Teksad Sinised -W44 L30 [PERSON_NA…" at bounding box center [453, 226] width 270 height 38
drag, startPoint x: 437, startPoint y: 215, endPoint x: 497, endPoint y: 207, distance: 60.5
click at [497, 207] on div "Mis [PERSON_NAME] on teksastel Kam Jeans 150-Teksad Sinised -W44 L30 [PERSON_NA…" at bounding box center [457, 226] width 300 height 58
copy span "Kam Jeans 150"
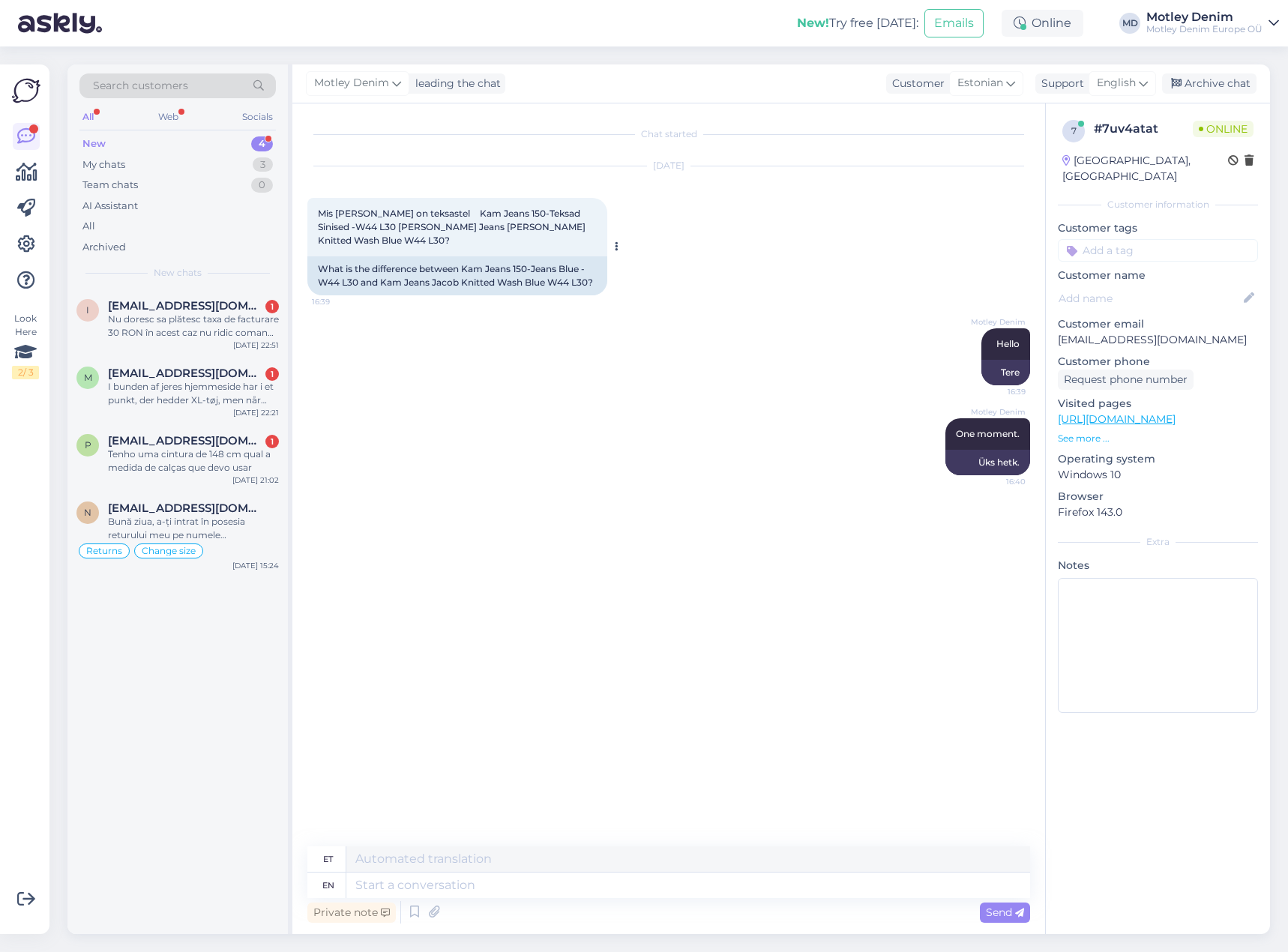
click at [383, 225] on span "Mis [PERSON_NAME] on teksastel Kam Jeans 150-Teksad Sinised -W44 L30 [PERSON_NA…" at bounding box center [453, 226] width 270 height 38
drag, startPoint x: 383, startPoint y: 225, endPoint x: 440, endPoint y: 224, distance: 57.0
click at [440, 224] on span "Mis [PERSON_NAME] on teksastel Kam Jeans 150-Teksad Sinised -W44 L30 [PERSON_NA…" at bounding box center [453, 226] width 270 height 38
copy span "[PERSON_NAME] Jeans [PERSON_NAME]"
click at [379, 257] on div "What is the difference between Kam Jeans 150-Jeans Blue -W44 L30 and Kam Jeans …" at bounding box center [457, 276] width 300 height 39
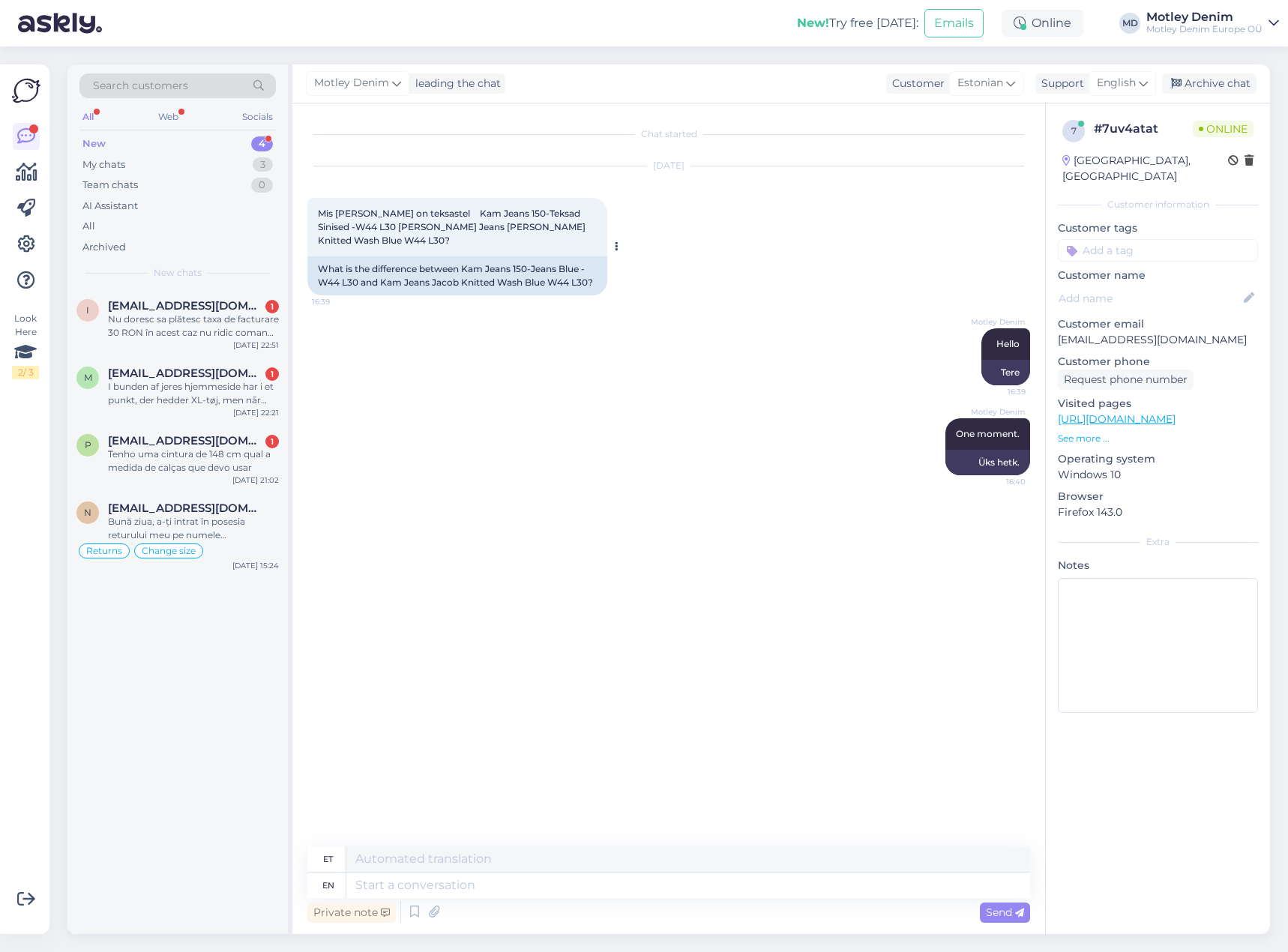
click at [386, 230] on span "Mis [PERSON_NAME] on teksastel Kam Jeans 150-Teksad Sinised -W44 L30 [PERSON_NA…" at bounding box center [453, 226] width 270 height 38
drag, startPoint x: 386, startPoint y: 230, endPoint x: 503, endPoint y: 228, distance: 117.0
click at [503, 228] on span "Mis [PERSON_NAME] on teksastel Kam Jeans 150-Teksad Sinised -W44 L30 [PERSON_NA…" at bounding box center [453, 226] width 270 height 38
copy span "Kam [PERSON_NAME] Knitted Wash"
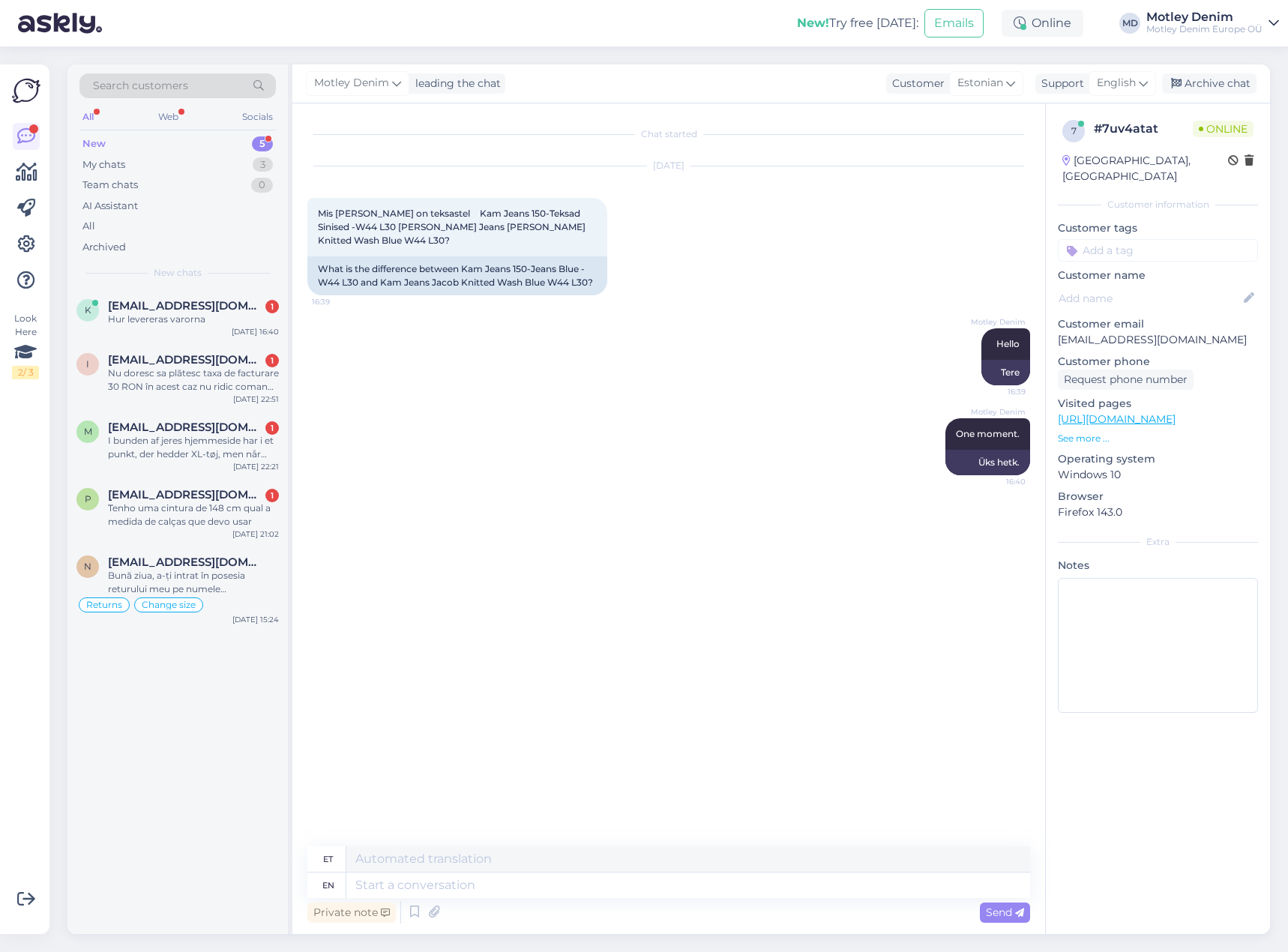
click at [393, 312] on div "Motley Denim Hello 16:39 Tere" at bounding box center [668, 356] width 723 height 89
click at [569, 287] on div "[DATE] Mis [PERSON_NAME] on teksastel Kam Jeans 150-Teksad Sinised -W44 L30 [PE…" at bounding box center [668, 230] width 723 height 162
drag, startPoint x: 578, startPoint y: 294, endPoint x: 556, endPoint y: 301, distance: 23.1
click at [578, 294] on div "[DATE] Mis [PERSON_NAME] on teksastel Kam Jeans 150-Teksad Sinised -W44 L30 [PE…" at bounding box center [668, 230] width 723 height 162
click at [467, 297] on div "[DATE] Mis [PERSON_NAME] on teksastel Kam Jeans 150-Teksad Sinised -W44 L30 [PE…" at bounding box center [668, 230] width 723 height 162
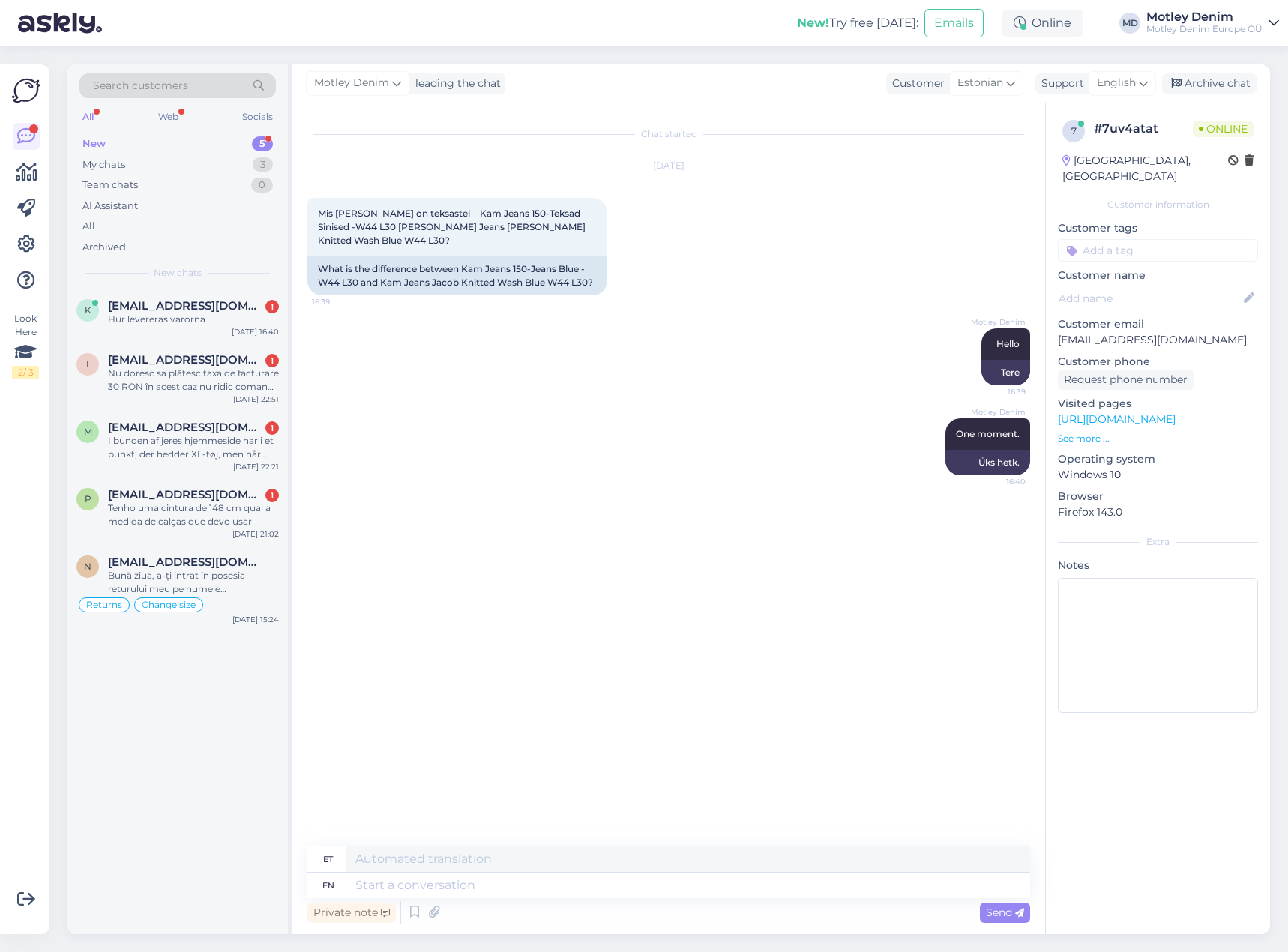
click at [808, 335] on div "Motley Denim Hello 16:39 Tere" at bounding box center [668, 356] width 723 height 89
drag, startPoint x: 946, startPoint y: 521, endPoint x: 939, endPoint y: 527, distance: 9.2
click at [946, 522] on div "Chat started [DATE] Mis [PERSON_NAME] on teksastel Kam Jeans 150-Teksad Sinised…" at bounding box center [675, 475] width 736 height 714
click at [336, 312] on div "Motley Denim Hello 16:39 Tere" at bounding box center [668, 356] width 723 height 89
click at [387, 312] on div "Motley Denim Hello 16:39 Tere" at bounding box center [668, 356] width 723 height 89
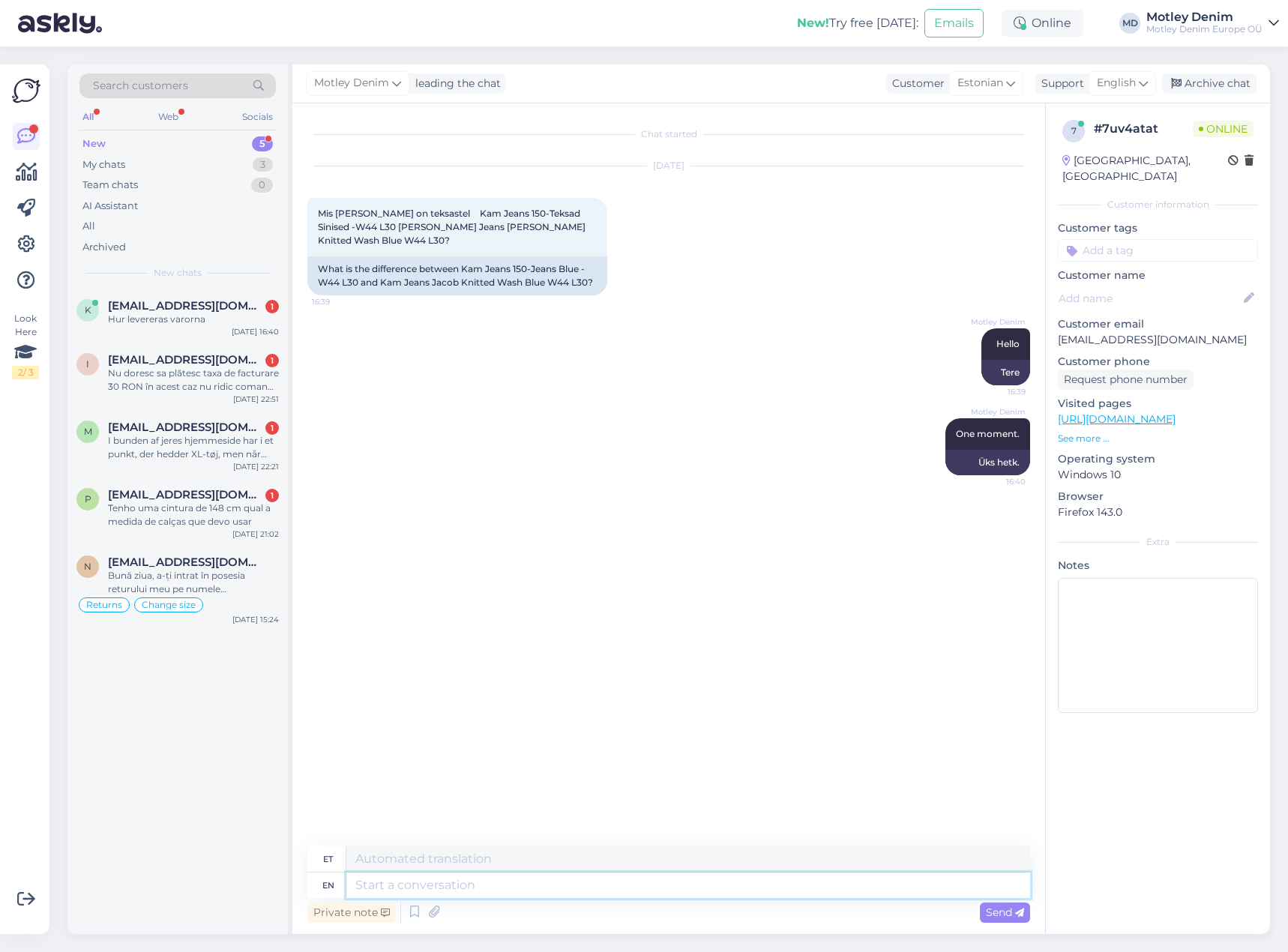
click at [722, 883] on textarea at bounding box center [688, 885] width 684 height 26
click at [584, 888] on textarea at bounding box center [688, 885] width 684 height 26
click at [622, 896] on textarea at bounding box center [688, 885] width 684 height 26
click at [396, 863] on textarea "Mida sa täpselt selle kohta rohkem teada tahad?" at bounding box center [688, 859] width 684 height 26
drag, startPoint x: 396, startPoint y: 863, endPoint x: 404, endPoint y: 865, distance: 8.2
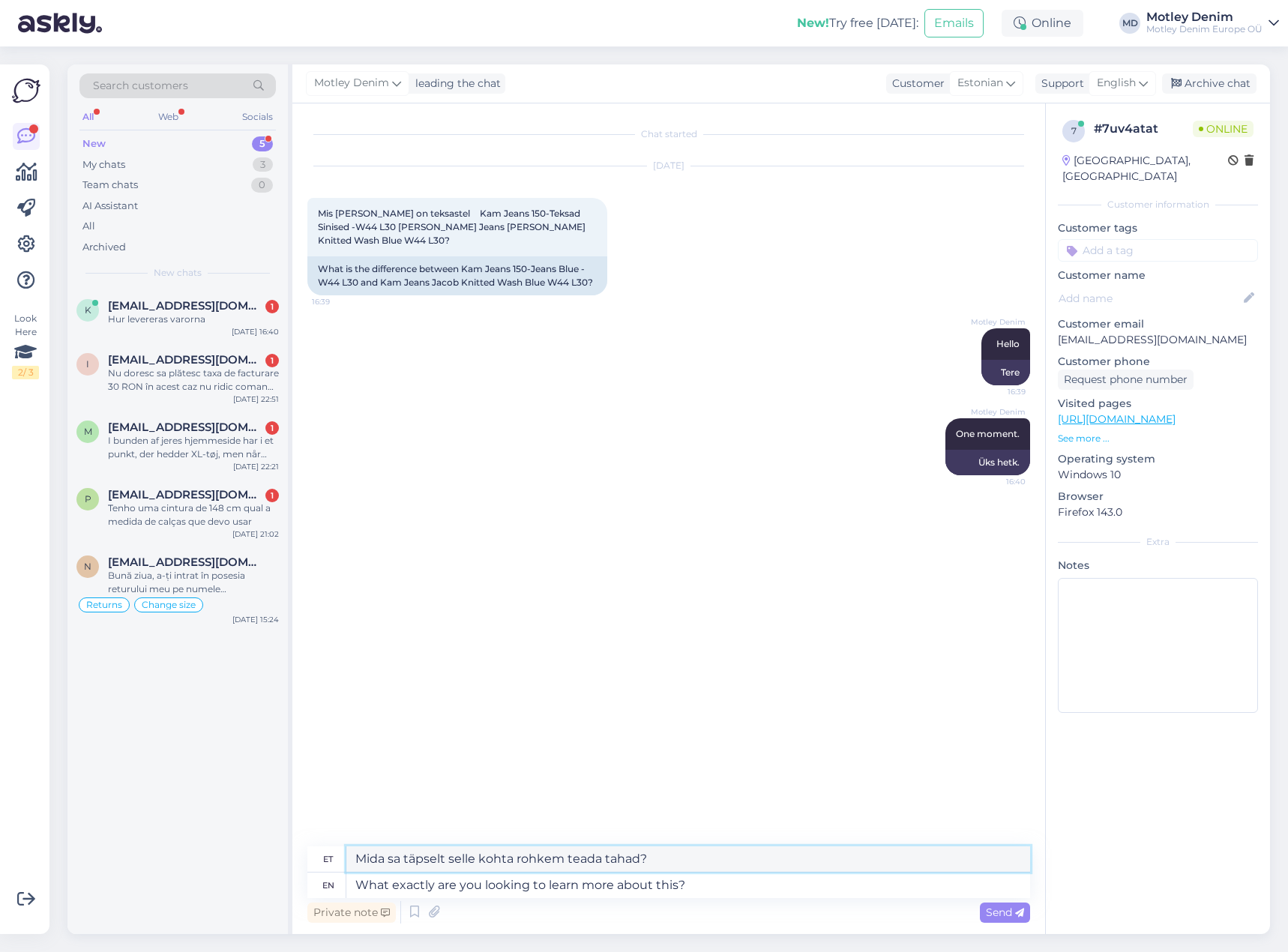
click at [396, 863] on textarea "Mida sa täpselt selle kohta rohkem teada tahad?" at bounding box center [688, 859] width 684 height 26
click at [635, 858] on textarea "Mida te täpselt selle kohta rohkem teada tahad?" at bounding box center [688, 859] width 684 height 26
click at [666, 855] on textarea "Mida te täpselt selle kohta rohkem teada tahate?" at bounding box center [688, 859] width 684 height 26
click at [710, 882] on textarea "What exactly are you looking to learn more about this?" at bounding box center [688, 885] width 684 height 26
click at [704, 864] on textarea "Mida te täpselt selle kohta rohkem teada tahate?" at bounding box center [688, 859] width 684 height 26
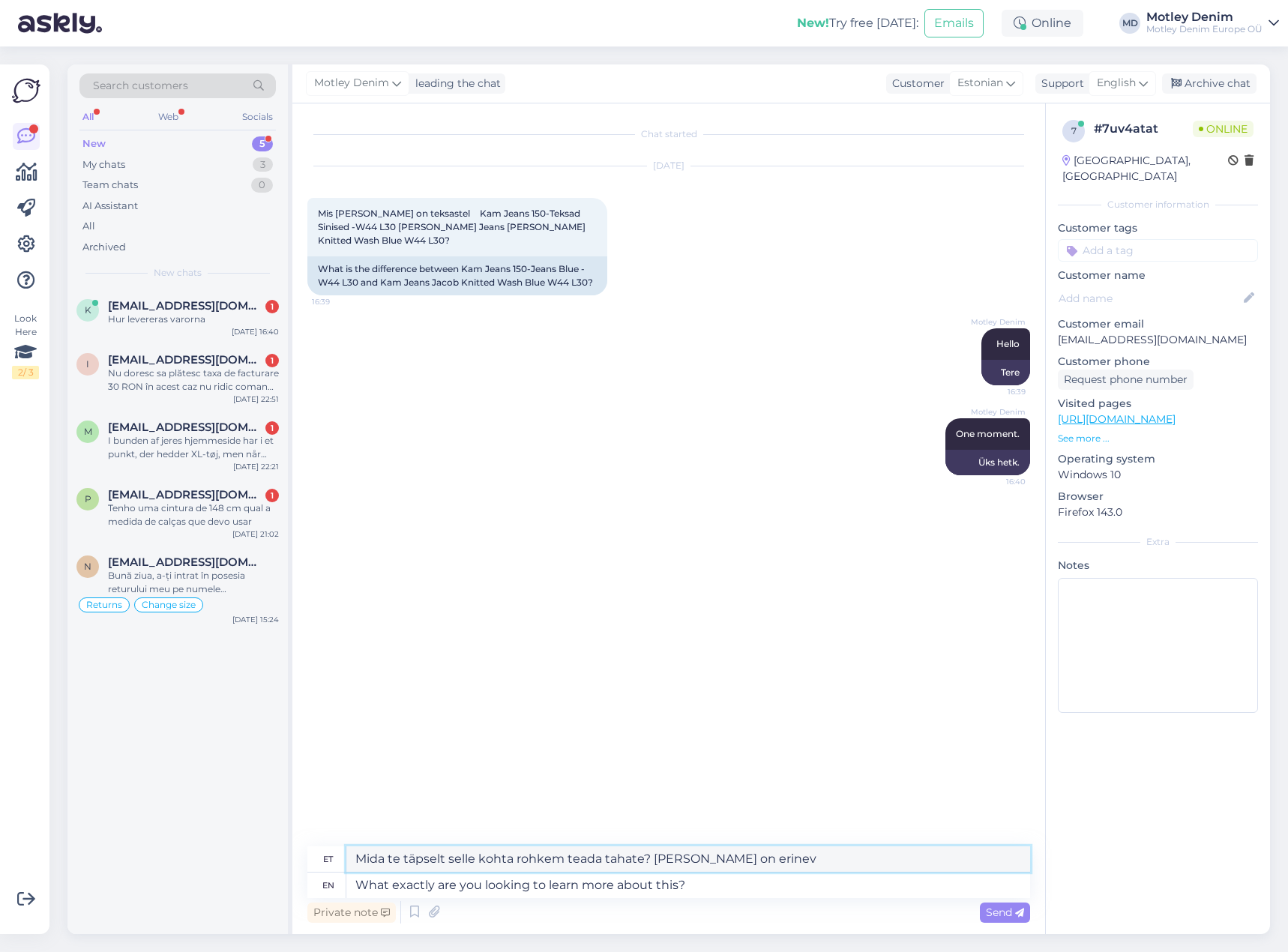
click at [753, 862] on textarea "Mida te täpselt selle kohta rohkem teada tahate? [PERSON_NAME] on erinev" at bounding box center [688, 859] width 684 height 26
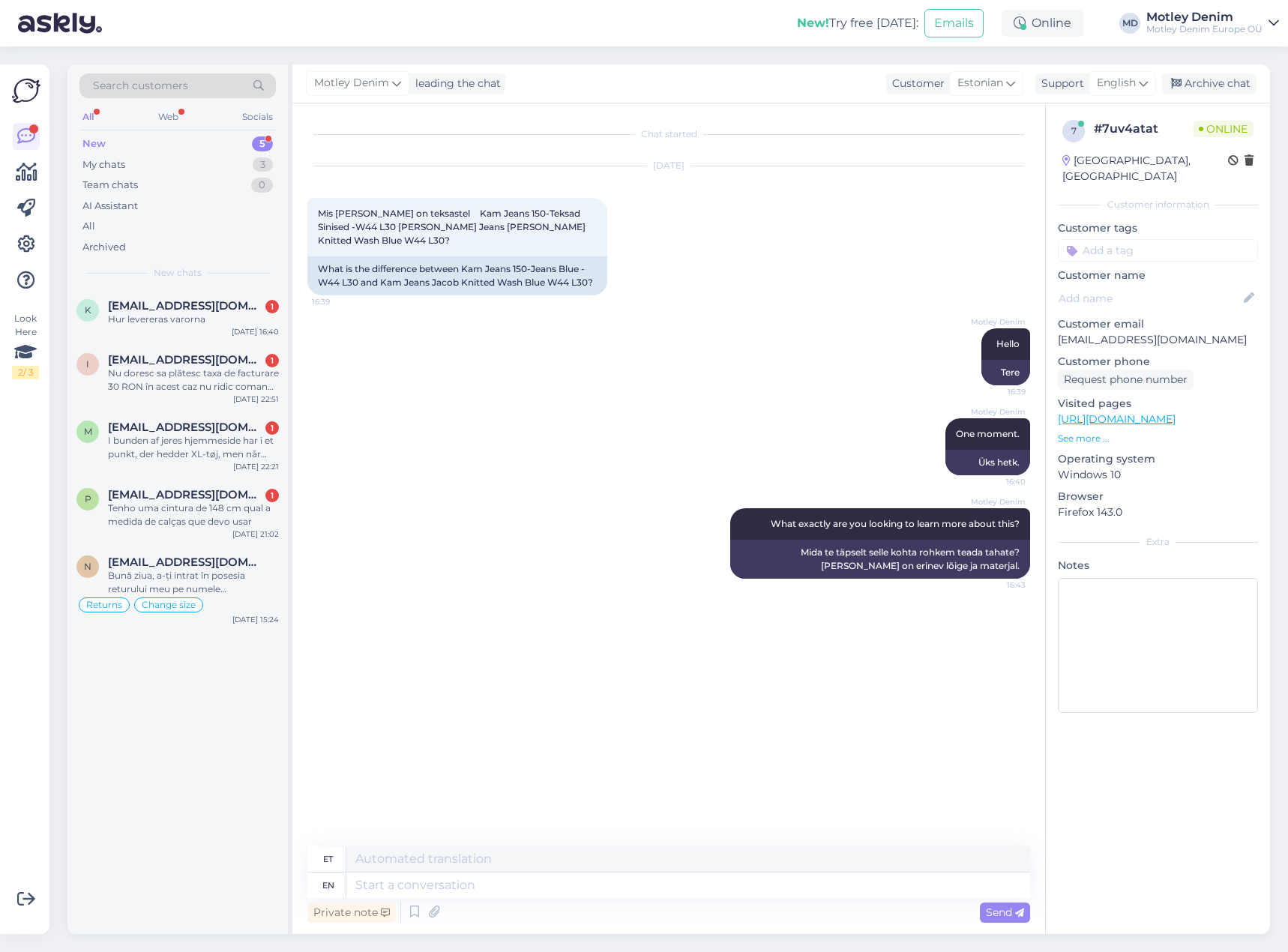
click at [790, 384] on div "Motley Denim Hello 16:39 Tere" at bounding box center [668, 356] width 723 height 89
click at [1158, 239] on input at bounding box center [1157, 250] width 200 height 23
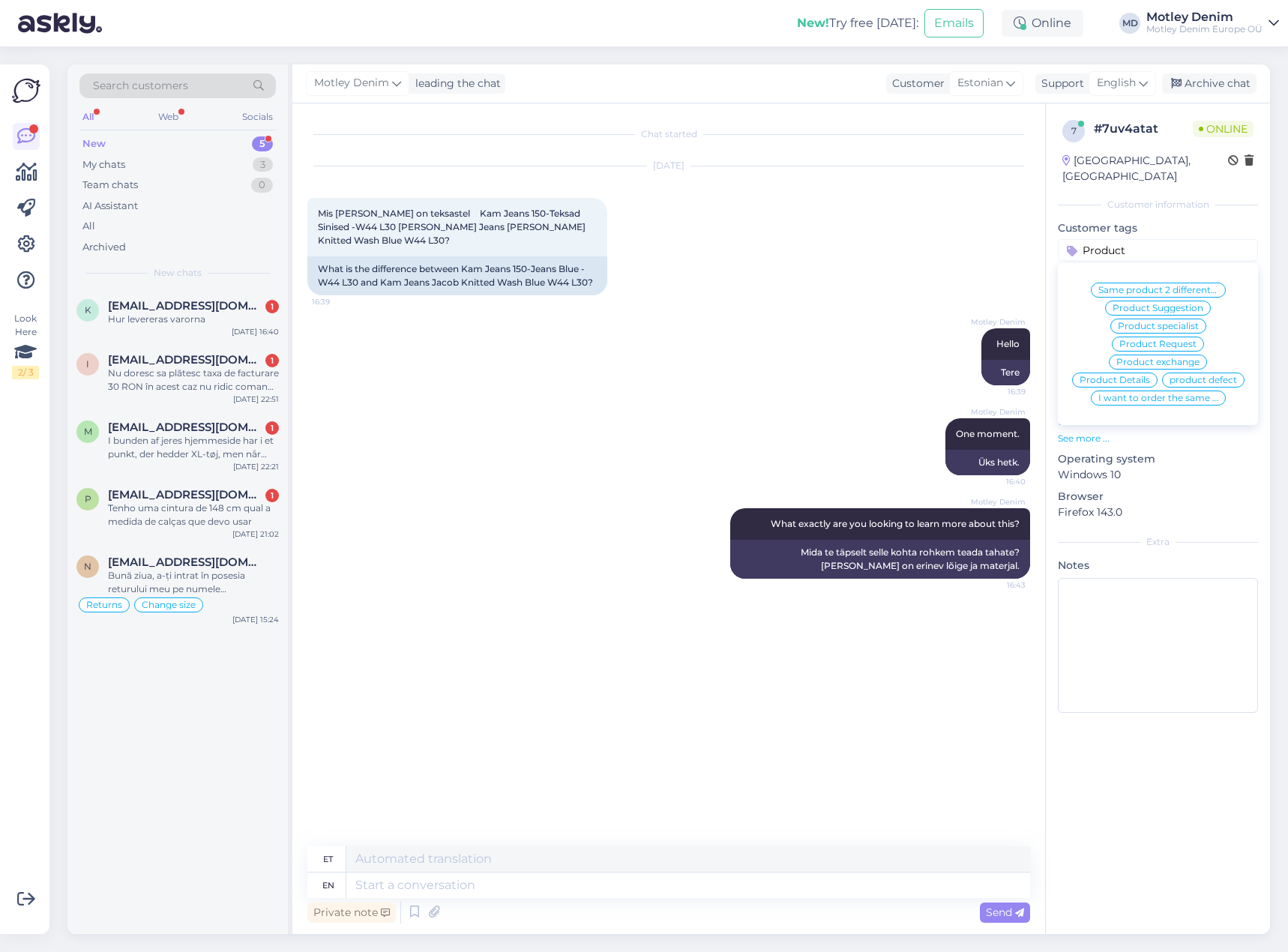
click at [1127, 376] on span "Product Details" at bounding box center [1115, 380] width 71 height 9
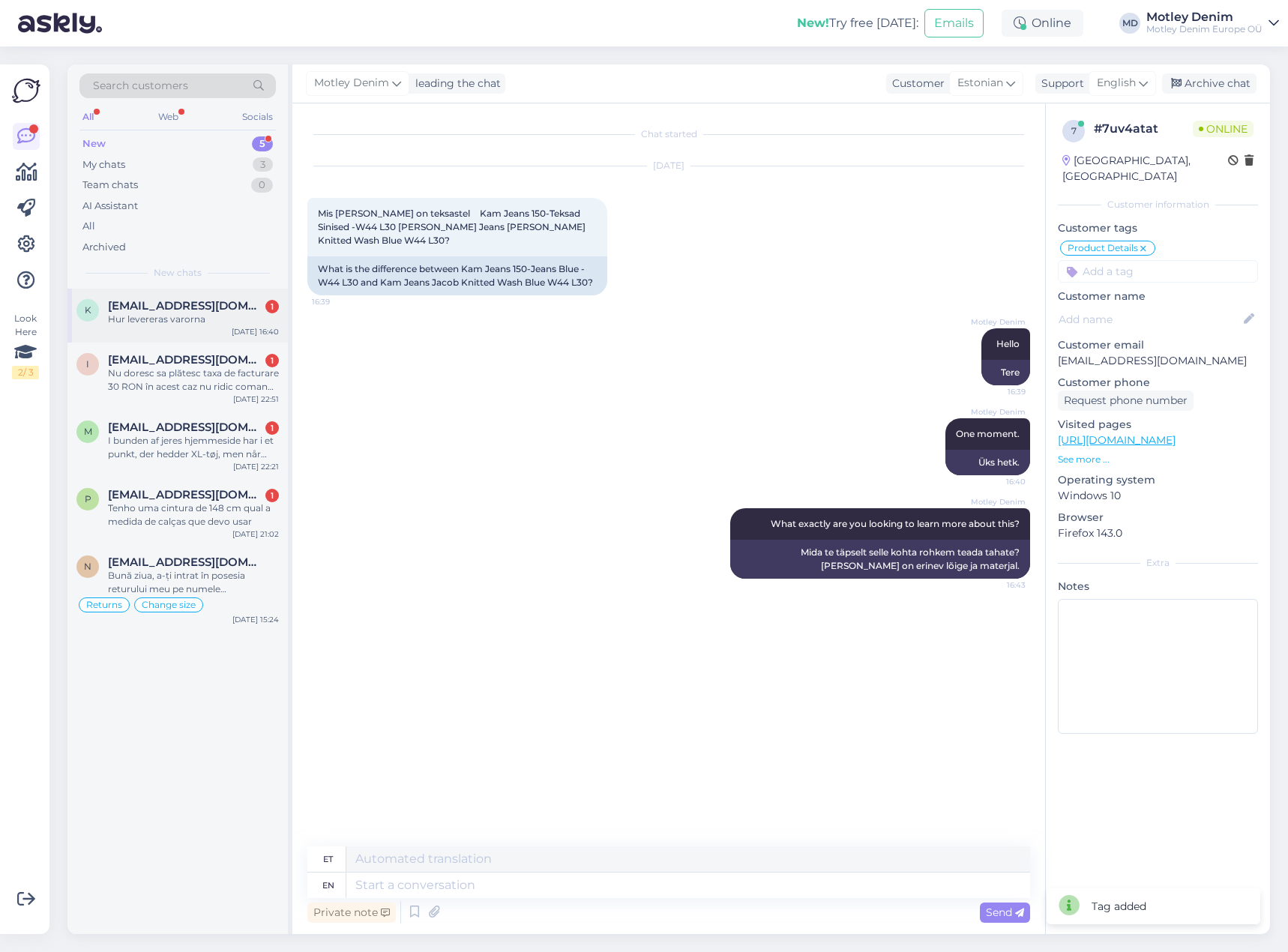
click at [213, 319] on div "Hur levereras varorna" at bounding box center [194, 320] width 171 height 14
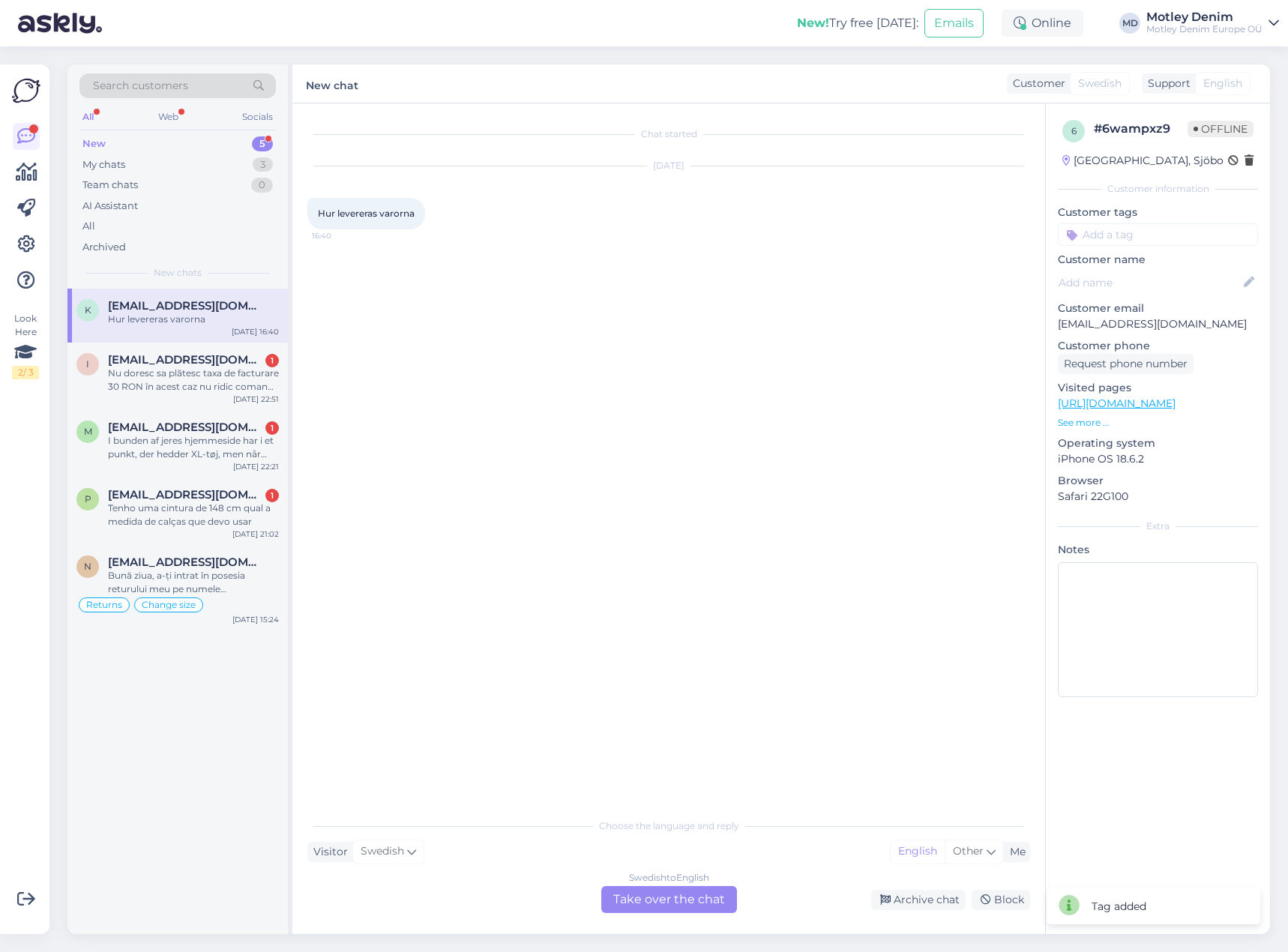
click at [689, 894] on div "Swedish to English Take over the chat" at bounding box center [669, 899] width 136 height 27
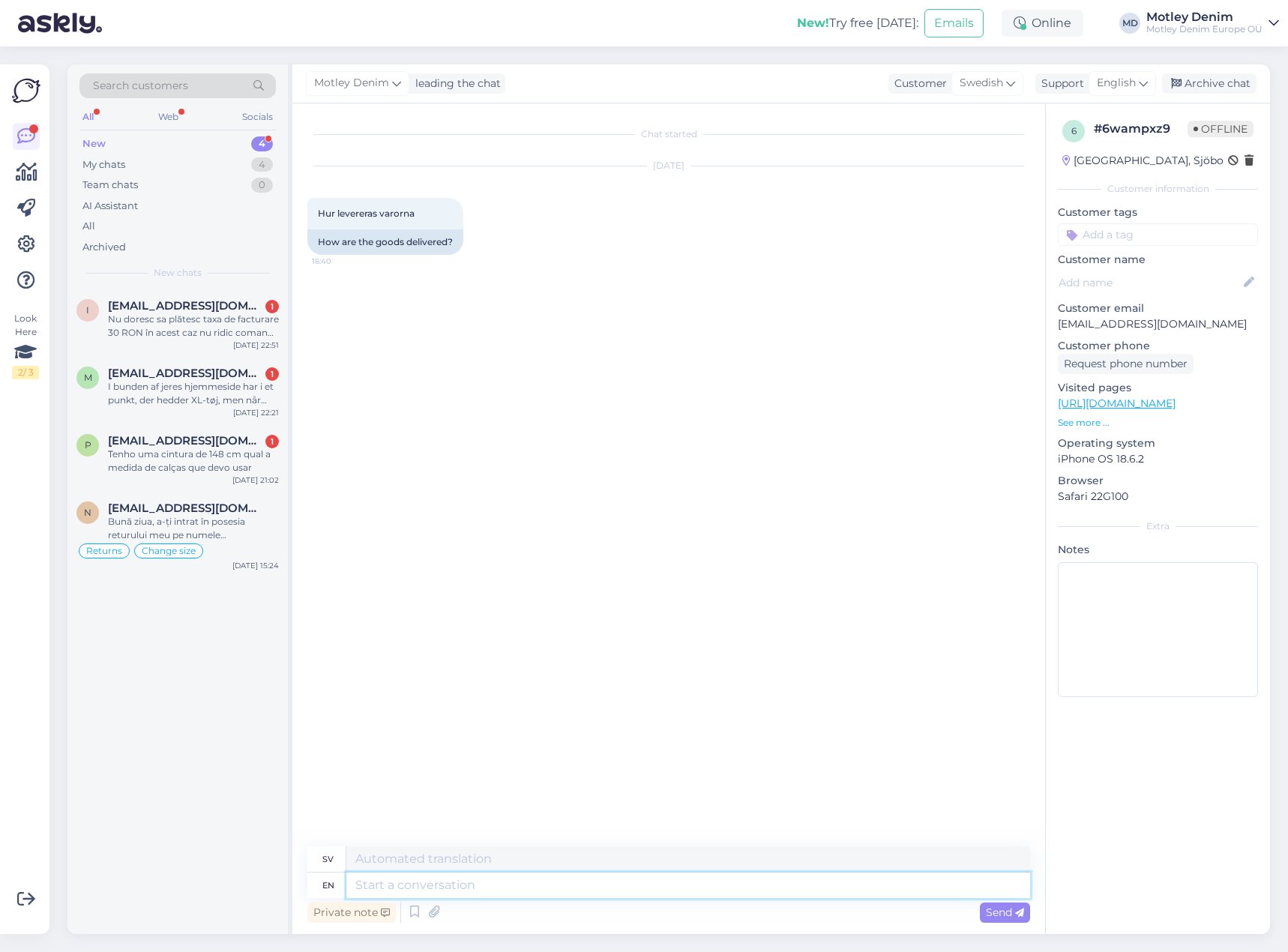
click at [630, 891] on textarea at bounding box center [688, 885] width 684 height 26
click at [1079, 327] on p "[EMAIL_ADDRESS][DOMAIN_NAME]" at bounding box center [1157, 325] width 200 height 16
drag, startPoint x: 1079, startPoint y: 327, endPoint x: 1156, endPoint y: 324, distance: 77.1
click at [1156, 324] on p "[EMAIL_ADDRESS][DOMAIN_NAME]" at bounding box center [1157, 325] width 200 height 16
copy p "[EMAIL_ADDRESS][DOMAIN_NAME]"
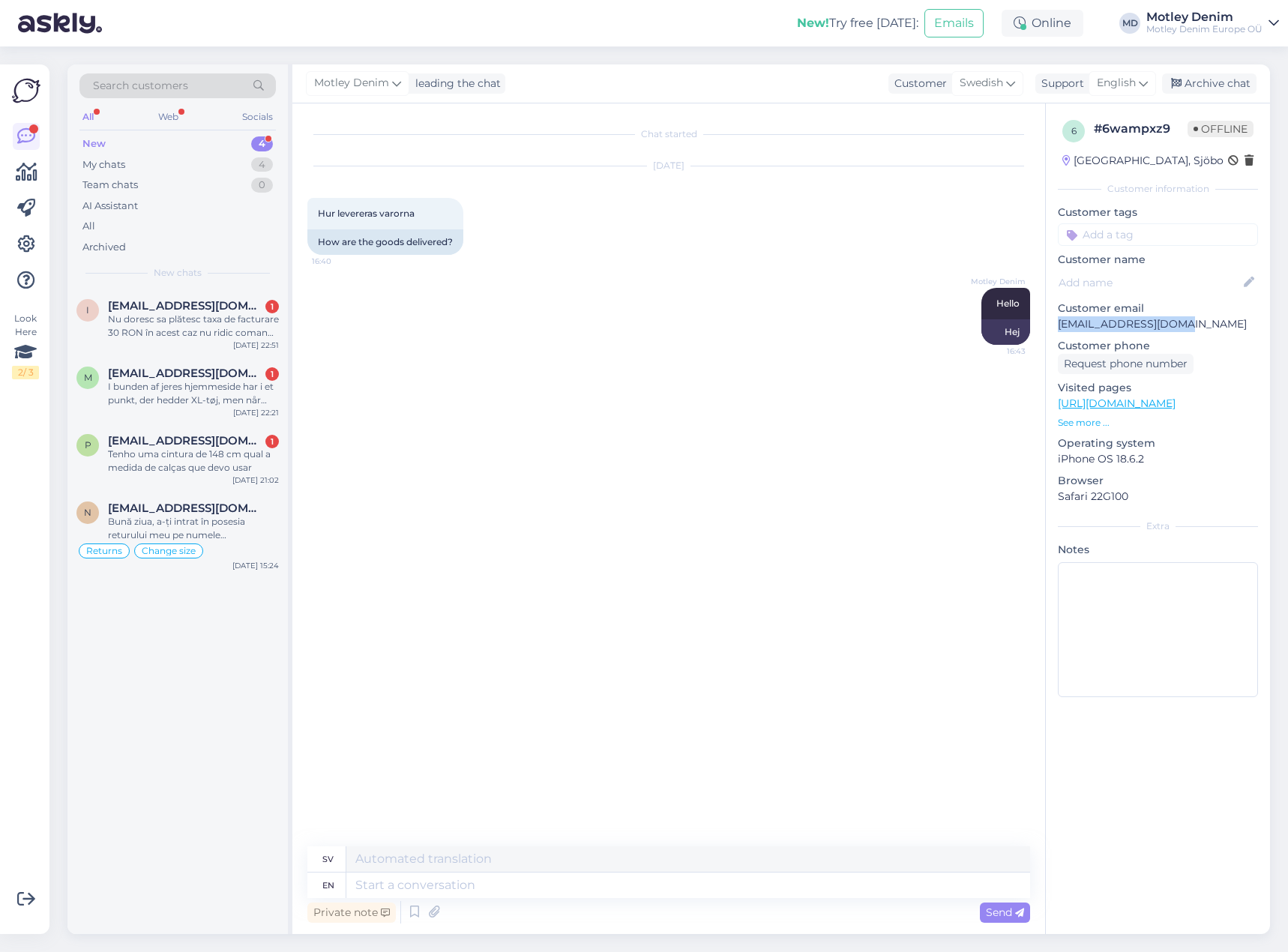
click at [140, 77] on div "Search customers" at bounding box center [178, 86] width 197 height 25
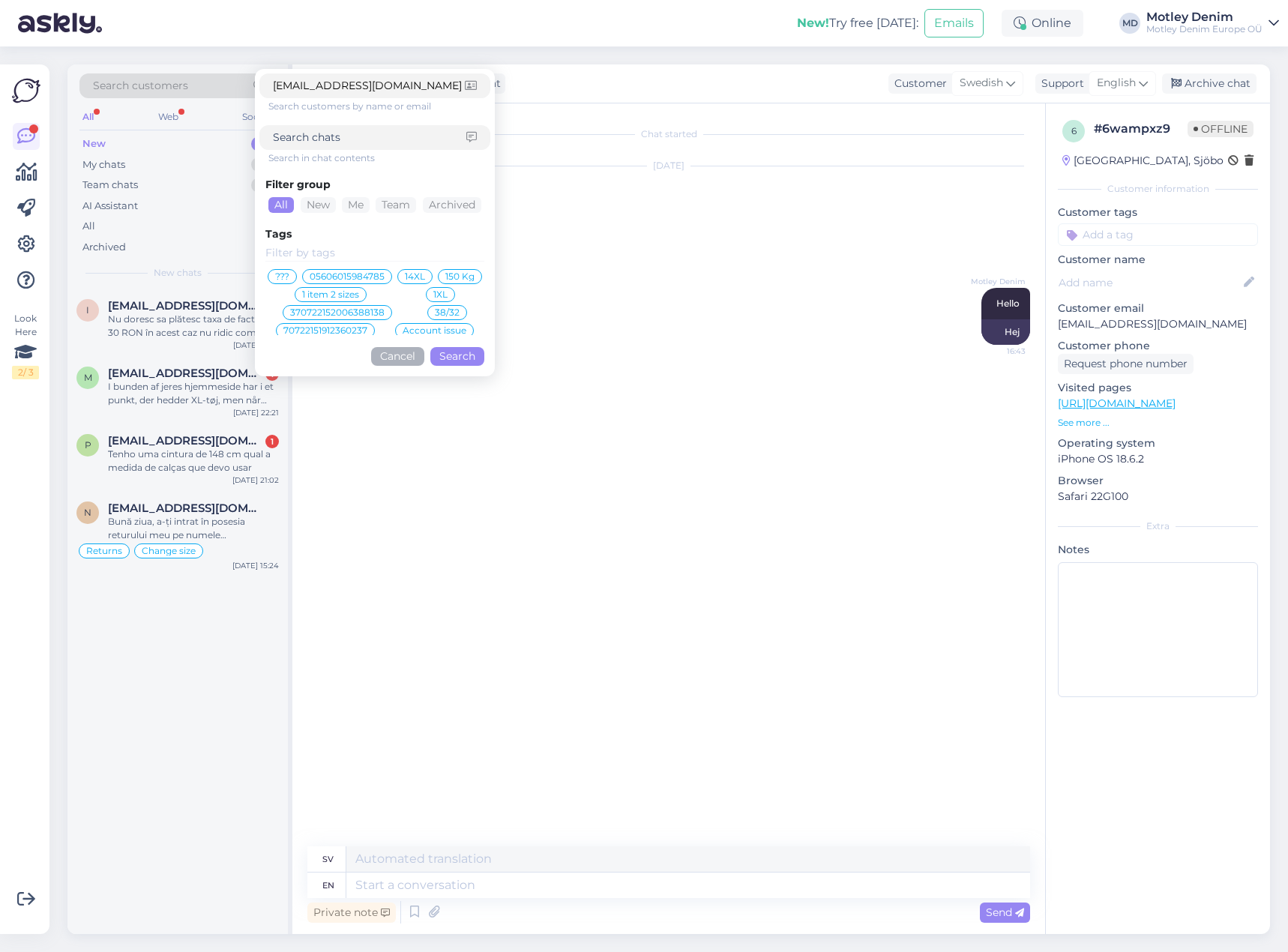
click at [472, 368] on div "Filter group All New Me Team Archived Tags ??? 05606015984785 14XL 150 Kg 1 ite…" at bounding box center [375, 268] width 231 height 207
click at [472, 361] on button "Search" at bounding box center [457, 356] width 54 height 19
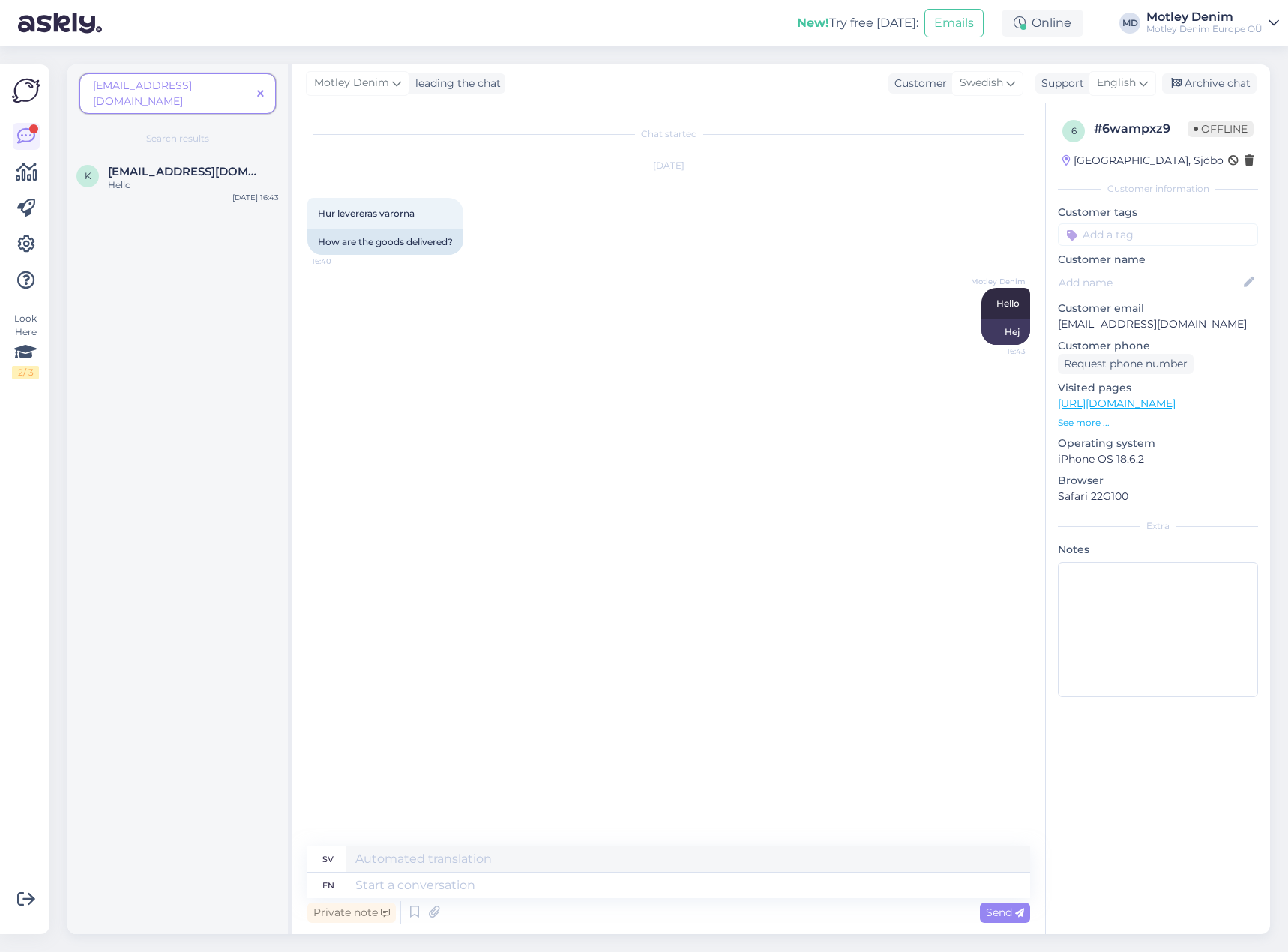
click at [262, 89] on icon at bounding box center [260, 94] width 7 height 11
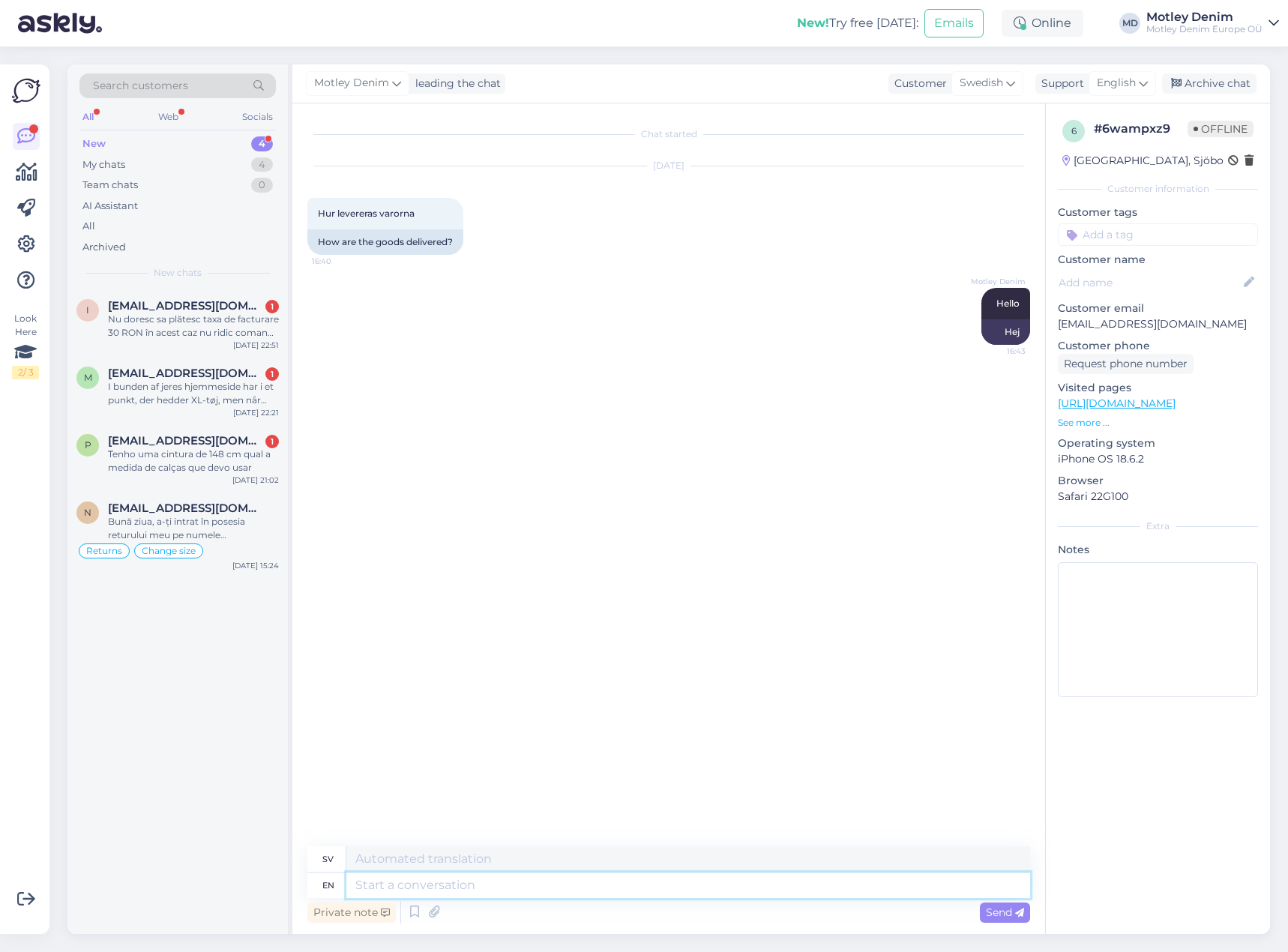
click at [552, 885] on textarea at bounding box center [688, 885] width 684 height 26
click at [323, 213] on span "Hur levereras varorna" at bounding box center [366, 212] width 96 height 11
drag, startPoint x: 323, startPoint y: 213, endPoint x: 401, endPoint y: 209, distance: 78.1
click at [401, 209] on span "Hur levereras varorna" at bounding box center [366, 212] width 96 height 11
copy span "Hur levereras varorna"
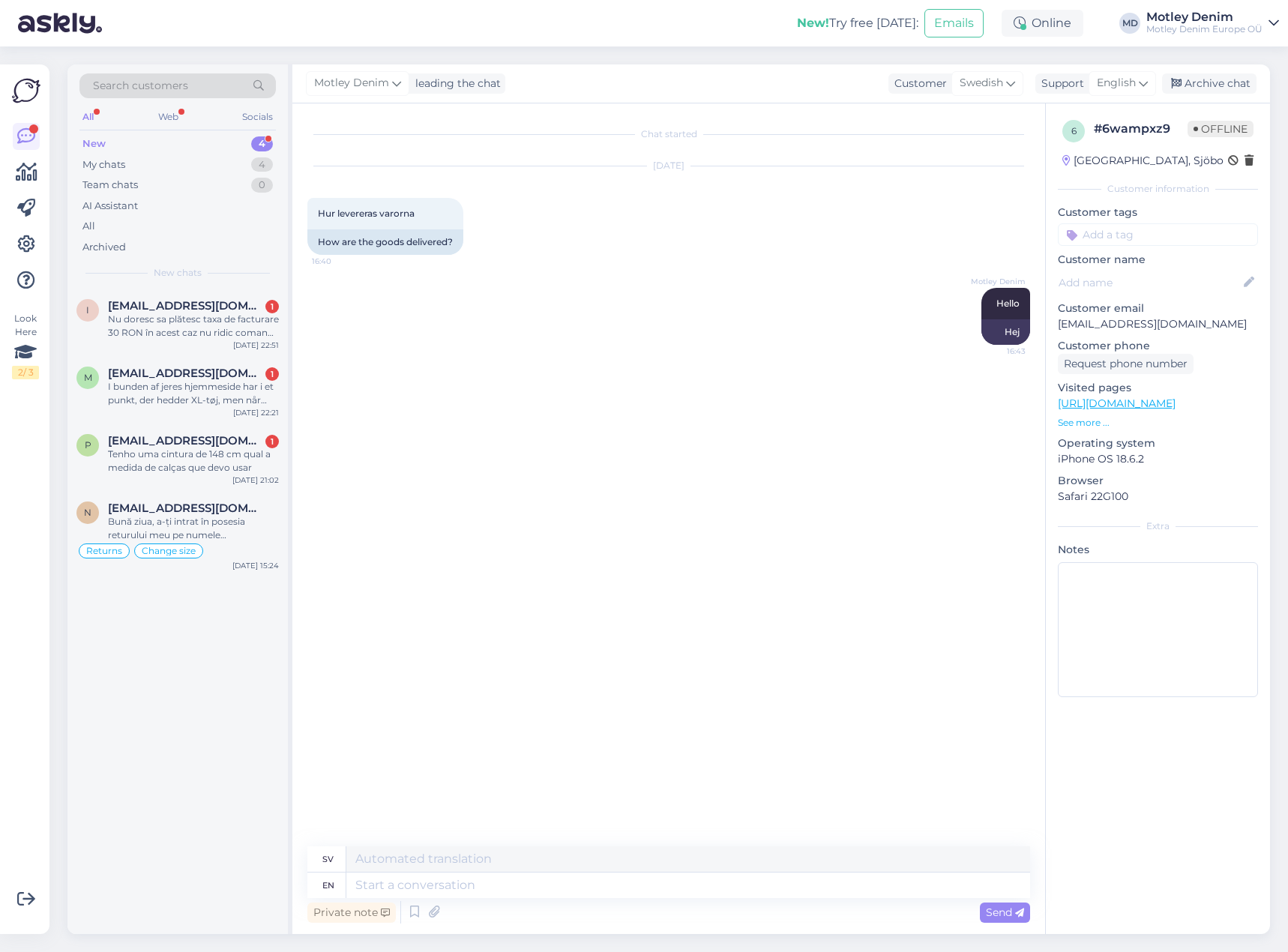
drag, startPoint x: 386, startPoint y: 325, endPoint x: 399, endPoint y: 357, distance: 34.5
click at [386, 326] on div "Motley Denim Hello 16:43 Hej" at bounding box center [668, 316] width 723 height 89
click at [384, 444] on div "Chat started [DATE] Hur levereras varorna 16:40 How are the goods delivered? Mo…" at bounding box center [675, 475] width 736 height 714
drag, startPoint x: 554, startPoint y: 902, endPoint x: 566, endPoint y: 900, distance: 12.2
click at [555, 902] on div "Private note Send" at bounding box center [668, 912] width 723 height 29
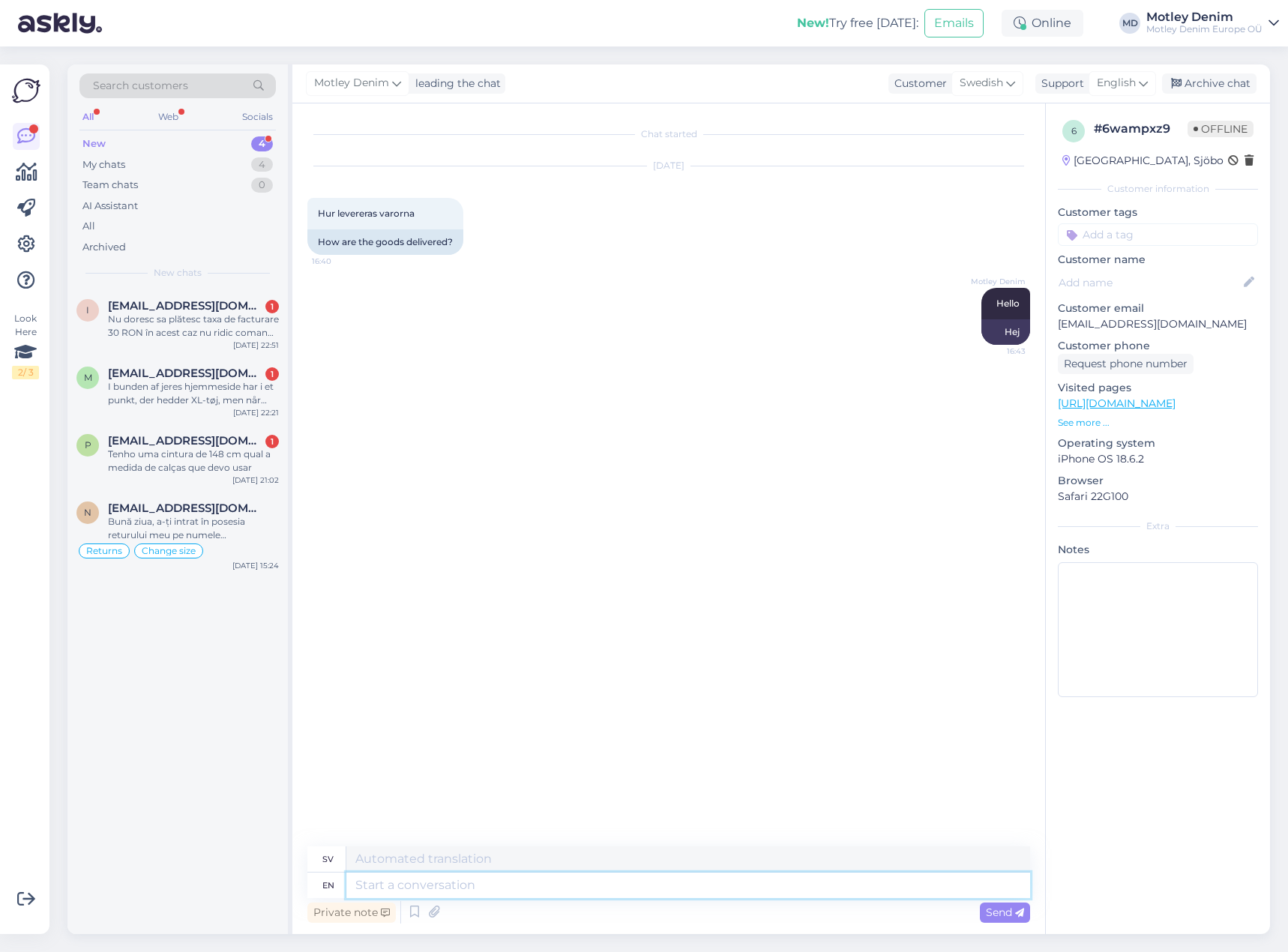
click at [571, 893] on textarea at bounding box center [688, 885] width 684 height 26
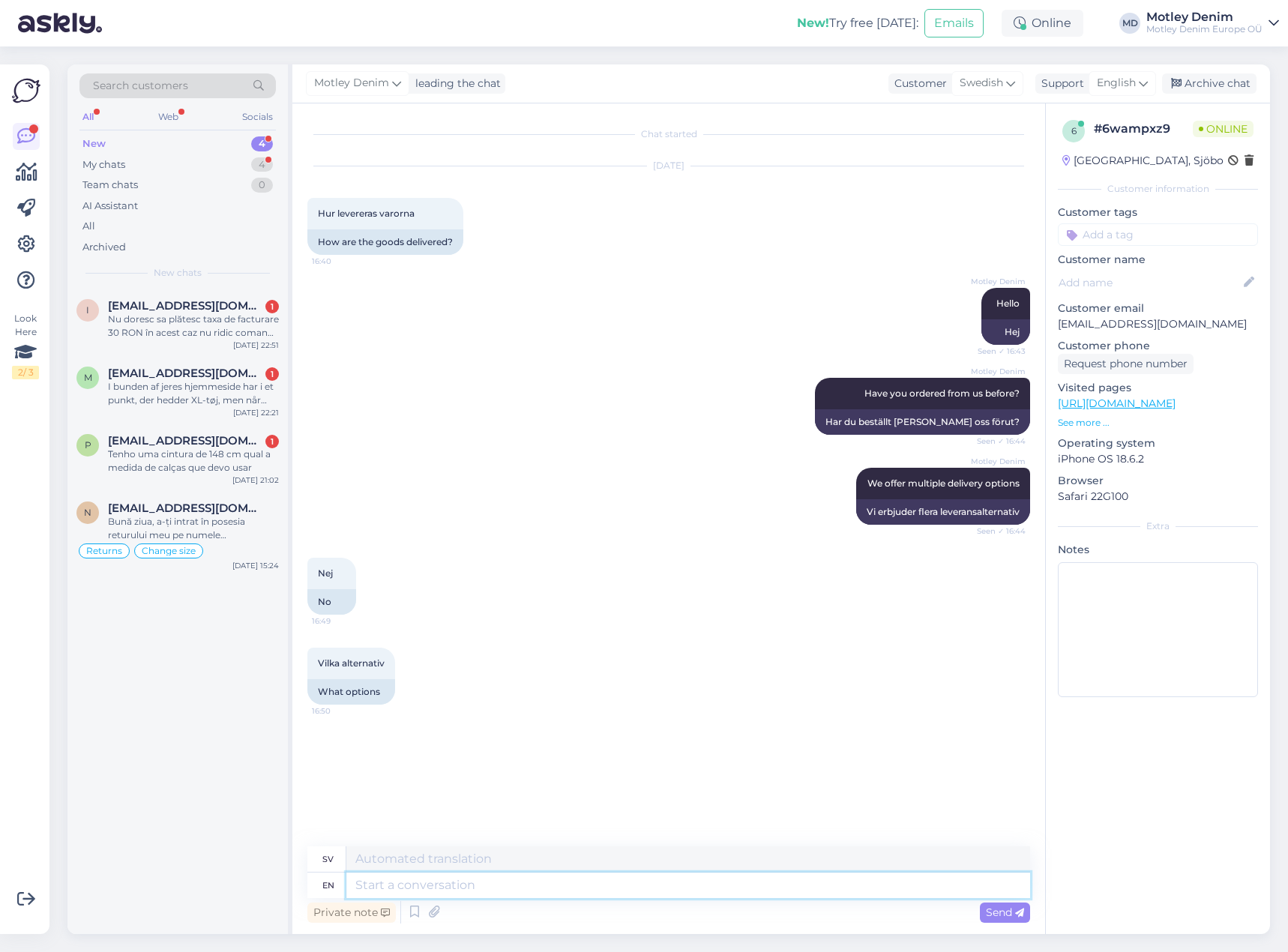
click at [527, 886] on textarea at bounding box center [688, 885] width 684 height 26
click at [453, 891] on textarea at bounding box center [688, 885] width 684 height 26
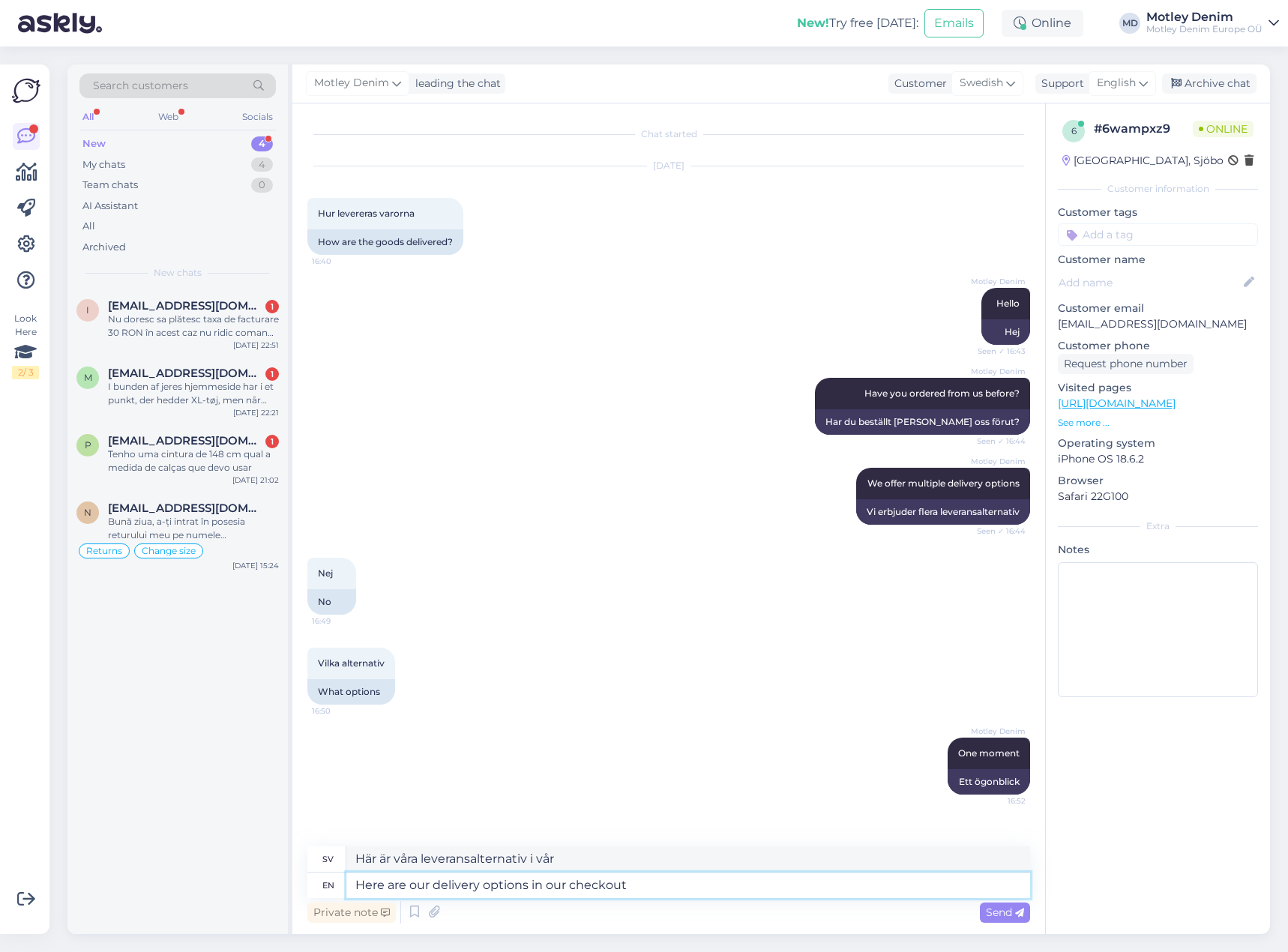
paste textarea
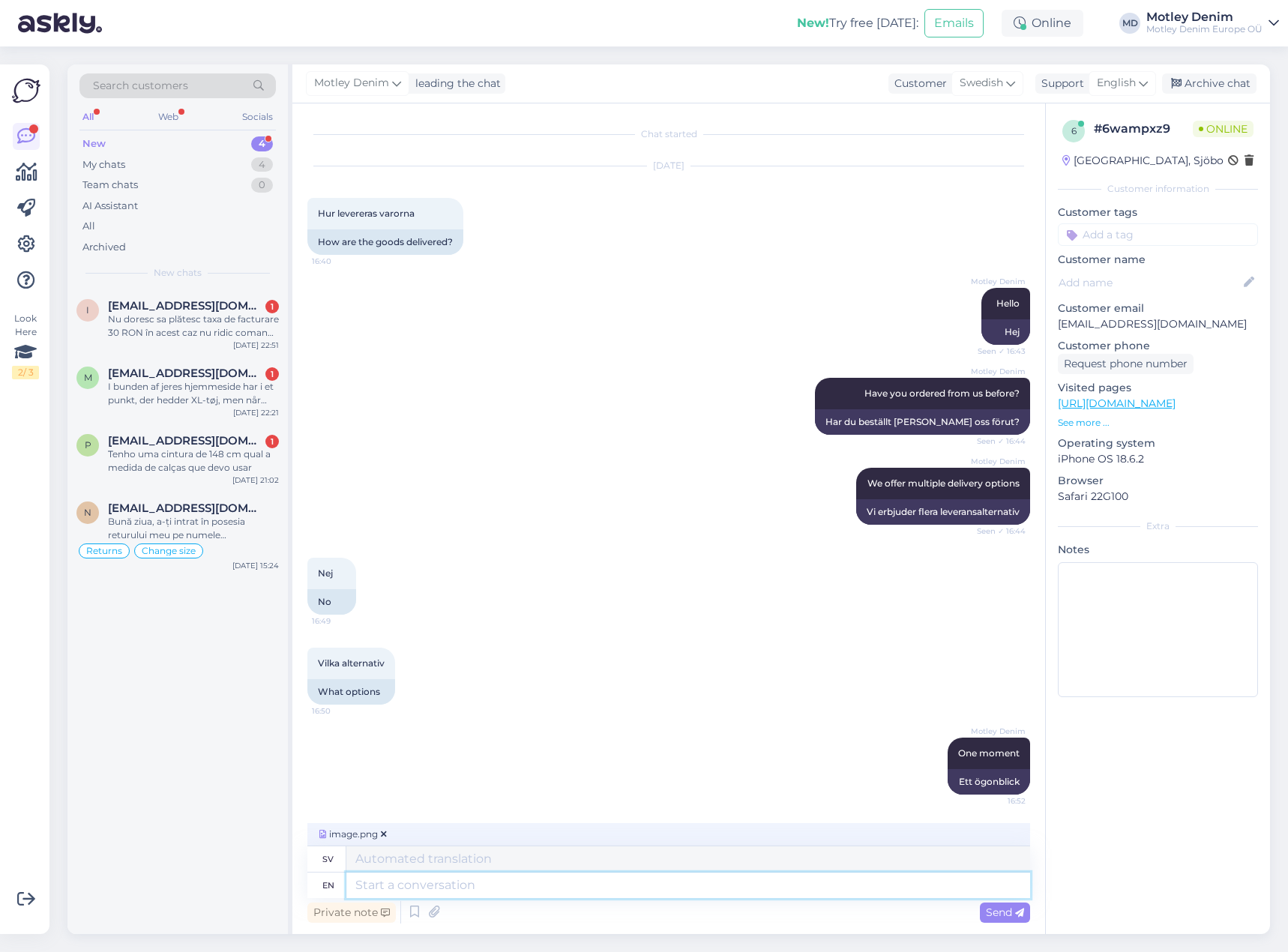
scroll to position [162, 0]
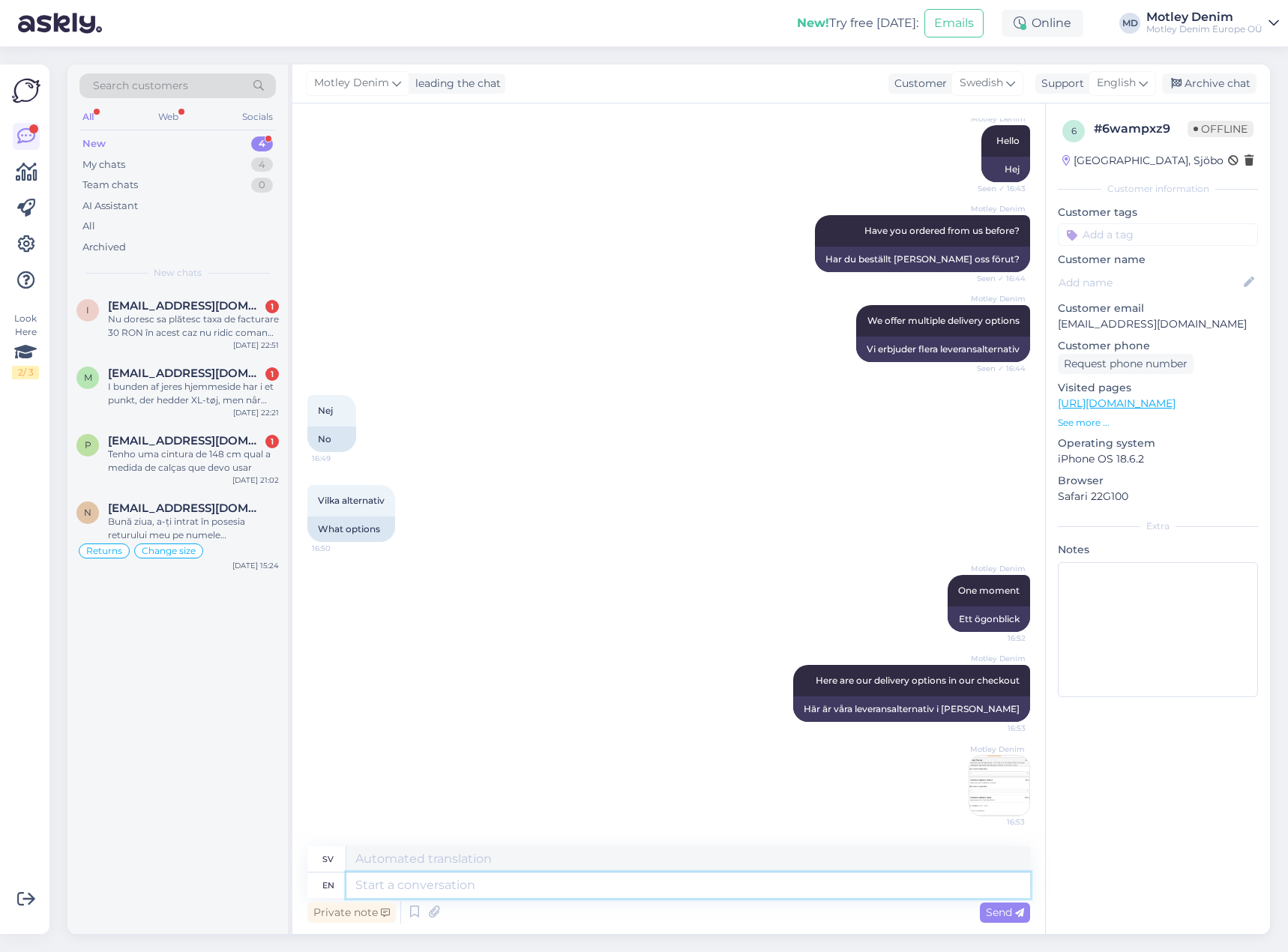
click at [493, 894] on textarea at bounding box center [688, 885] width 684 height 26
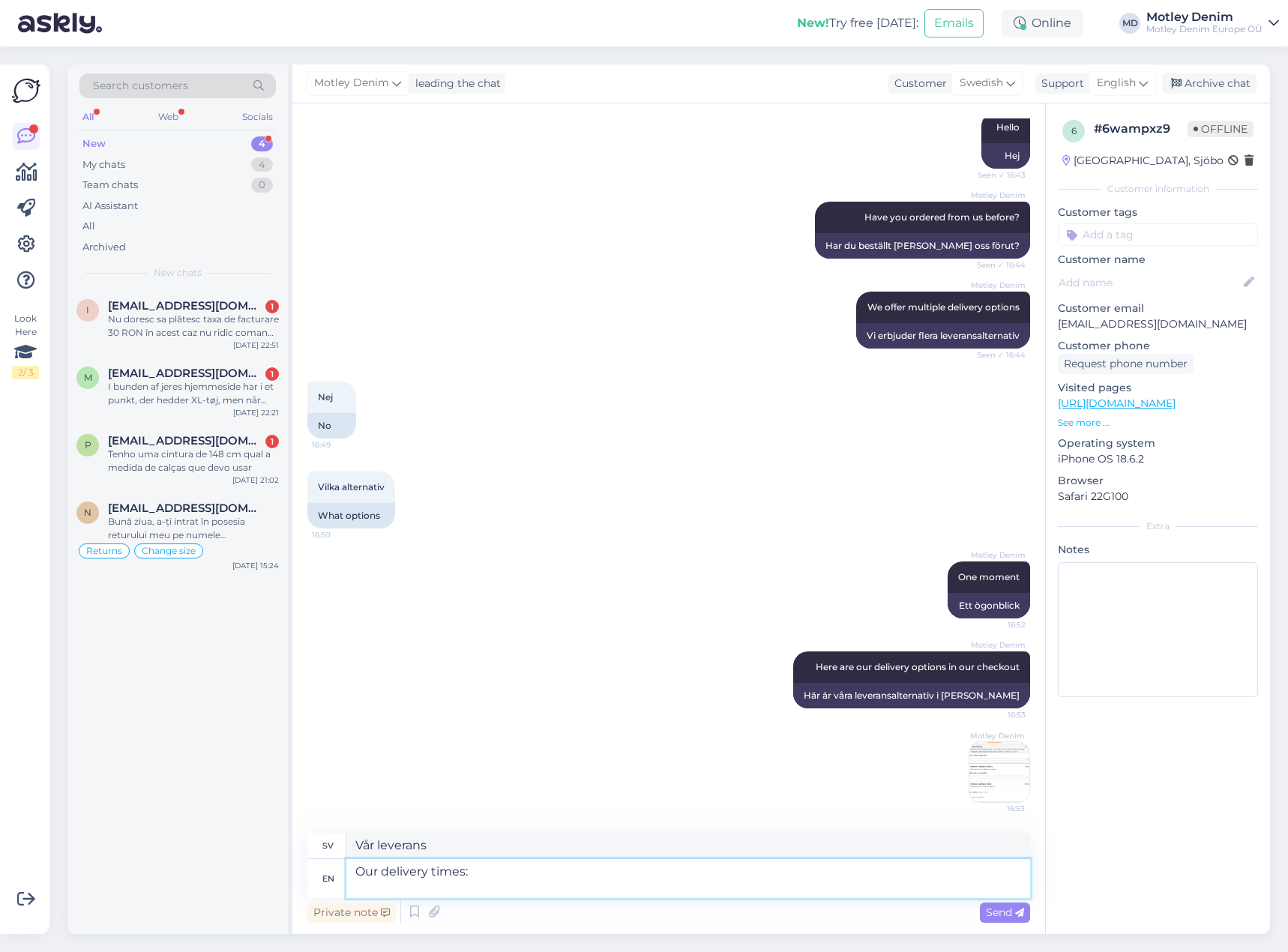
paste textarea "[URL][DOMAIN_NAME]"
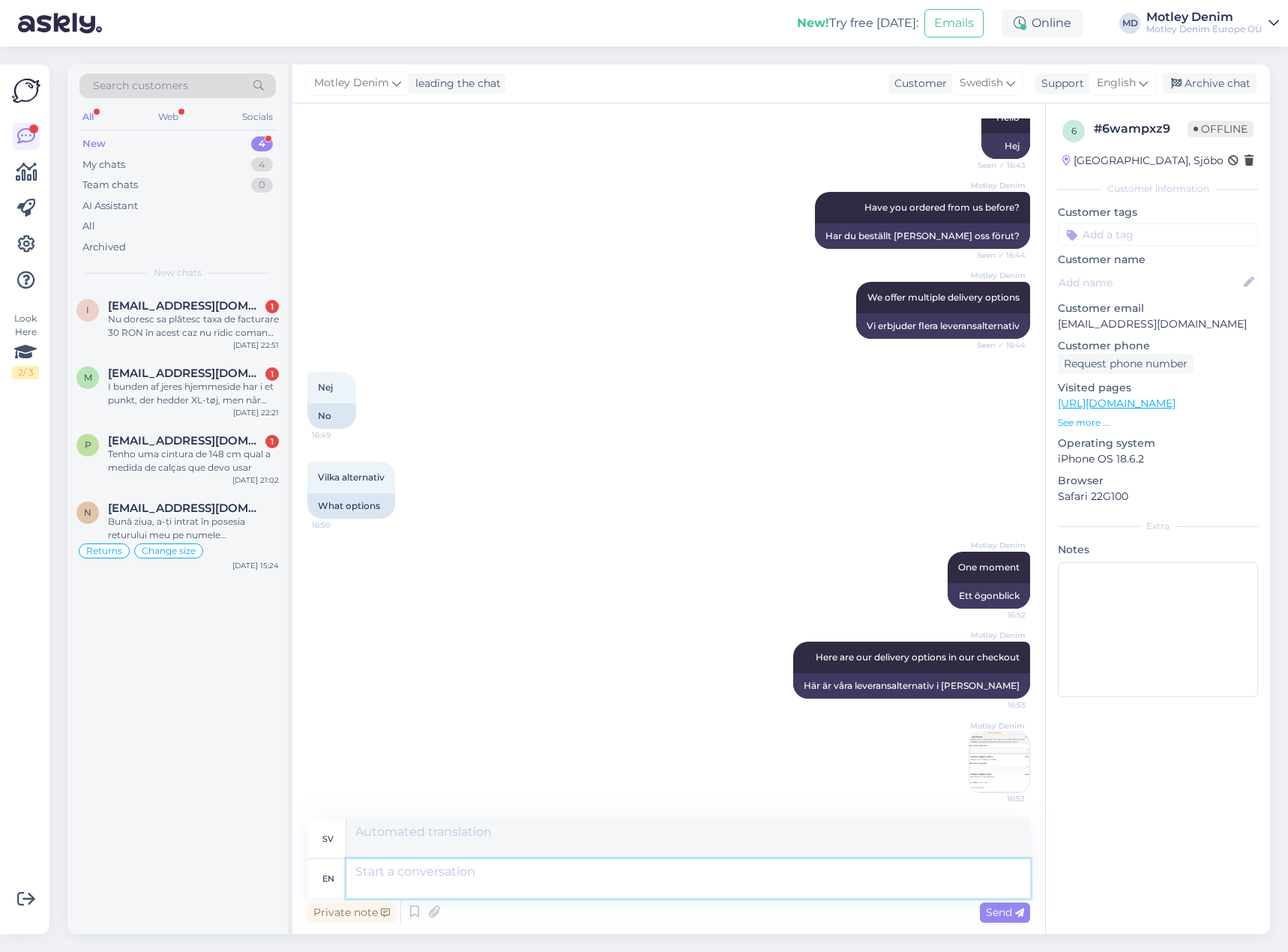
scroll to position [279, 0]
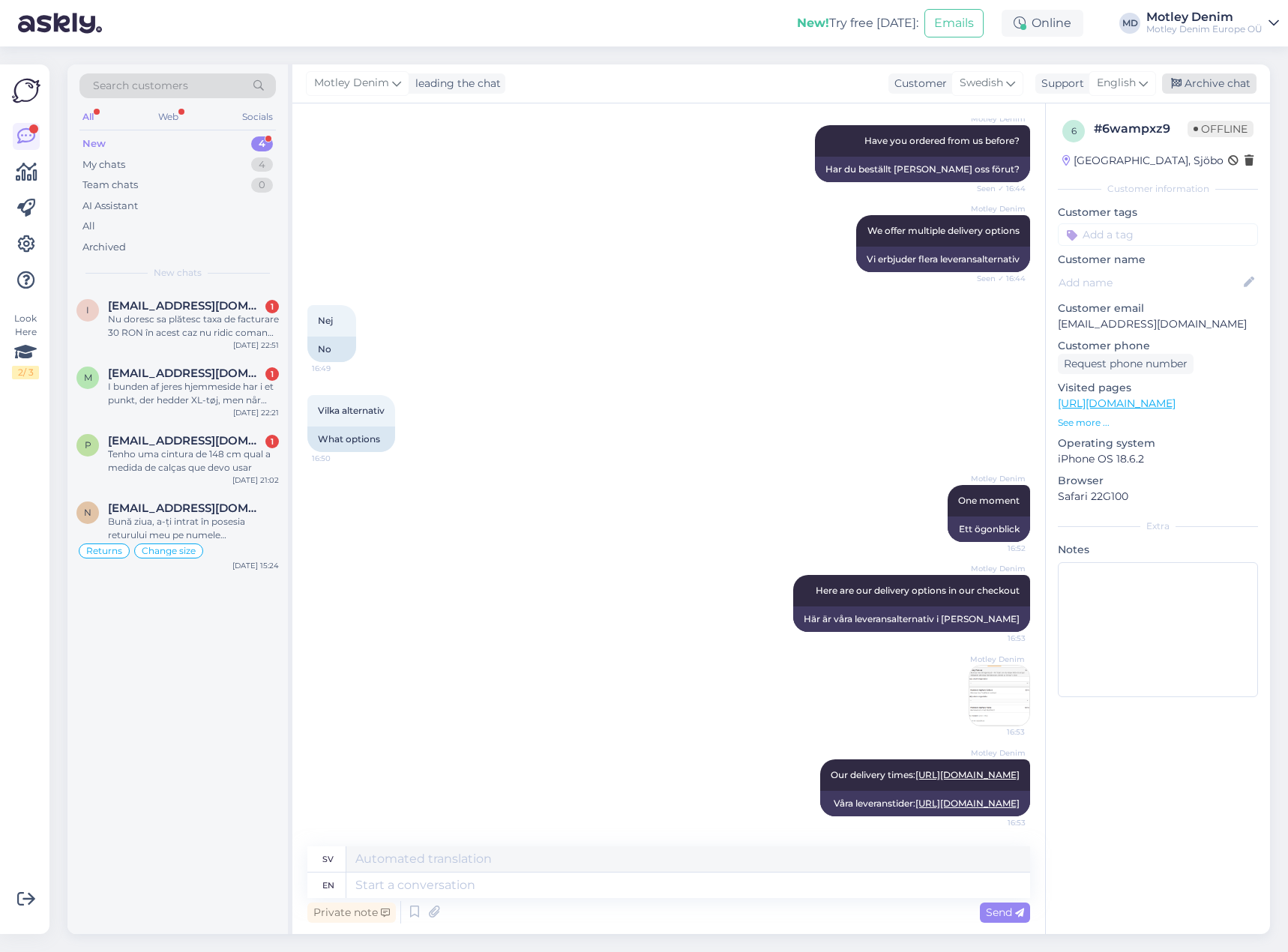
click at [1227, 86] on div "Archive chat" at bounding box center [1209, 84] width 94 height 21
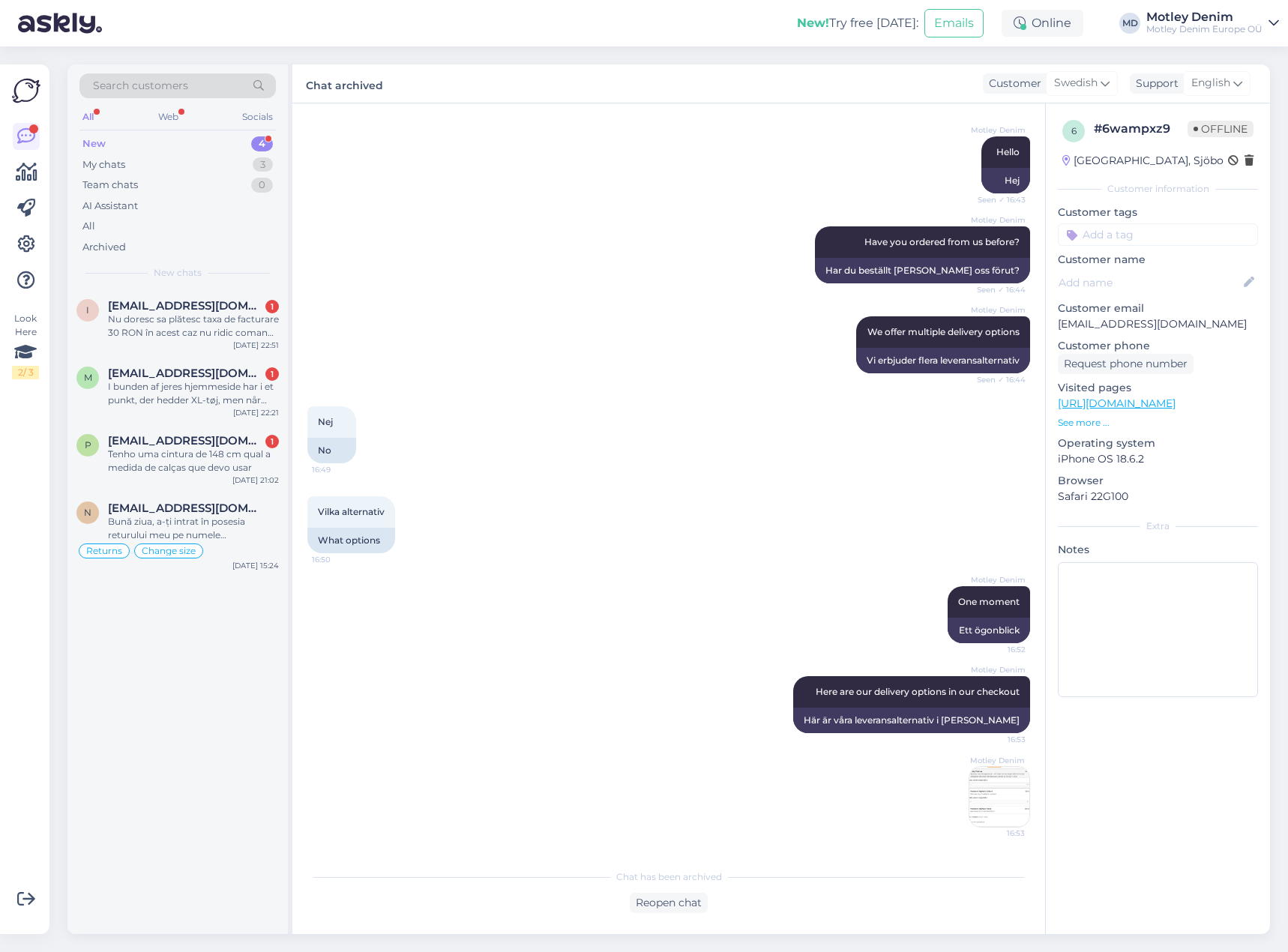
scroll to position [265, 0]
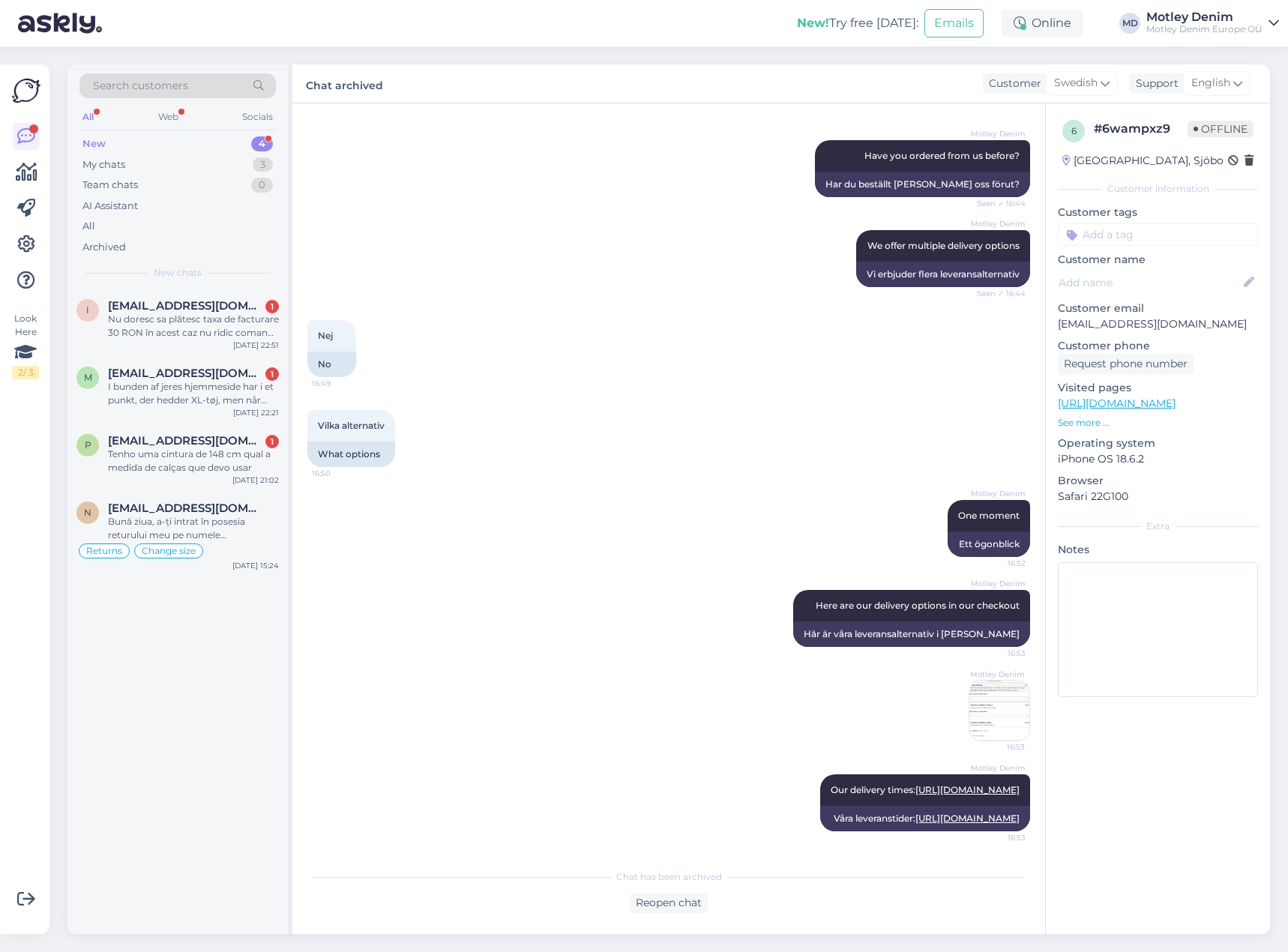
click at [612, 527] on div "Motley Denim One moment 16:52 Ett ögonblick" at bounding box center [668, 527] width 723 height 89
click at [608, 419] on div "Vilka alternativ 16:50 What options" at bounding box center [668, 438] width 723 height 89
click at [770, 407] on div "Vilka alternativ 16:50 What options" at bounding box center [668, 438] width 723 height 89
click at [1135, 232] on input at bounding box center [1157, 234] width 200 height 23
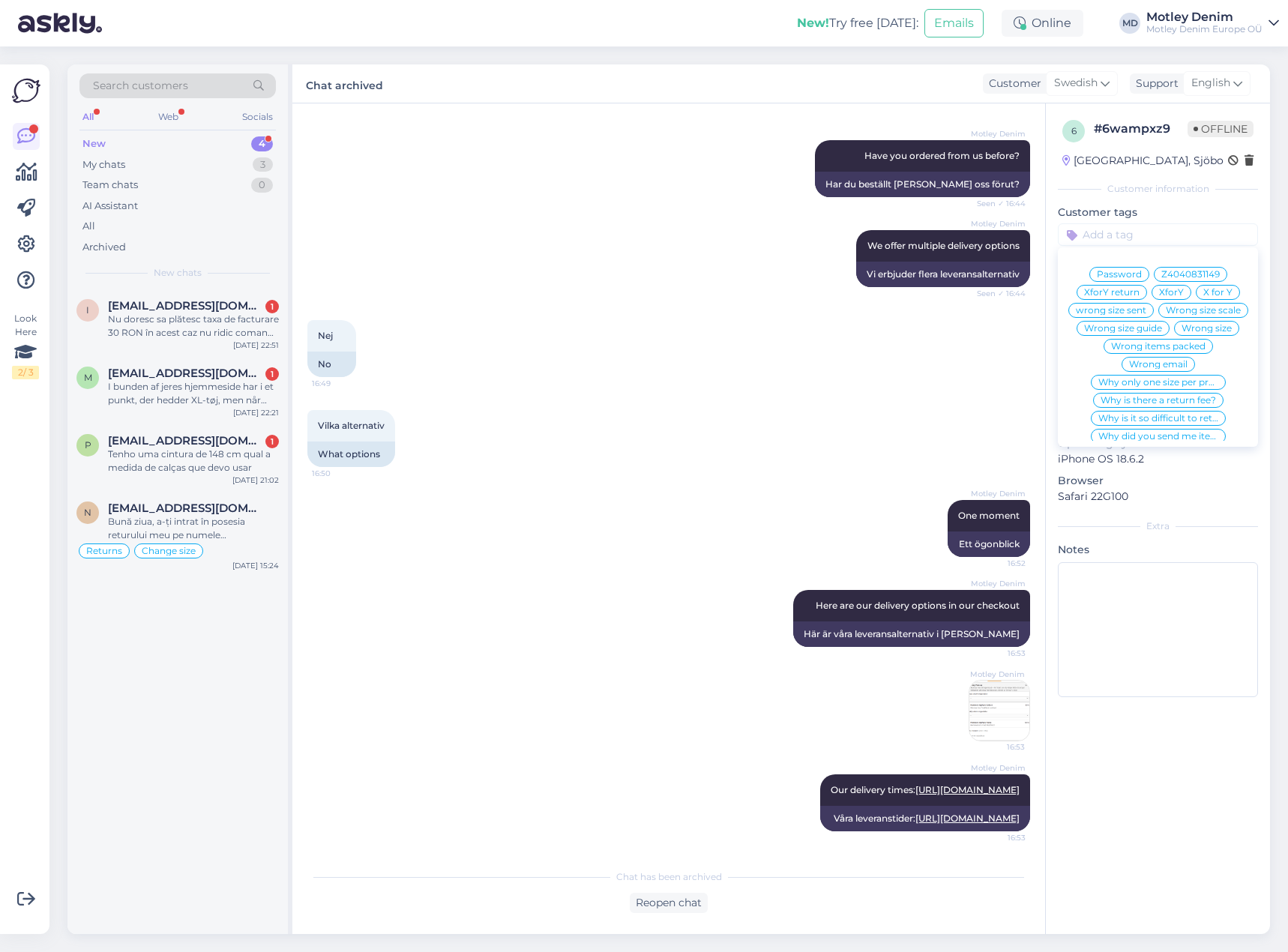
click at [893, 326] on div "Nej 16:49 No" at bounding box center [668, 348] width 723 height 89
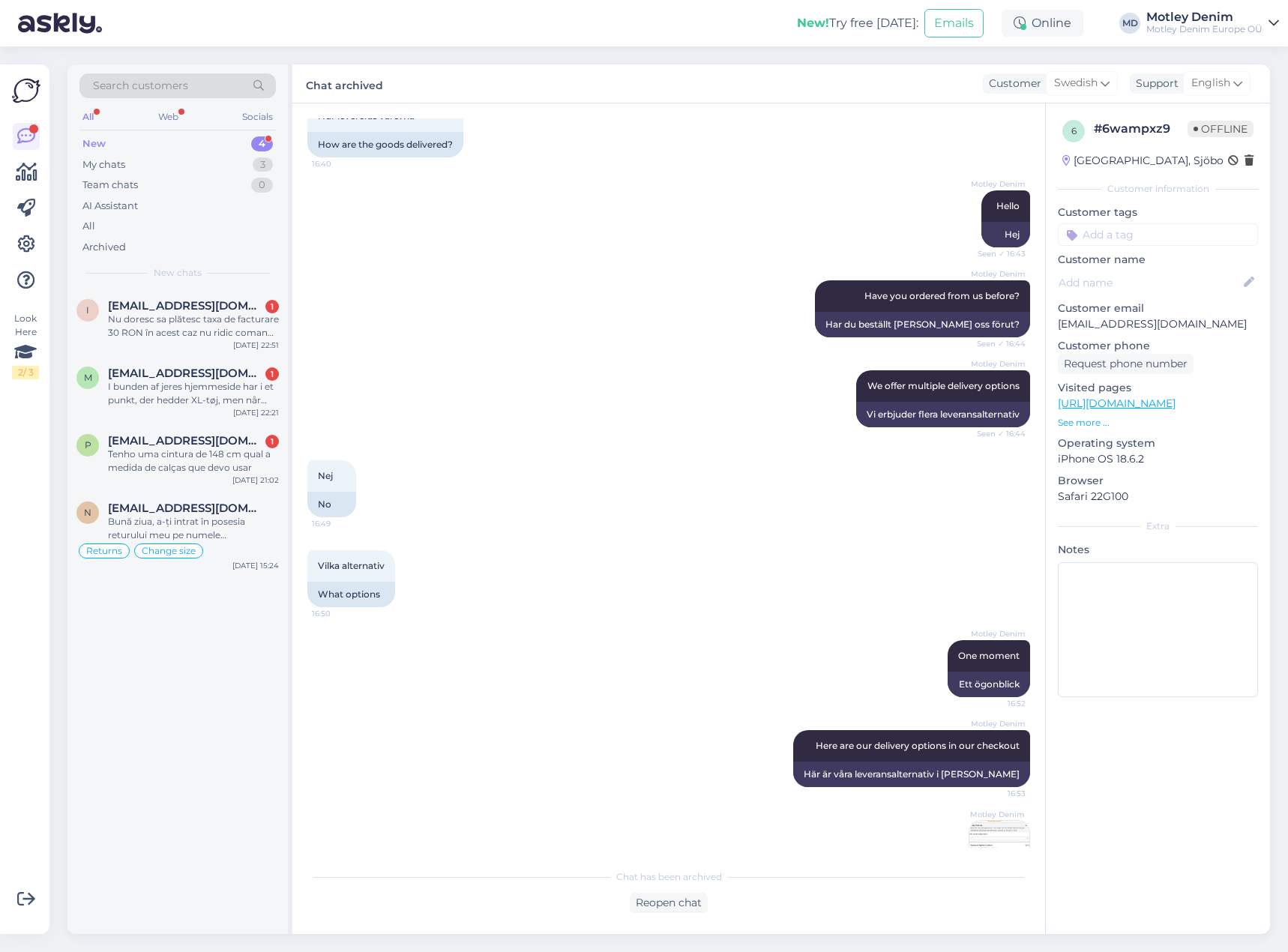
scroll to position [0, 0]
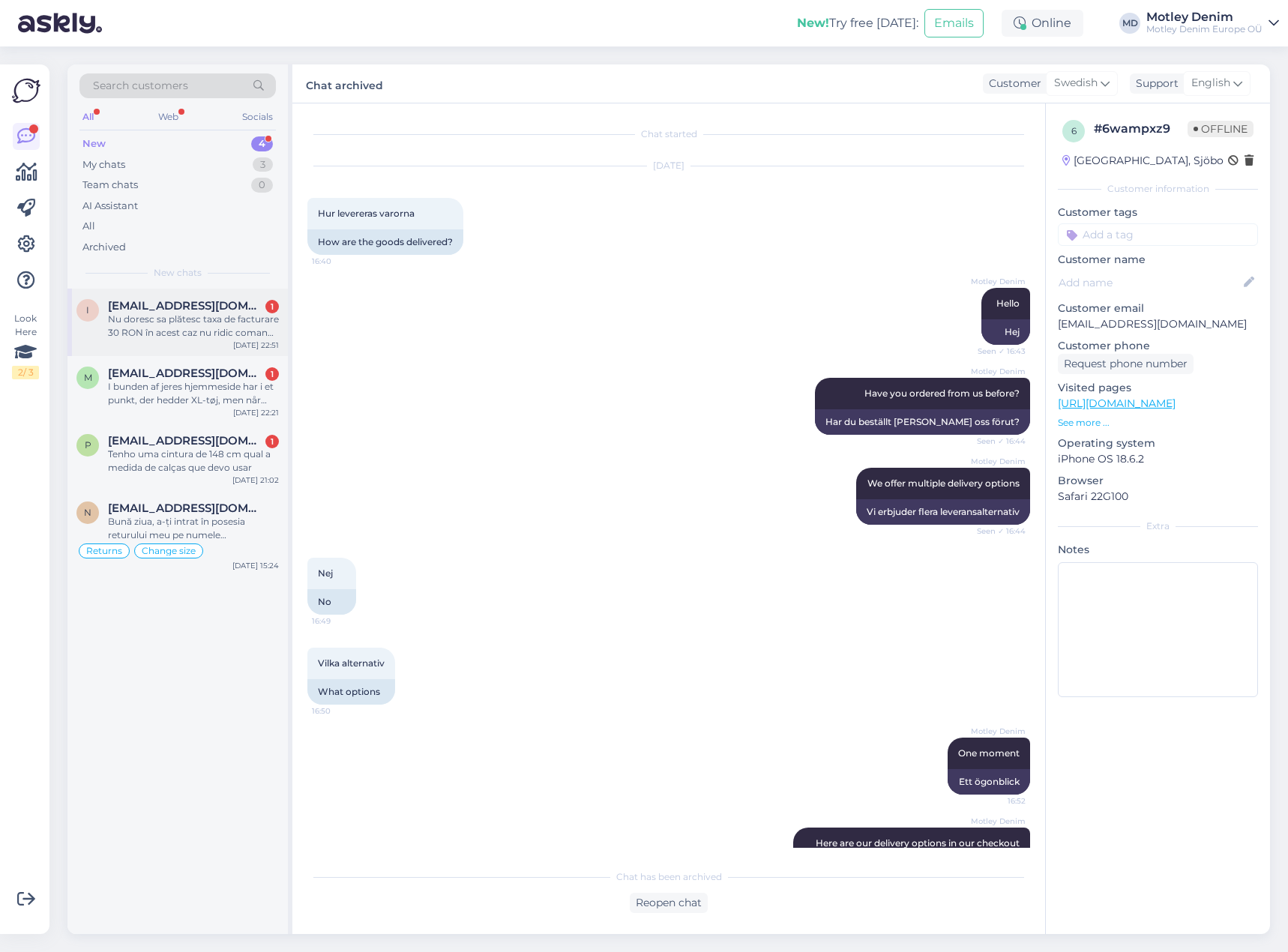
click at [163, 313] on div "Nu doresc sa plătesc taxa de facturare 30 RON în acest caz nu ridic comanda am …" at bounding box center [194, 326] width 171 height 27
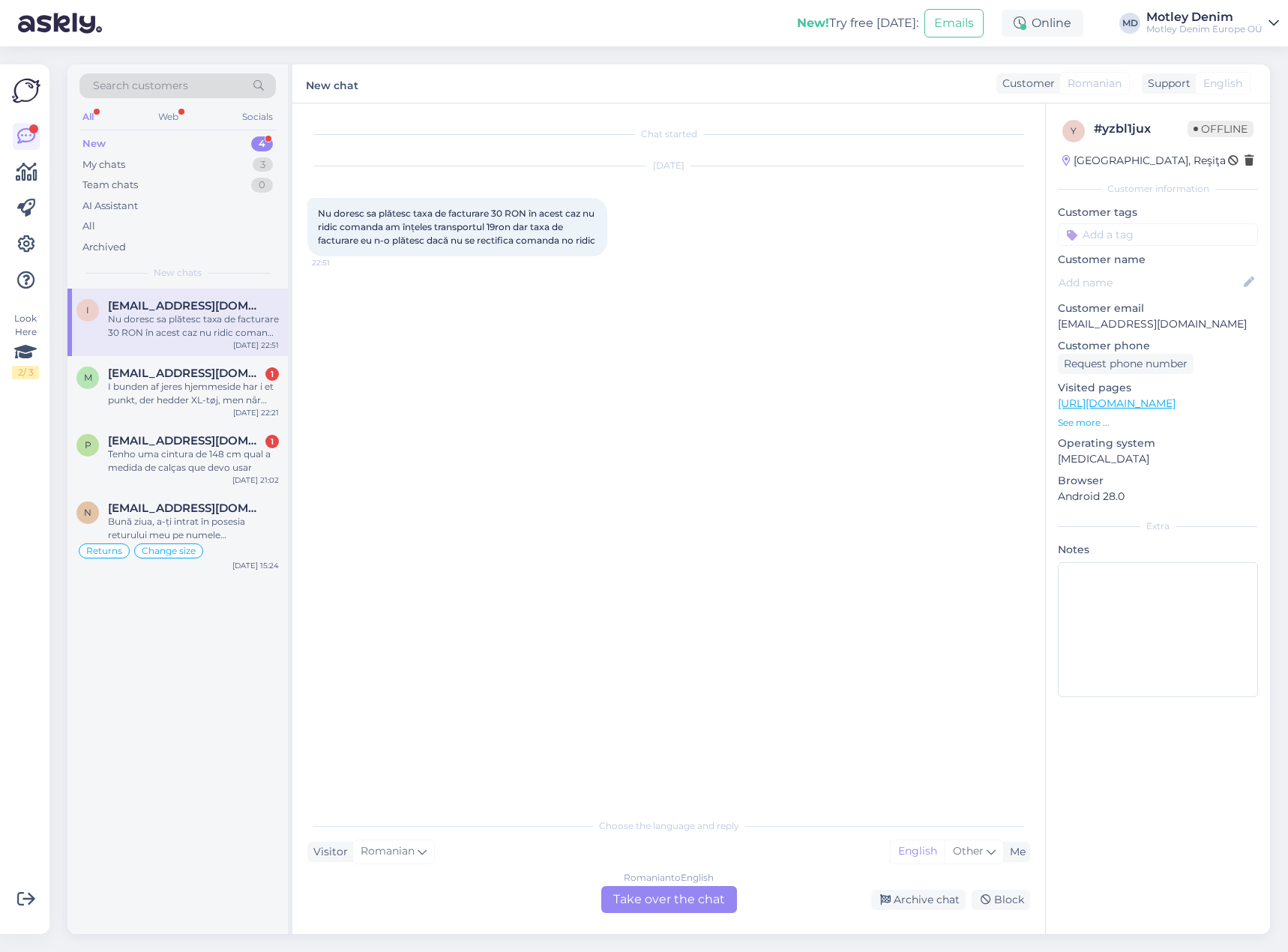
click at [685, 904] on div "Romanian to English Take over the chat" at bounding box center [669, 899] width 136 height 27
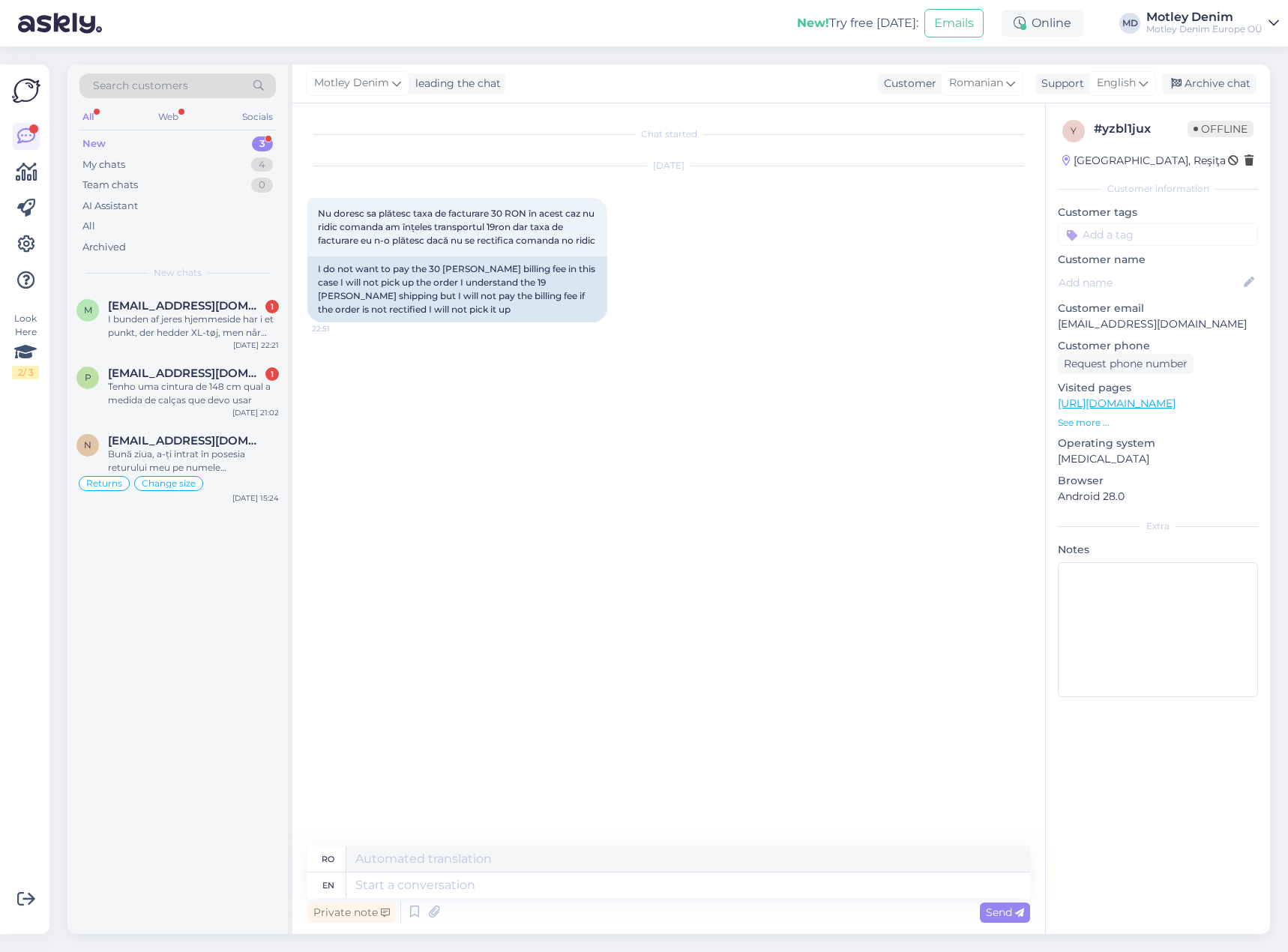
click at [1074, 327] on p "[EMAIL_ADDRESS][DOMAIN_NAME]" at bounding box center [1157, 325] width 200 height 16
drag, startPoint x: 1074, startPoint y: 327, endPoint x: 1173, endPoint y: 325, distance: 99.0
click at [1173, 325] on p "[EMAIL_ADDRESS][DOMAIN_NAME]" at bounding box center [1157, 325] width 200 height 16
click at [219, 86] on div "Search customers" at bounding box center [178, 86] width 197 height 25
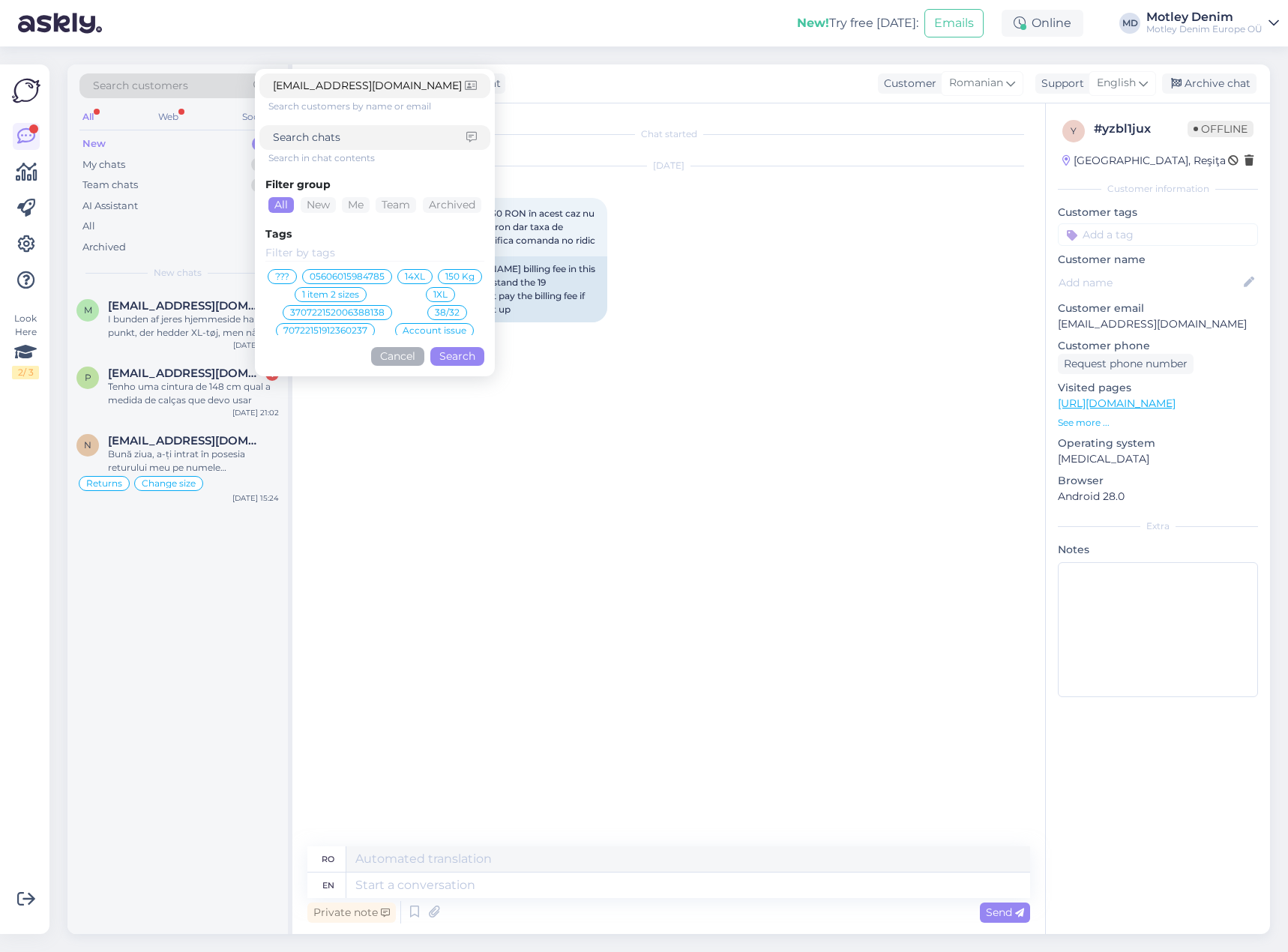
click at [468, 355] on button "Search" at bounding box center [457, 356] width 54 height 19
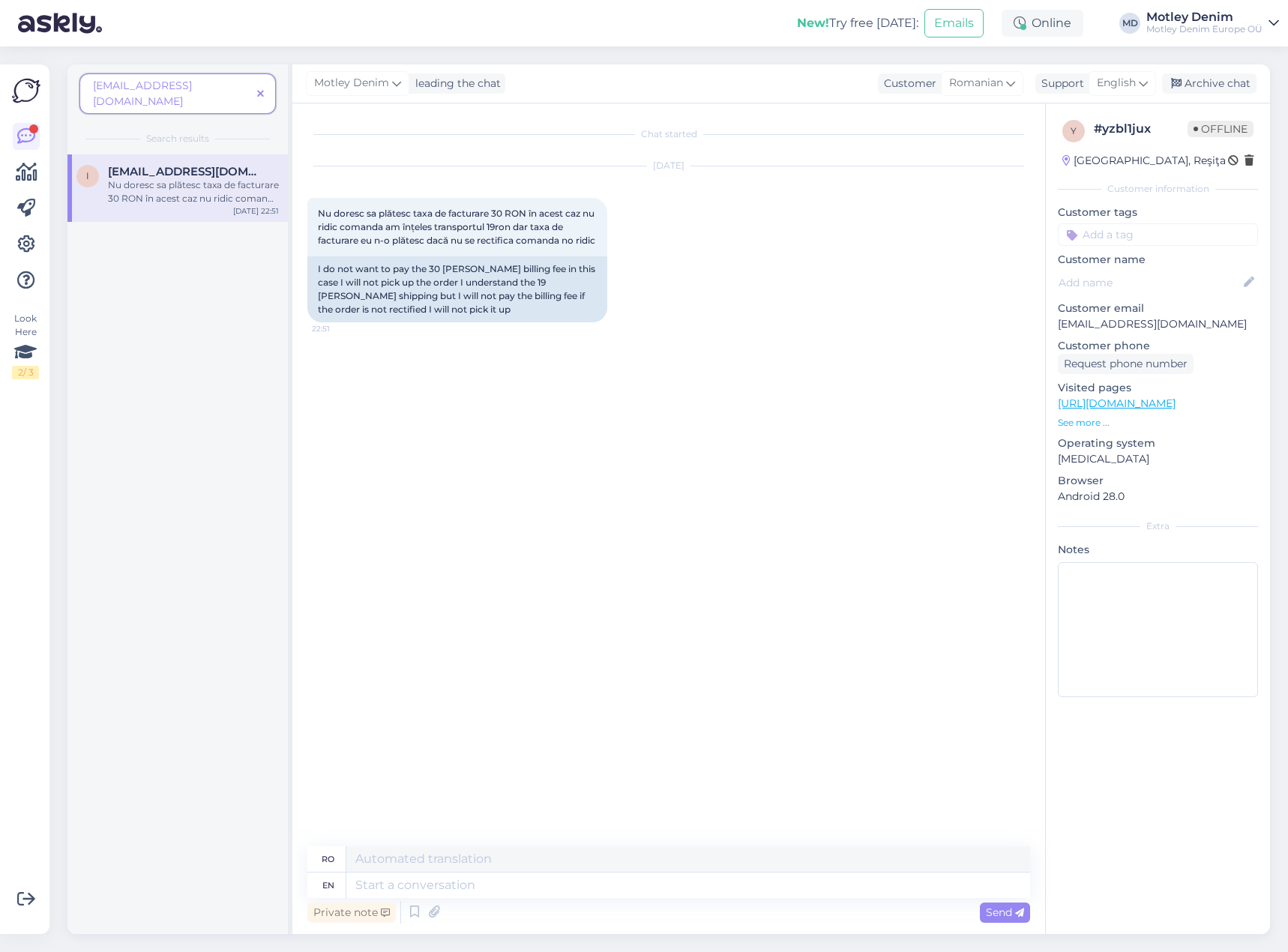
click at [260, 89] on icon at bounding box center [260, 94] width 7 height 11
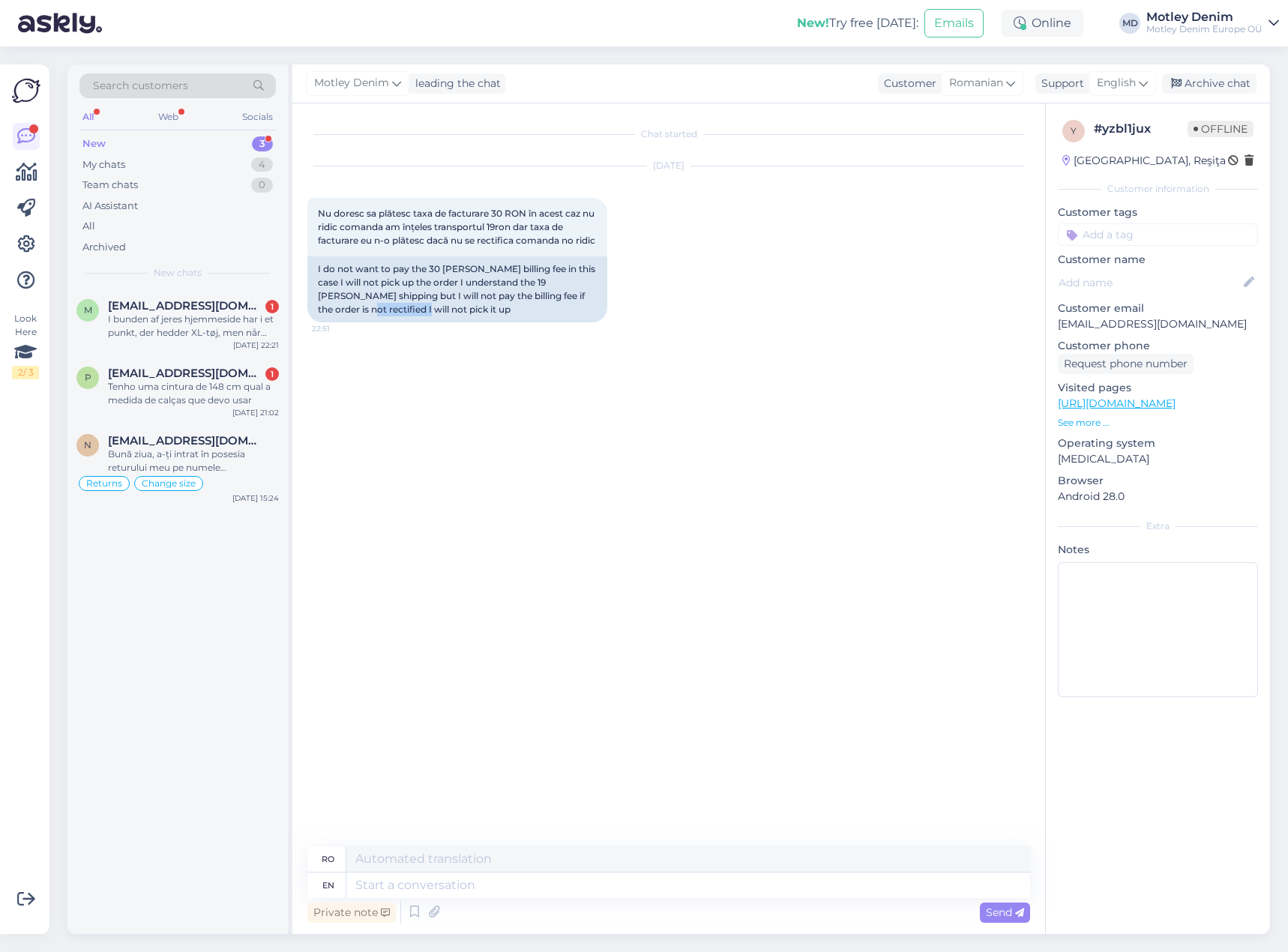
click at [685, 317] on div "[DATE] Nu doresc sa plătesc taxa de facturare 30 [PERSON_NAME] în acest caz nu …" at bounding box center [668, 244] width 723 height 189
click at [692, 332] on div "[DATE] Nu doresc sa plătesc taxa de facturare 30 [PERSON_NAME] în acest caz nu …" at bounding box center [668, 244] width 723 height 189
click at [491, 354] on div "Chat started [DATE] Nu doresc sa plătesc taxa de facturare 30 [PERSON_NAME] în …" at bounding box center [675, 475] width 736 height 714
click at [835, 403] on div "Chat started [DATE] Nu doresc sa plătesc taxa de facturare 30 [PERSON_NAME] în …" at bounding box center [675, 475] width 736 height 714
click at [527, 889] on textarea at bounding box center [688, 885] width 684 height 26
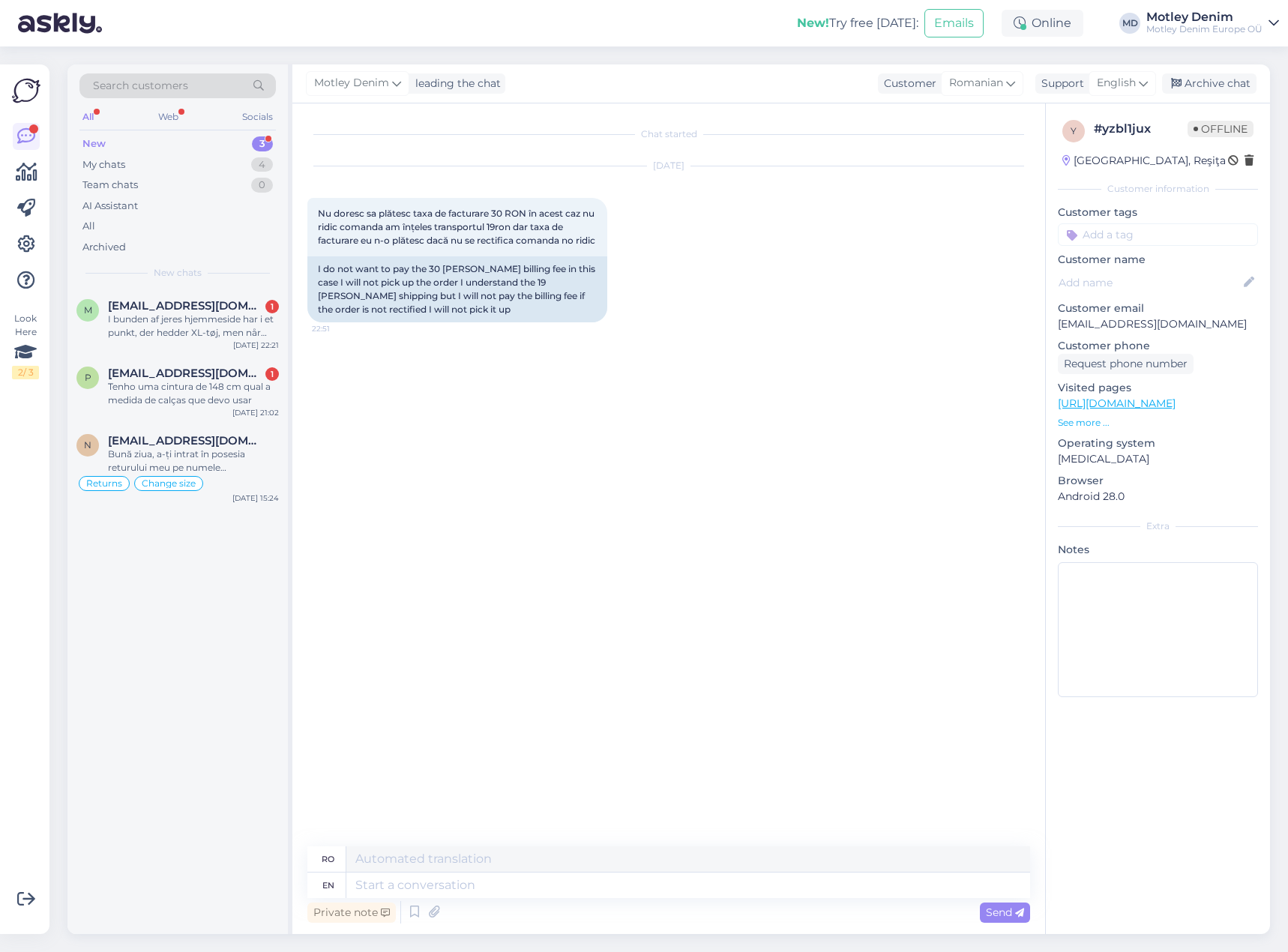
click at [661, 628] on div "Chat started [DATE] Nu doresc sa plătesc taxa de facturare 30 [PERSON_NAME] în …" at bounding box center [675, 475] width 736 height 714
click at [1107, 320] on p "[EMAIL_ADDRESS][DOMAIN_NAME]" at bounding box center [1157, 325] width 200 height 16
click at [959, 308] on div "[DATE] Nu doresc sa plătesc taxa de facturare 30 [PERSON_NAME] în acest caz nu …" at bounding box center [668, 244] width 723 height 189
click at [767, 269] on div "[DATE] Nu doresc sa plătesc taxa de facturare 30 [PERSON_NAME] în acest caz nu …" at bounding box center [668, 244] width 723 height 189
click at [447, 363] on div "Chat started [DATE] Nu doresc sa plătesc taxa de facturare 30 [PERSON_NAME] în …" at bounding box center [675, 475] width 736 height 714
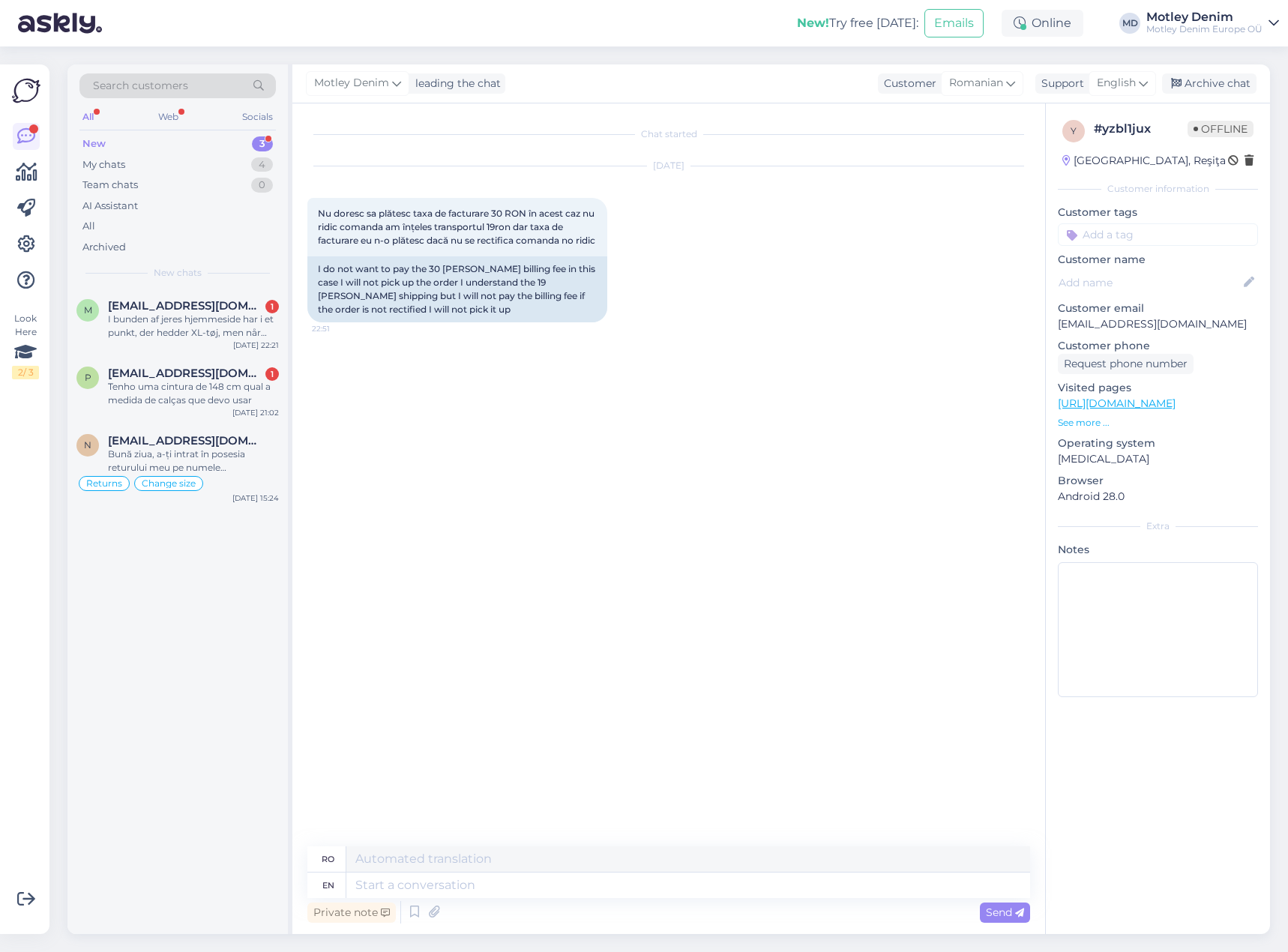
click at [623, 295] on div "[DATE] Nu doresc sa plătesc taxa de facturare 30 [PERSON_NAME] în acest caz nu …" at bounding box center [668, 244] width 723 height 189
click at [500, 359] on div "Chat started [DATE] Nu doresc sa plătesc taxa de facturare 30 [PERSON_NAME] în …" at bounding box center [675, 475] width 736 height 714
click at [629, 878] on textarea at bounding box center [688, 885] width 684 height 26
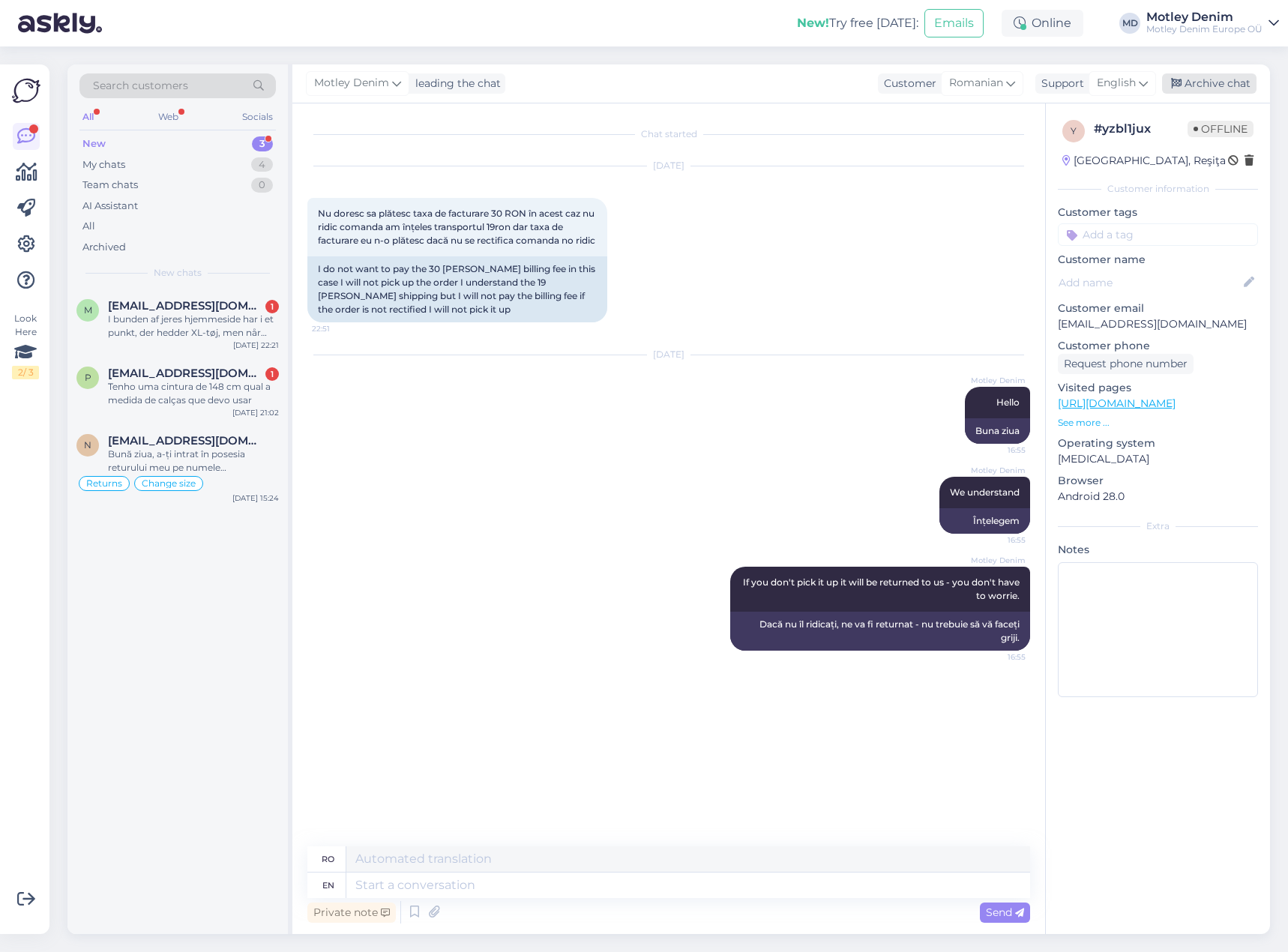
click at [1217, 77] on div "Archive chat" at bounding box center [1209, 84] width 94 height 21
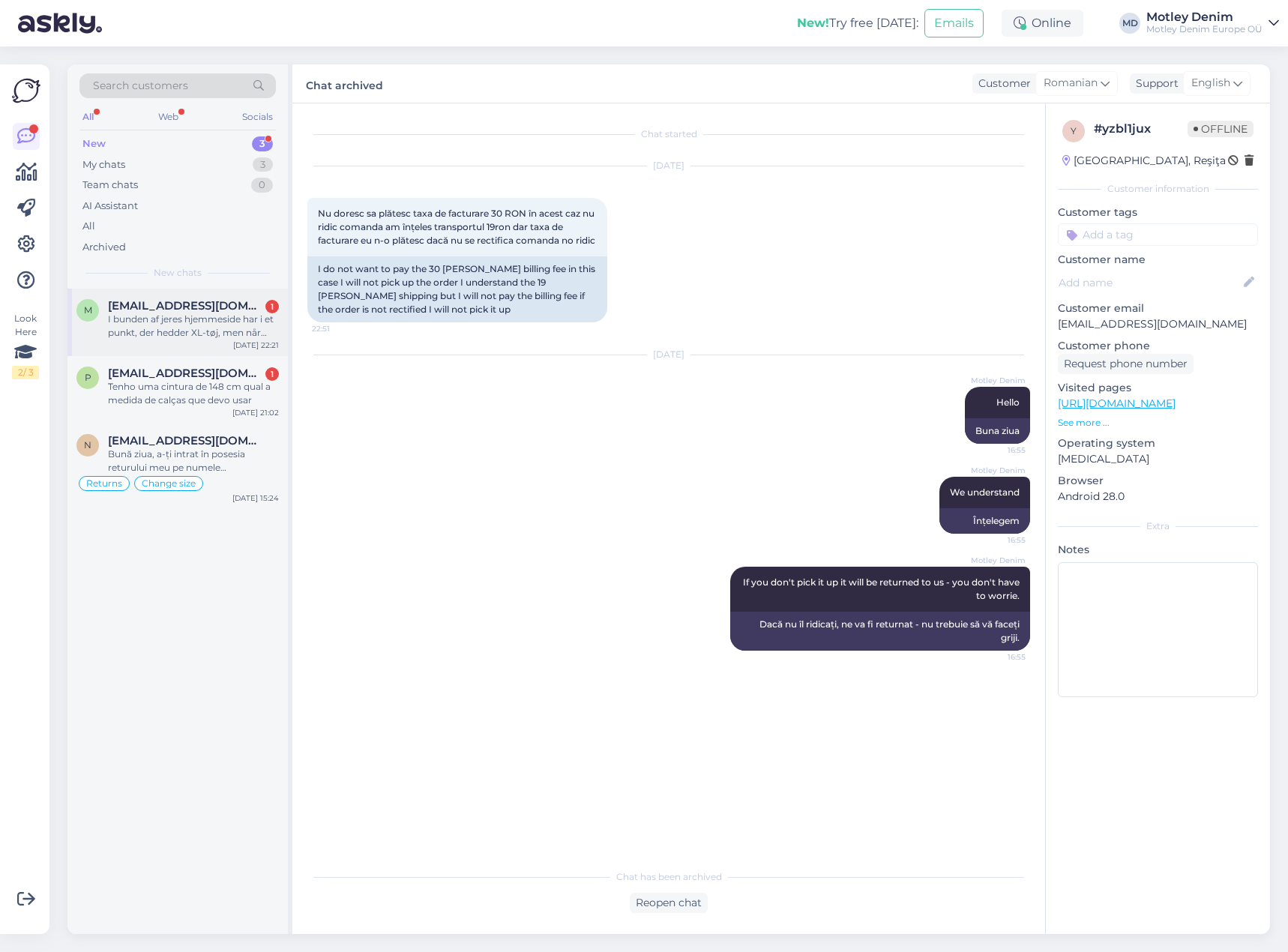
drag, startPoint x: 179, startPoint y: 330, endPoint x: 228, endPoint y: 332, distance: 49.0
click at [180, 330] on div "I bunden af jeres hjemmeside har i et punkt, der hedder XL-tøj, men når man kli…" at bounding box center [194, 326] width 171 height 27
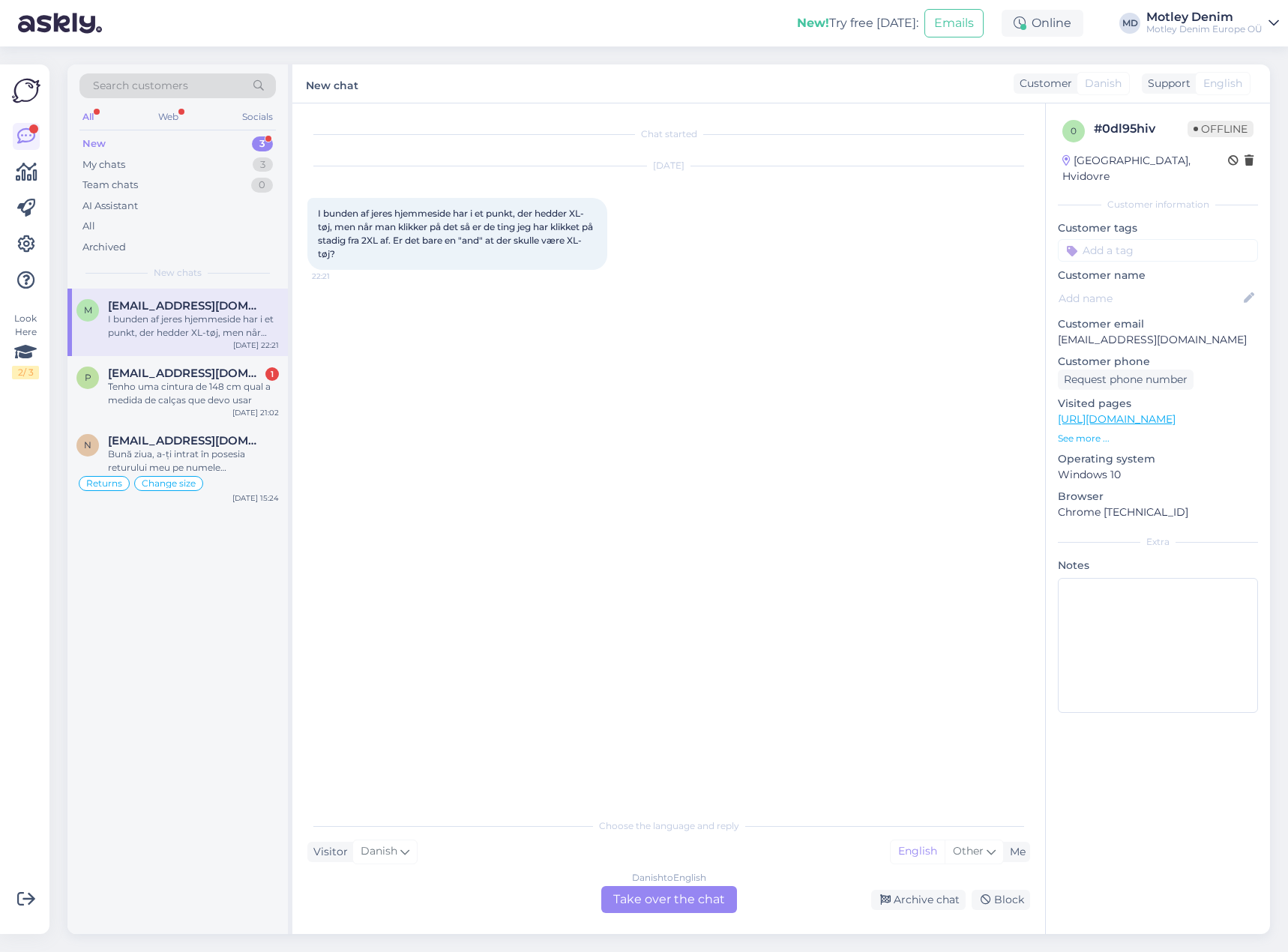
click at [669, 904] on div "Danish to English Take over the chat" at bounding box center [669, 899] width 136 height 27
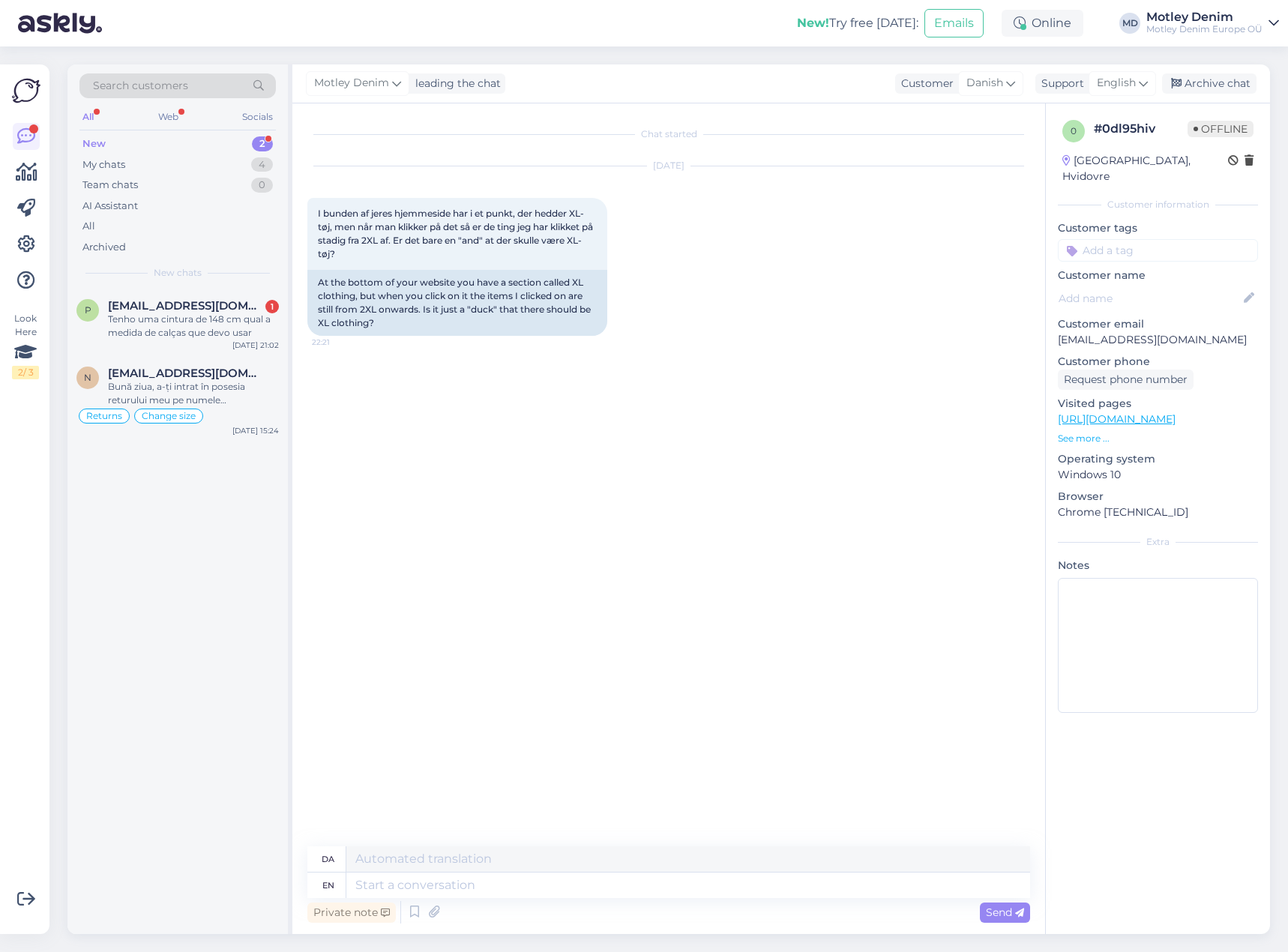
click at [448, 484] on div "Chat started [DATE] I bunden [PERSON_NAME] hjemmeside har i et punkt, der hedde…" at bounding box center [675, 475] width 736 height 714
click at [486, 626] on div "Chat started [DATE] I bunden [PERSON_NAME] hjemmeside har i et punkt, der hedde…" at bounding box center [675, 475] width 736 height 714
click at [449, 408] on div "Chat started [DATE] I bunden [PERSON_NAME] hjemmeside har i et punkt, der hedde…" at bounding box center [675, 475] width 736 height 714
click at [547, 883] on textarea at bounding box center [688, 885] width 684 height 26
click at [460, 878] on textarea at bounding box center [688, 885] width 684 height 26
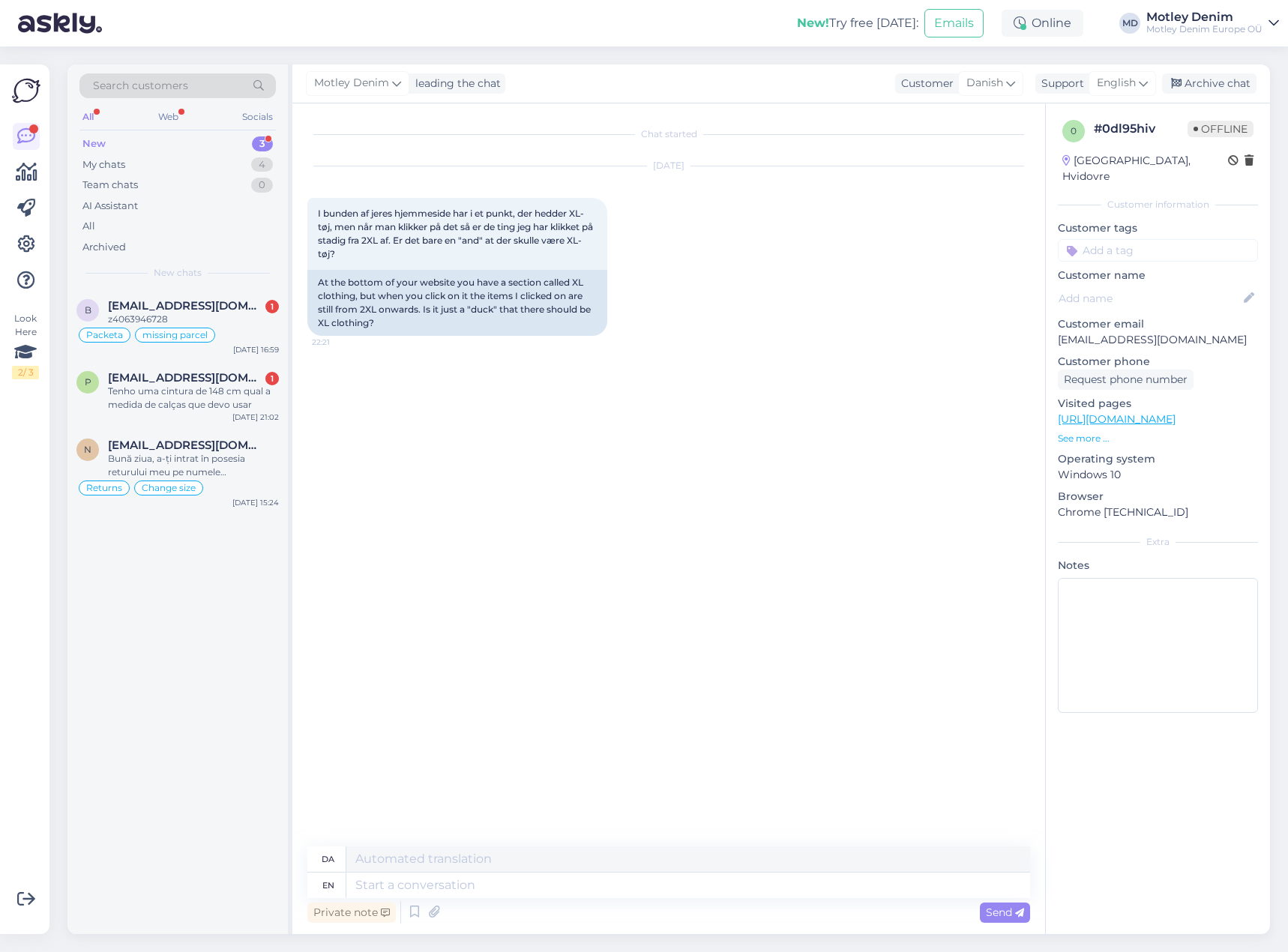
click at [599, 422] on div "Chat started [DATE] I bunden [PERSON_NAME] hjemmeside har i et punkt, der hedde…" at bounding box center [675, 475] width 736 height 714
click at [389, 368] on div "Chat started [DATE] I bunden [PERSON_NAME] hjemmeside har i et punkt, der hedde…" at bounding box center [675, 475] width 736 height 714
click at [515, 325] on div "At the bottom of your website you have a section called XL clothing, but when y…" at bounding box center [457, 302] width 300 height 66
click at [540, 346] on div "[DATE] I bunden [PERSON_NAME] hjemmeside har i et punkt, der hedder XL-tøj, men…" at bounding box center [668, 251] width 723 height 203
click at [838, 373] on div "Chat started [DATE] I bunden [PERSON_NAME] hjemmeside har i et punkt, der hedde…" at bounding box center [675, 475] width 736 height 714
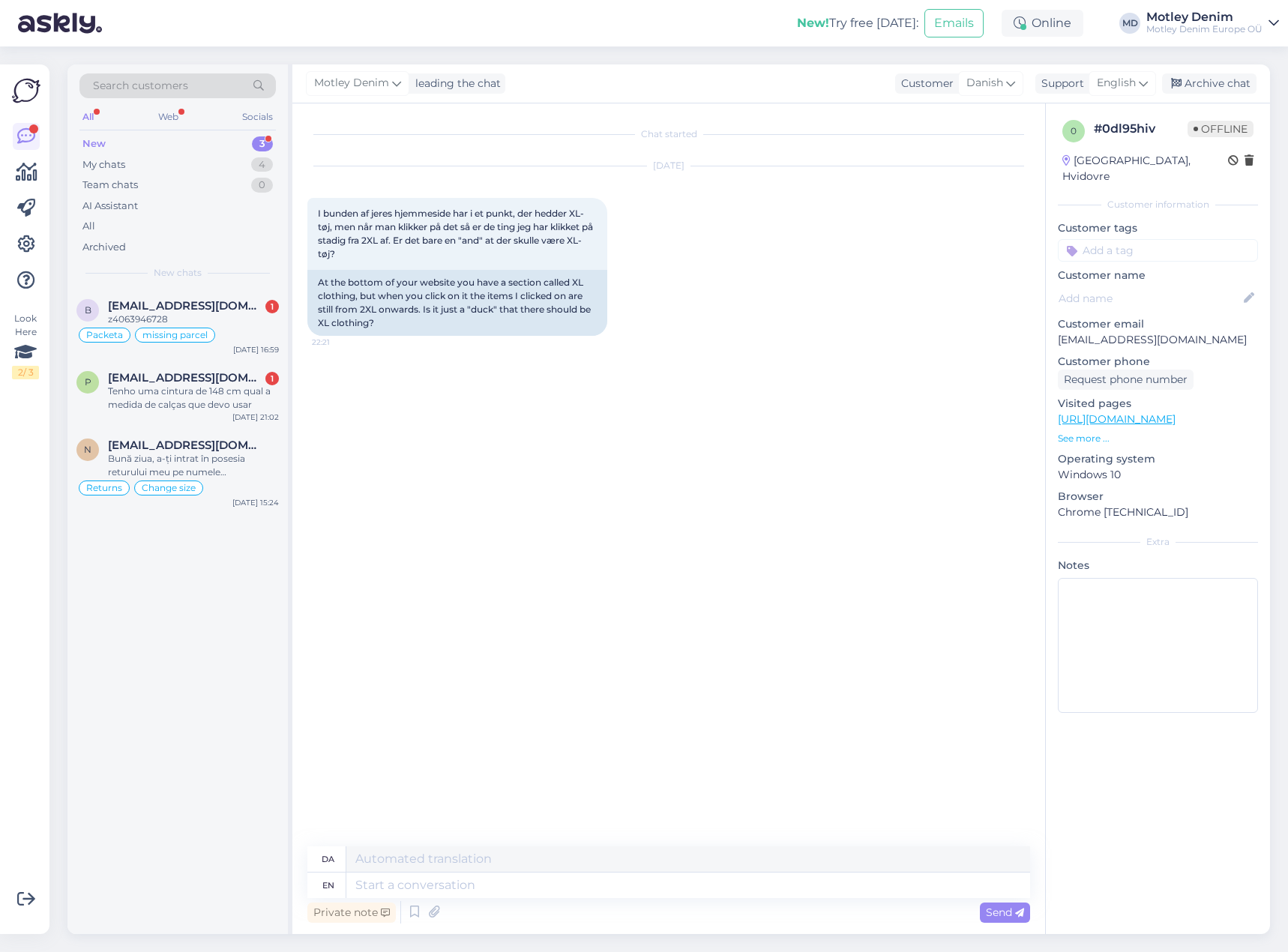
click at [463, 401] on div "Chat started [DATE] I bunden [PERSON_NAME] hjemmeside har i et punkt, der hedde…" at bounding box center [675, 475] width 736 height 714
click at [590, 533] on div "Chat started [DATE] I bunden [PERSON_NAME] hjemmeside har i et punkt, der hedde…" at bounding box center [675, 475] width 736 height 714
click at [530, 446] on div "Chat started [DATE] I bunden [PERSON_NAME] hjemmeside har i et punkt, der hedde…" at bounding box center [675, 475] width 736 height 714
click at [258, 295] on div "B [EMAIL_ADDRESS][DOMAIN_NAME] 1 z4063946728 Packeta missing parcel [DATE] 16:59" at bounding box center [178, 324] width 220 height 72
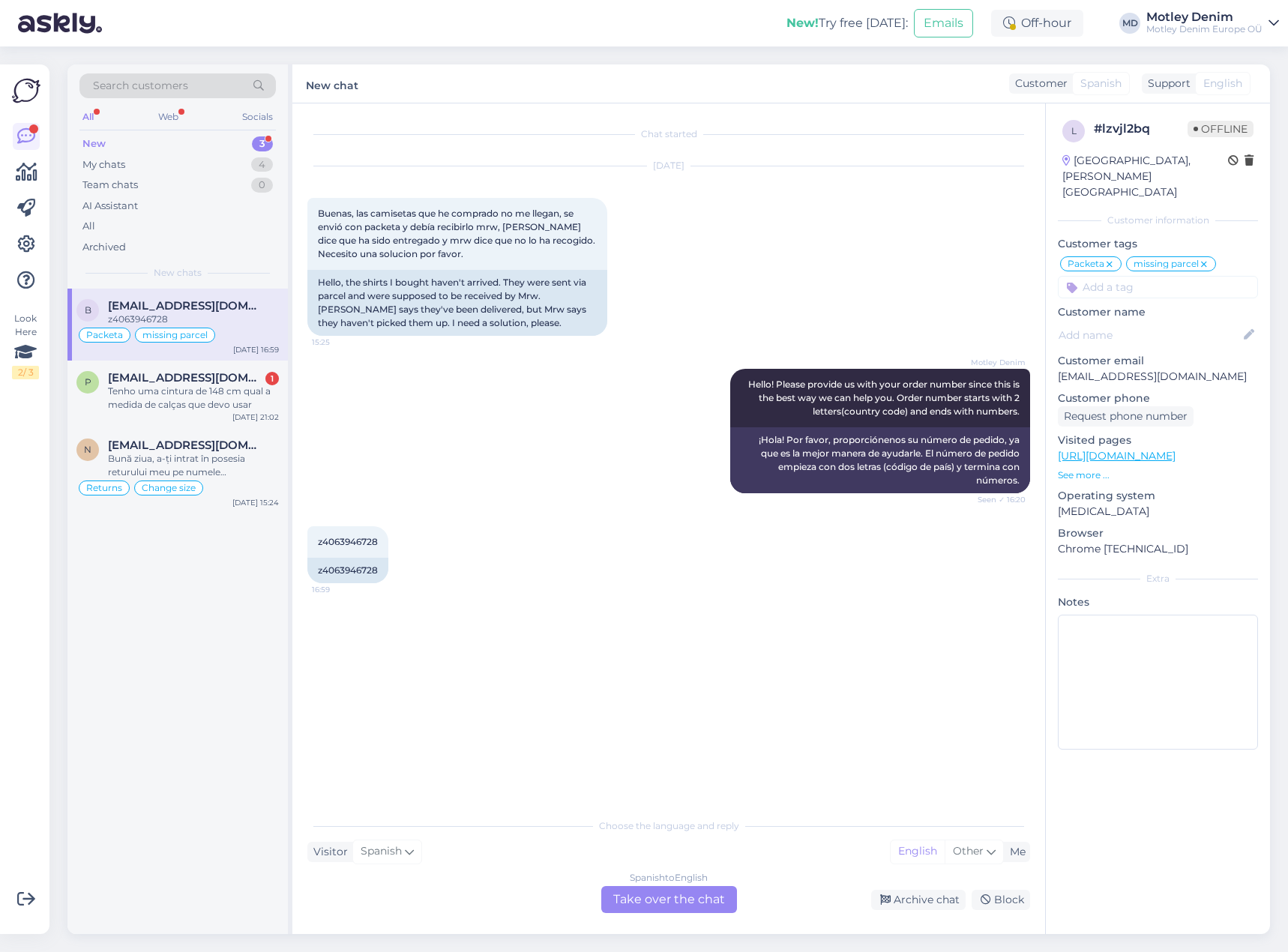
click at [424, 374] on div "Motley Denim Hello! Please provide us with your order number since this is the …" at bounding box center [668, 431] width 723 height 157
click at [237, 162] on div "My chats 4" at bounding box center [178, 164] width 197 height 21
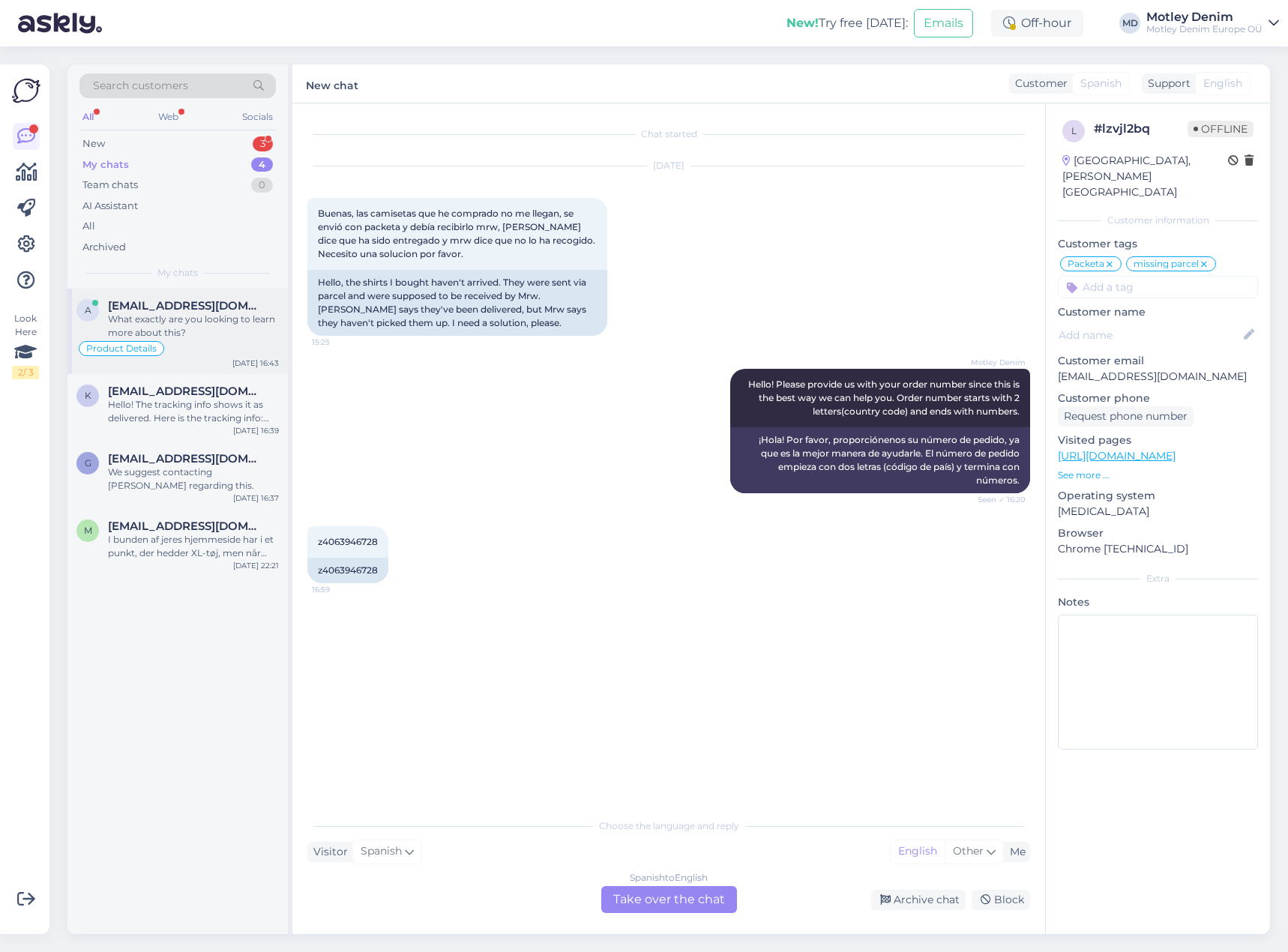
click at [192, 314] on div "What exactly are you looking to learn more about this?" at bounding box center [194, 326] width 171 height 27
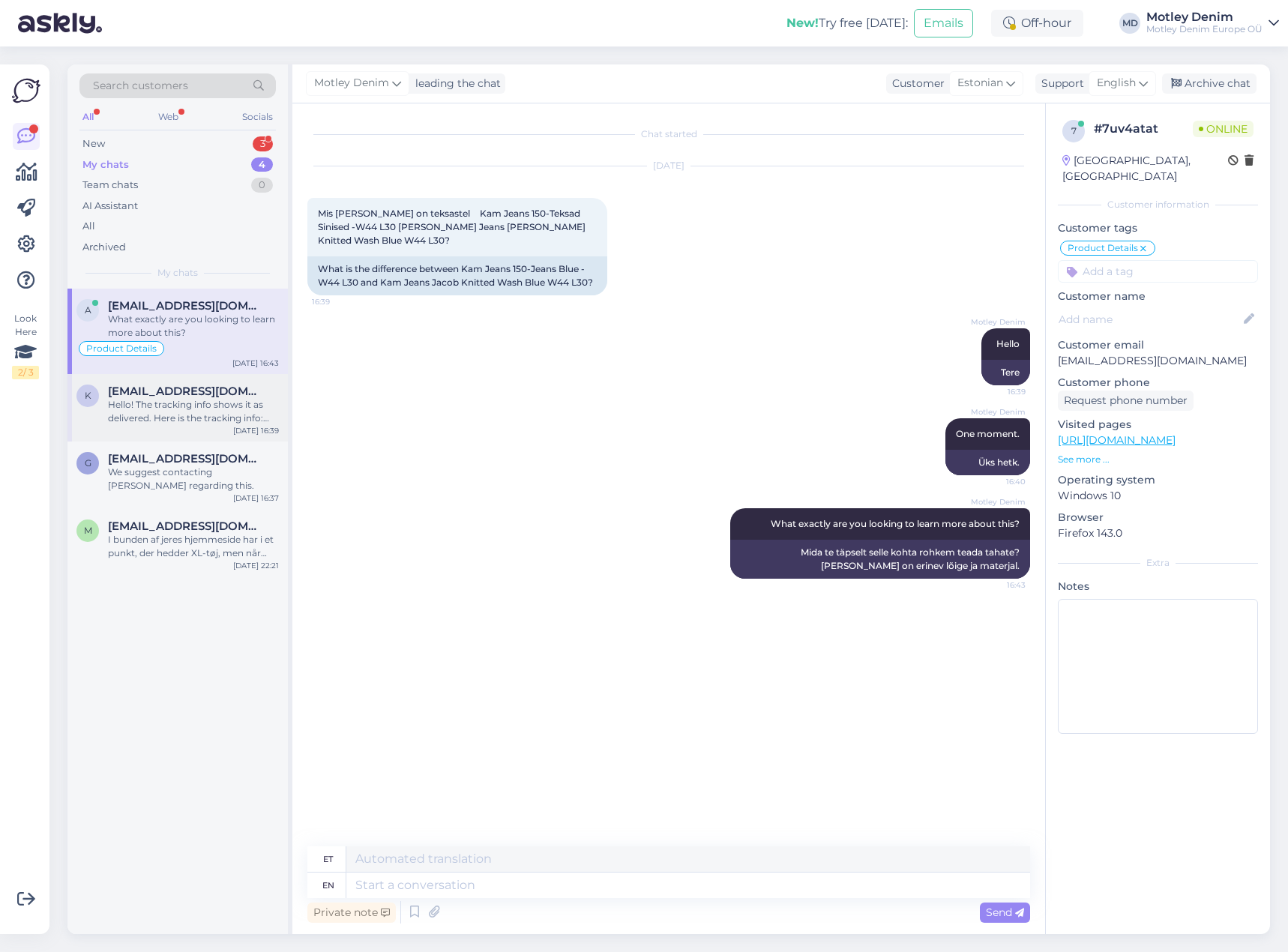
click at [251, 390] on div "[EMAIL_ADDRESS][DOMAIN_NAME]" at bounding box center [194, 391] width 171 height 14
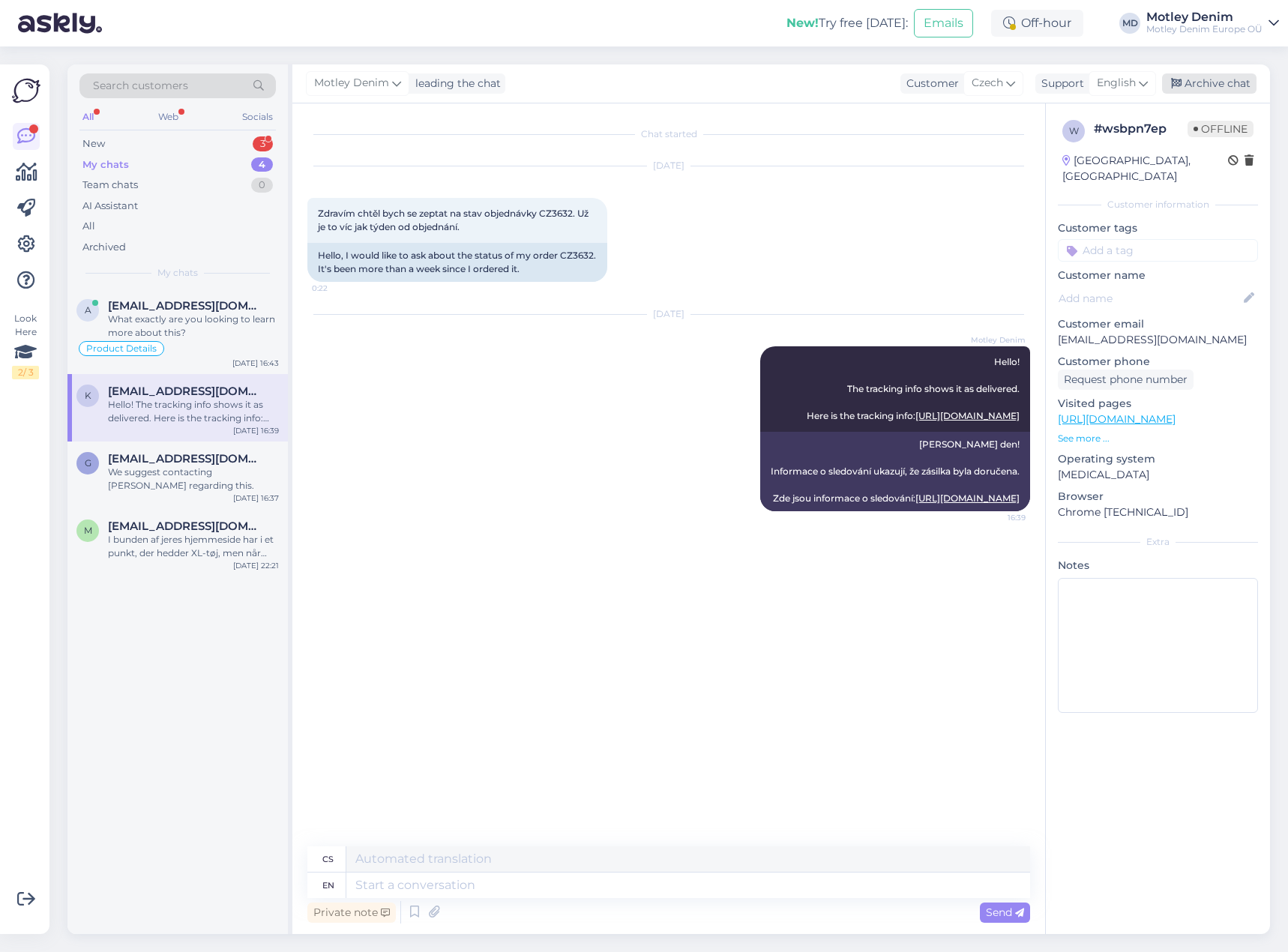
click at [1218, 87] on div "Archive chat" at bounding box center [1209, 84] width 94 height 21
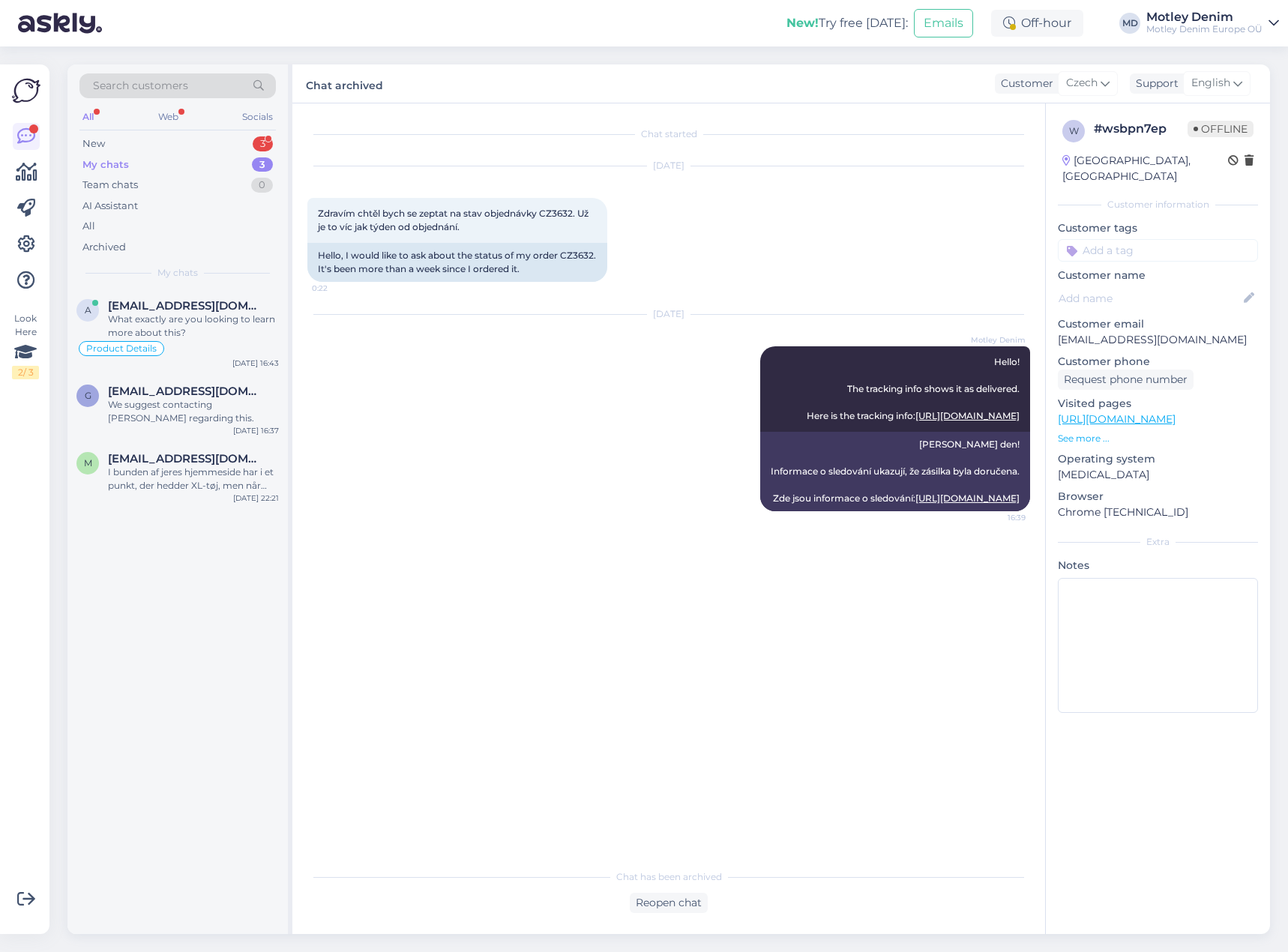
click at [755, 280] on div "[DATE] Zdravím chtěl bych se zeptat na stav objednávky CZ3632. Už je to víc jak…" at bounding box center [668, 223] width 723 height 149
click at [629, 408] on div "[DATE] Motley Denim Hello! The tracking info shows it as delivered. Here is the…" at bounding box center [668, 412] width 723 height 229
click at [713, 275] on div "[DATE] Zdravím chtěl bych se zeptat na stav objednávky CZ3632. Už je to víc jak…" at bounding box center [668, 223] width 723 height 149
click at [688, 346] on div "[DATE] Motley Denim Hello! The tracking info shows it as delivered. Here is the…" at bounding box center [668, 412] width 723 height 229
drag, startPoint x: 717, startPoint y: 282, endPoint x: 698, endPoint y: 304, distance: 29.1
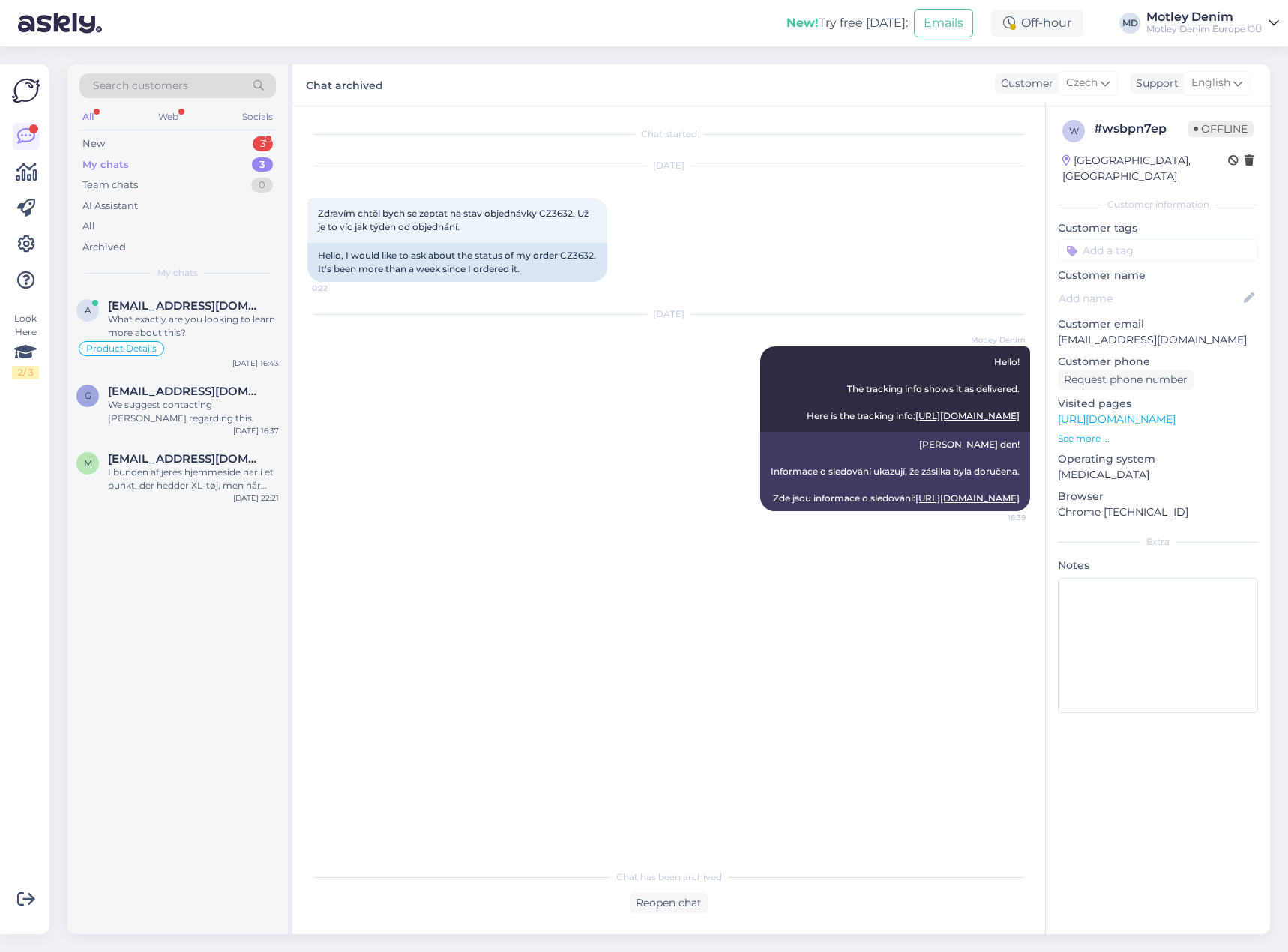
click at [718, 282] on div "[DATE] Zdravím chtěl bych se zeptat na stav objednávky CZ3632. Už je to víc jak…" at bounding box center [668, 223] width 723 height 149
click at [660, 315] on div "[DATE]" at bounding box center [668, 314] width 723 height 14
click at [638, 317] on div "[DATE]" at bounding box center [668, 314] width 723 height 14
click at [168, 317] on div "What exactly are you looking to learn more about this?" at bounding box center [194, 326] width 171 height 27
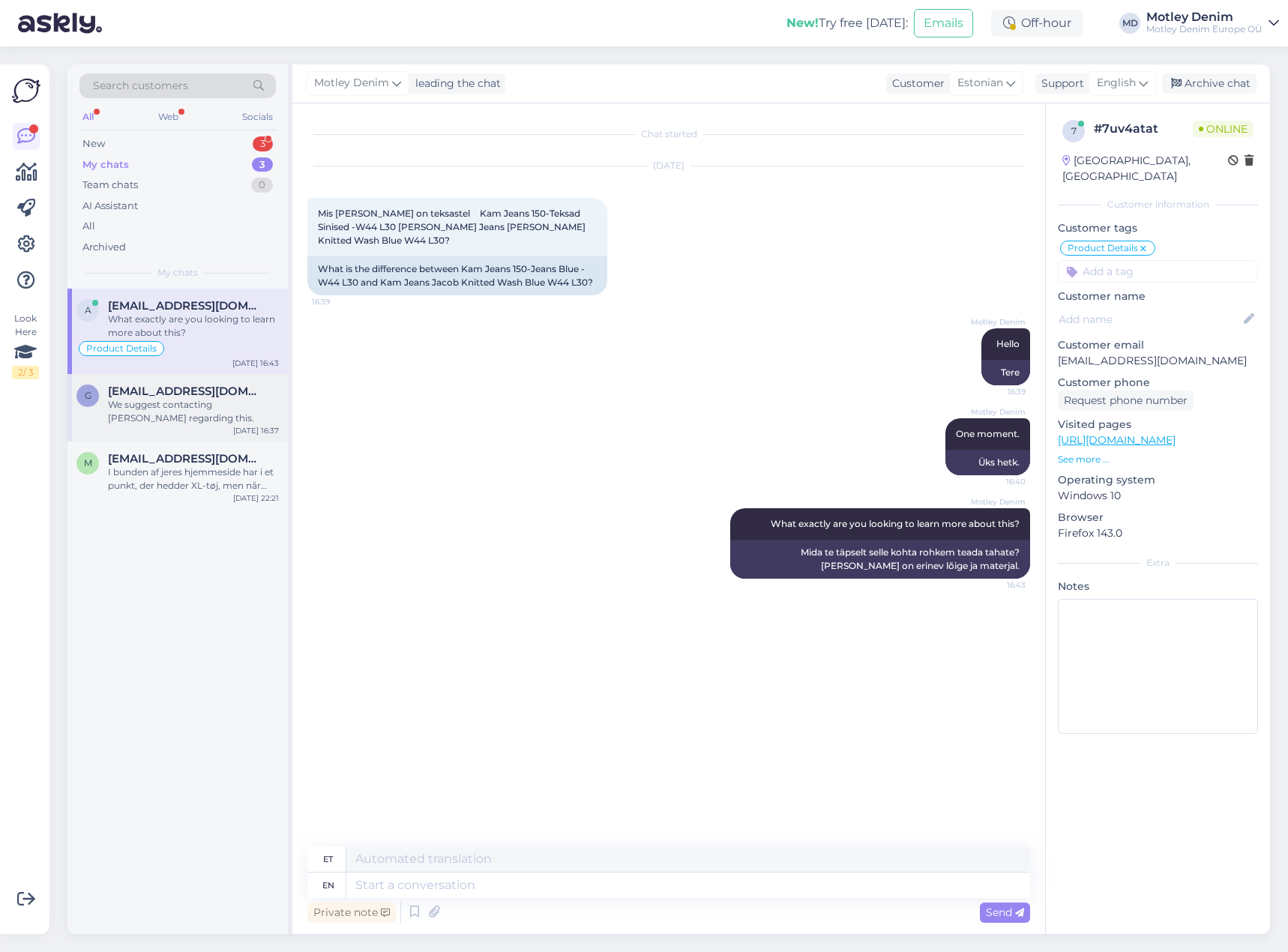
click at [214, 417] on div "We suggest contacting [PERSON_NAME] regarding this." at bounding box center [194, 411] width 171 height 27
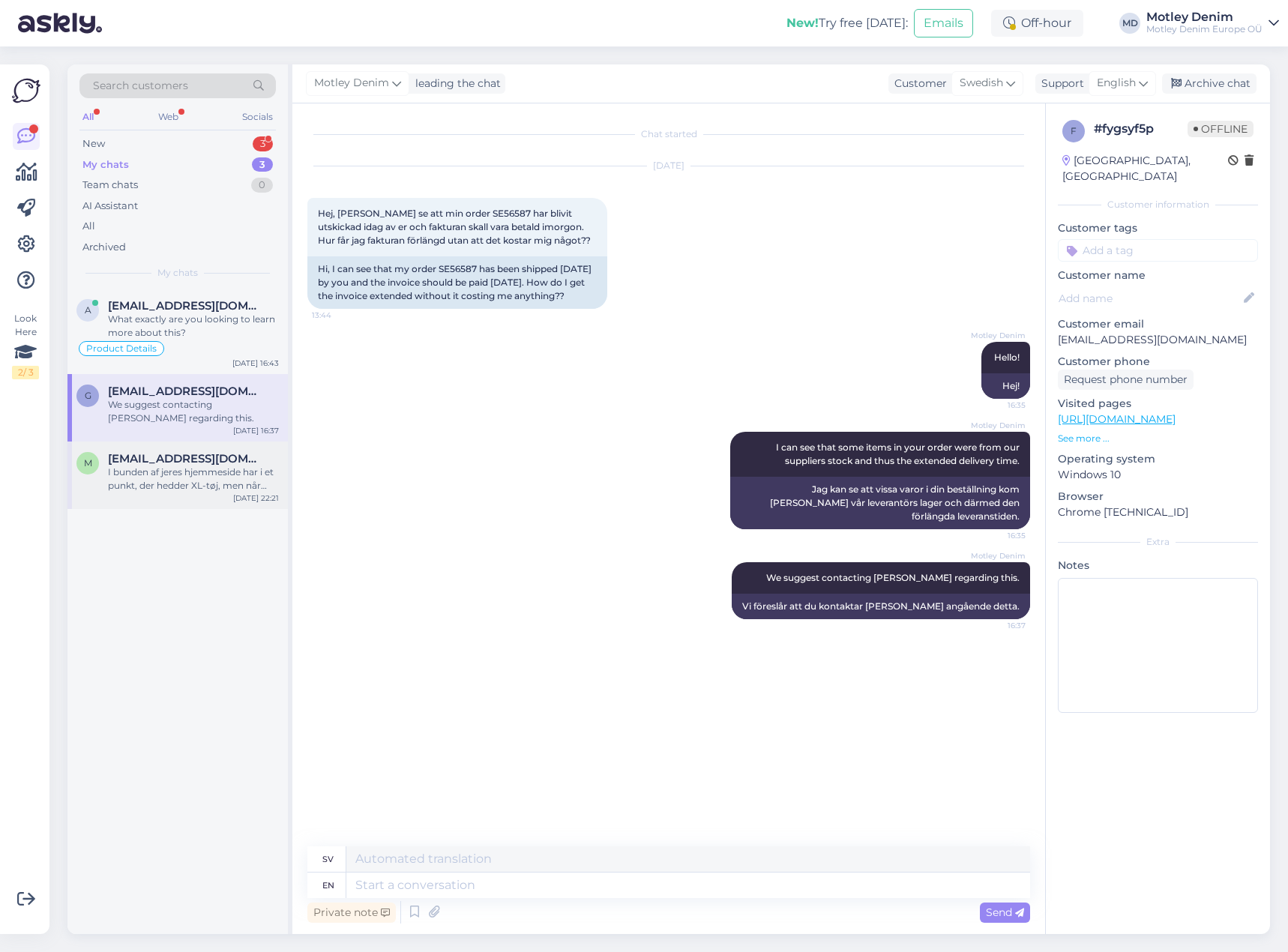
click at [211, 492] on div "I bunden af jeres hjemmeside har i et punkt, der hedder XL-tøj, men når man kli…" at bounding box center [194, 478] width 171 height 27
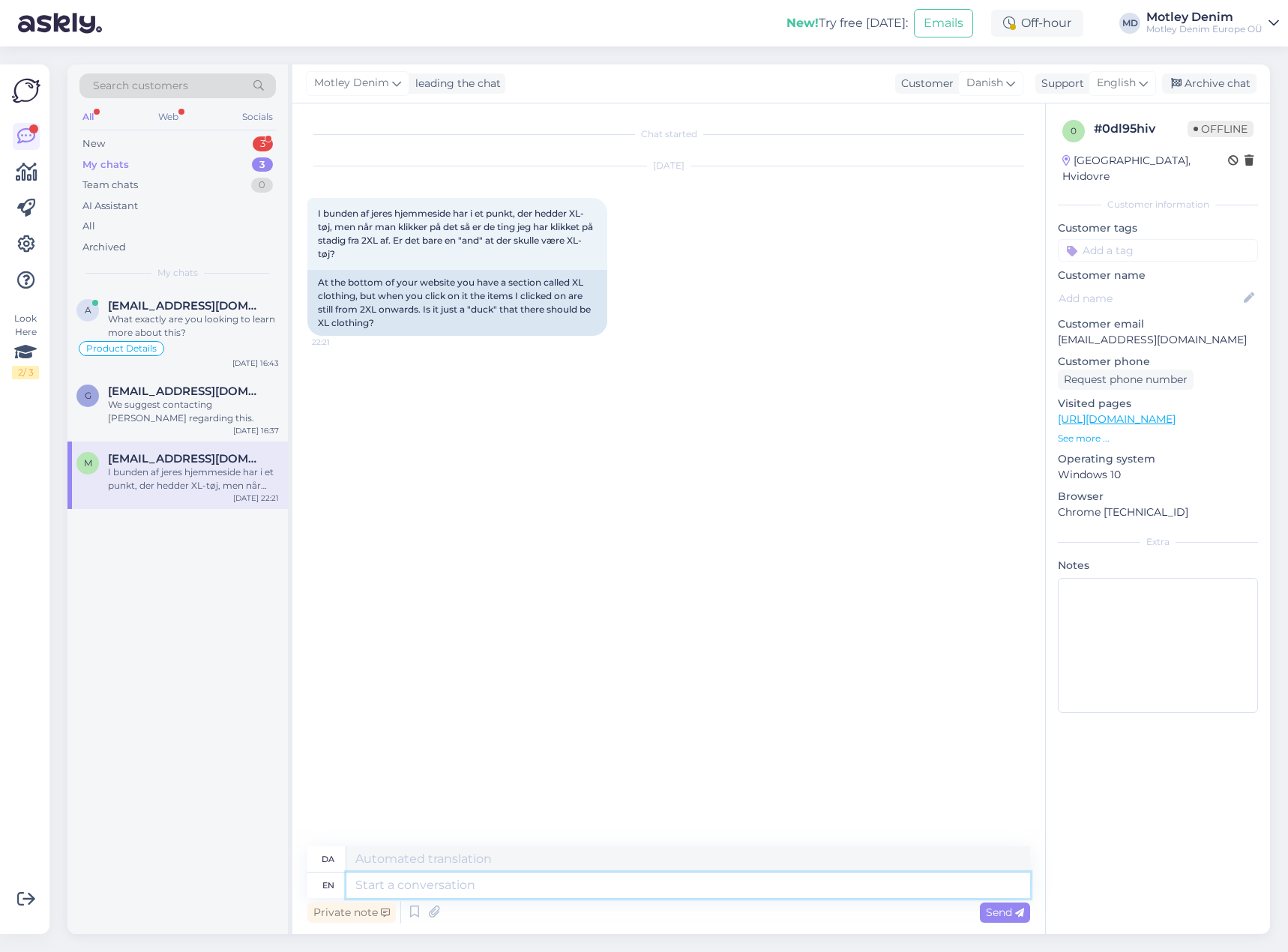
click at [560, 893] on textarea at bounding box center [688, 885] width 684 height 26
click at [622, 529] on div "Chat started [DATE] I bunden [PERSON_NAME] hjemmeside har i et punkt, der hedde…" at bounding box center [675, 475] width 736 height 714
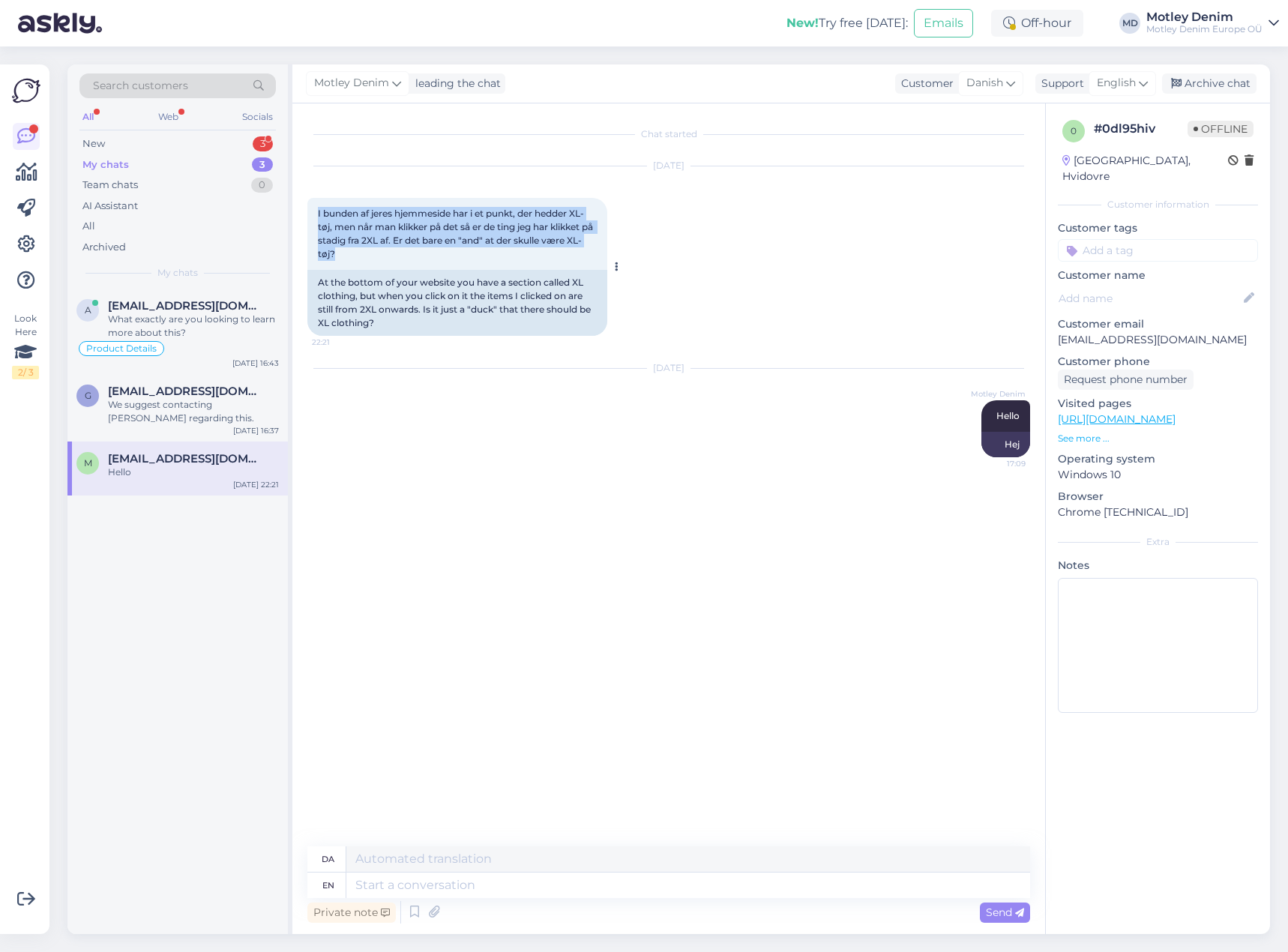
drag, startPoint x: 318, startPoint y: 212, endPoint x: 353, endPoint y: 251, distance: 52.4
click at [353, 251] on div "I bunden [PERSON_NAME] hjemmeside har i et punkt, der hedder XL-tøj, men når ma…" at bounding box center [457, 233] width 300 height 72
click at [488, 874] on textarea at bounding box center [688, 885] width 684 height 26
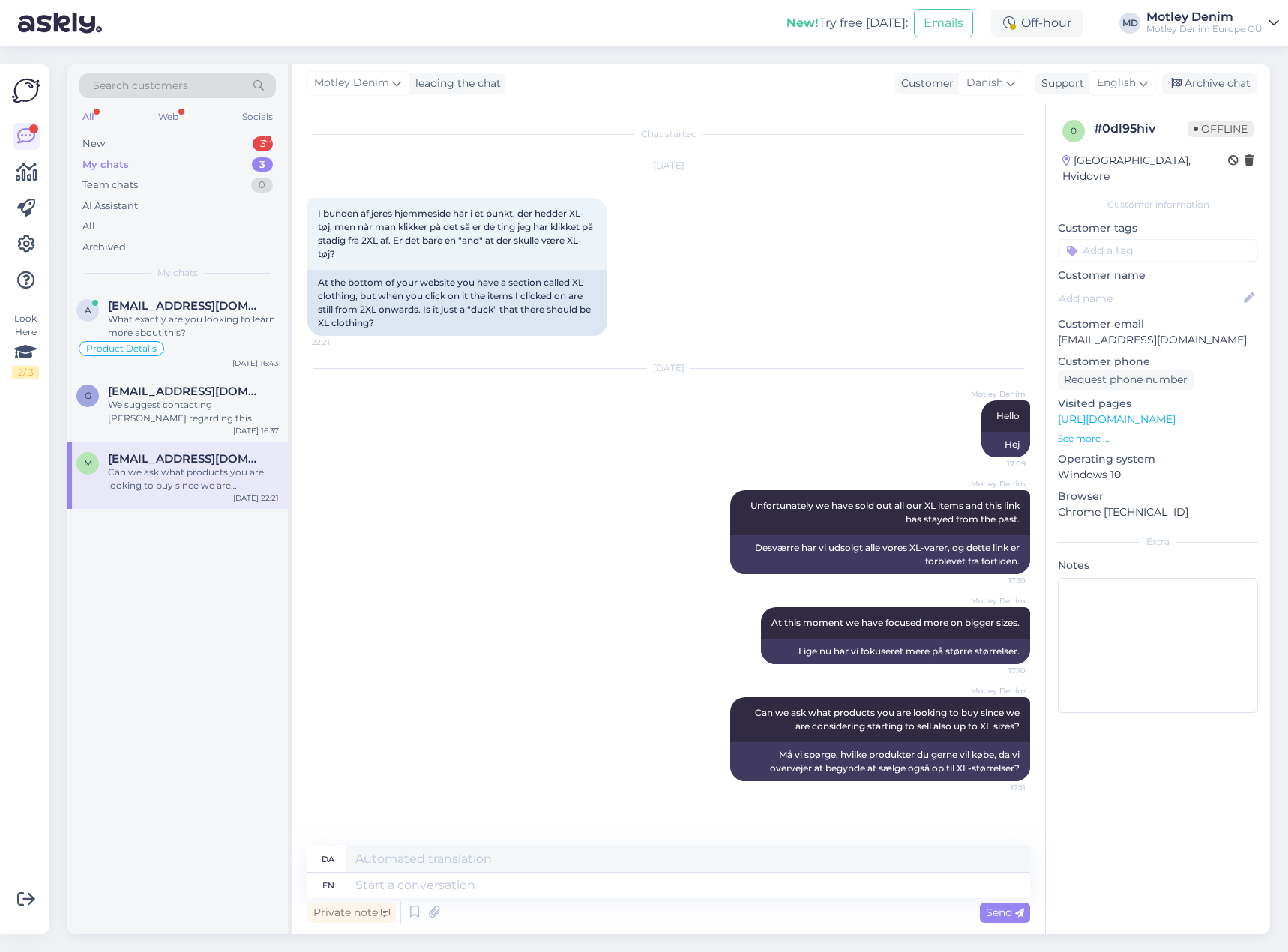
click at [1151, 239] on input at bounding box center [1157, 250] width 200 height 23
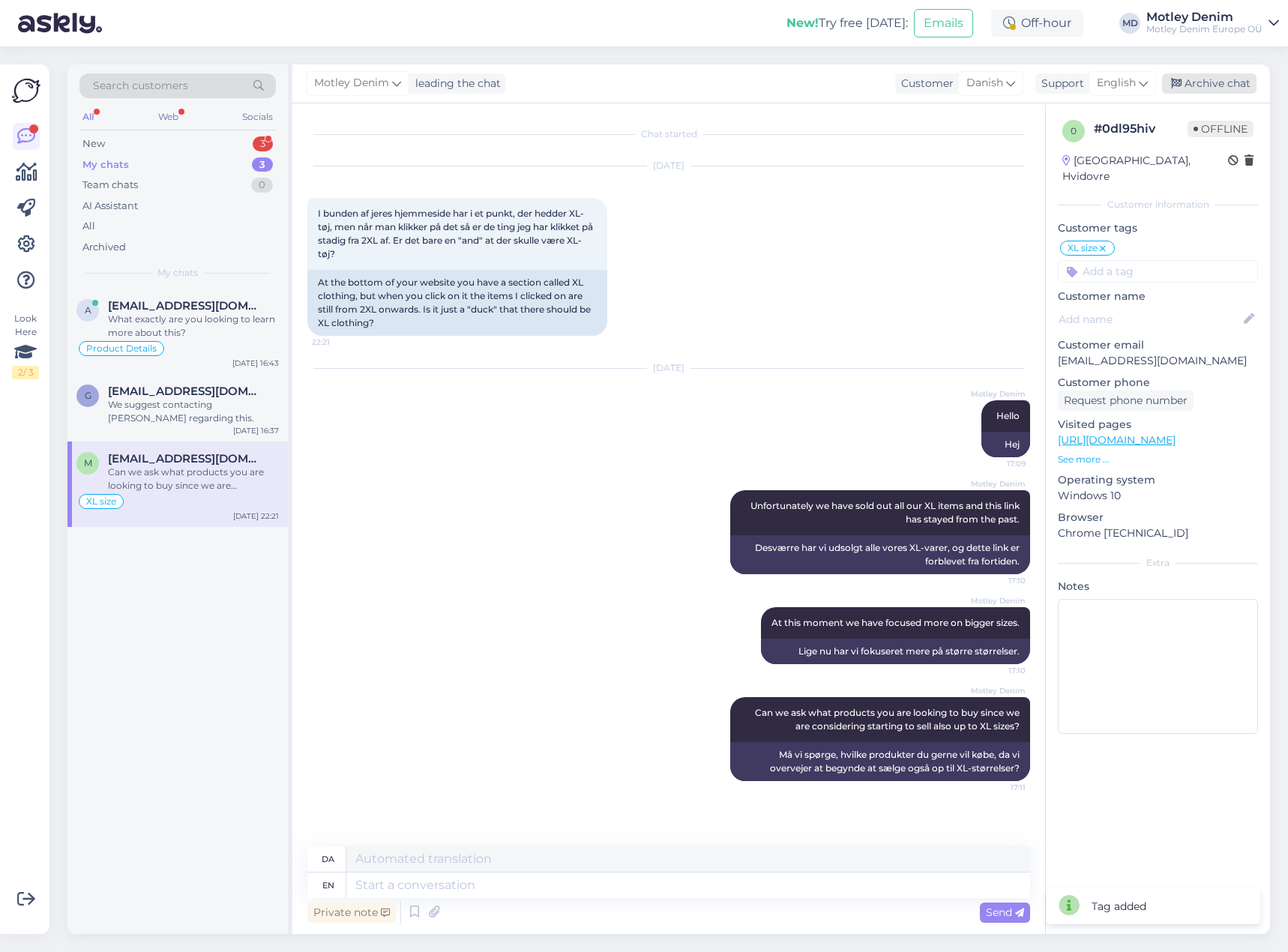
click at [1214, 84] on div "Archive chat" at bounding box center [1209, 84] width 94 height 21
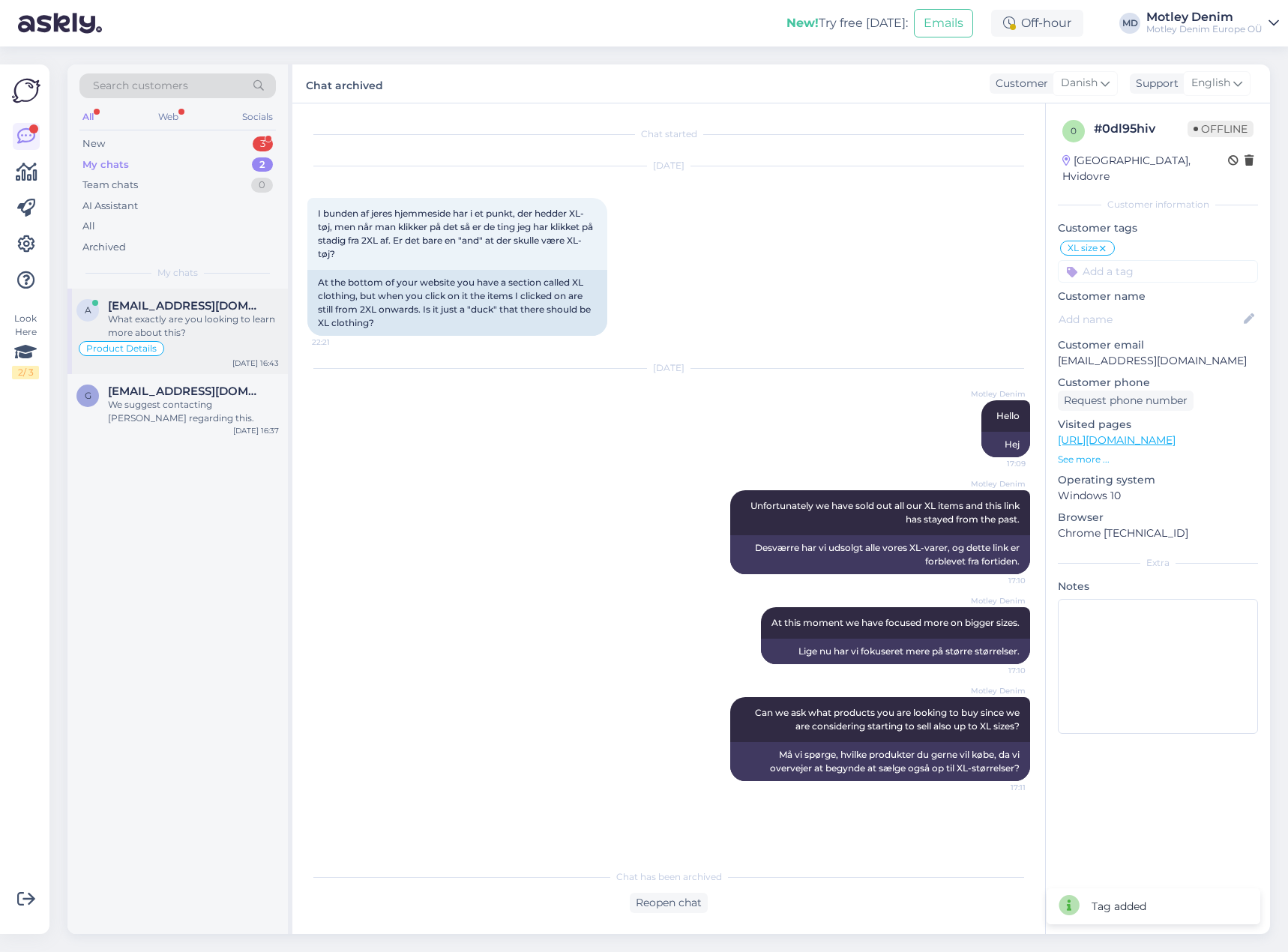
click at [188, 300] on span "[EMAIL_ADDRESS][DOMAIN_NAME]" at bounding box center [186, 306] width 155 height 14
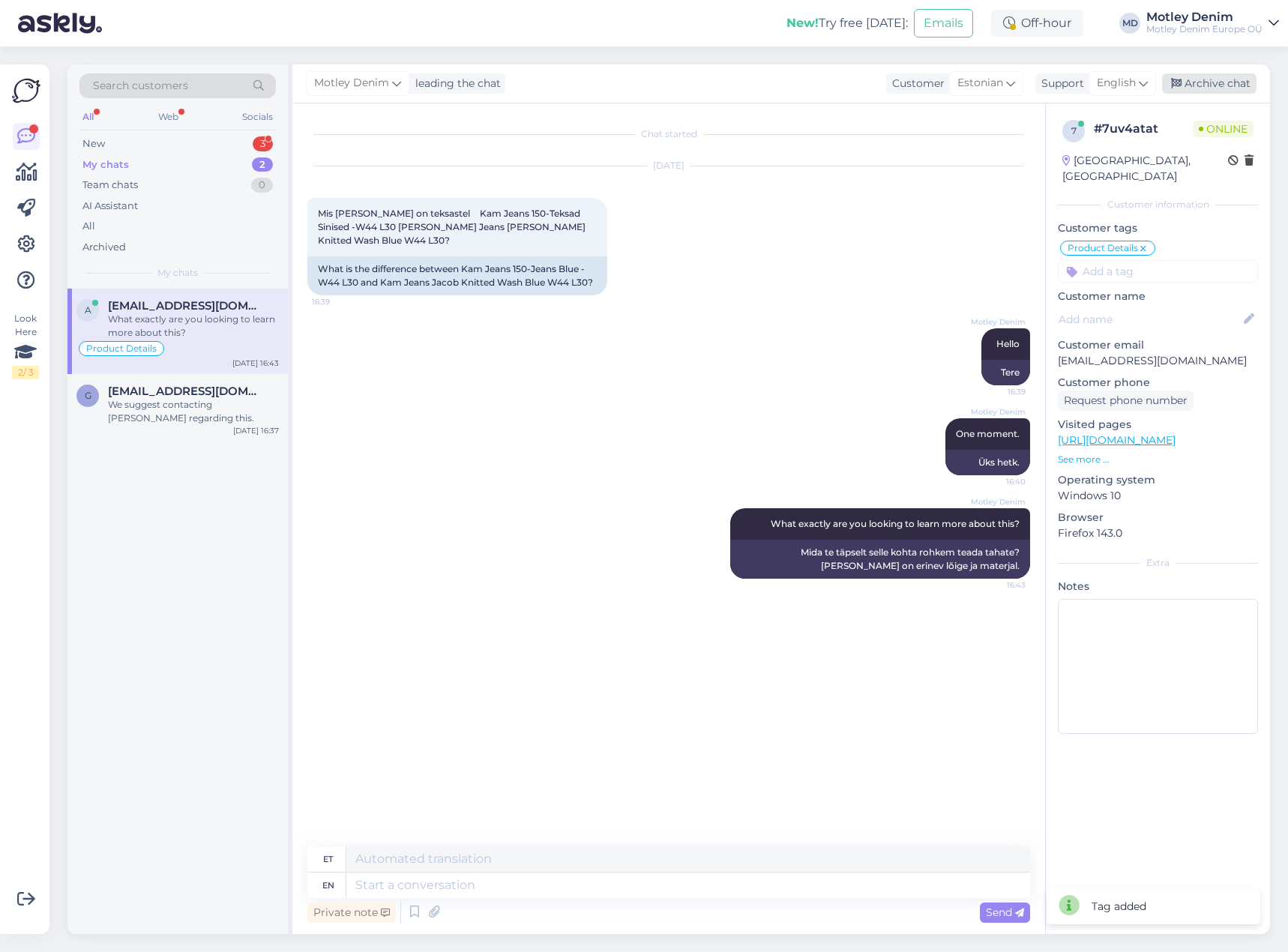
click at [1227, 88] on div "Archive chat" at bounding box center [1209, 84] width 94 height 21
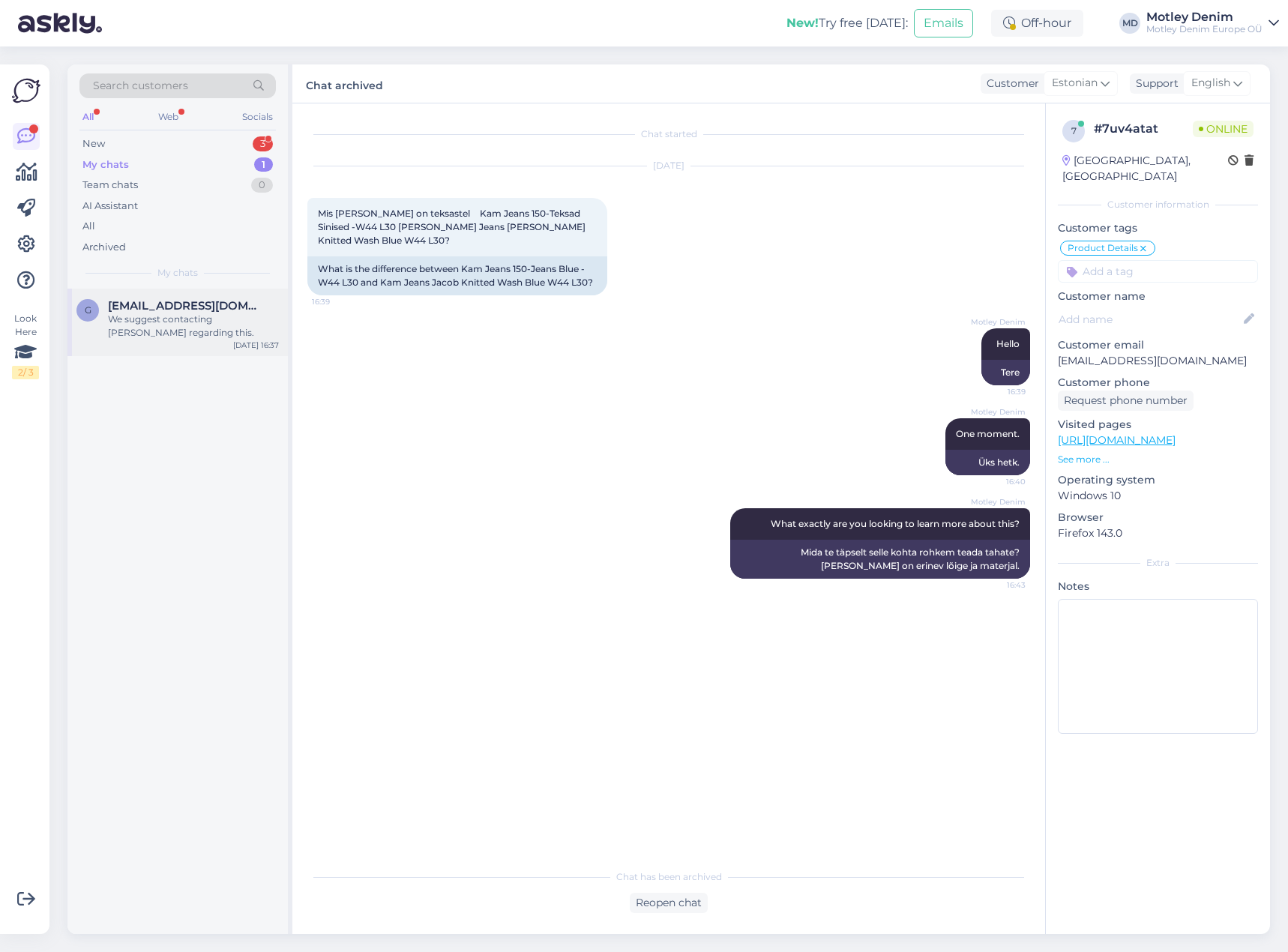
click at [209, 300] on span "[EMAIL_ADDRESS][DOMAIN_NAME]" at bounding box center [186, 306] width 155 height 14
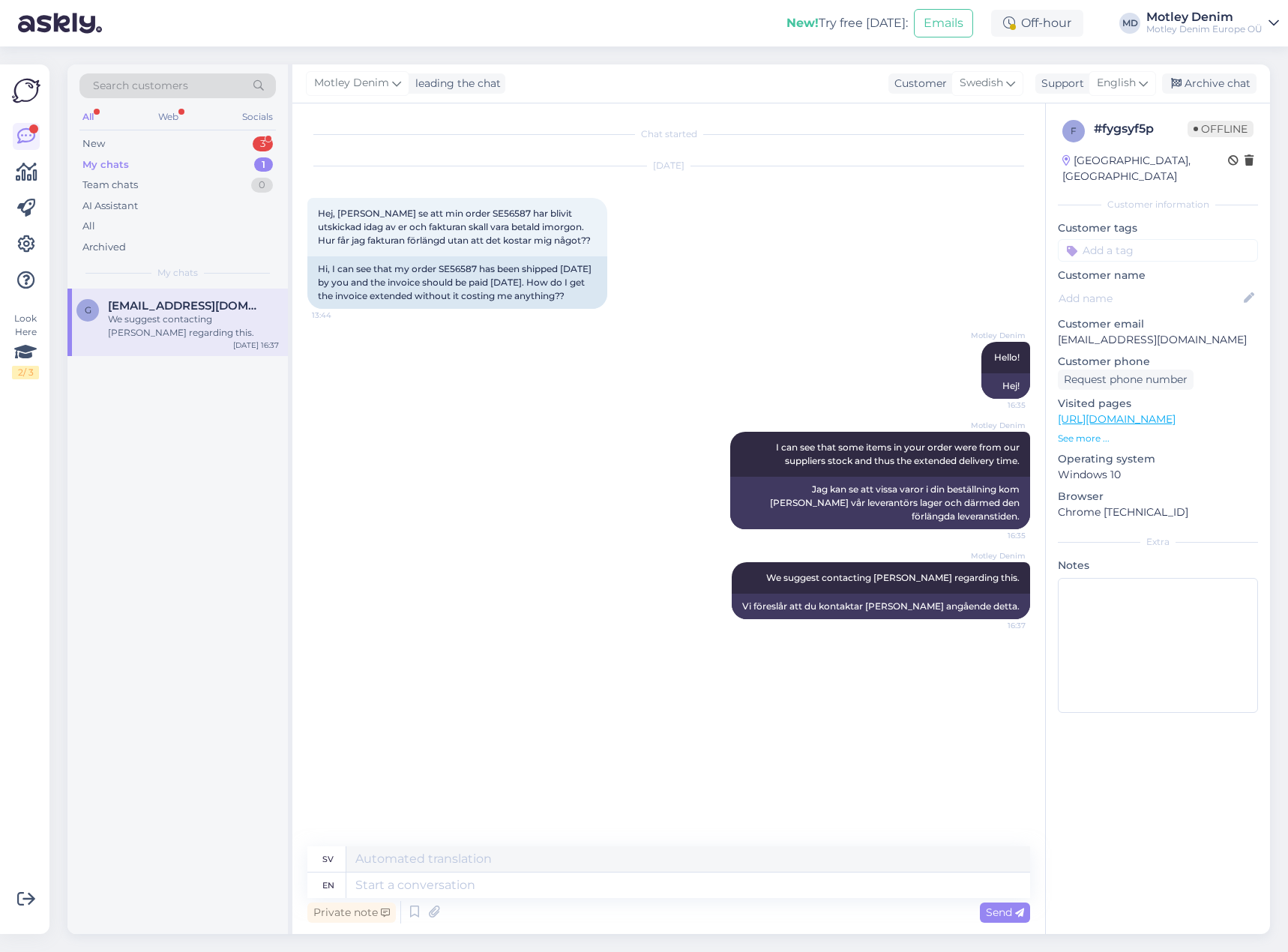
click at [1215, 73] on div "[PERSON_NAME] leading the chat Customer Swedish Support English Archive chat" at bounding box center [781, 85] width 978 height 39
click at [1247, 84] on div "Archive chat" at bounding box center [1209, 84] width 94 height 21
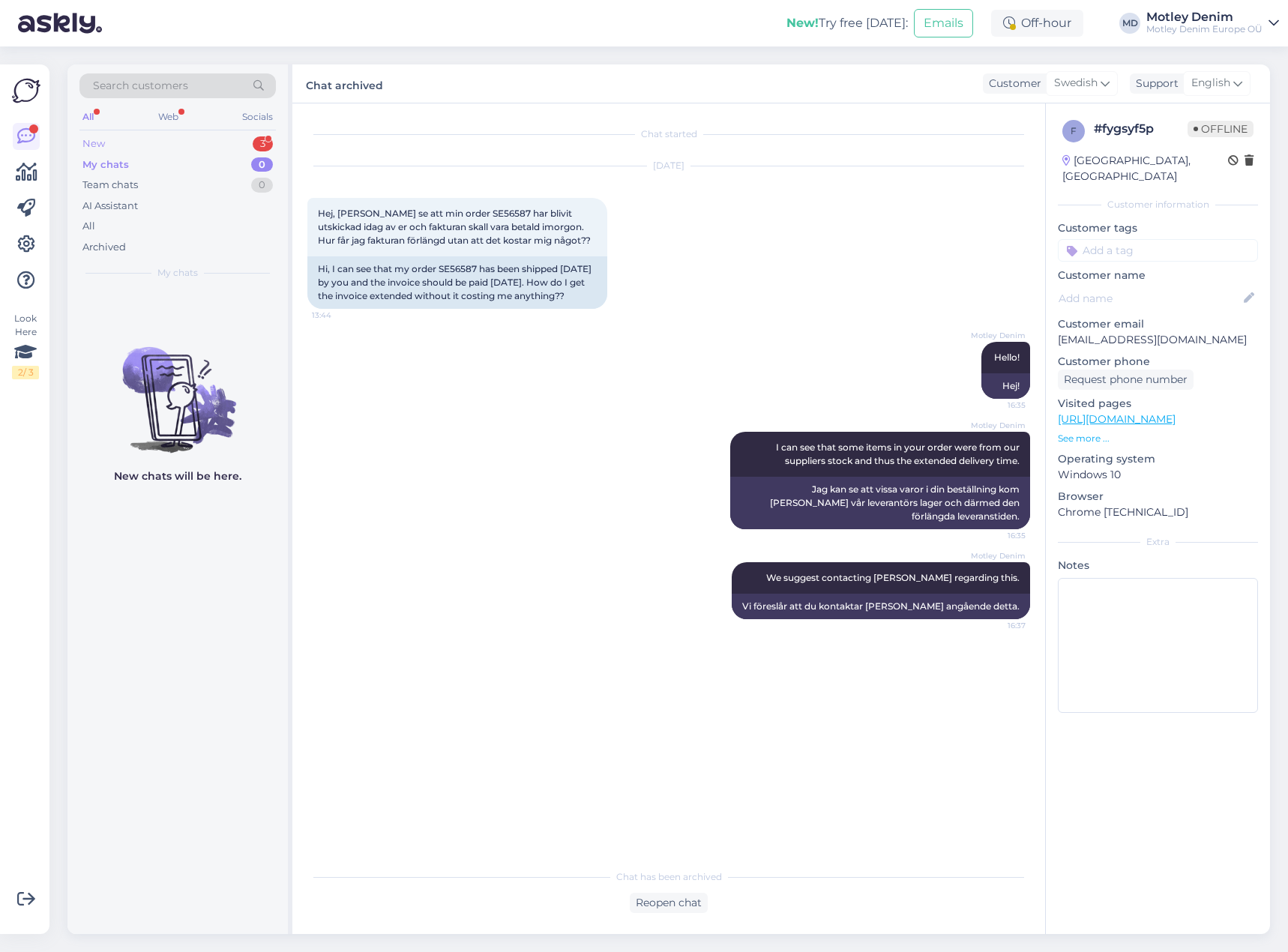
click at [208, 151] on div "New 3" at bounding box center [178, 144] width 197 height 21
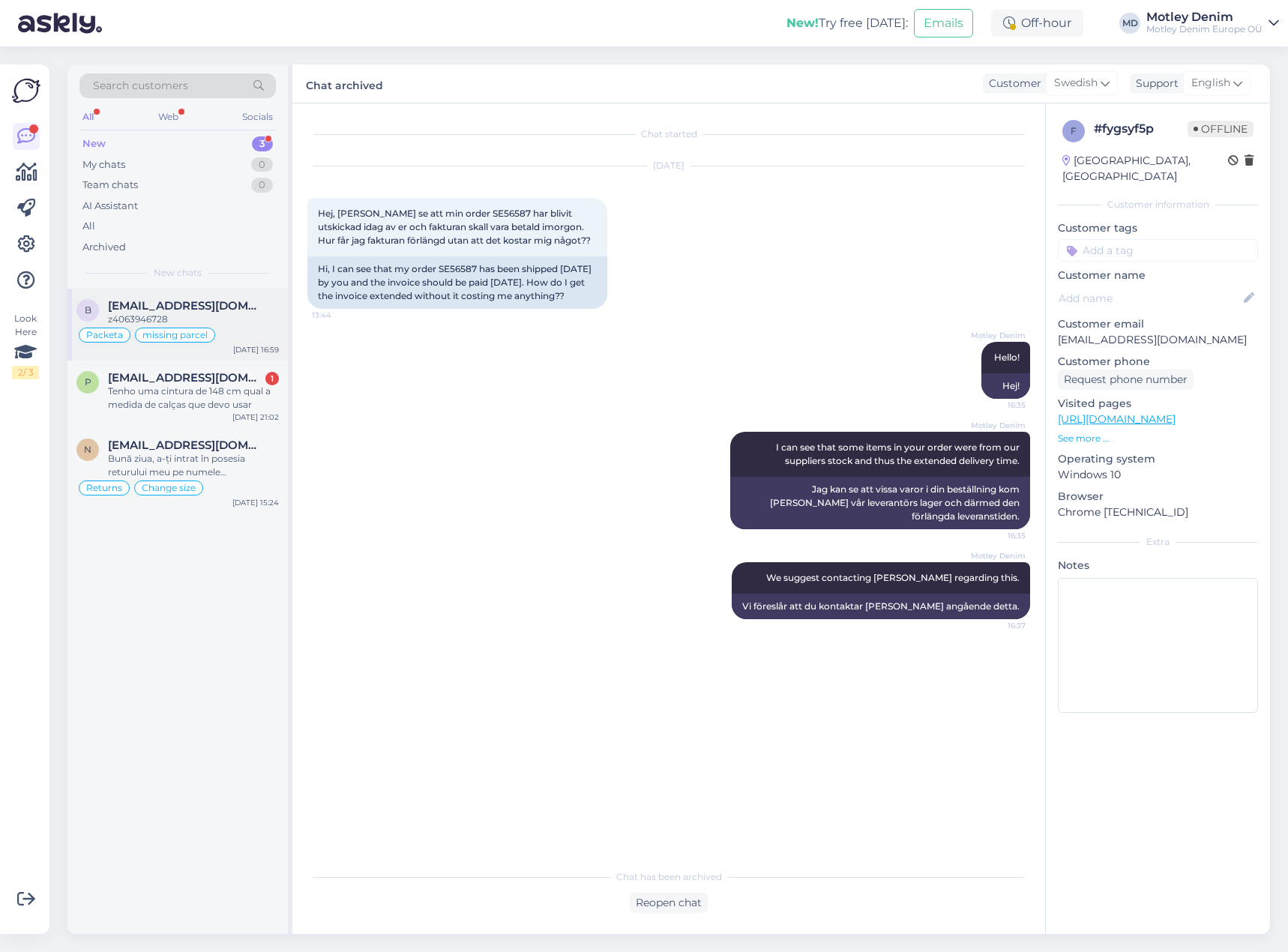
click at [225, 332] on div "Packeta missing parcel" at bounding box center [178, 334] width 203 height 18
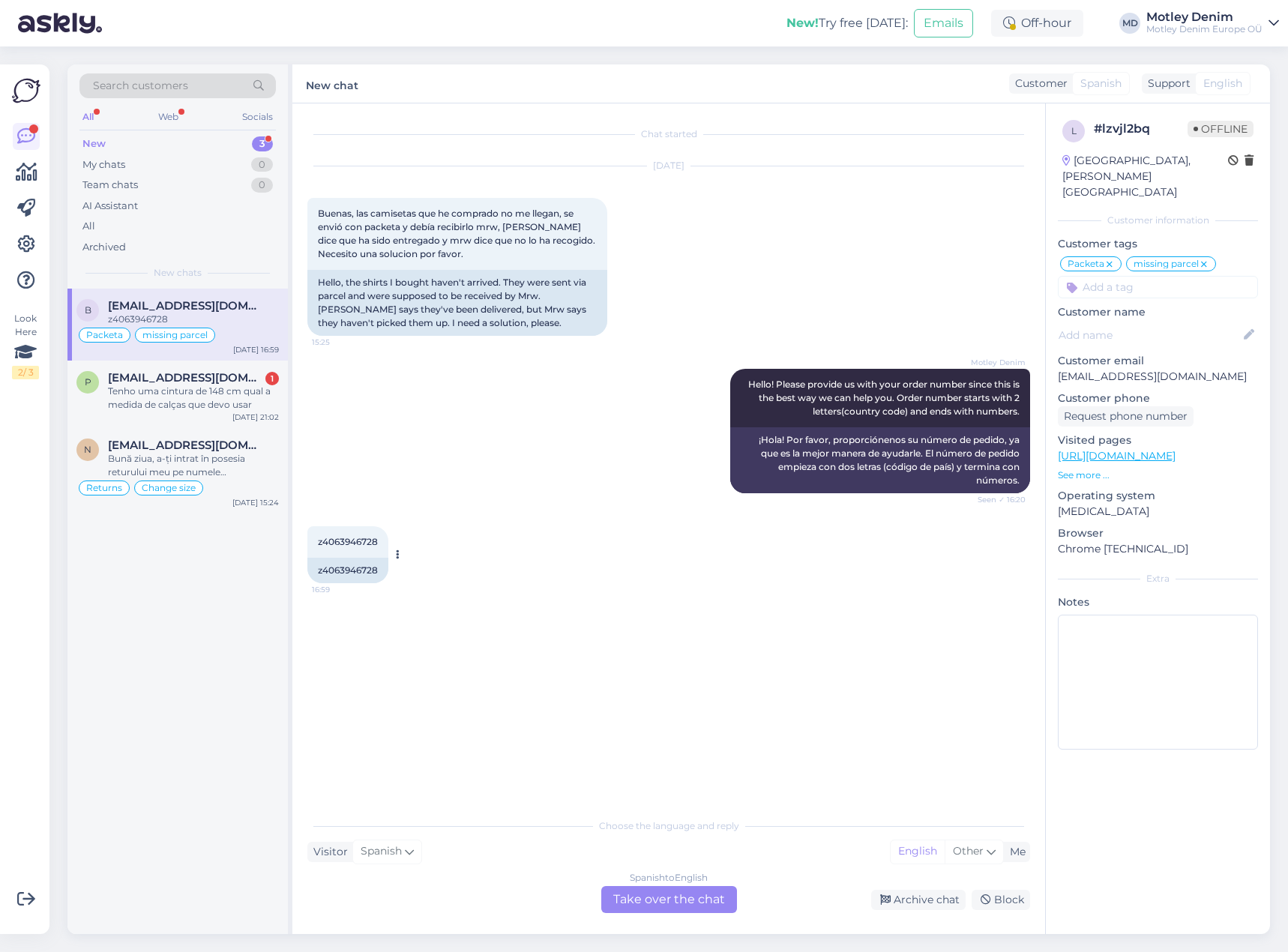
click at [342, 570] on div "z4063946728" at bounding box center [347, 570] width 81 height 26
click at [633, 430] on div "Motley Denim Hello! Please provide us with your order number since this is the …" at bounding box center [668, 431] width 723 height 157
click at [359, 574] on div "z4063946728" at bounding box center [347, 570] width 81 height 26
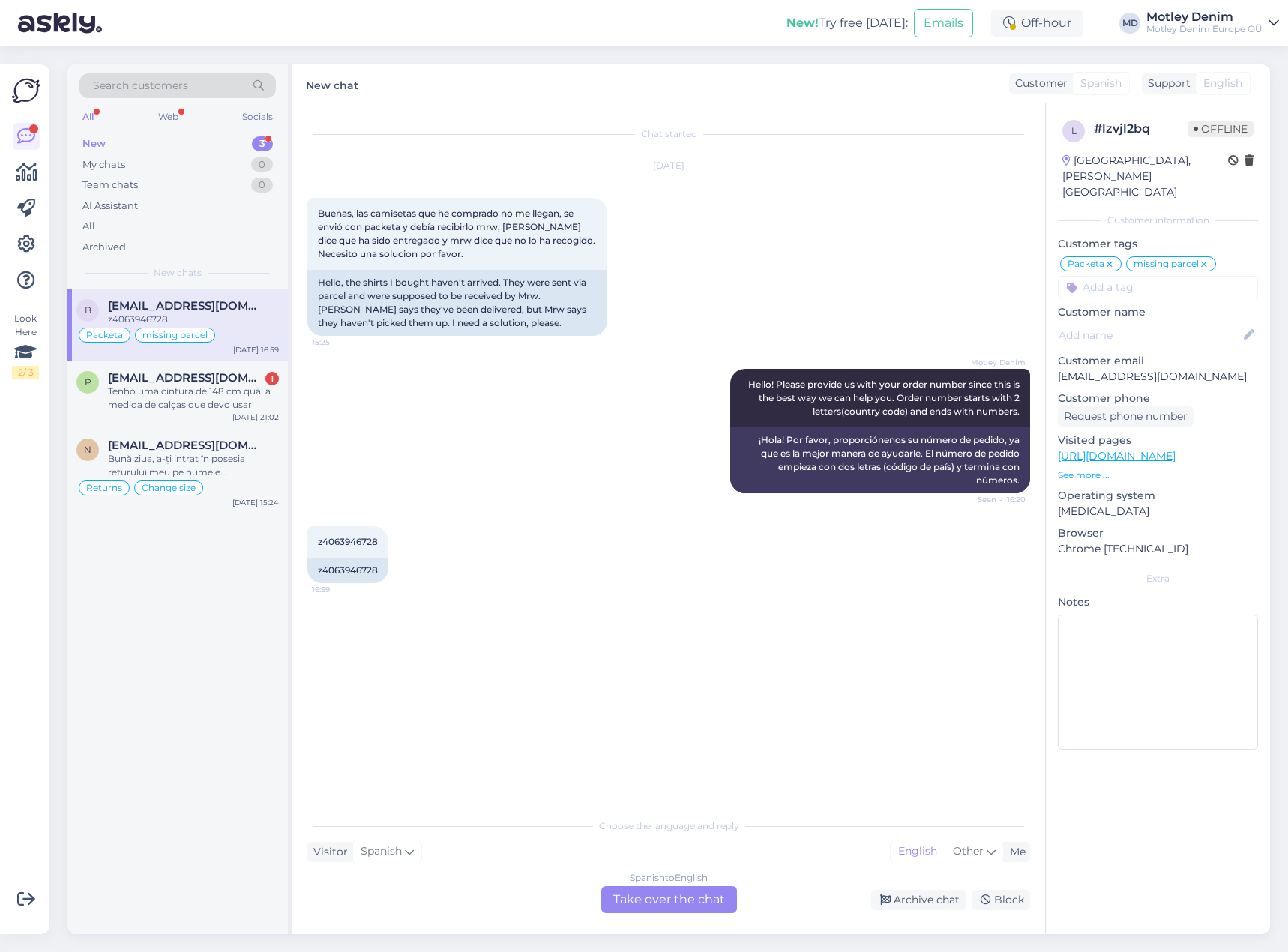
click at [634, 511] on div "z4063946728 16:59 z4063946728" at bounding box center [668, 554] width 723 height 89
click at [489, 393] on div "Motley Denim Hello! Please provide us with your order number since this is the …" at bounding box center [668, 431] width 723 height 157
drag, startPoint x: 319, startPoint y: 570, endPoint x: 389, endPoint y: 567, distance: 70.1
click at [389, 567] on div "z4063946728 16:59 z4063946728" at bounding box center [347, 555] width 81 height 57
click at [1068, 369] on p "[EMAIL_ADDRESS][DOMAIN_NAME]" at bounding box center [1157, 377] width 200 height 16
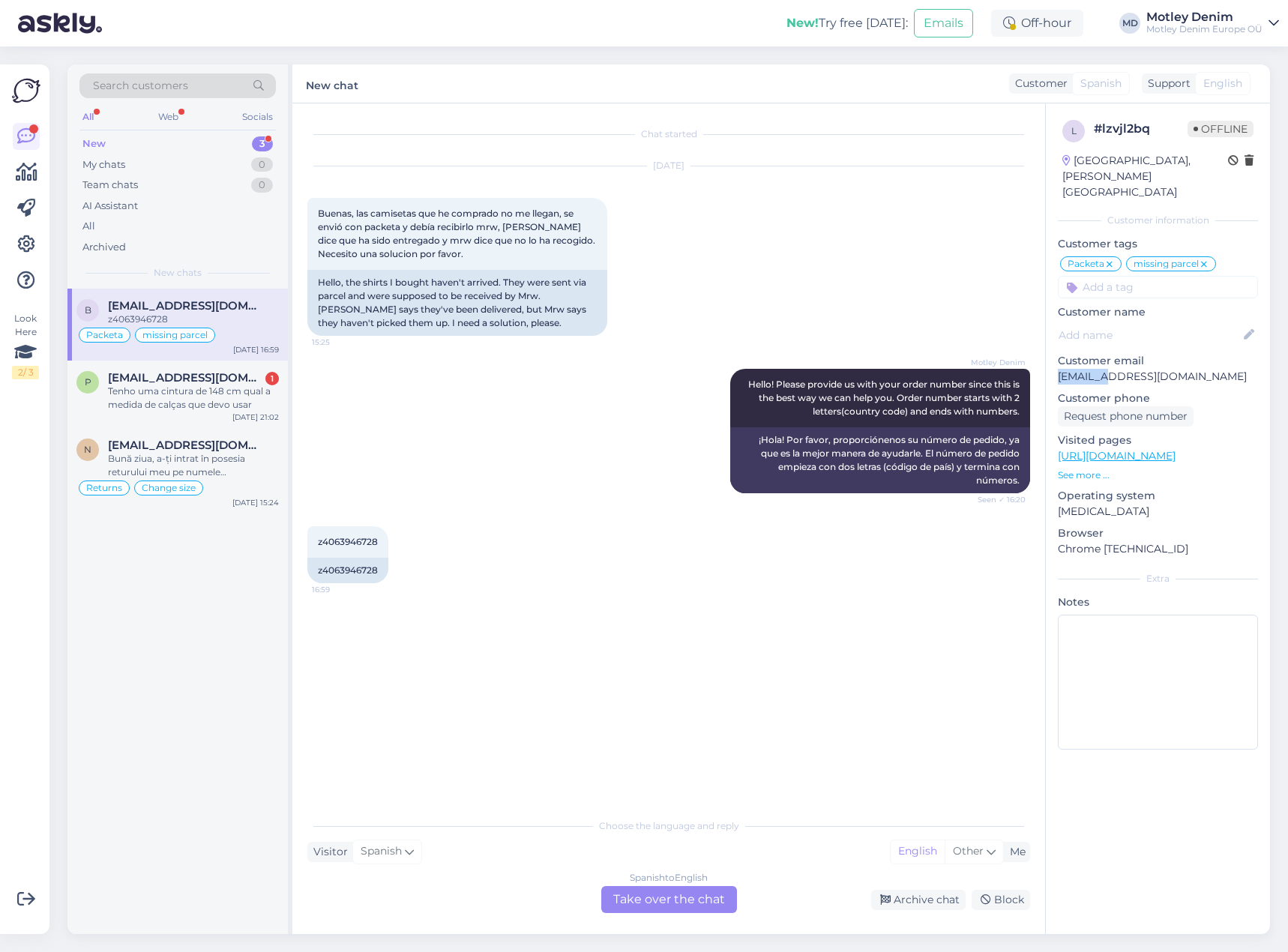
drag, startPoint x: 1068, startPoint y: 345, endPoint x: 1123, endPoint y: 350, distance: 55.2
click at [1071, 369] on p "[EMAIL_ADDRESS][DOMAIN_NAME]" at bounding box center [1157, 377] width 200 height 16
click at [1176, 369] on p "[EMAIL_ADDRESS][DOMAIN_NAME]" at bounding box center [1157, 377] width 200 height 16
click at [1082, 369] on p "[EMAIL_ADDRESS][DOMAIN_NAME]" at bounding box center [1157, 377] width 200 height 16
drag, startPoint x: 1082, startPoint y: 342, endPoint x: 1167, endPoint y: 343, distance: 85.0
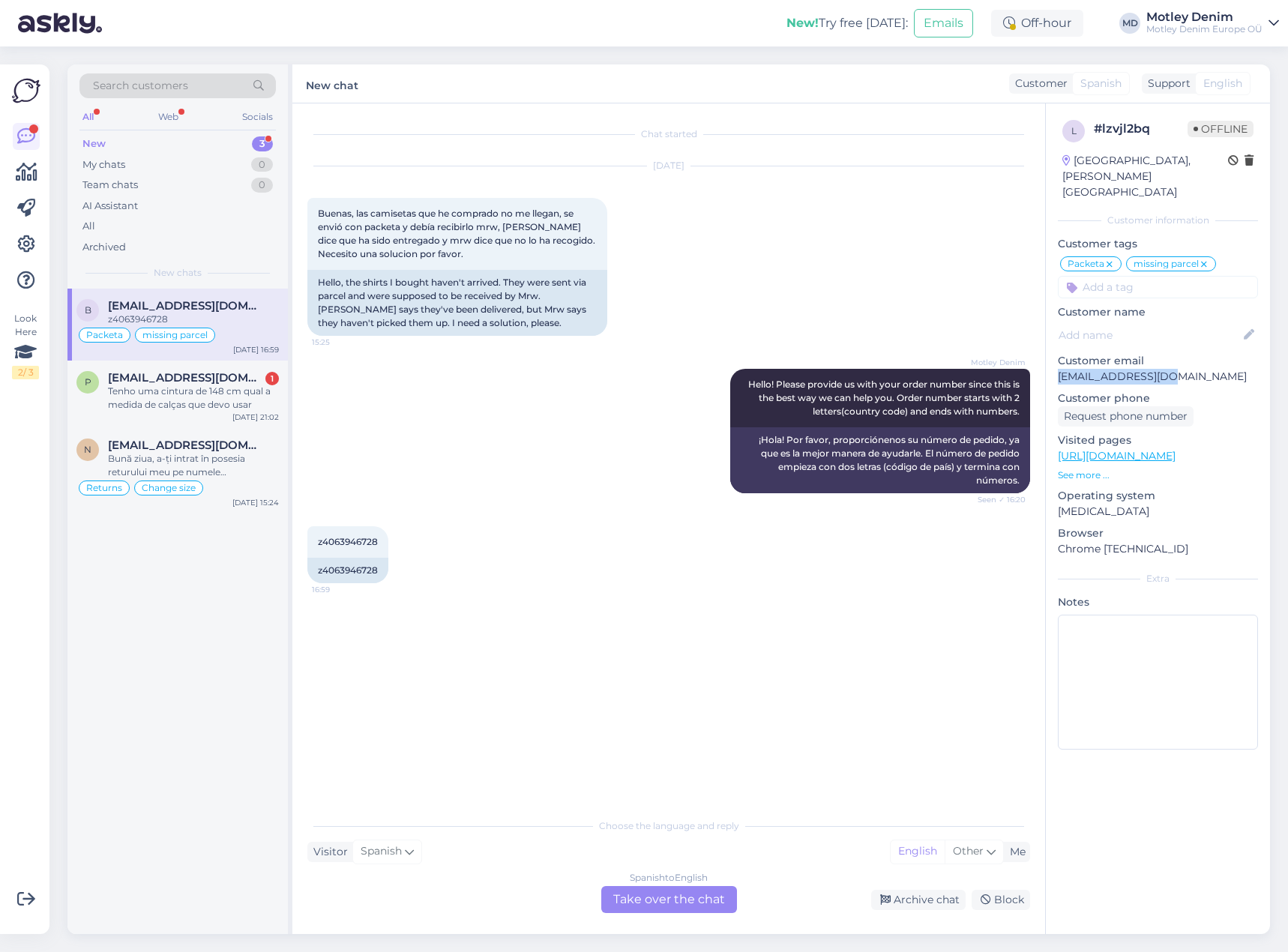
click at [1167, 369] on p "[EMAIL_ADDRESS][DOMAIN_NAME]" at bounding box center [1157, 377] width 200 height 16
click at [686, 902] on div "Spanish to English Take over the chat" at bounding box center [669, 899] width 136 height 27
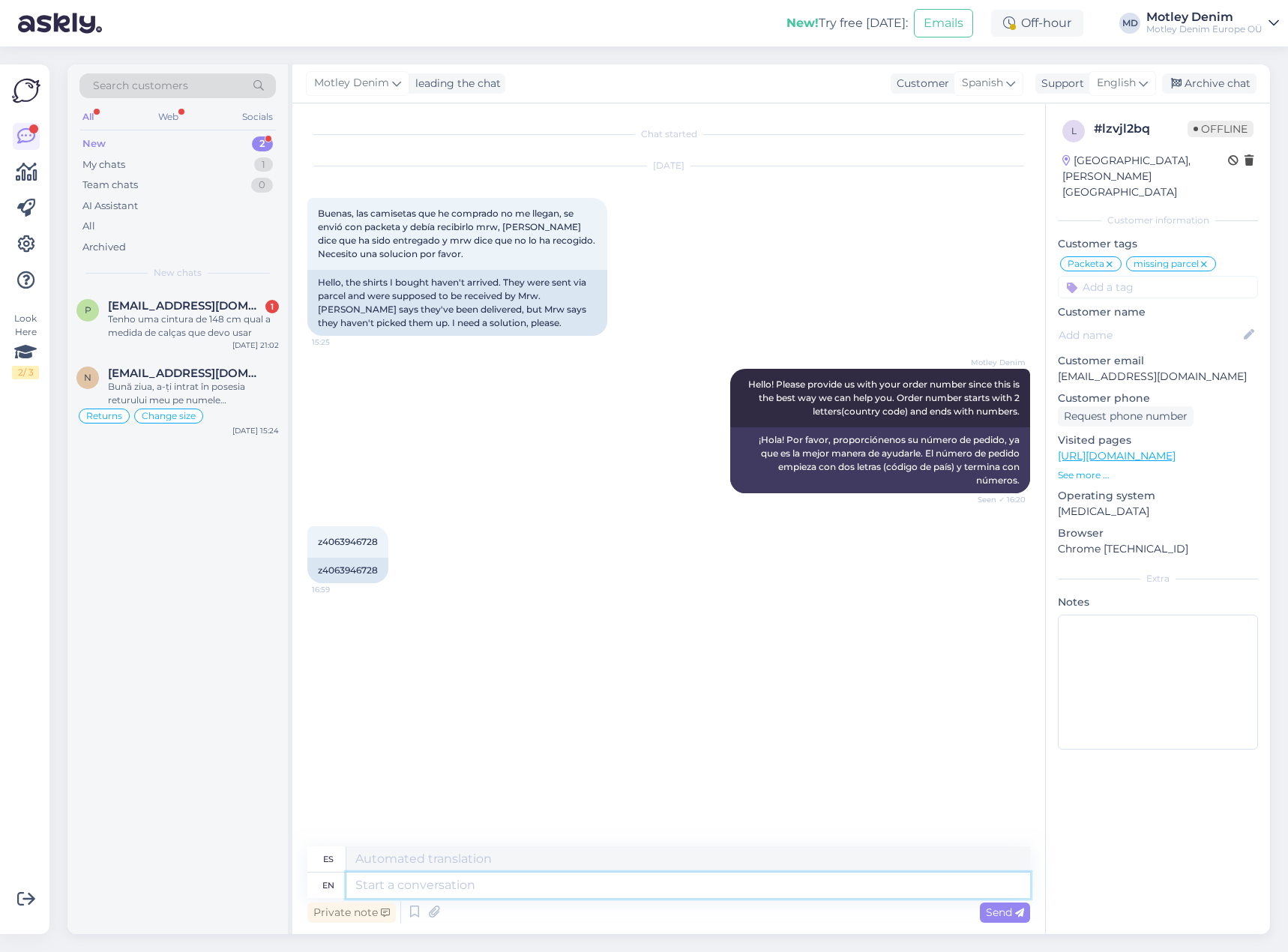
click at [684, 880] on textarea at bounding box center [688, 885] width 684 height 26
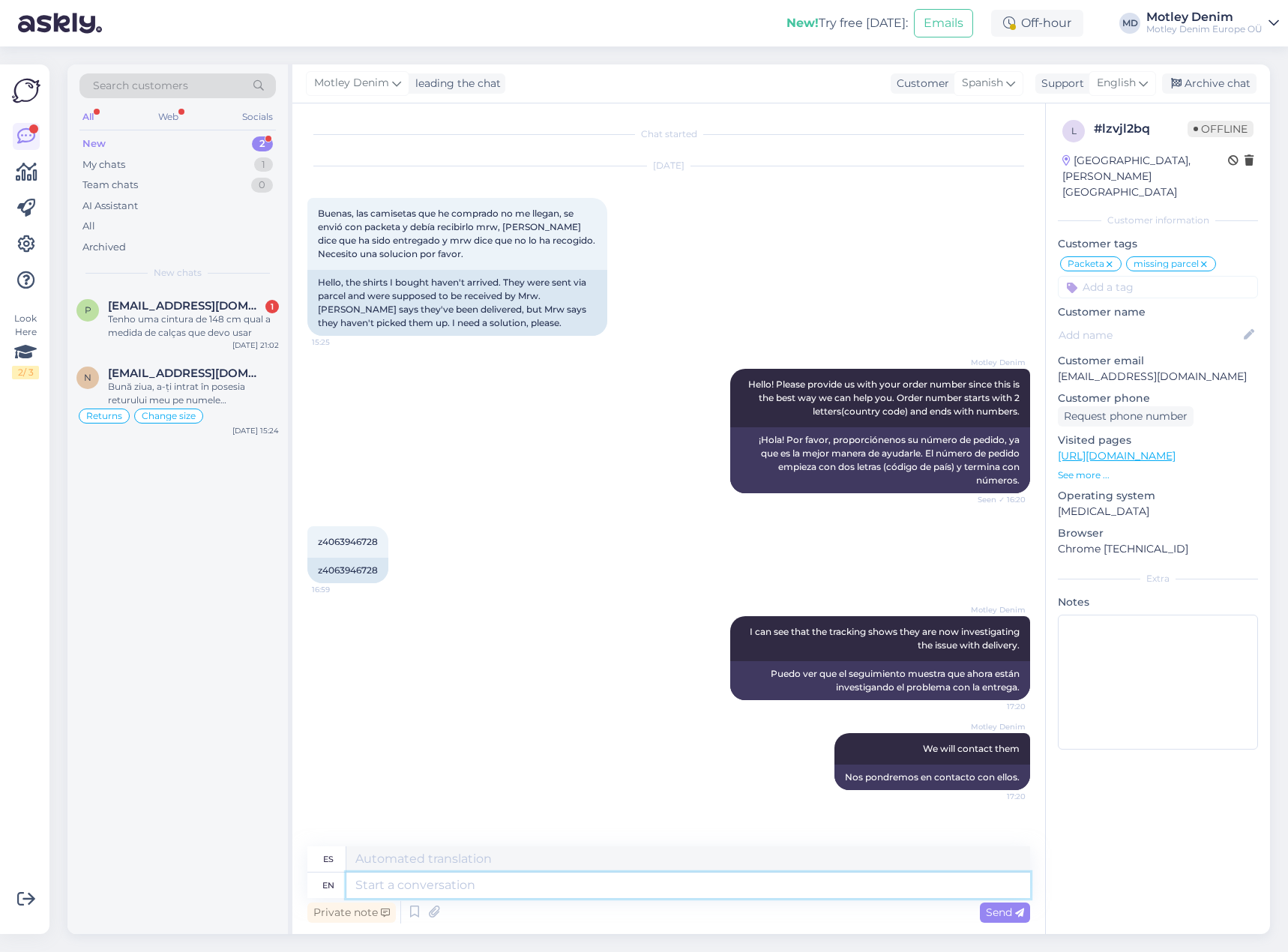
scroll to position [90, 0]
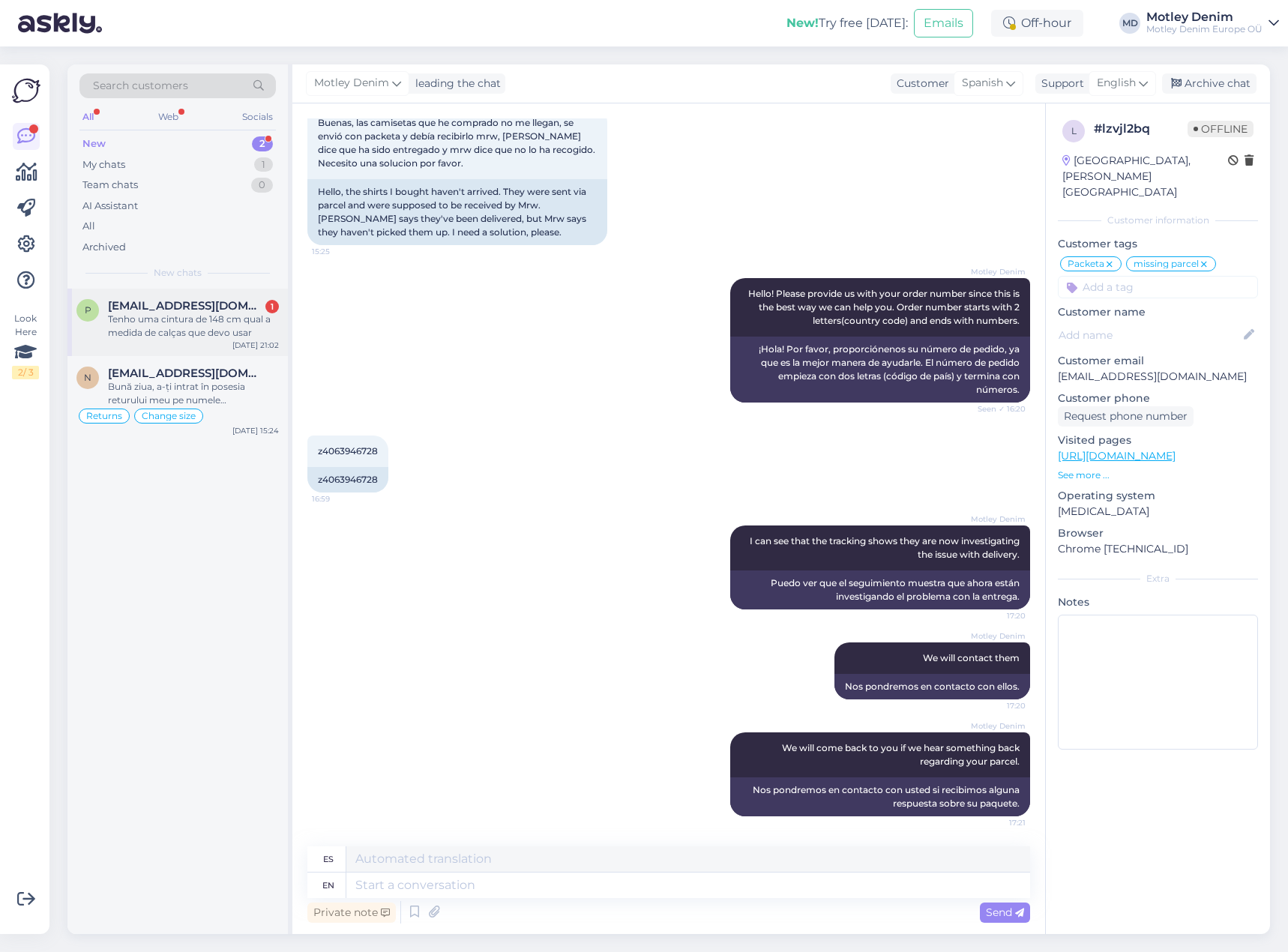
click at [203, 335] on div "Tenho uma cintura de 148 cm qual a medida de calças que devo usar" at bounding box center [194, 326] width 171 height 27
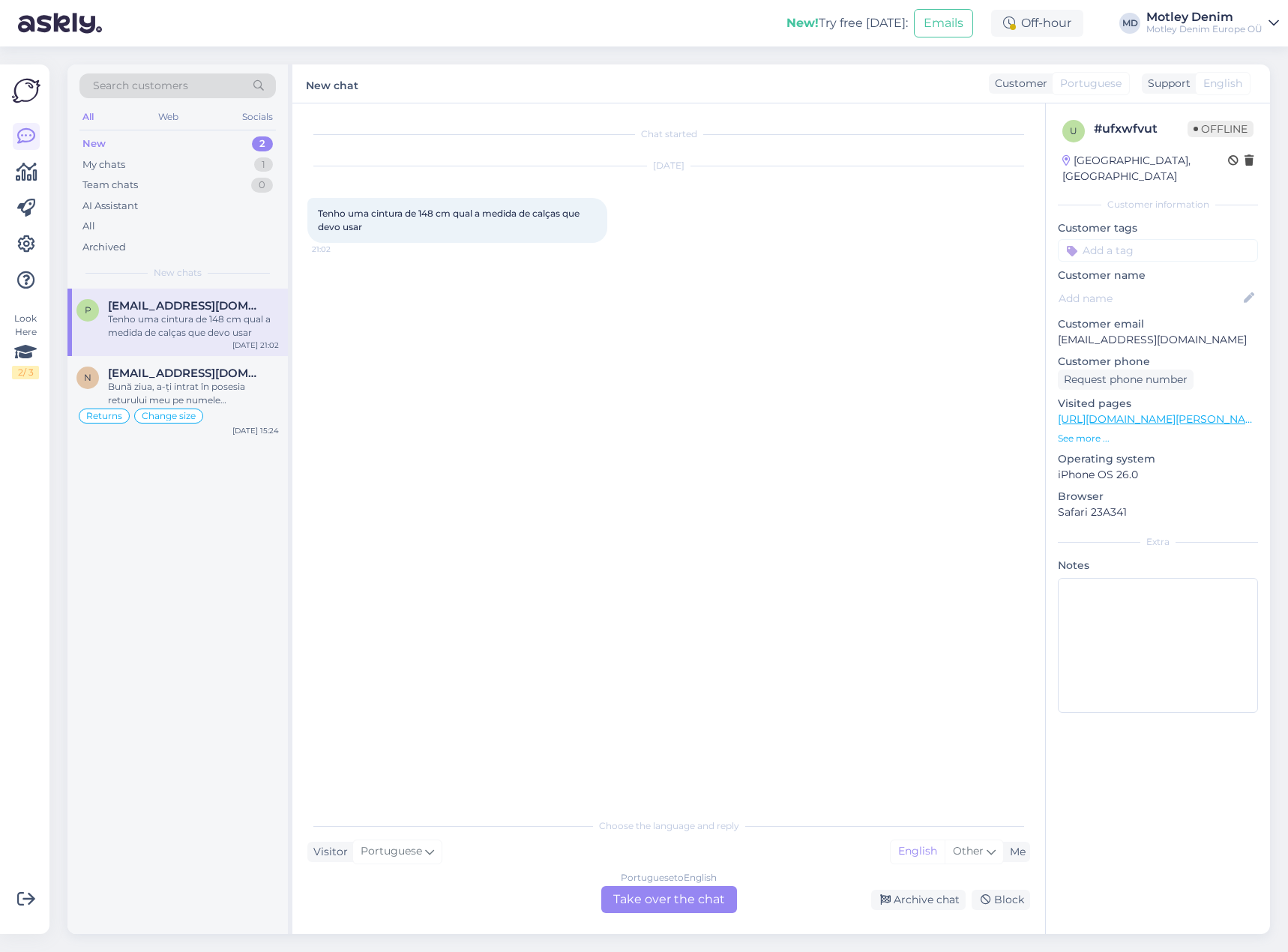
click at [656, 902] on div "Portuguese to English Take over the chat" at bounding box center [669, 899] width 136 height 27
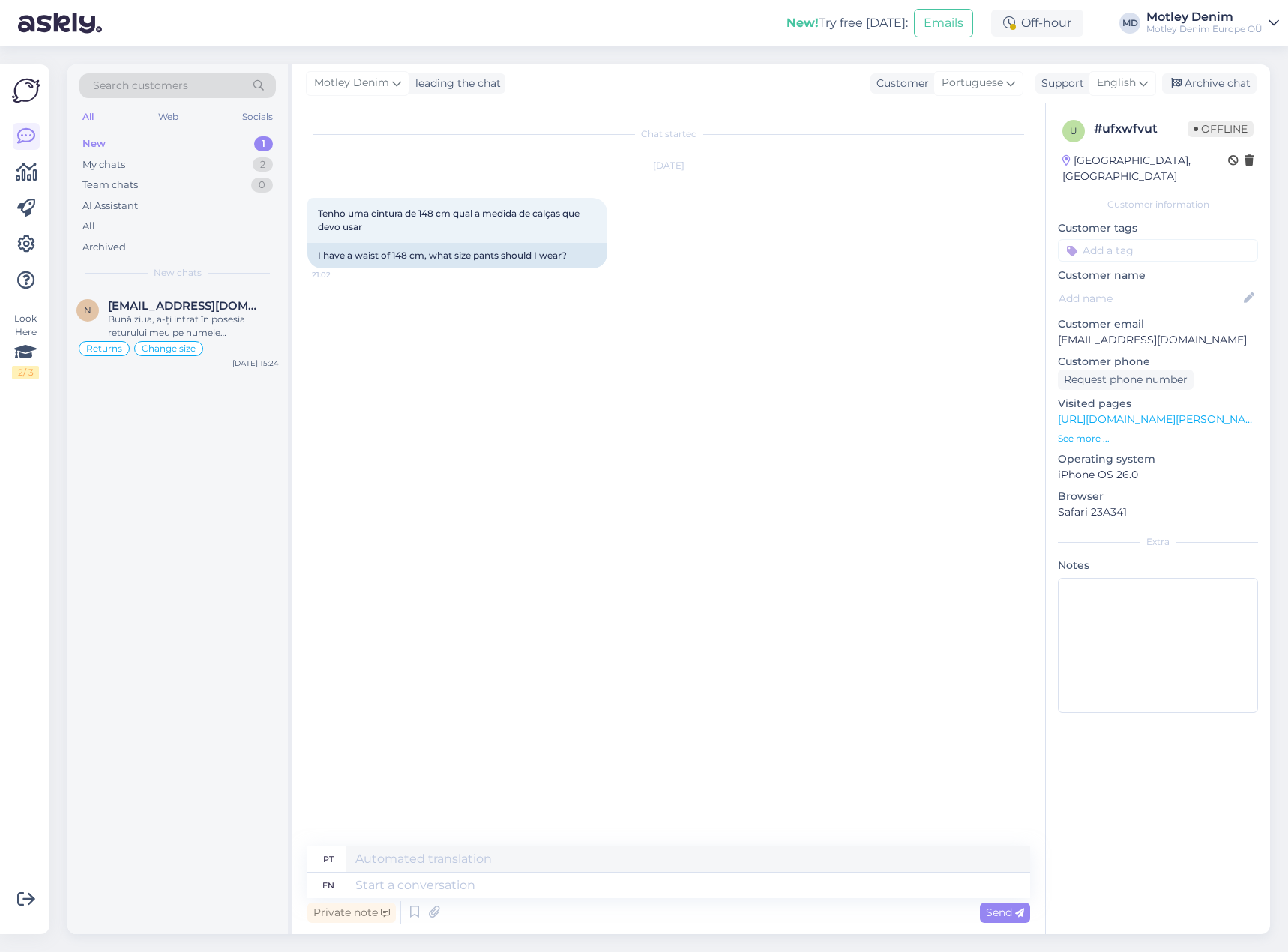
click at [496, 377] on div "Chat started [DATE] Tenho uma cintura de 148 cm qual a medida de calças que dev…" at bounding box center [675, 475] width 736 height 714
drag, startPoint x: 532, startPoint y: 886, endPoint x: 539, endPoint y: 890, distance: 8.1
click at [534, 887] on textarea at bounding box center [688, 885] width 684 height 26
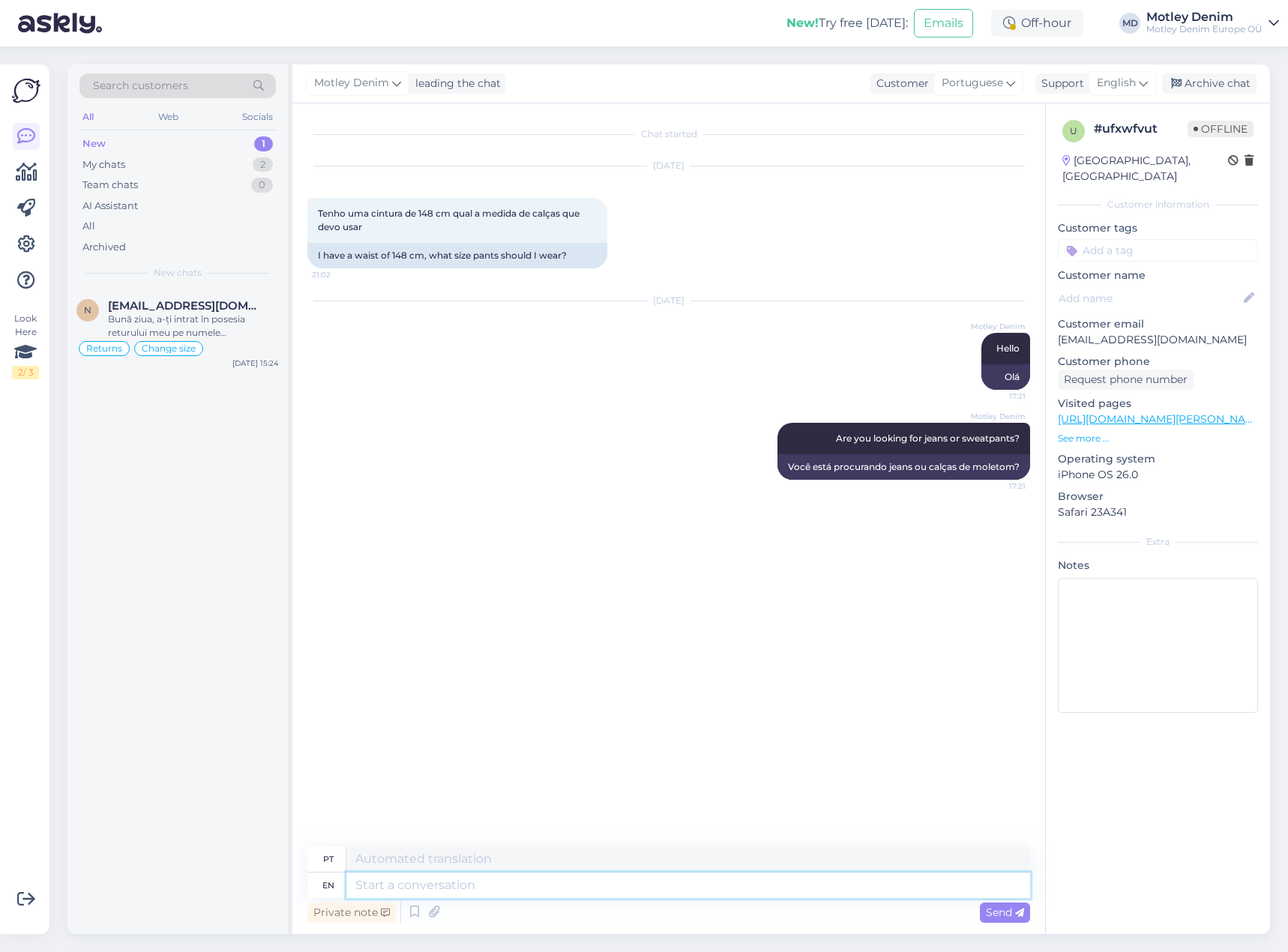
click at [671, 890] on textarea at bounding box center [688, 885] width 684 height 26
click at [573, 886] on textarea "If jeans we recommend going with W60." at bounding box center [688, 885] width 684 height 26
click at [1001, 911] on span "Send" at bounding box center [1005, 912] width 38 height 14
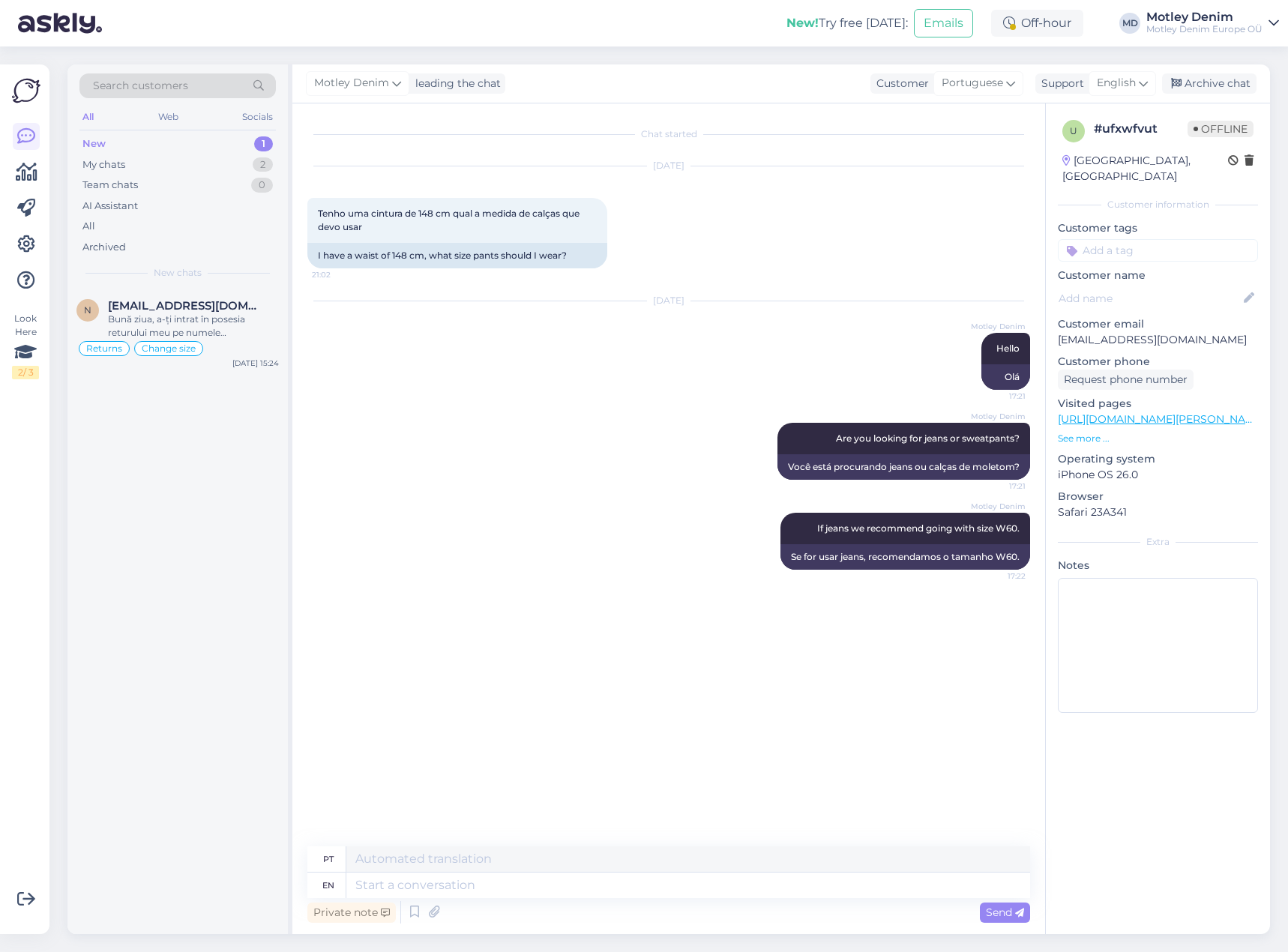
click at [519, 367] on div "[DATE] Motley Denim Hello 17:21 Olá" at bounding box center [668, 345] width 723 height 121
click at [1224, 89] on div "Archive chat" at bounding box center [1209, 84] width 94 height 21
